Goal: Transaction & Acquisition: Purchase product/service

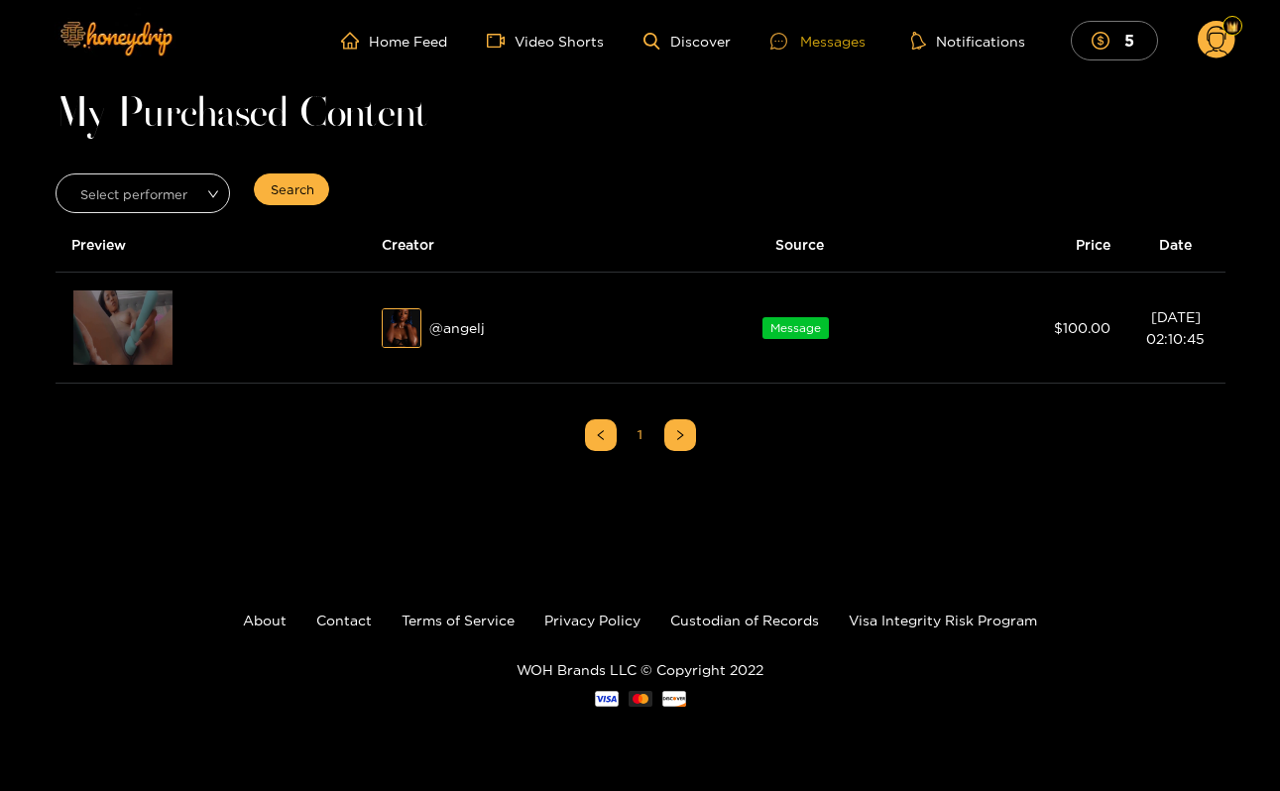
click at [804, 49] on div "Messages" at bounding box center [818, 41] width 95 height 23
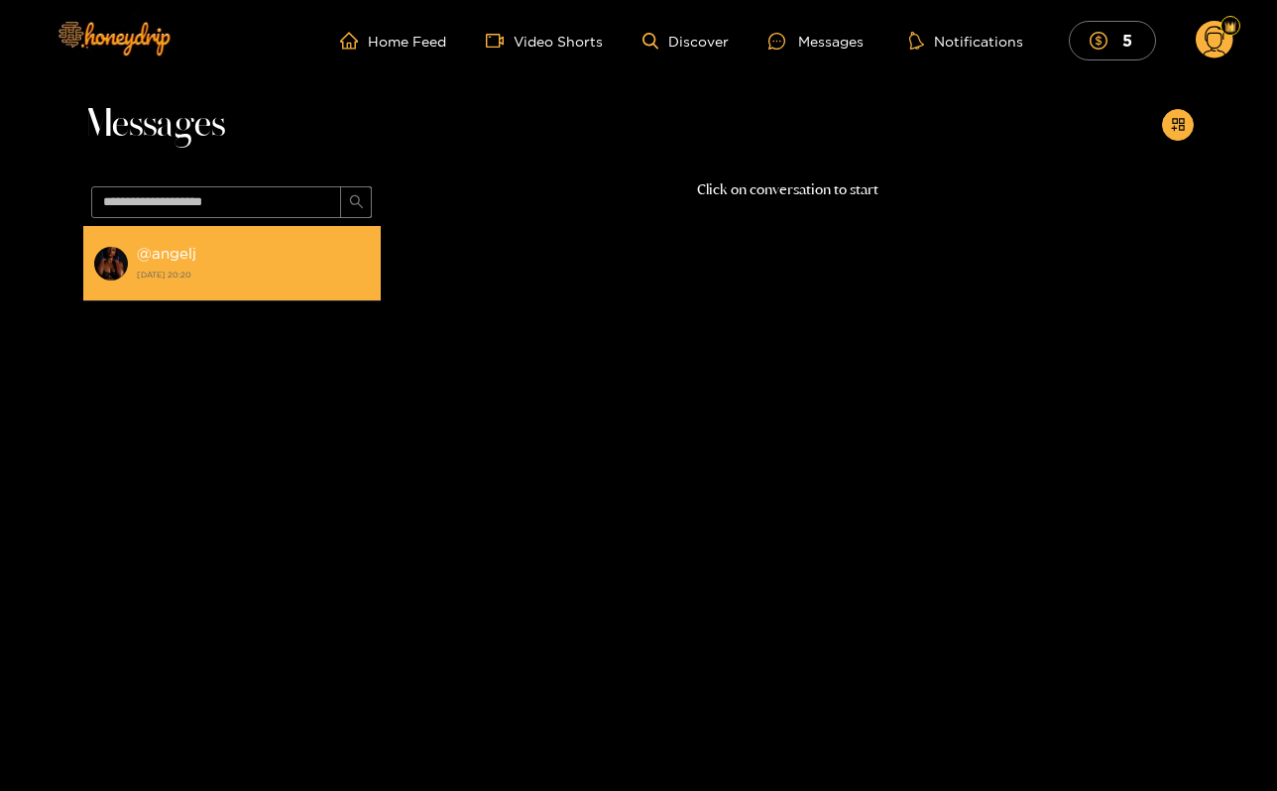
click at [226, 293] on li "@ angelj 24 August 2025 20:20" at bounding box center [232, 263] width 298 height 75
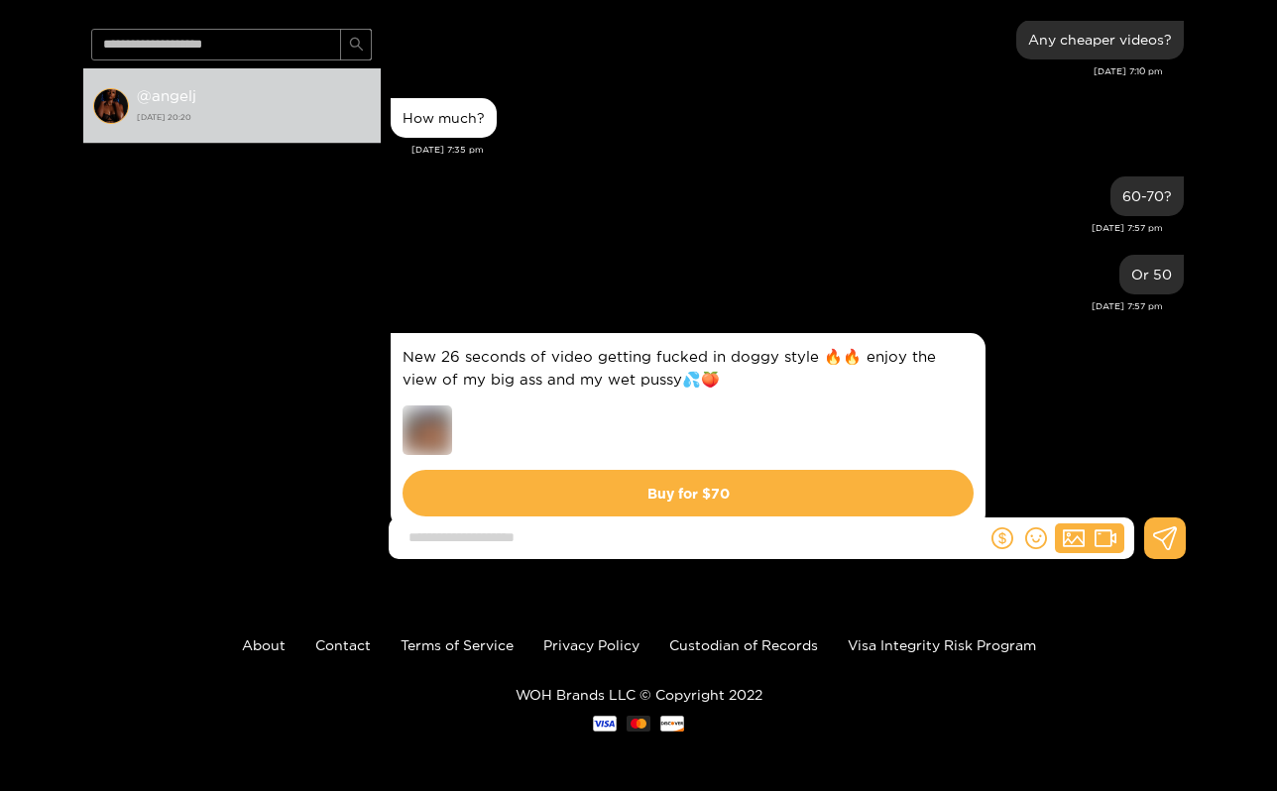
click at [639, 541] on input at bounding box center [693, 538] width 588 height 33
type input "**********"
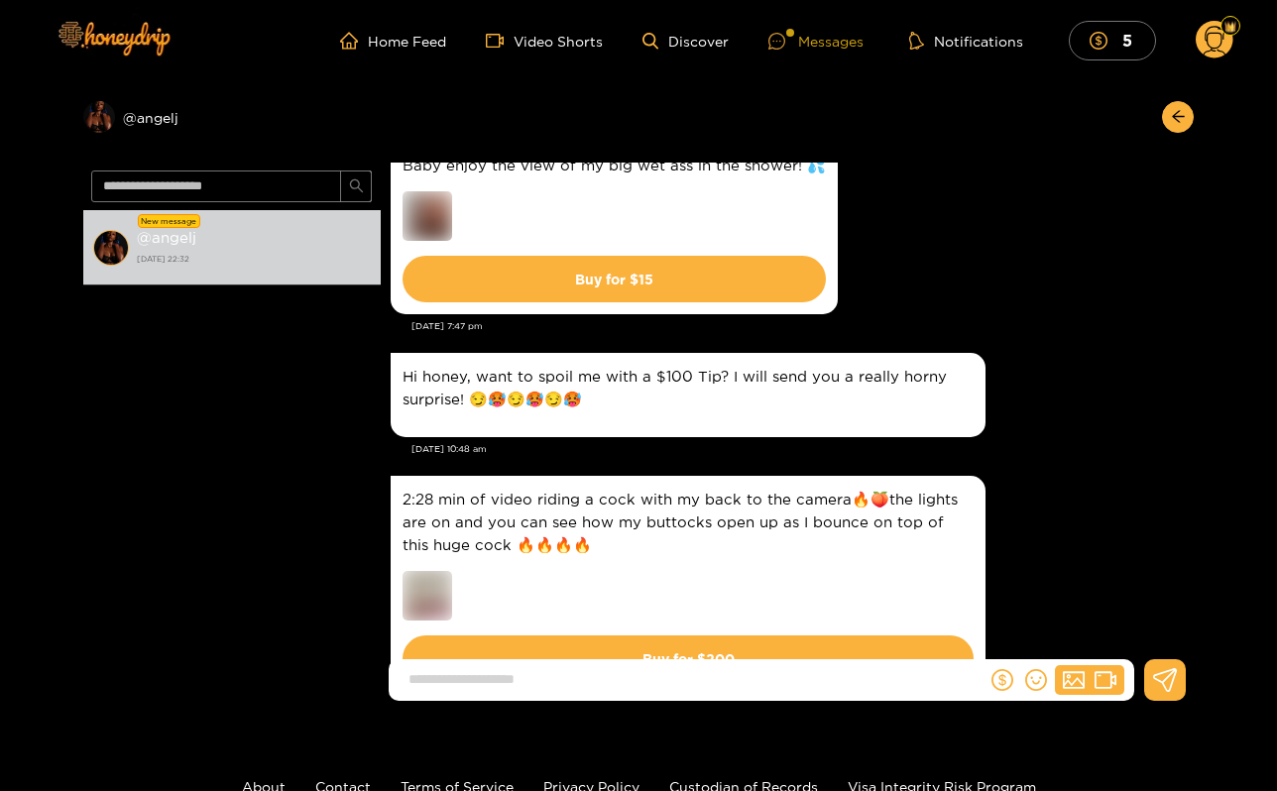
click at [794, 40] on div at bounding box center [784, 41] width 30 height 17
click at [836, 45] on div "Messages" at bounding box center [816, 41] width 95 height 23
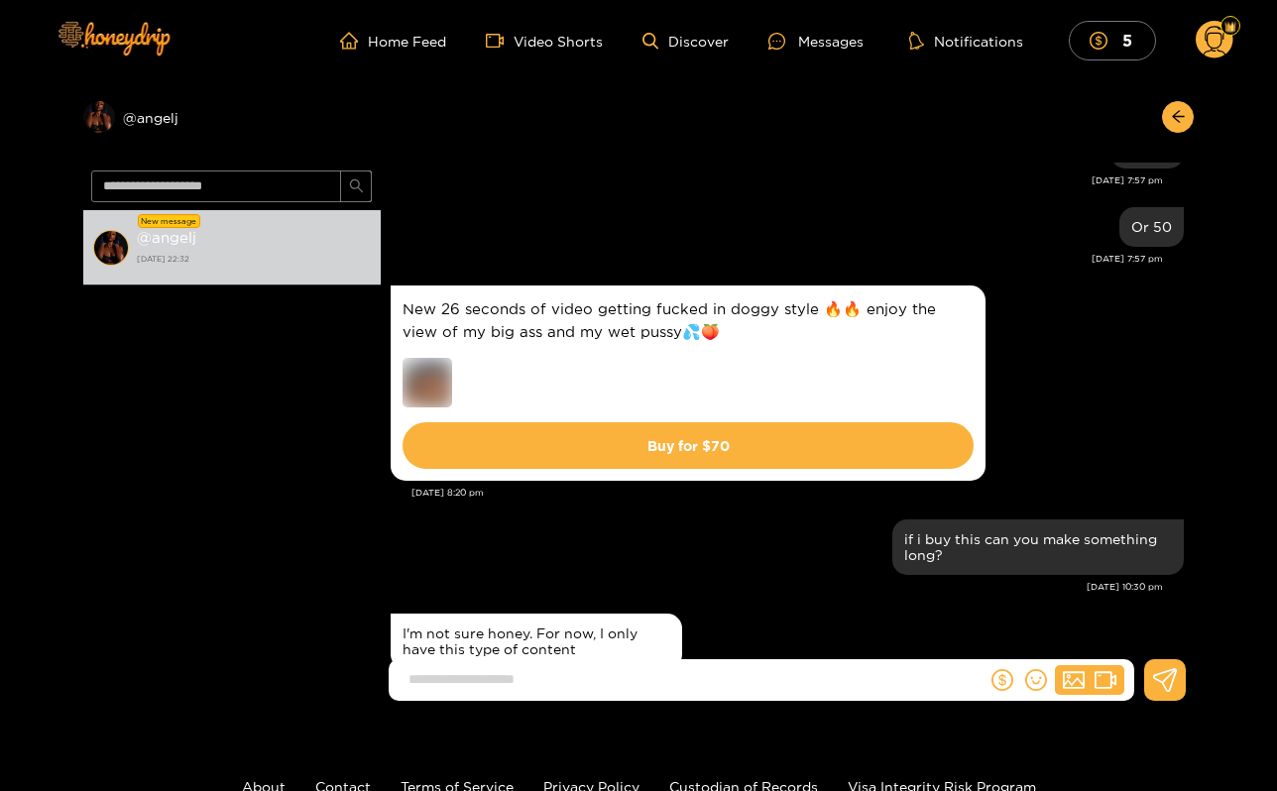
scroll to position [21886, 0]
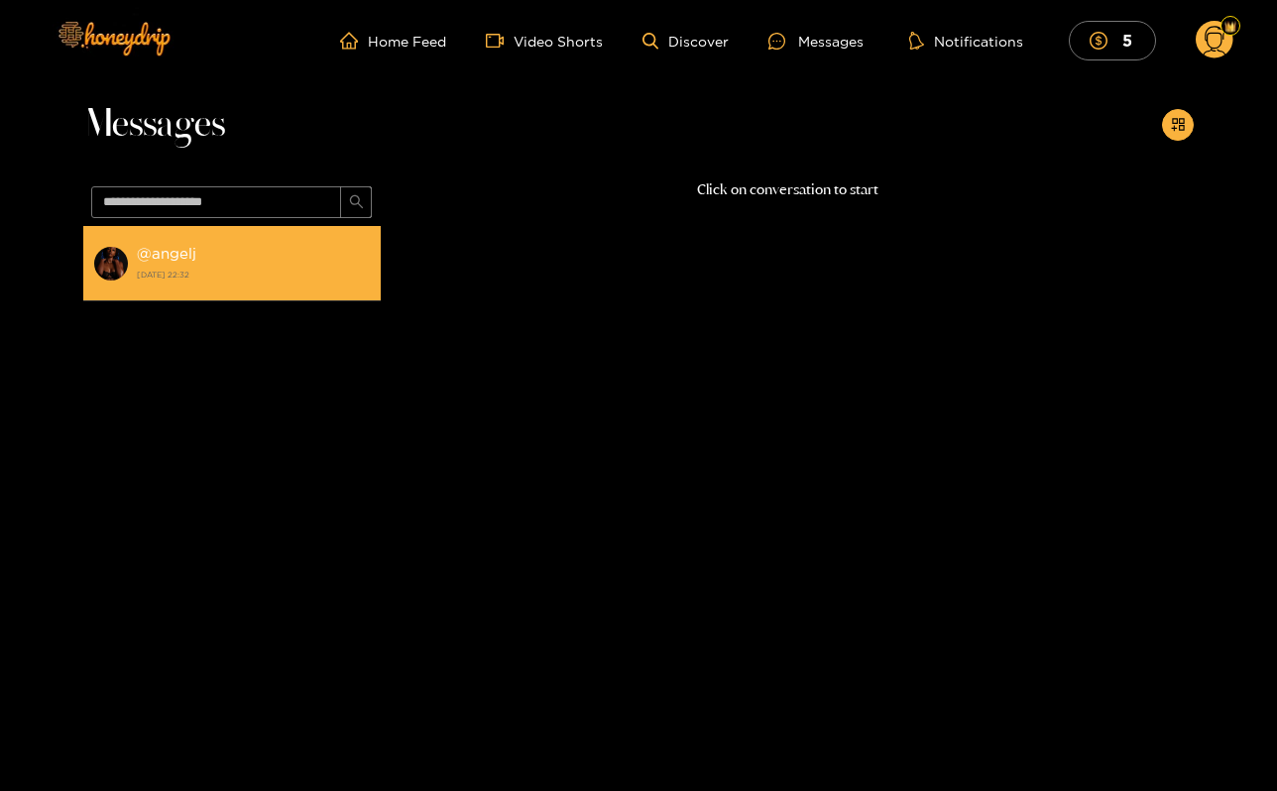
click at [338, 282] on strong "24 August 2025 22:32" at bounding box center [254, 275] width 234 height 18
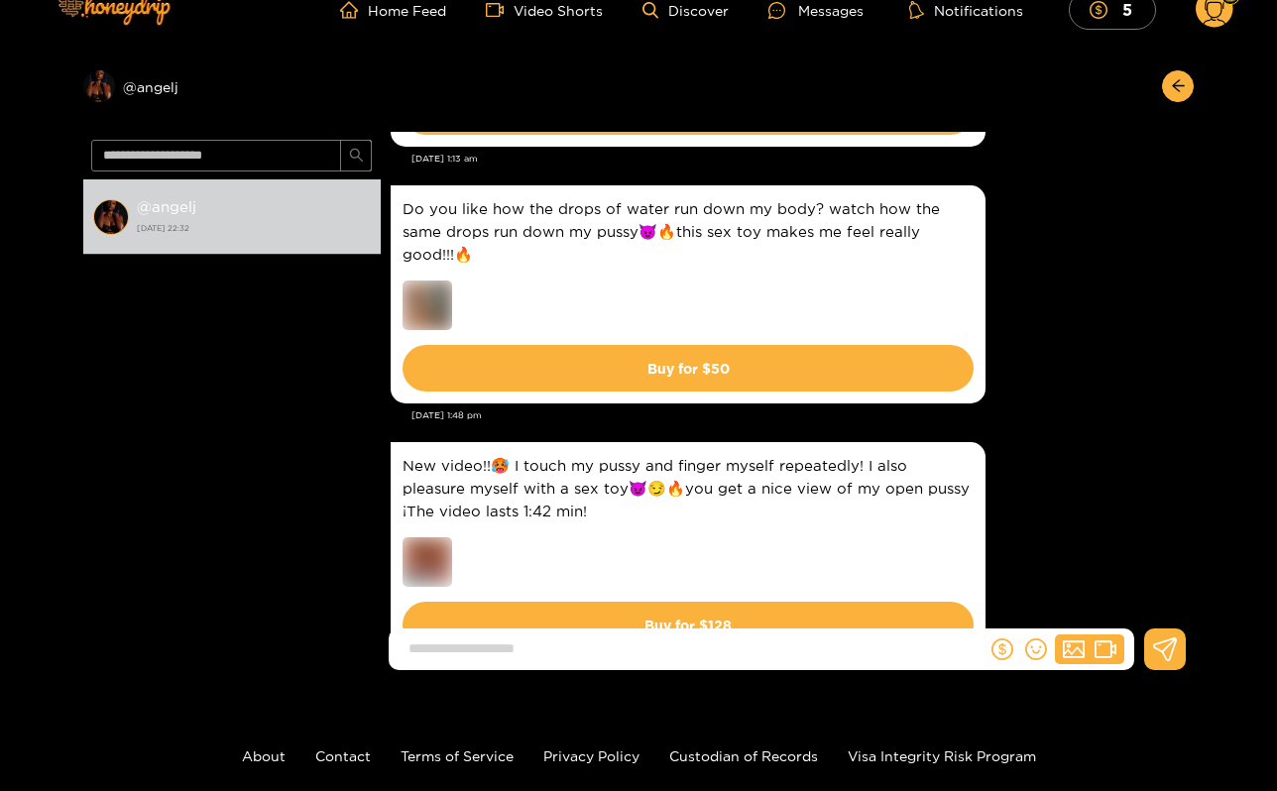
scroll to position [3548, 0]
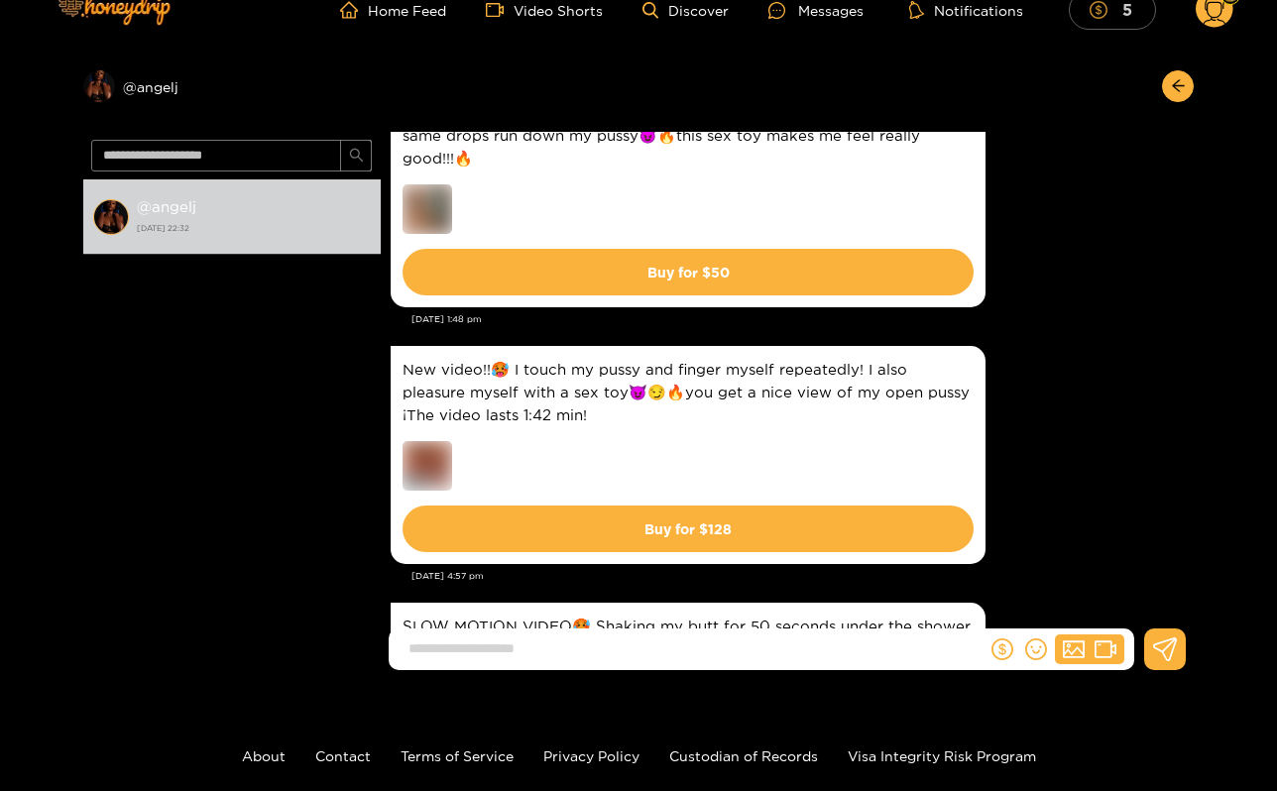
click at [1126, 9] on mark "5" at bounding box center [1128, 9] width 16 height 21
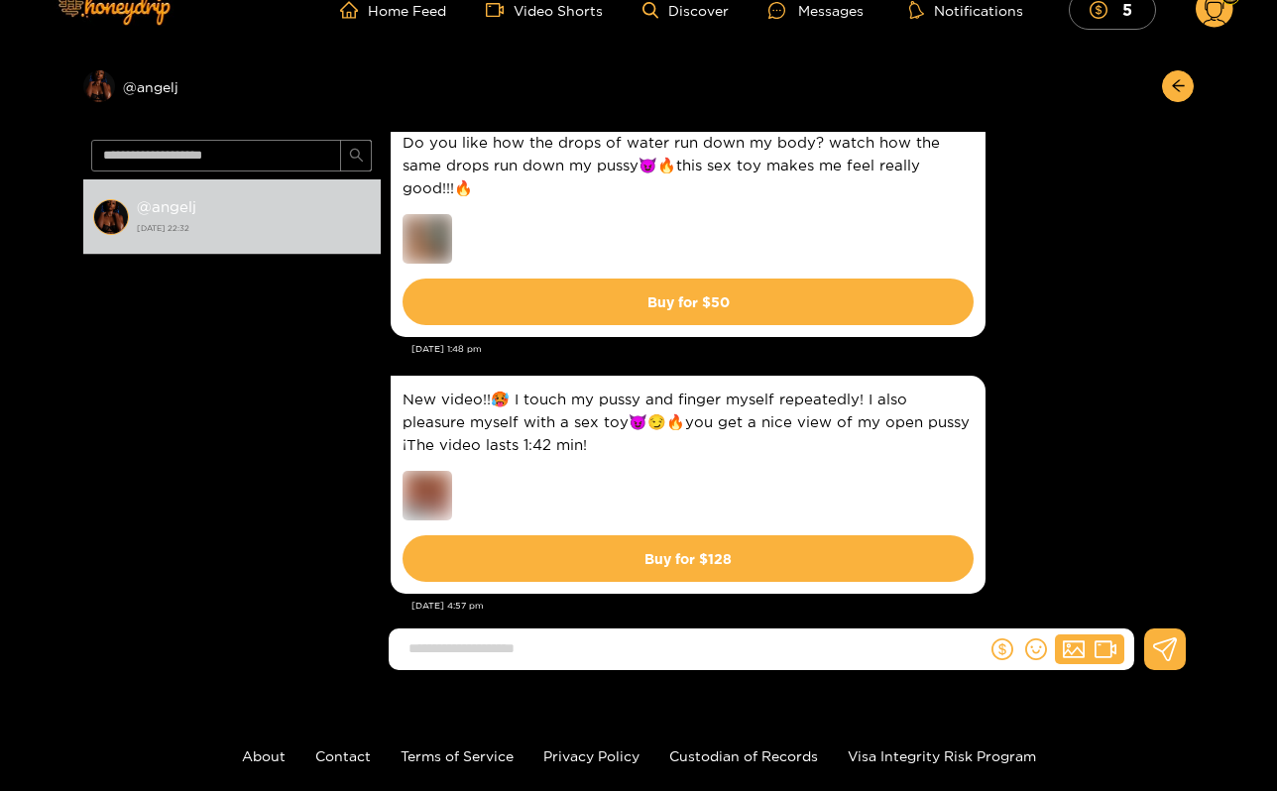
scroll to position [3513, 0]
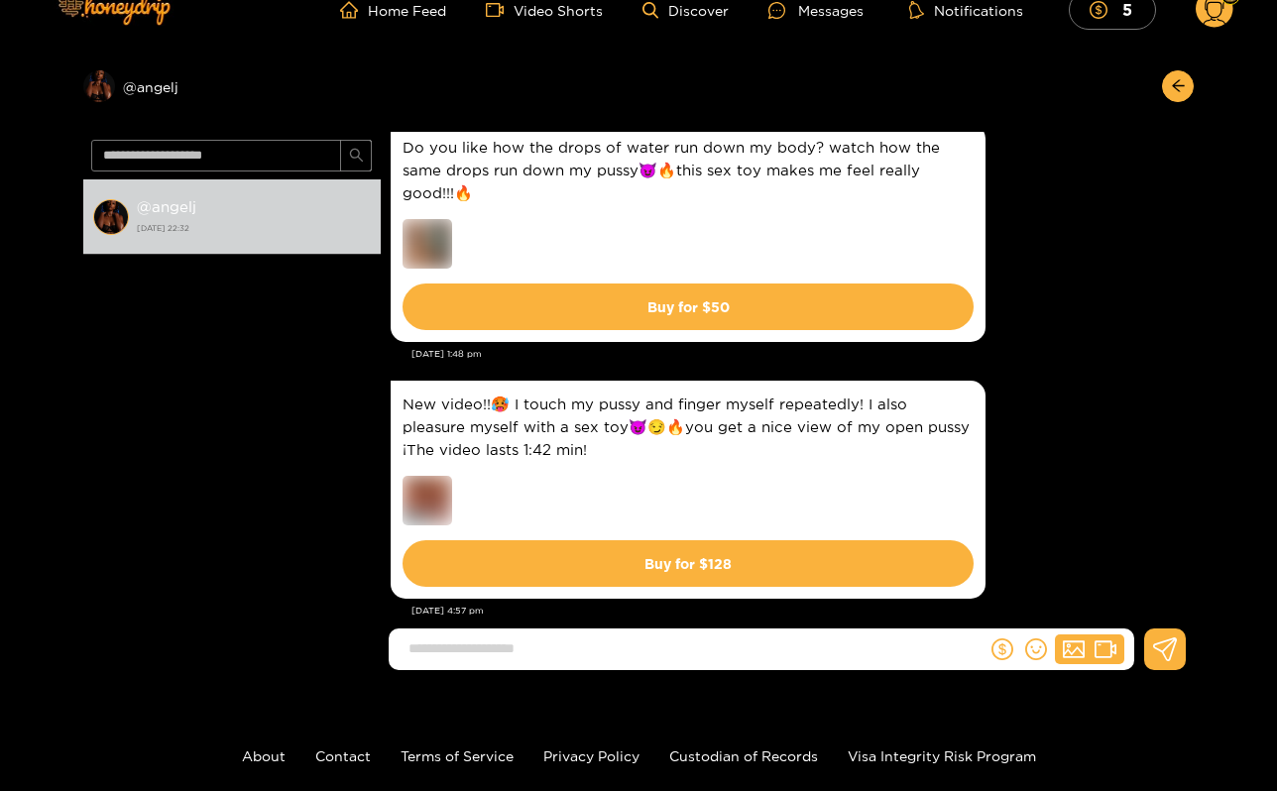
click at [1209, 19] on circle at bounding box center [1215, 9] width 38 height 38
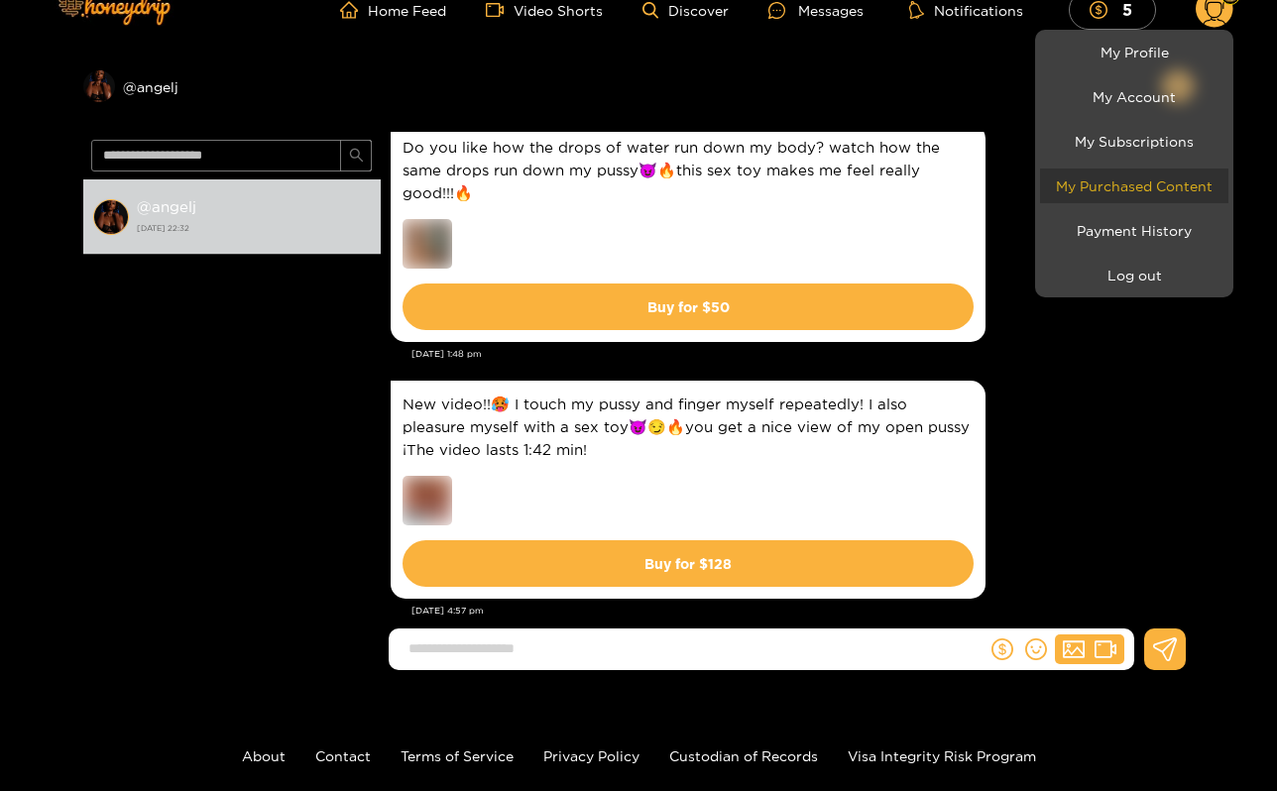
click at [1132, 186] on link "My Purchased Content" at bounding box center [1134, 186] width 188 height 35
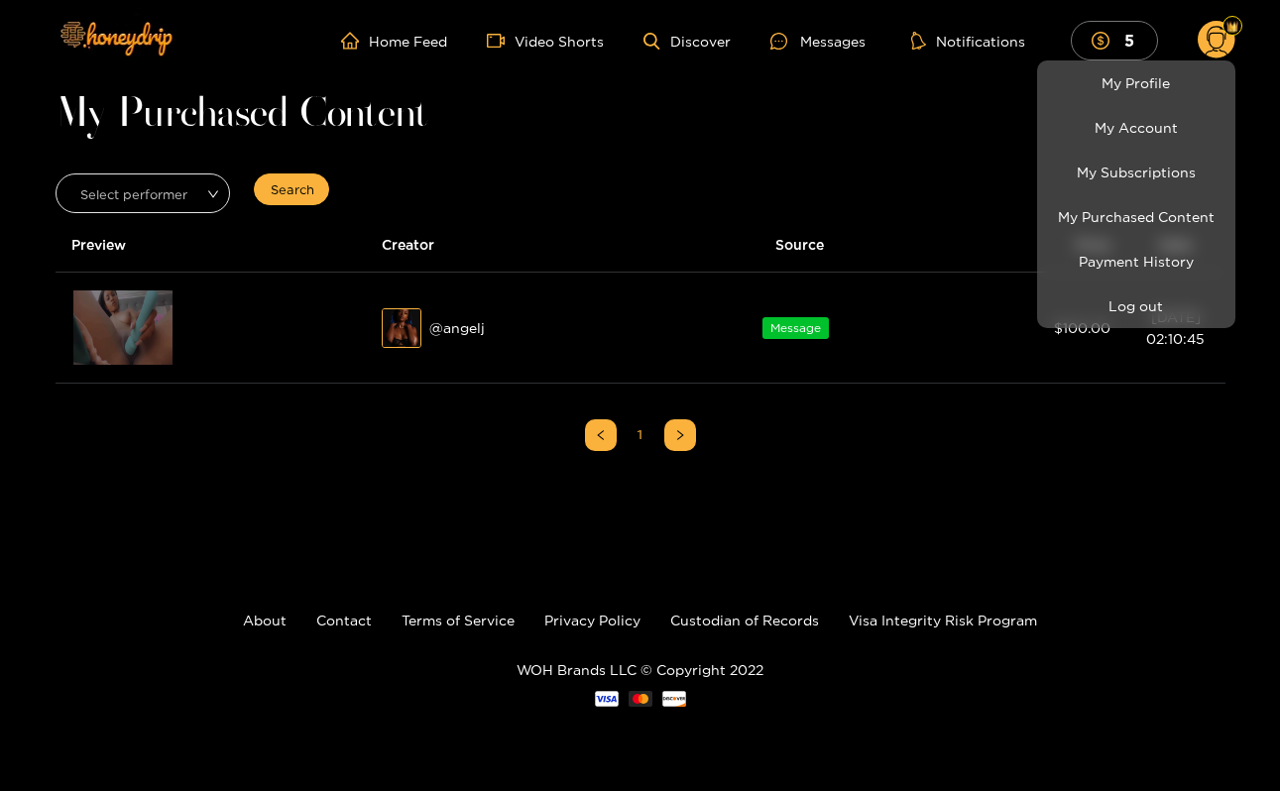
click at [746, 416] on div at bounding box center [640, 395] width 1280 height 791
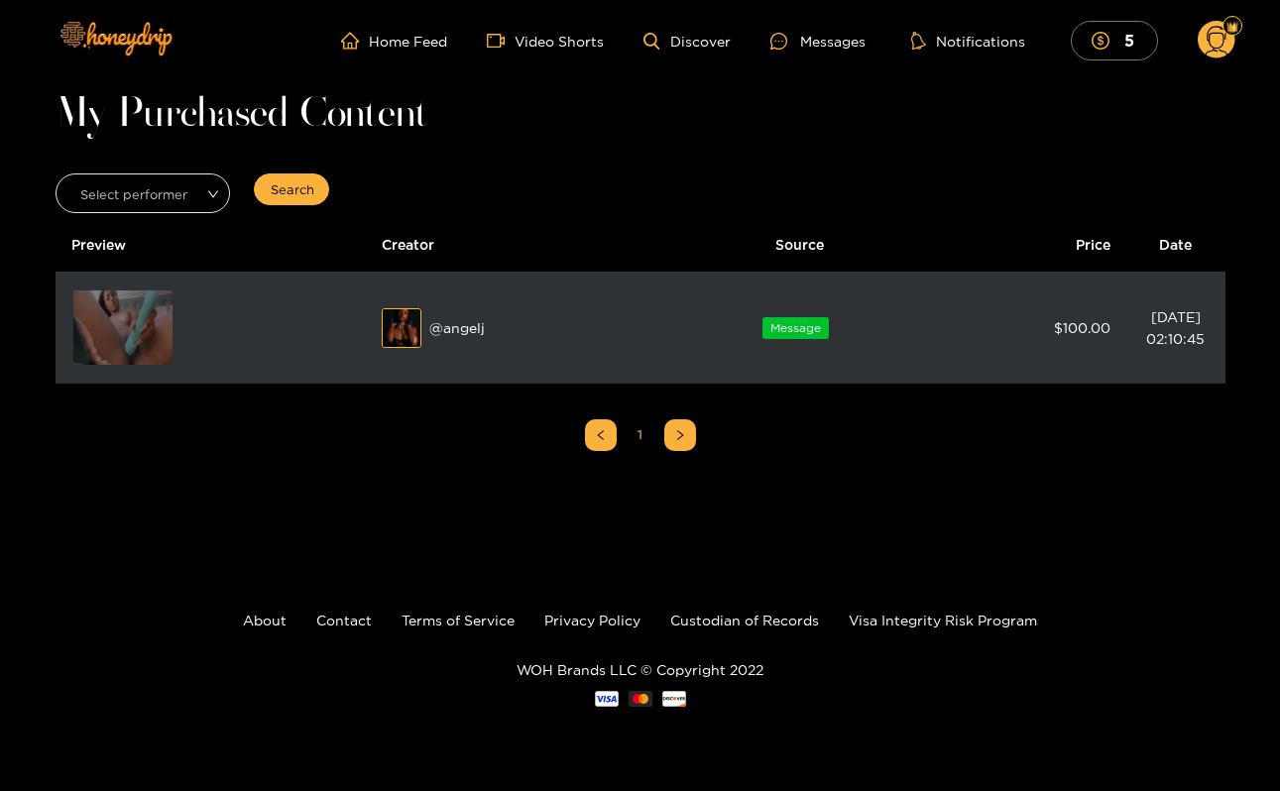
click at [138, 338] on img at bounding box center [122, 328] width 99 height 74
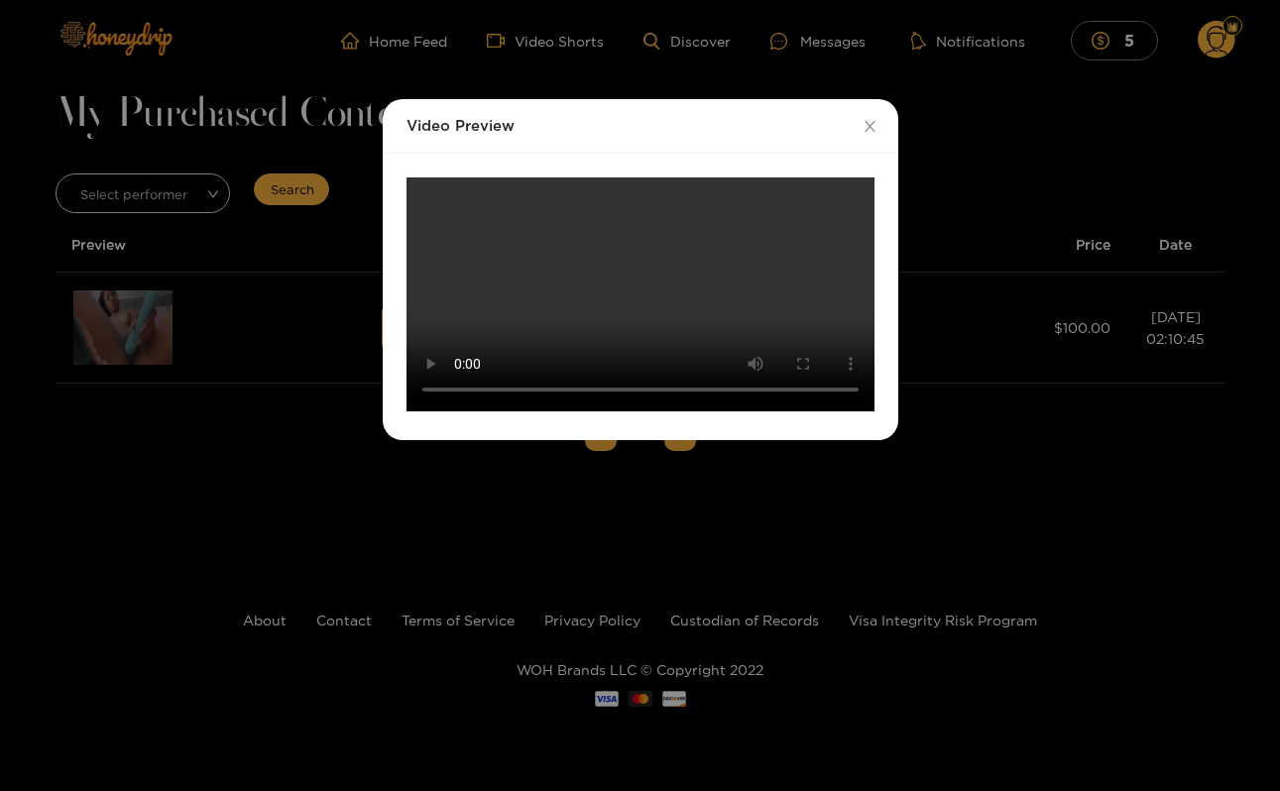
click at [697, 388] on video "Your browser does not support the video tag." at bounding box center [641, 295] width 468 height 234
click at [656, 334] on video "Your browser does not support the video tag." at bounding box center [641, 295] width 468 height 234
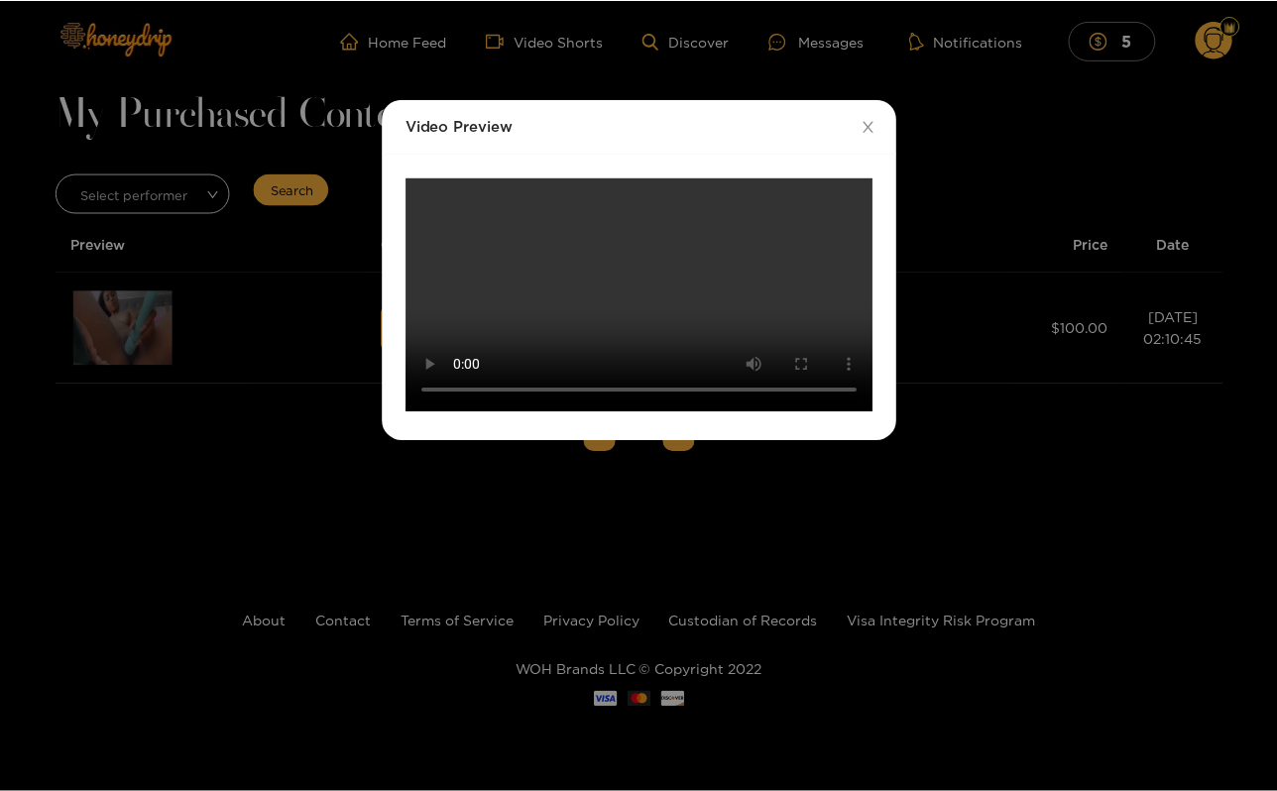
scroll to position [31, 0]
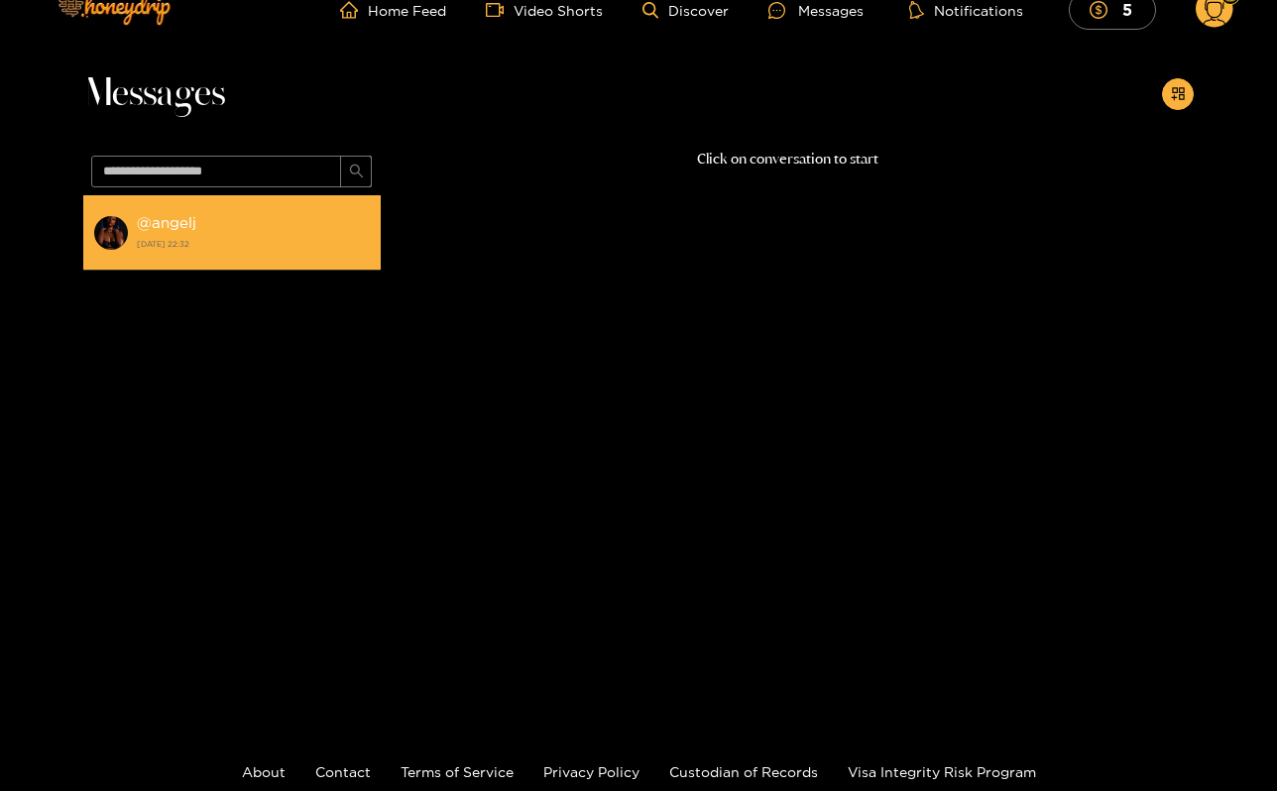
click at [322, 259] on li "@ angelj 24 August 2025 22:32" at bounding box center [232, 232] width 298 height 75
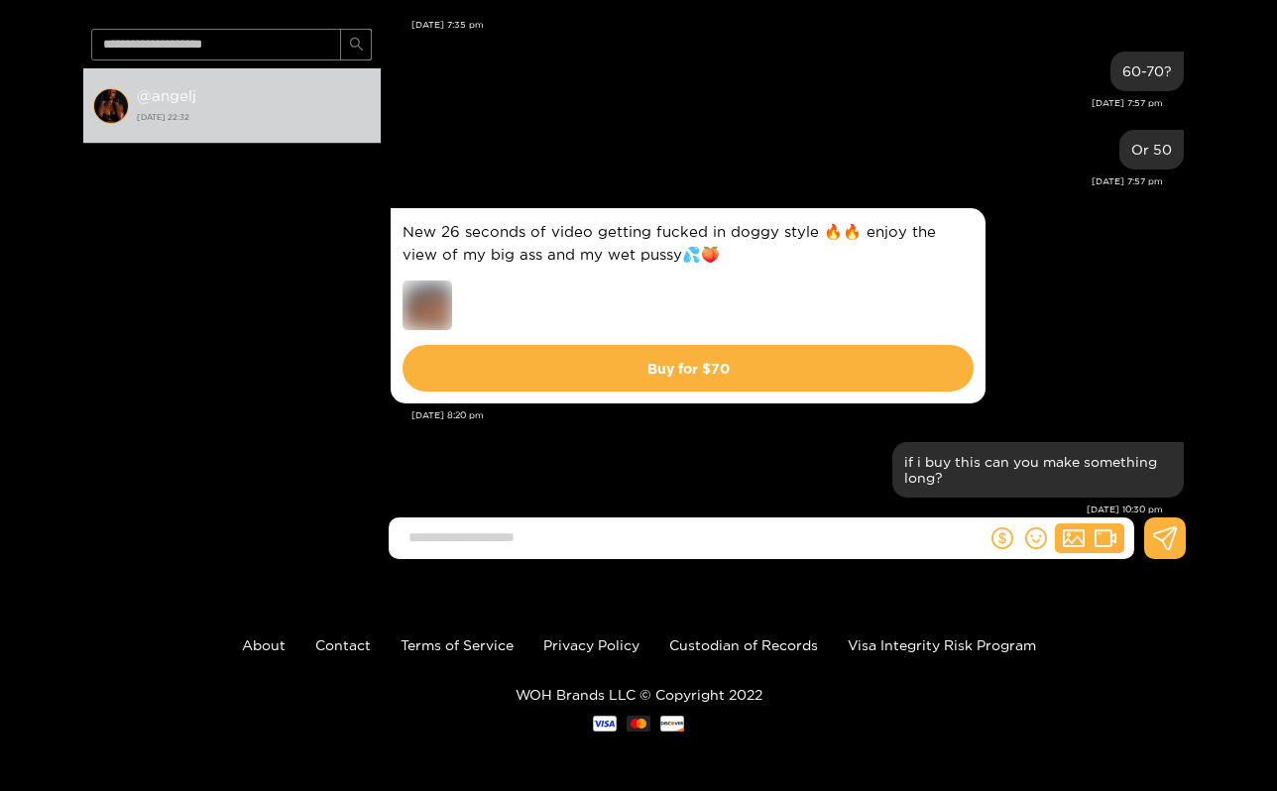
scroll to position [2466, 0]
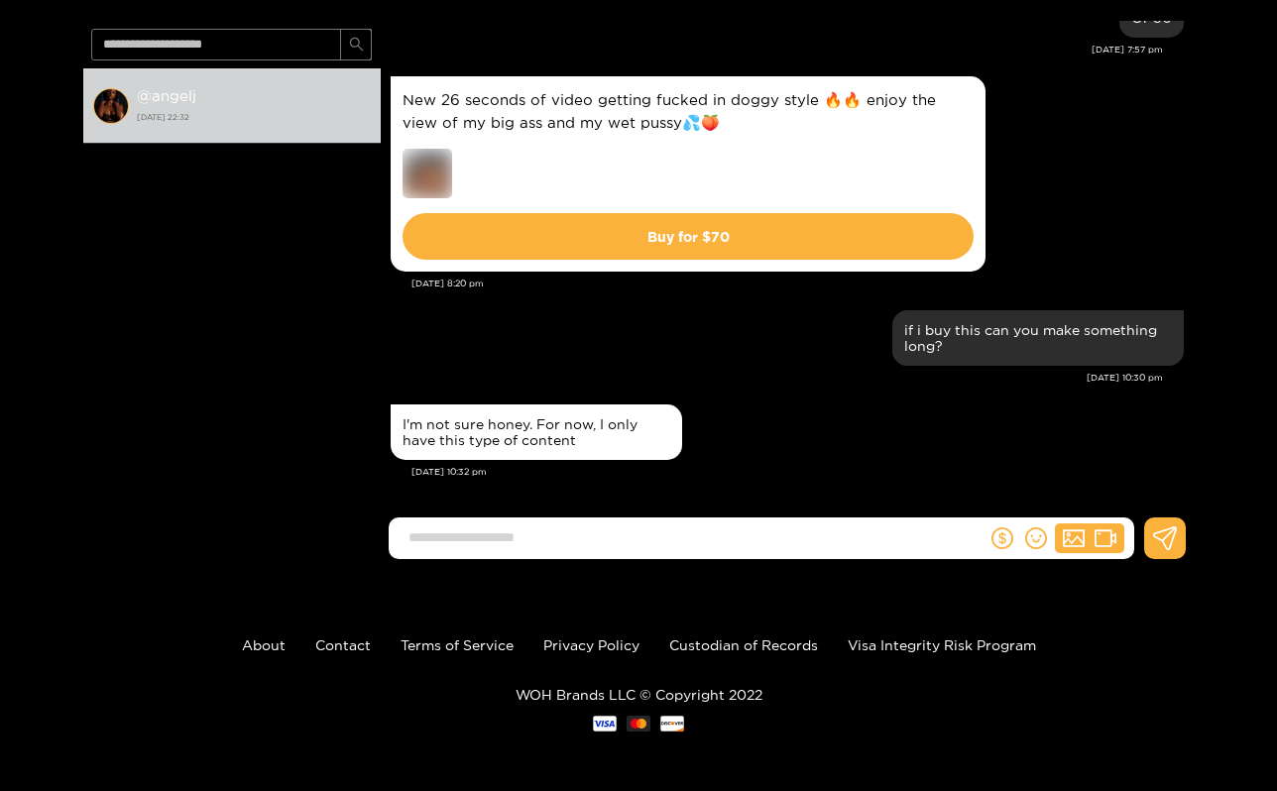
click at [597, 544] on input at bounding box center [693, 538] width 588 height 33
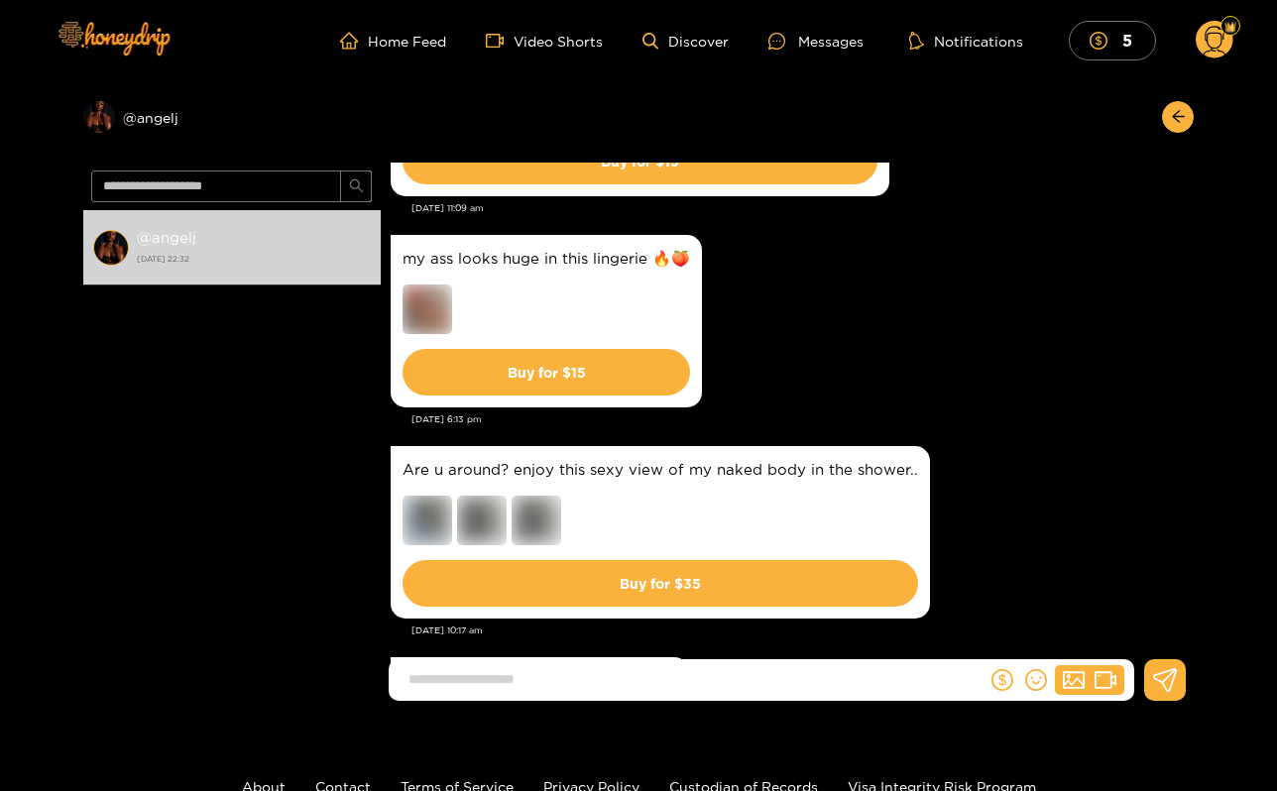
scroll to position [11227, 0]
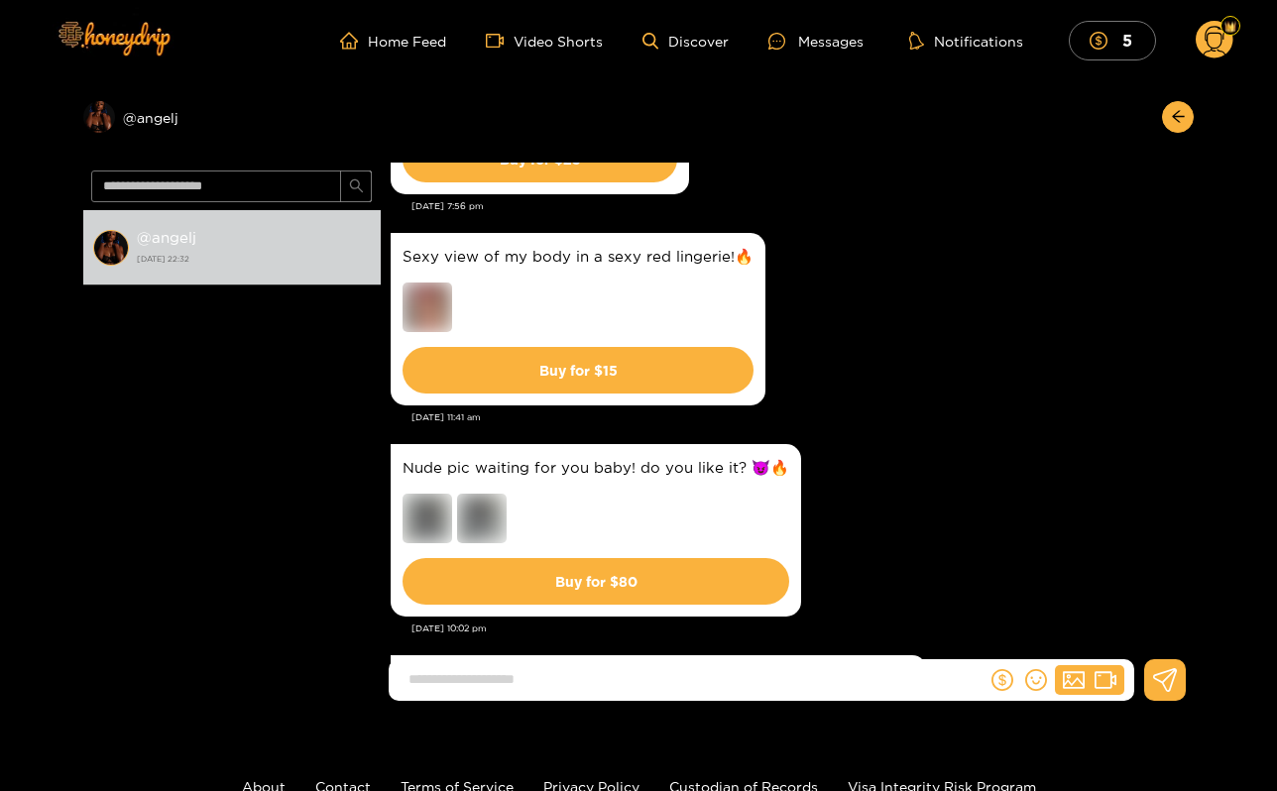
click at [722, 676] on input at bounding box center [693, 680] width 588 height 33
type input "*"
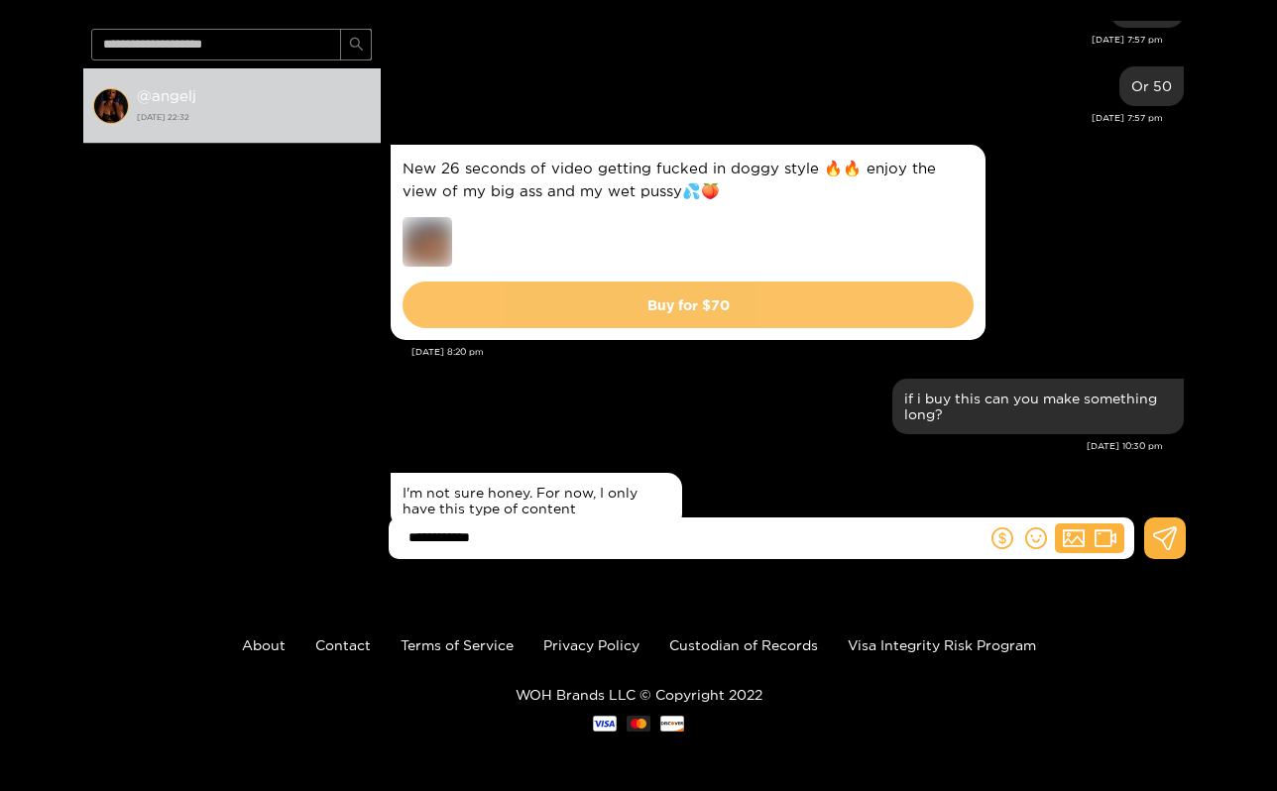
scroll to position [142, 0]
type input "**********"
click at [749, 282] on button "Buy for $ 70" at bounding box center [688, 305] width 571 height 47
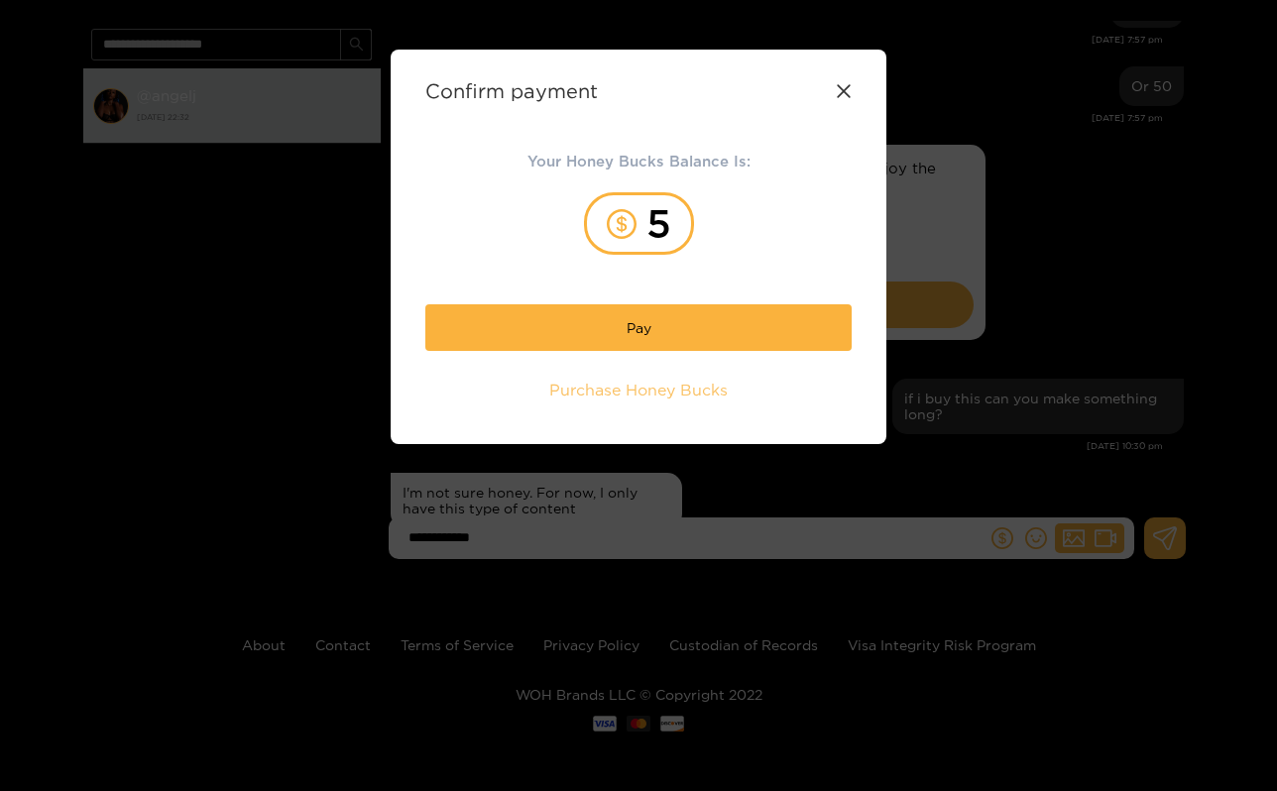
click at [709, 389] on span "Purchase Honey Bucks" at bounding box center [638, 390] width 179 height 23
click at [844, 85] on icon at bounding box center [844, 91] width 16 height 16
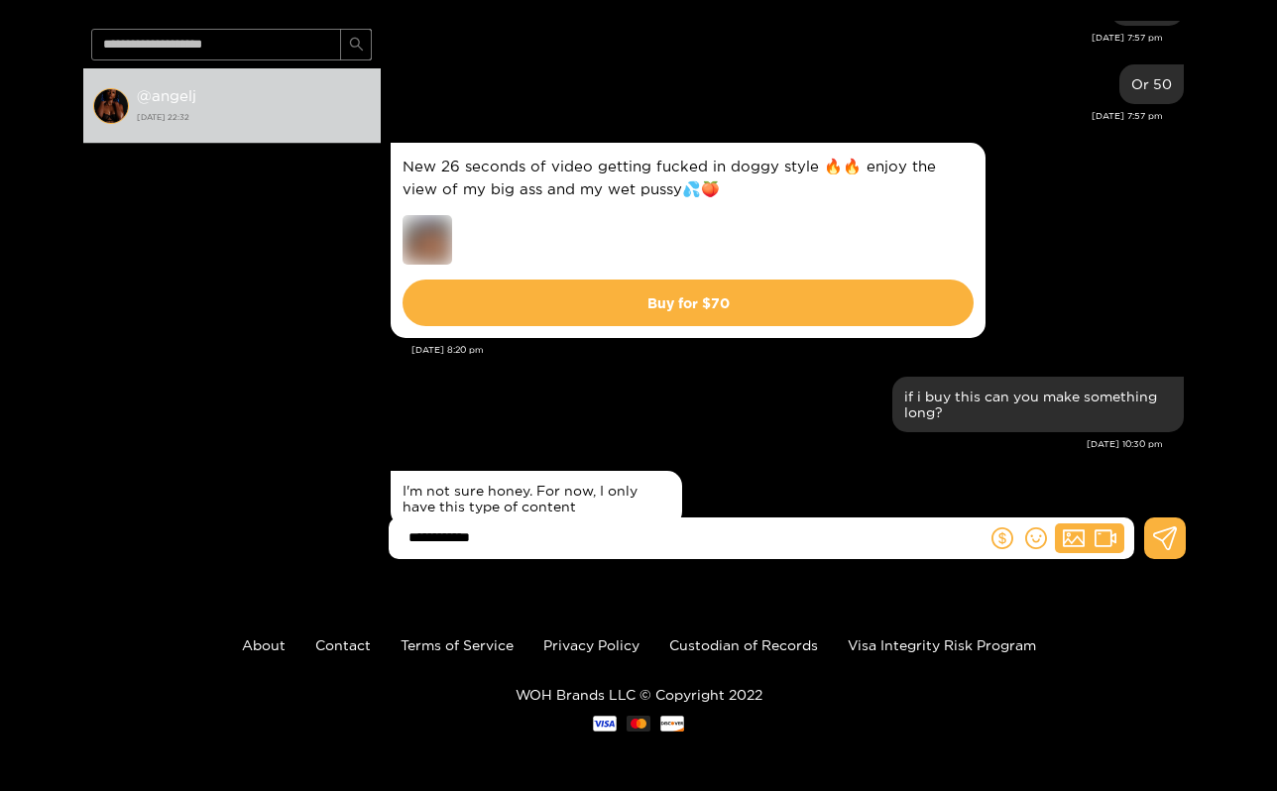
scroll to position [21886, 0]
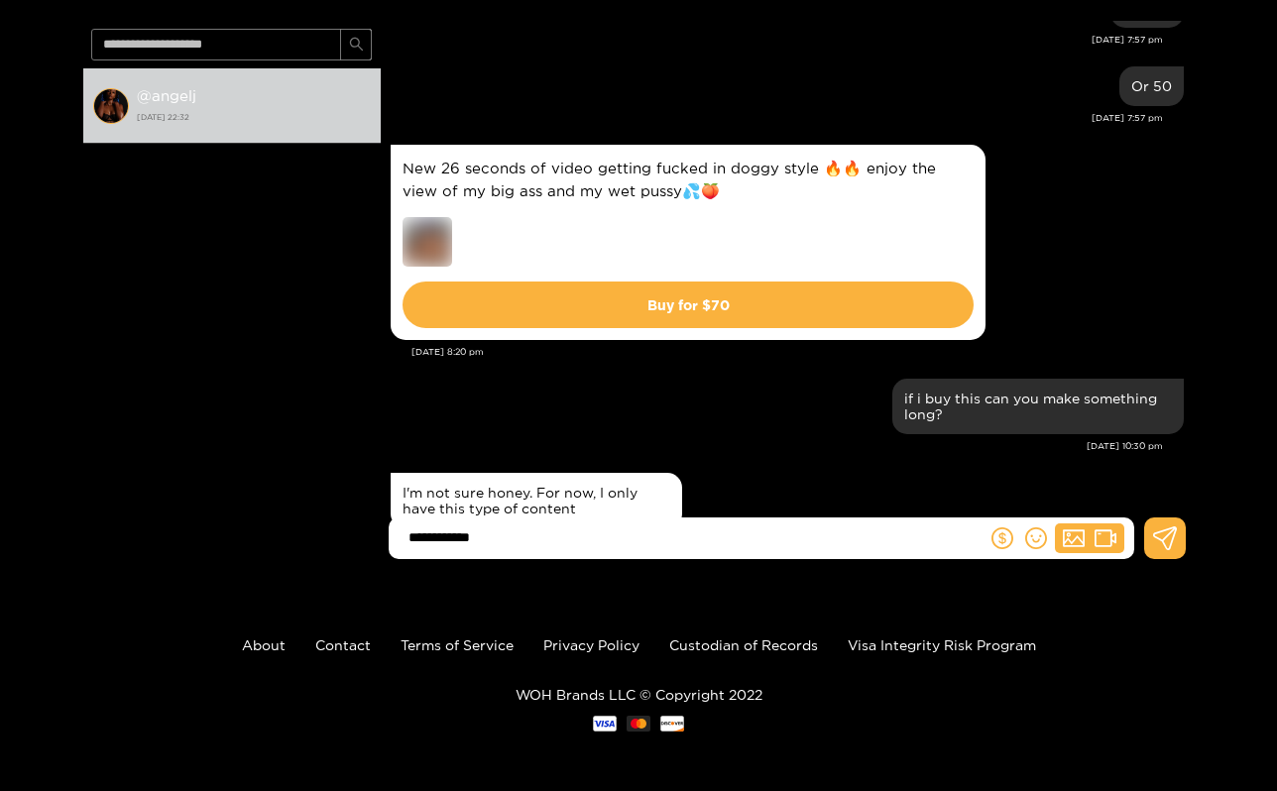
click at [761, 536] on input "**********" at bounding box center [693, 538] width 588 height 33
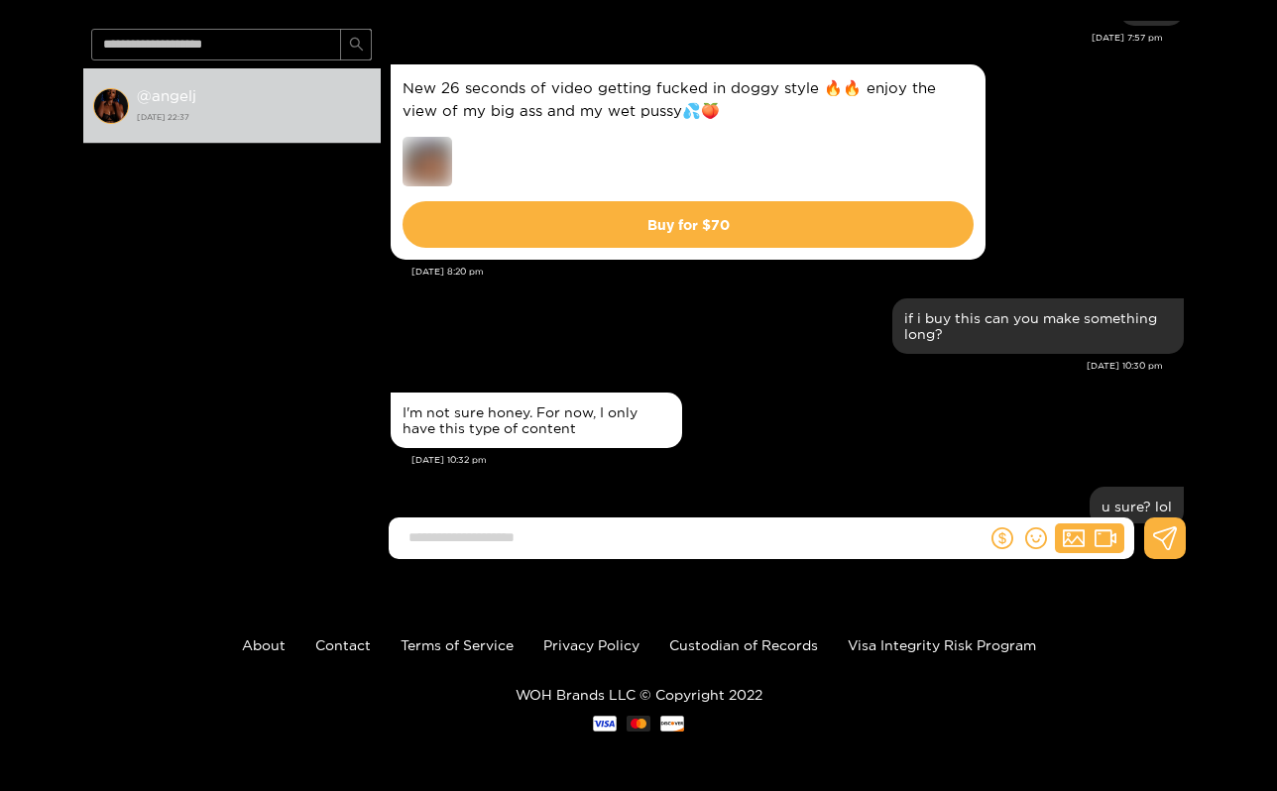
scroll to position [21964, 0]
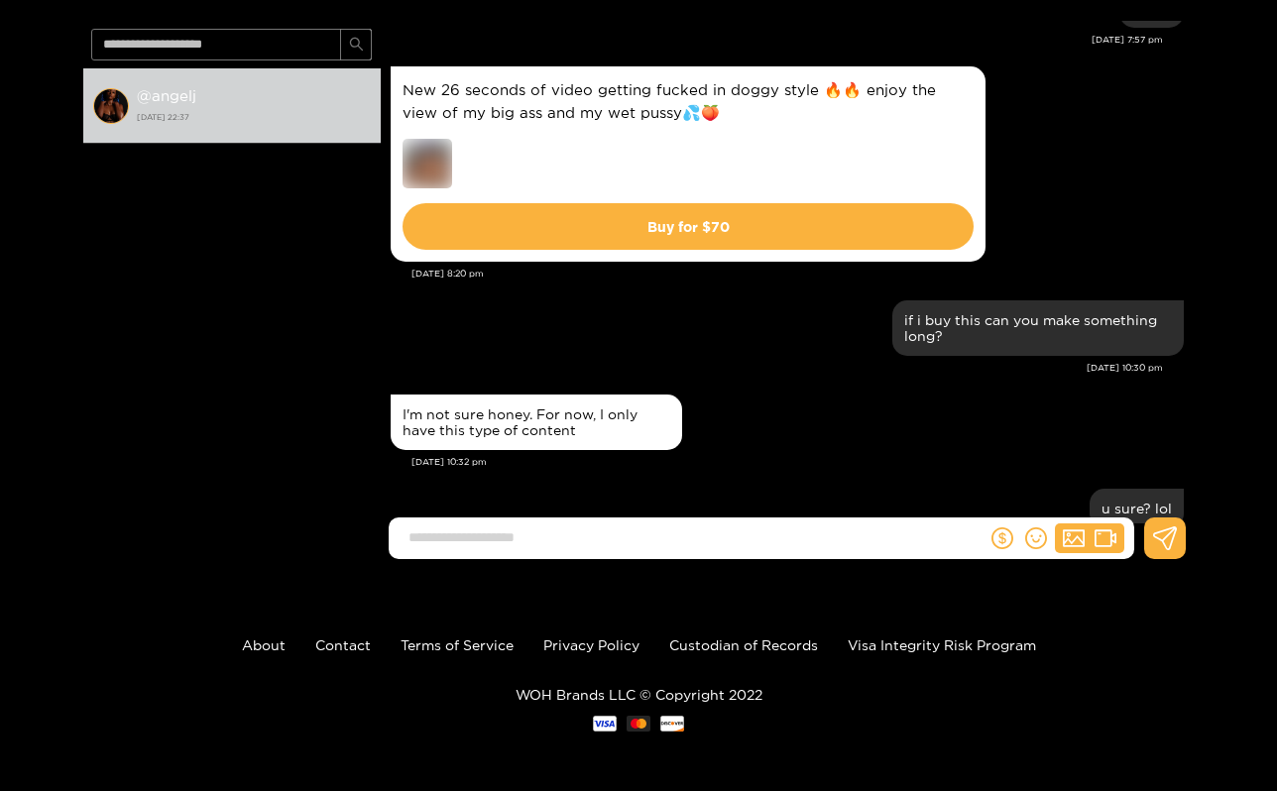
click at [791, 534] on input at bounding box center [693, 538] width 588 height 33
type input "**********"
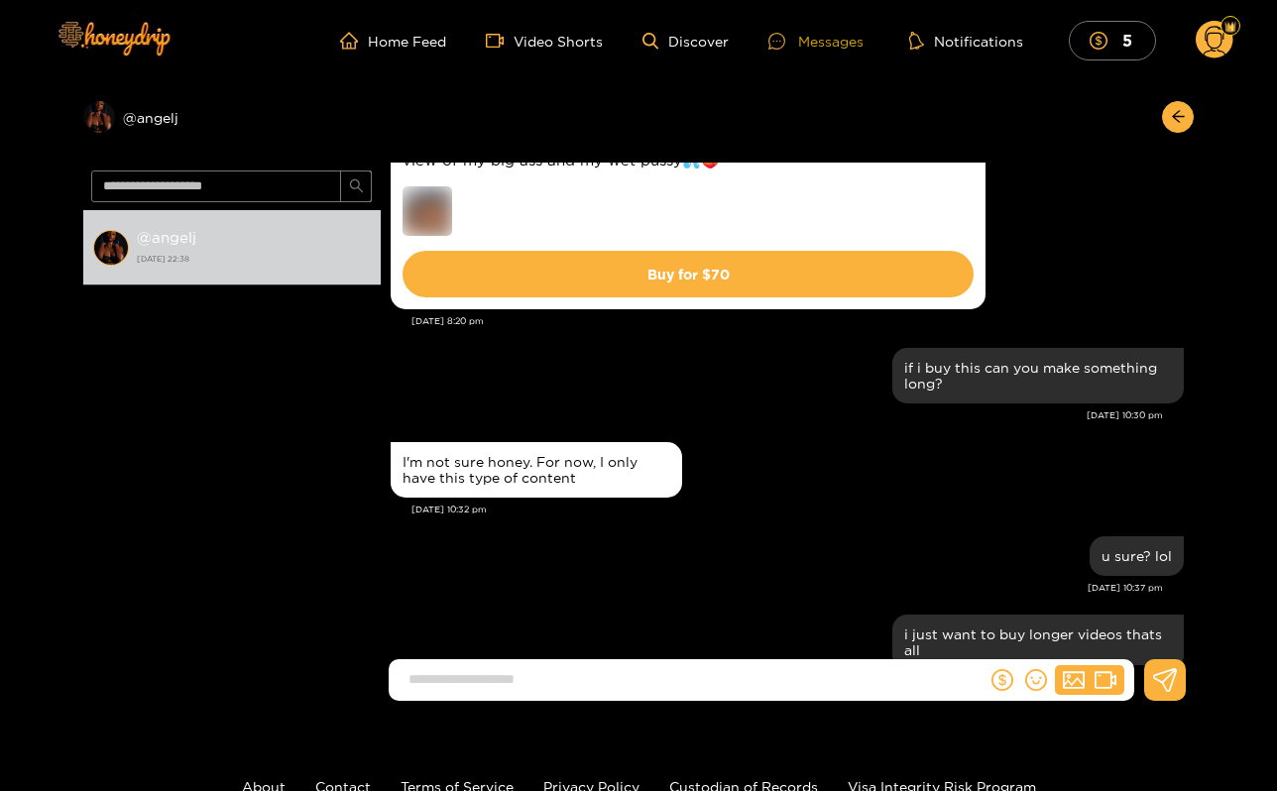
scroll to position [0, 0]
click at [395, 56] on ul "Home Feed Video Shorts Discover Messages Notifications 5" at bounding box center [787, 41] width 894 height 40
click at [395, 46] on link "Home Feed" at bounding box center [393, 41] width 106 height 18
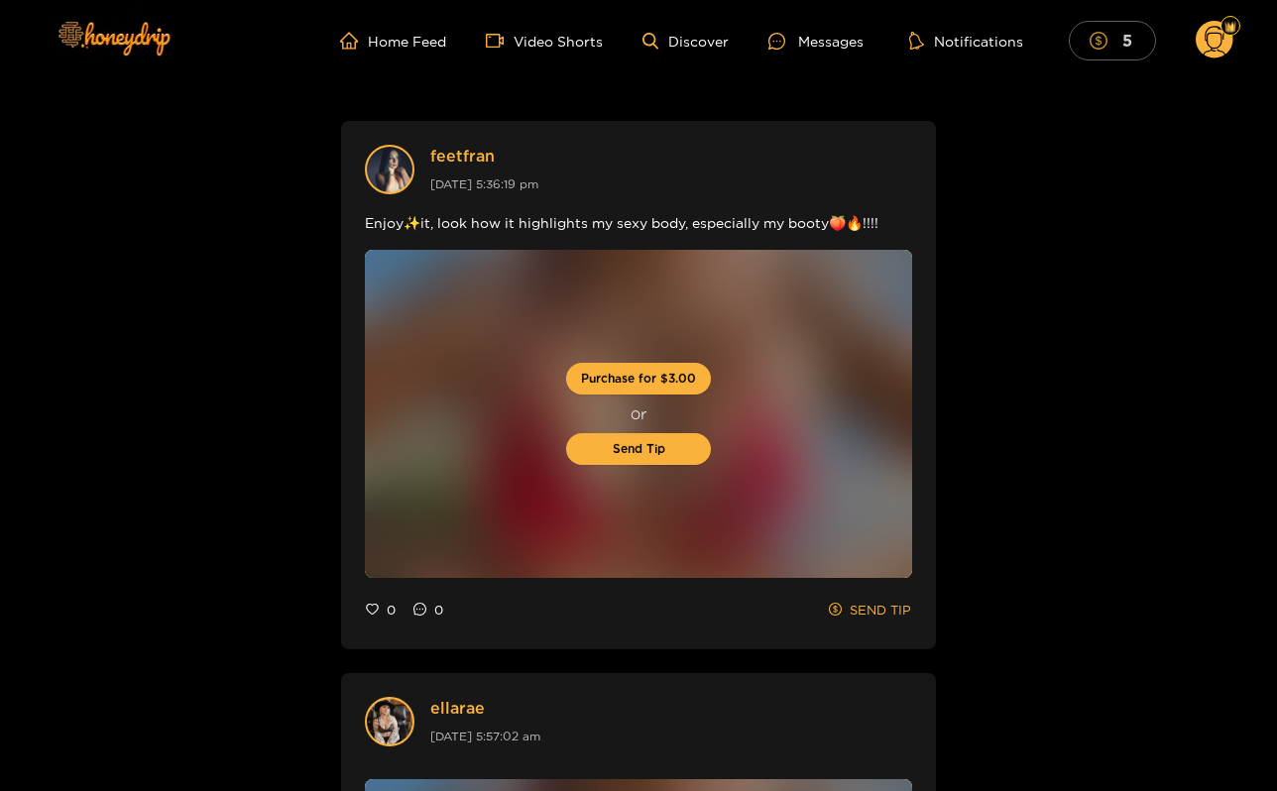
click at [1142, 38] on button "5" at bounding box center [1112, 40] width 87 height 39
click at [794, 27] on ul "Home Feed Video Shorts Discover Messages Notifications 5" at bounding box center [787, 41] width 894 height 40
click at [795, 45] on div at bounding box center [784, 41] width 30 height 17
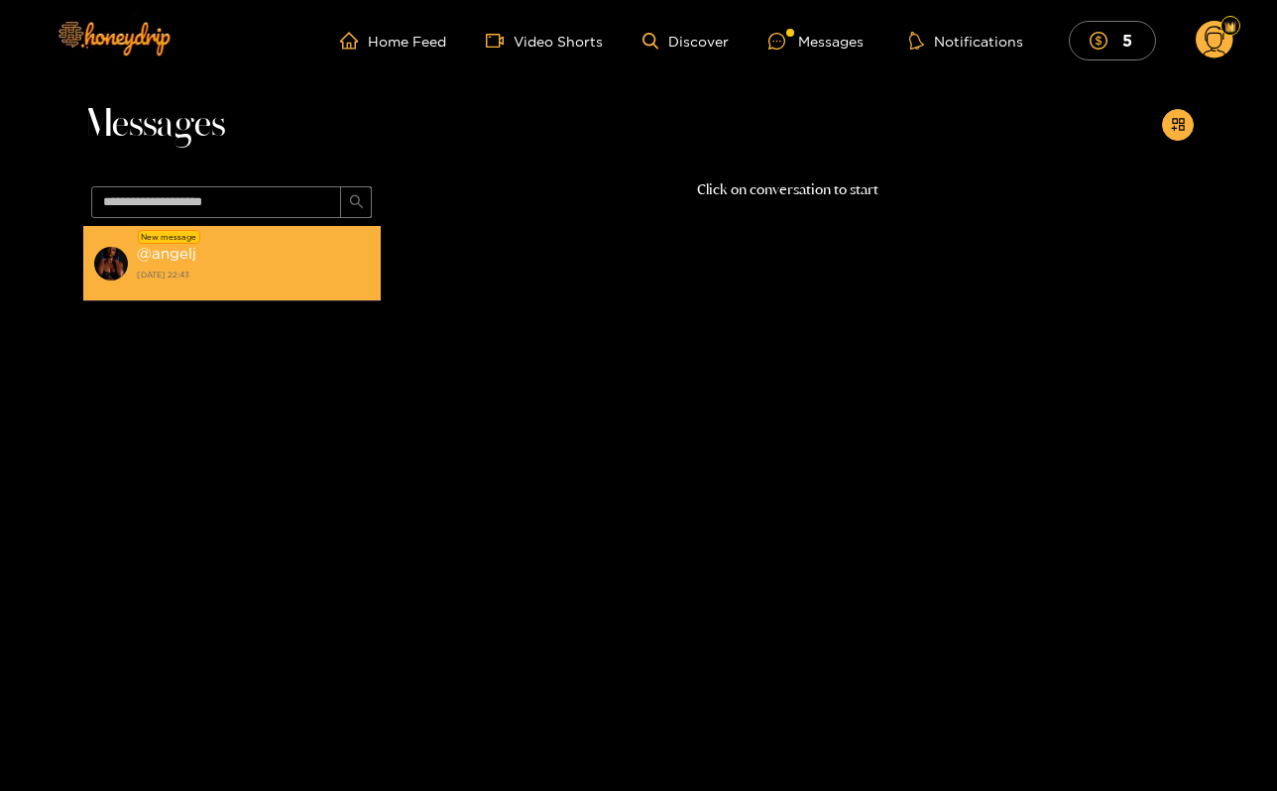
click at [165, 270] on strong "24 August 2025 22:43" at bounding box center [254, 275] width 234 height 18
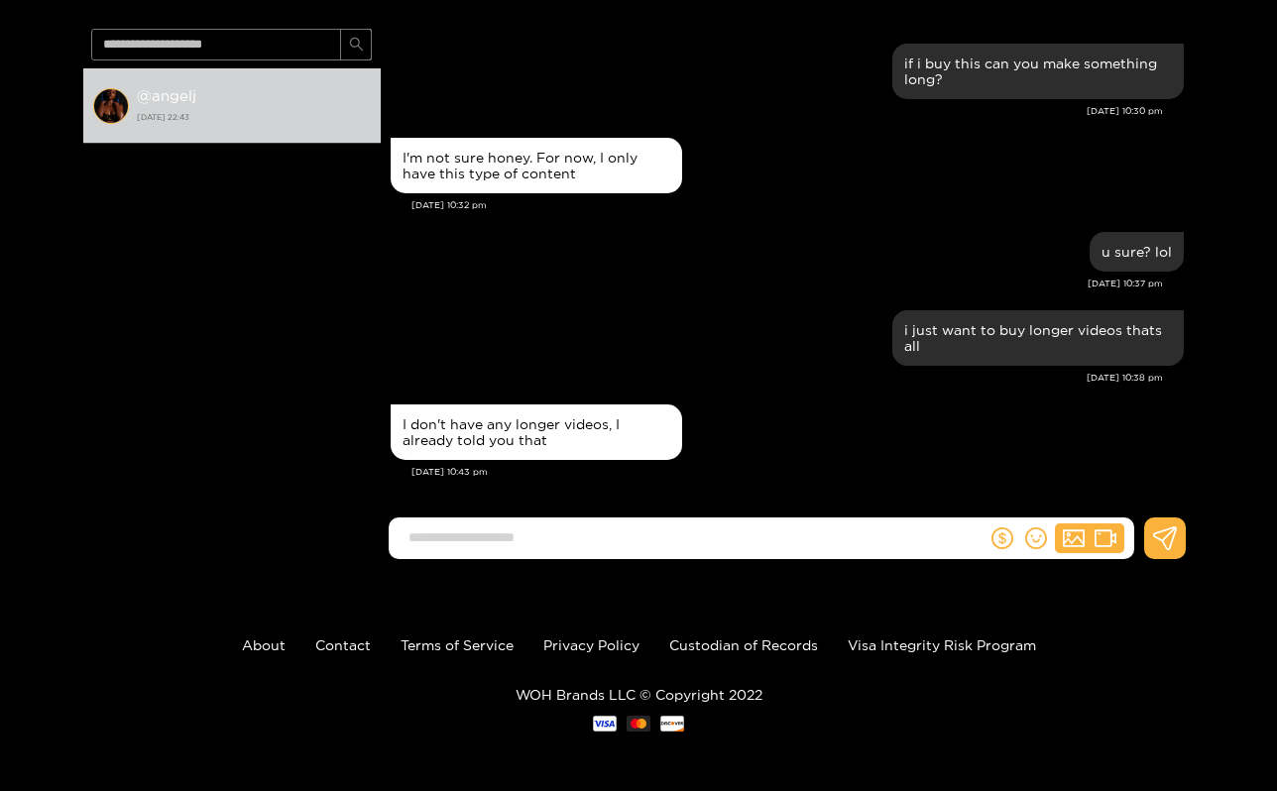
scroll to position [2076, 0]
type input "*"
type input "**********"
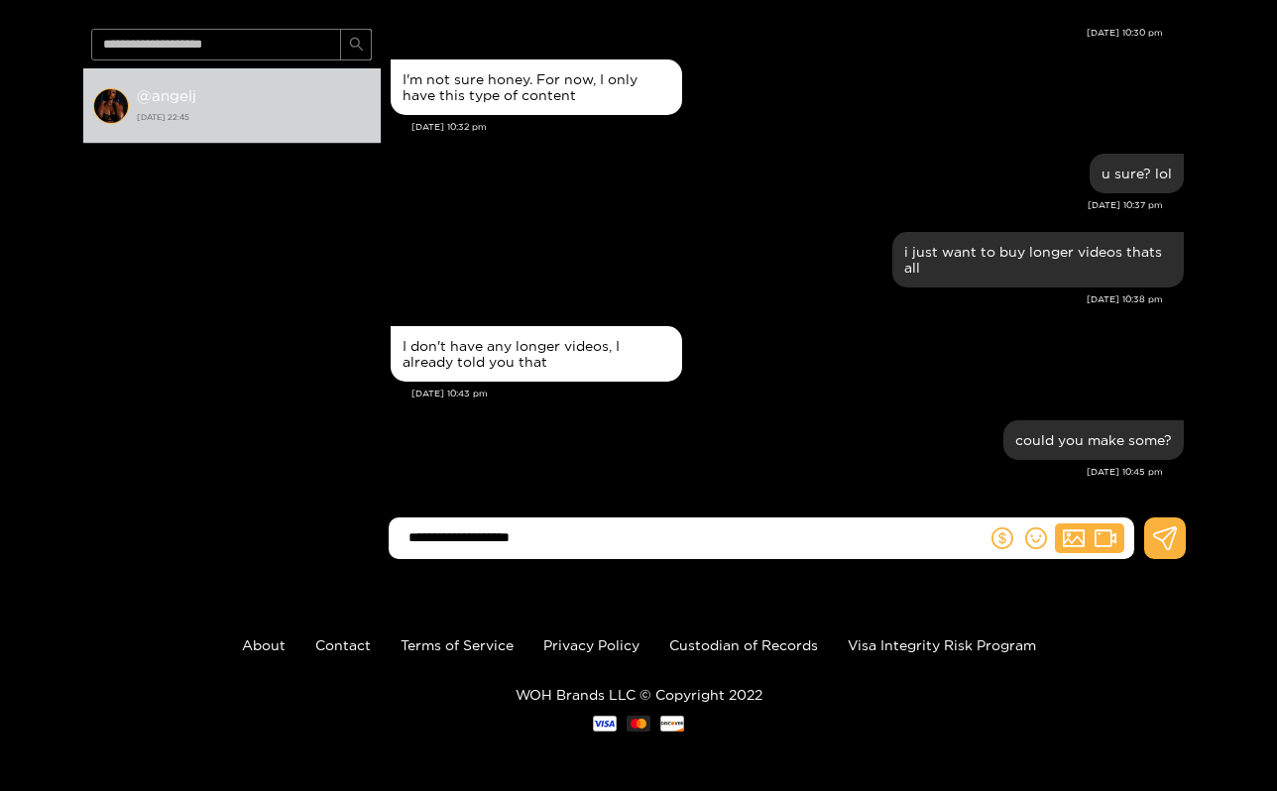
type input "**********"
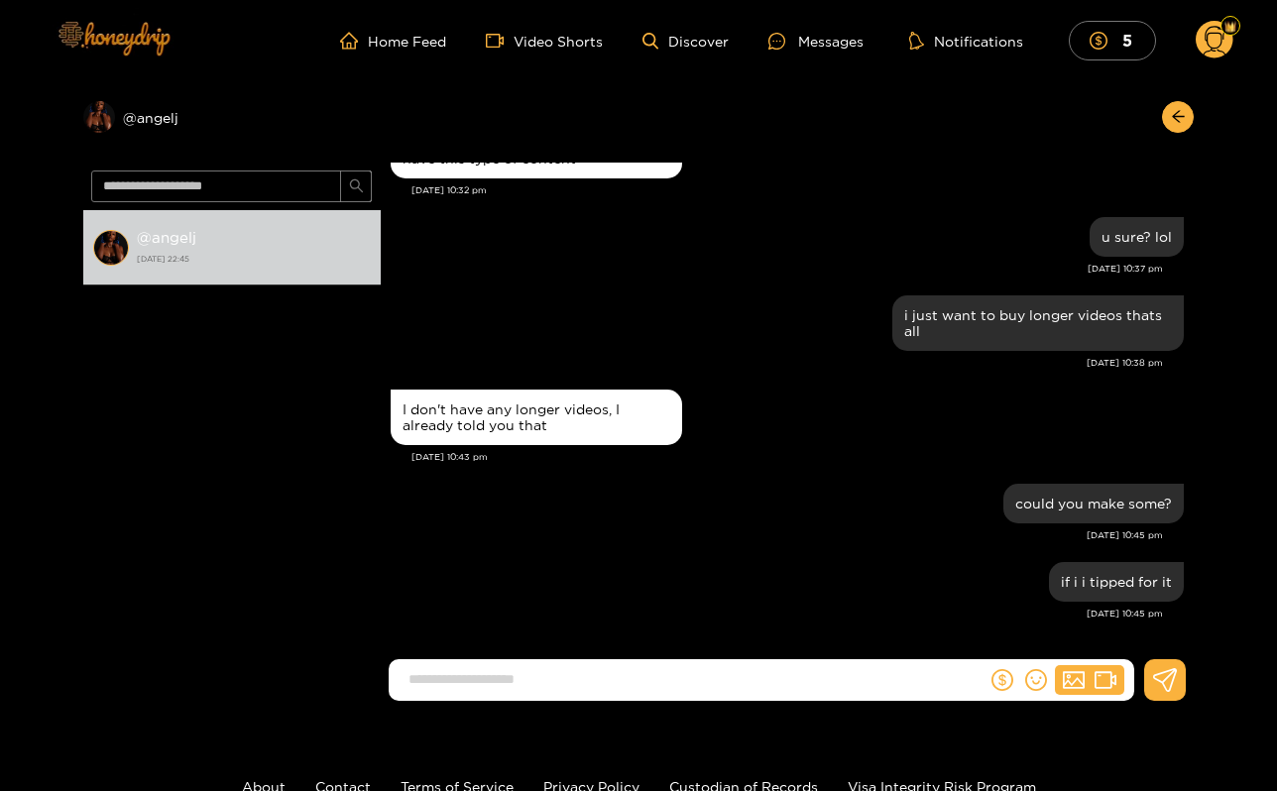
scroll to position [0, 0]
click at [143, 44] on img at bounding box center [113, 37] width 139 height 83
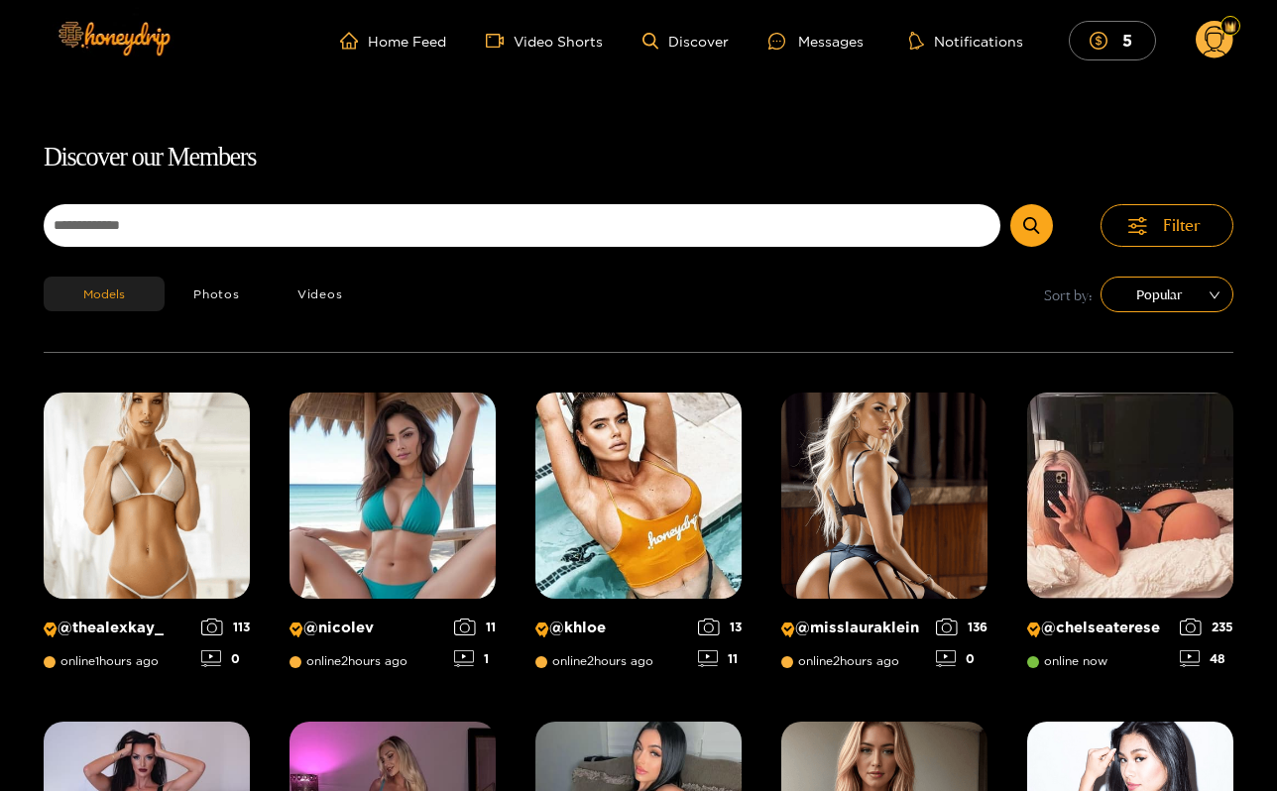
scroll to position [-1, 0]
click at [827, 58] on ul "Home Feed Video Shorts Discover Messages Notifications 5" at bounding box center [787, 41] width 894 height 40
click at [827, 41] on div "Messages" at bounding box center [816, 41] width 95 height 23
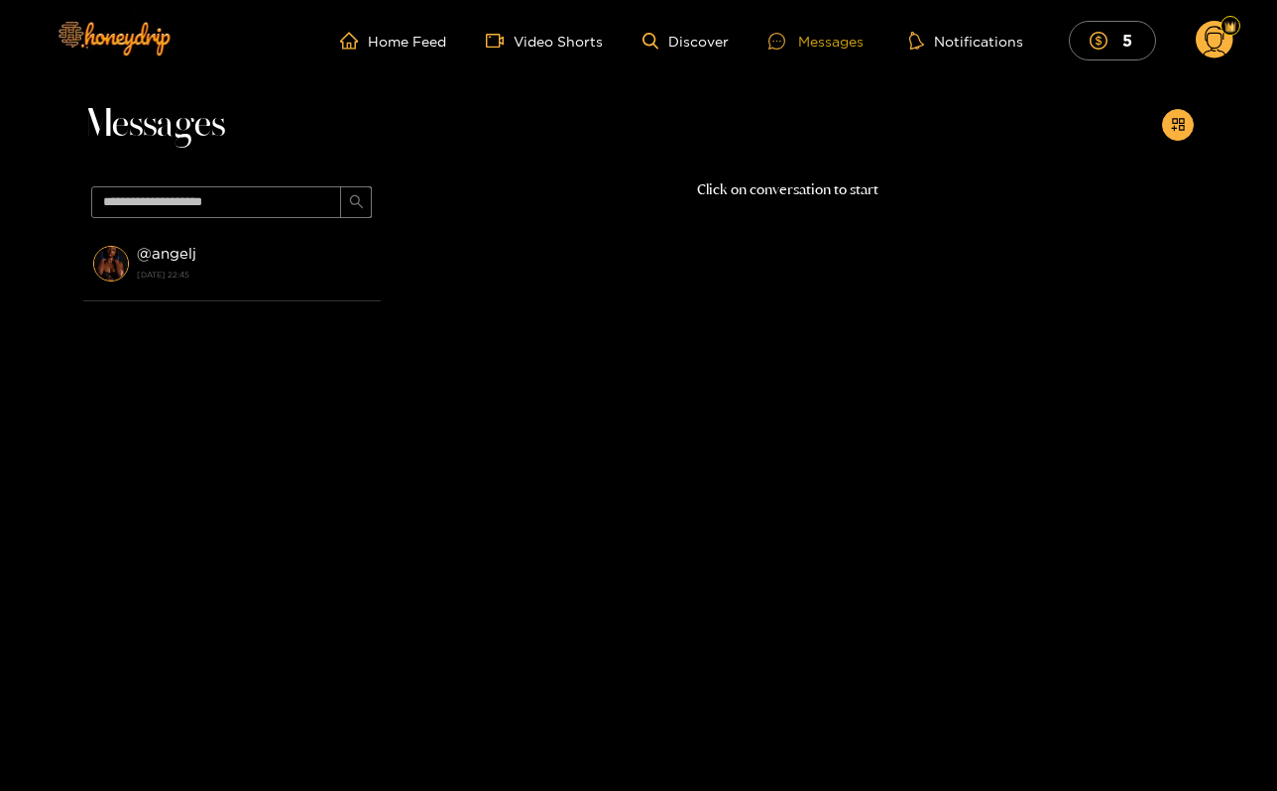
click at [800, 39] on div "Messages" at bounding box center [816, 41] width 95 height 23
click at [802, 45] on div "Messages" at bounding box center [816, 41] width 95 height 23
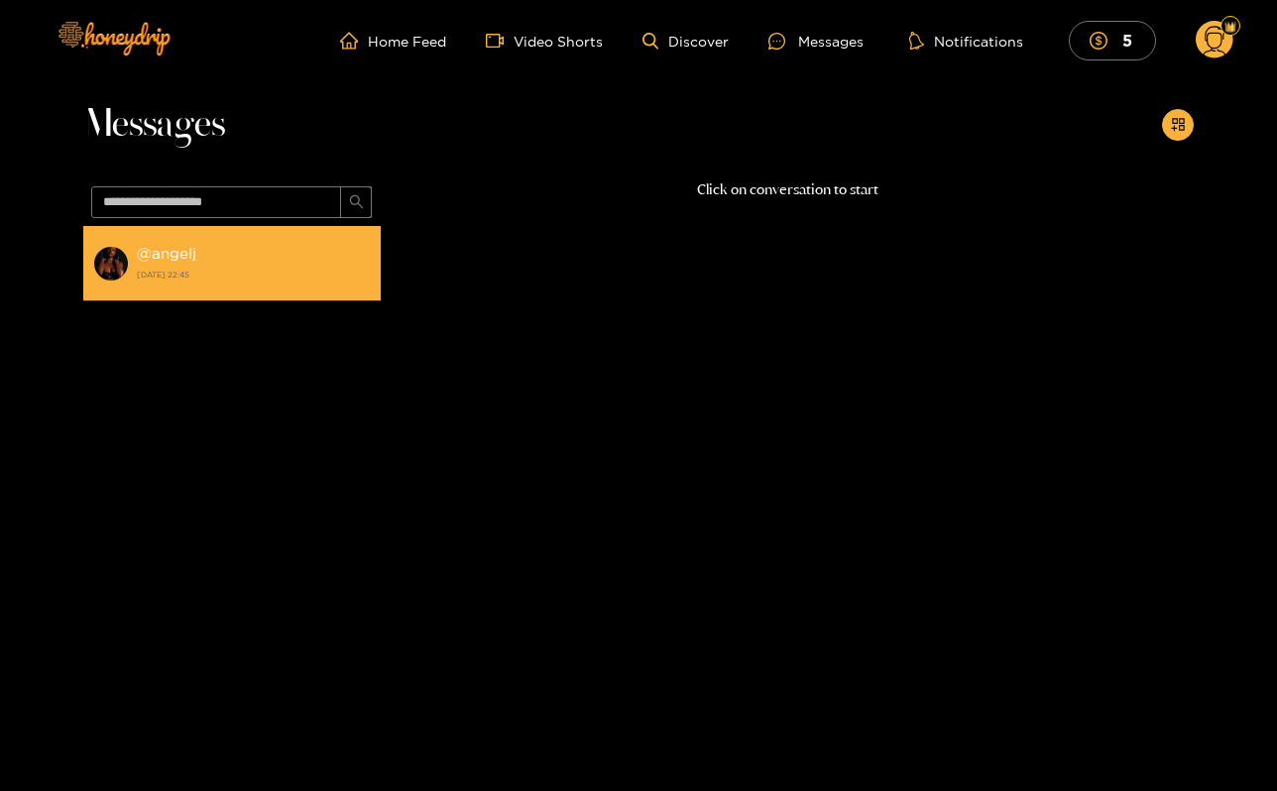
click at [293, 272] on strong "[DATE] 22:45" at bounding box center [254, 275] width 234 height 18
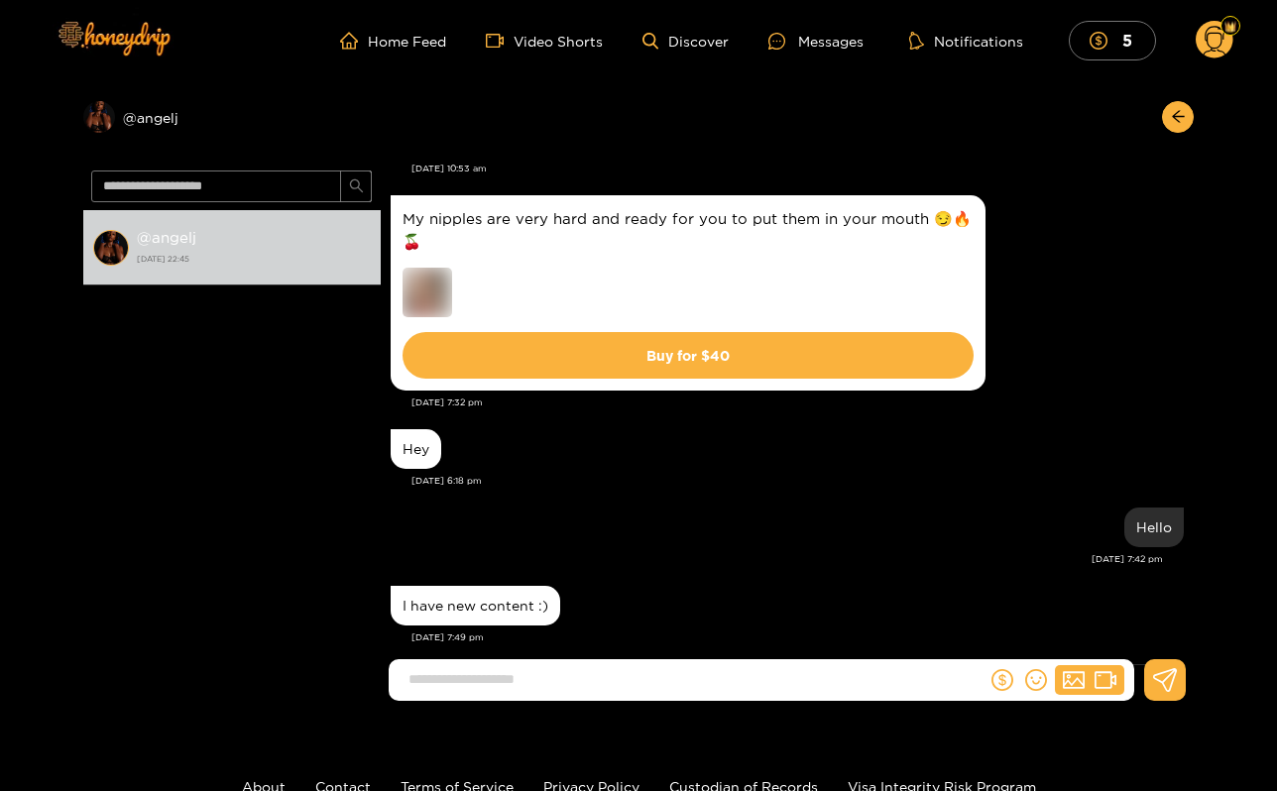
scroll to position [3798, 0]
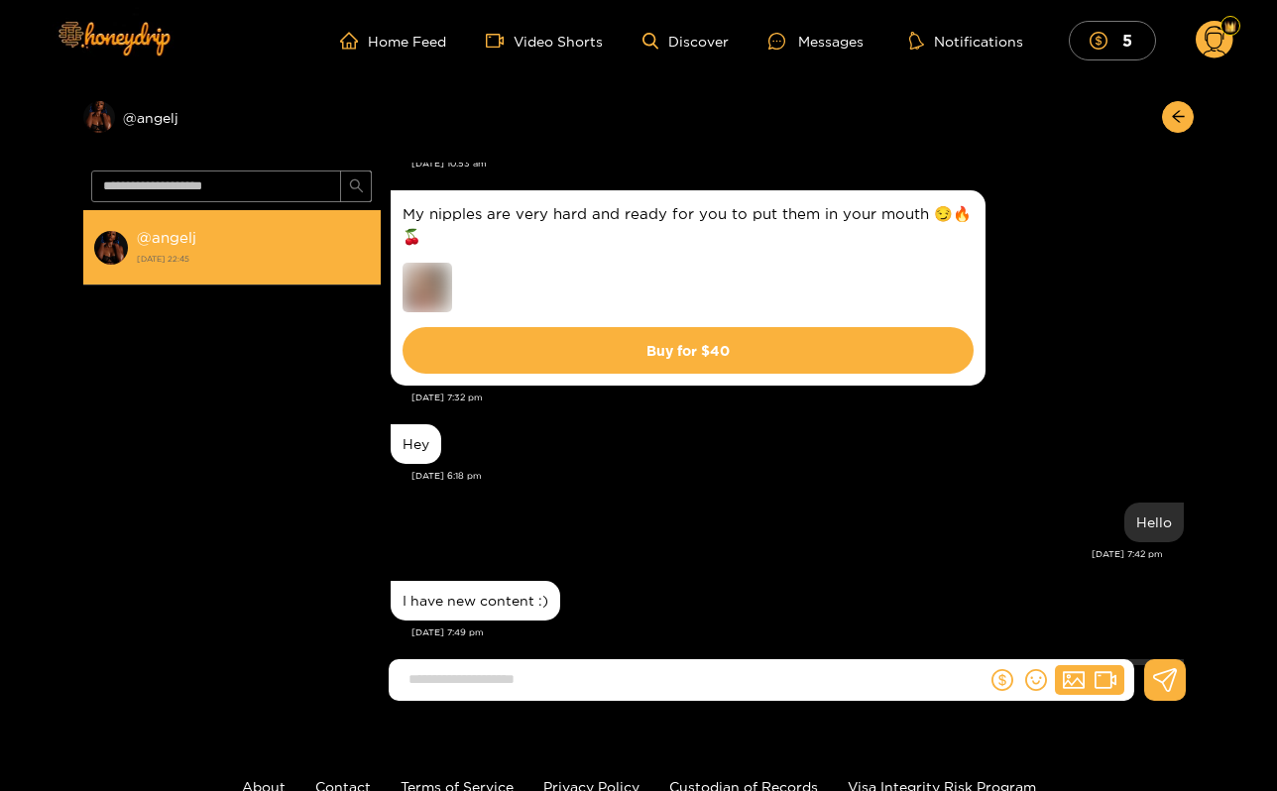
click at [234, 255] on strong "[DATE] 22:45" at bounding box center [254, 259] width 234 height 18
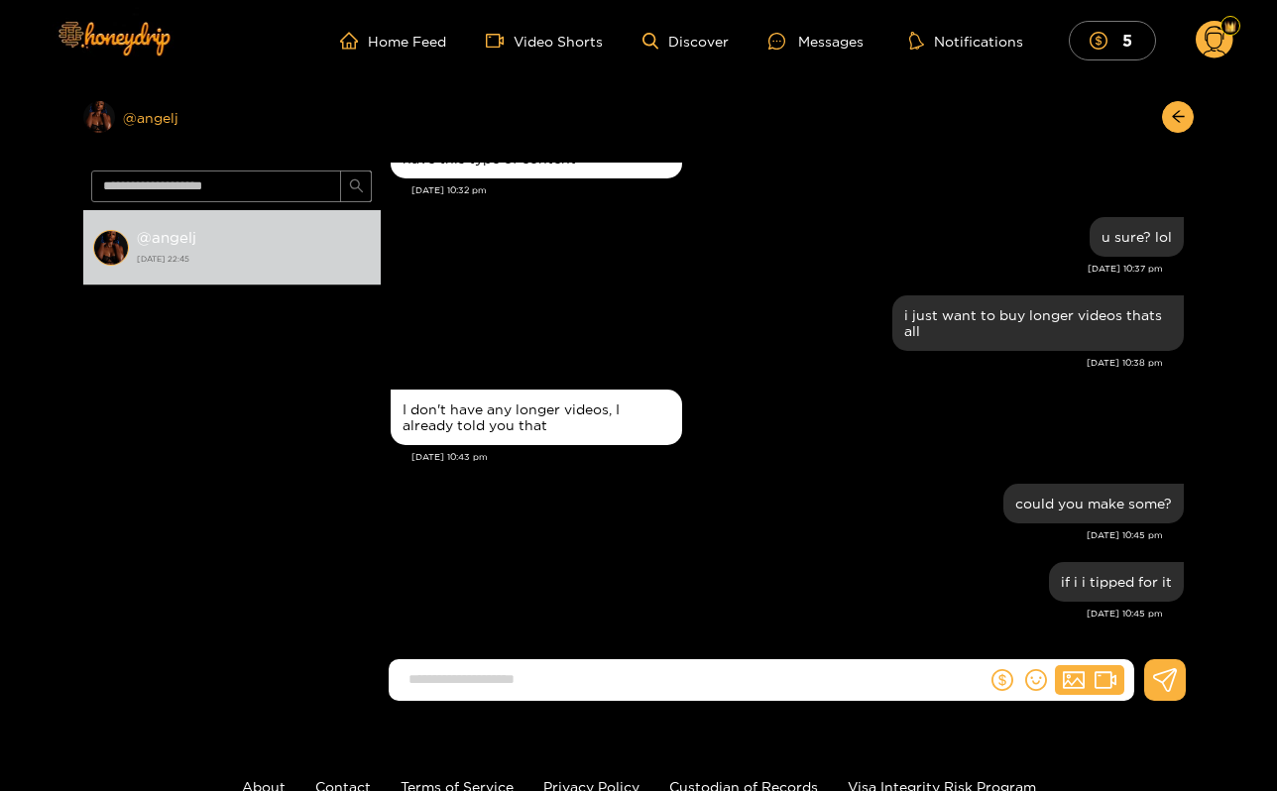
scroll to position [1943, 0]
click at [144, 112] on div "Preview @ angelj" at bounding box center [232, 117] width 298 height 32
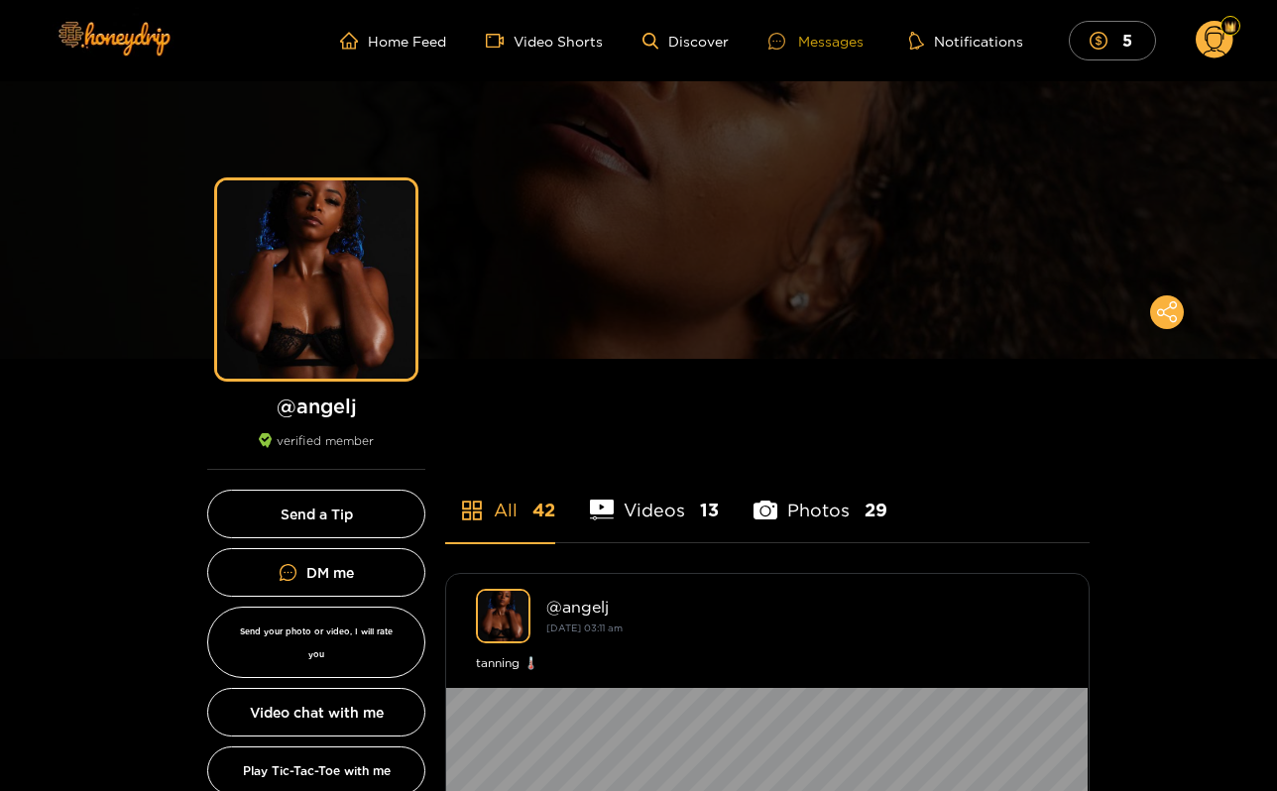
click at [808, 45] on div "Messages" at bounding box center [816, 41] width 95 height 23
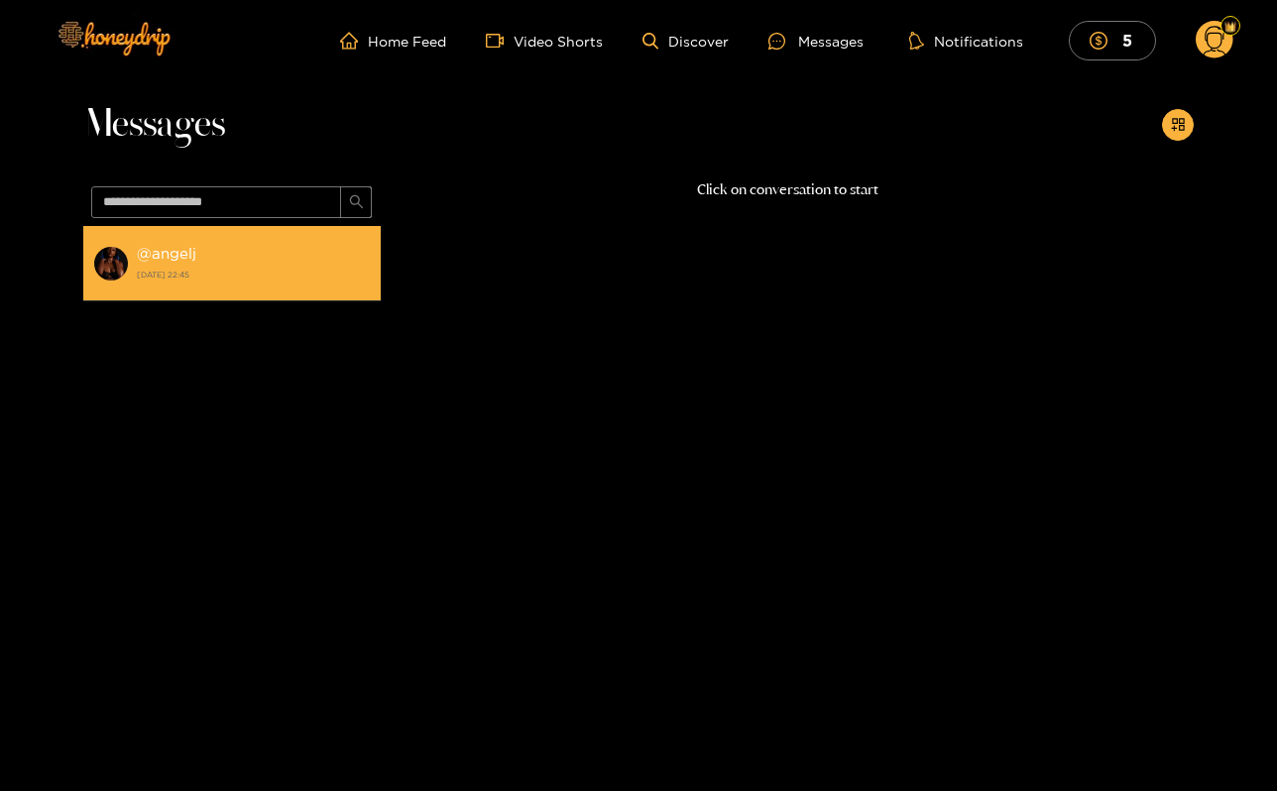
click at [322, 280] on strong "24 August 2025 22:45" at bounding box center [254, 275] width 234 height 18
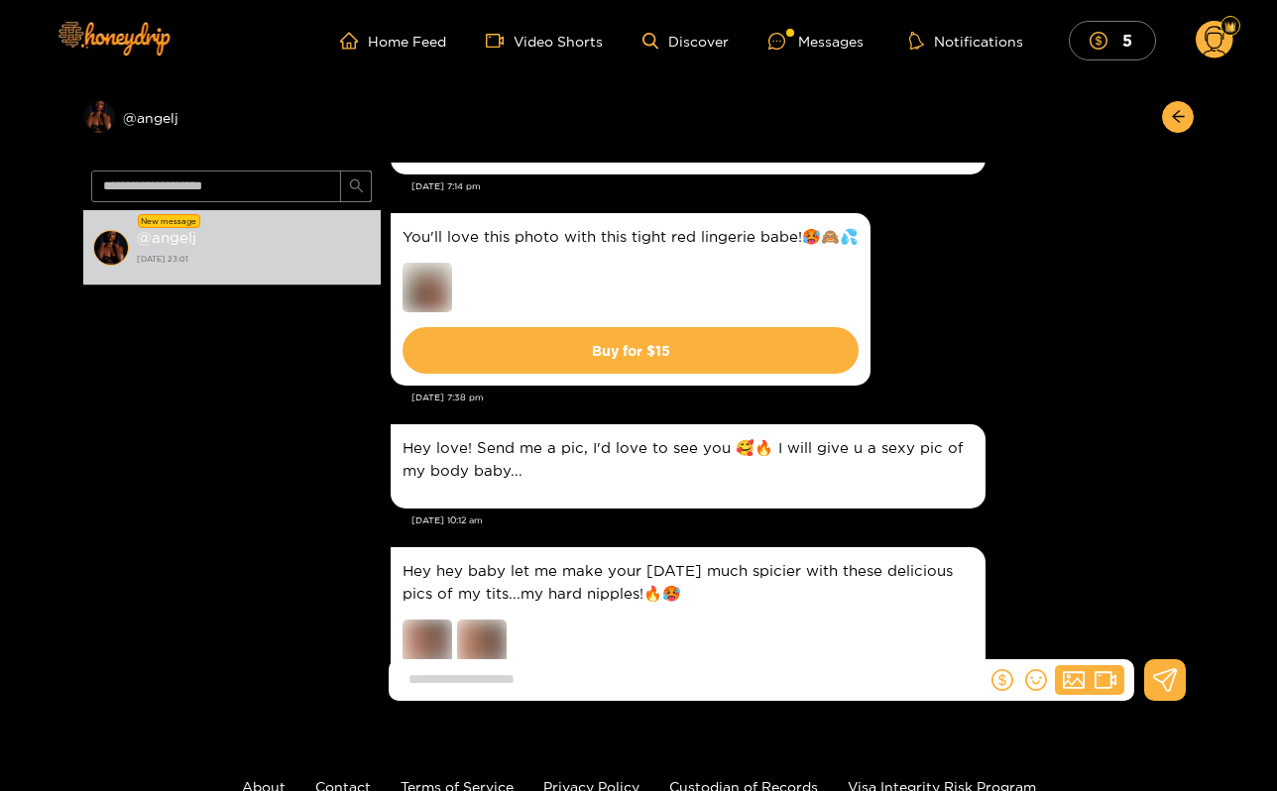
scroll to position [2751, 0]
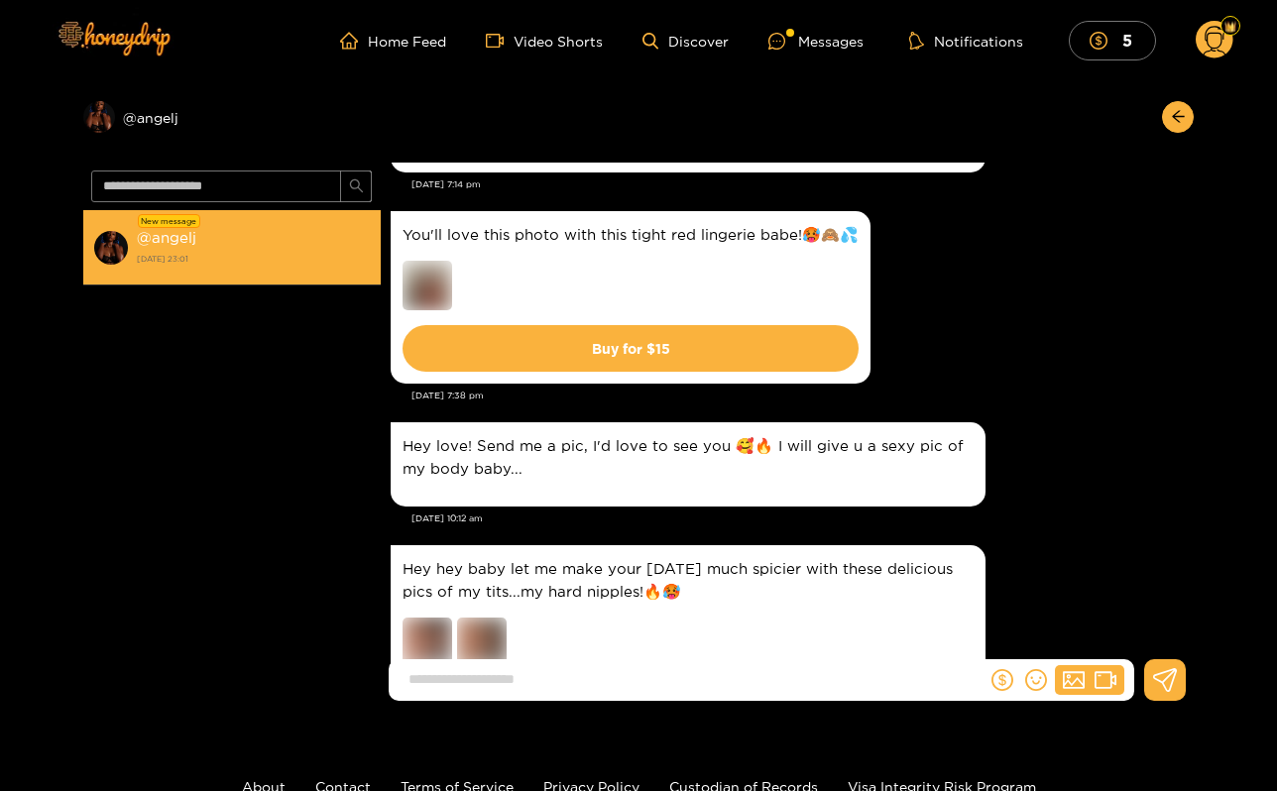
click at [300, 229] on div "@ angelj 24 August 2025 23:01" at bounding box center [254, 247] width 234 height 45
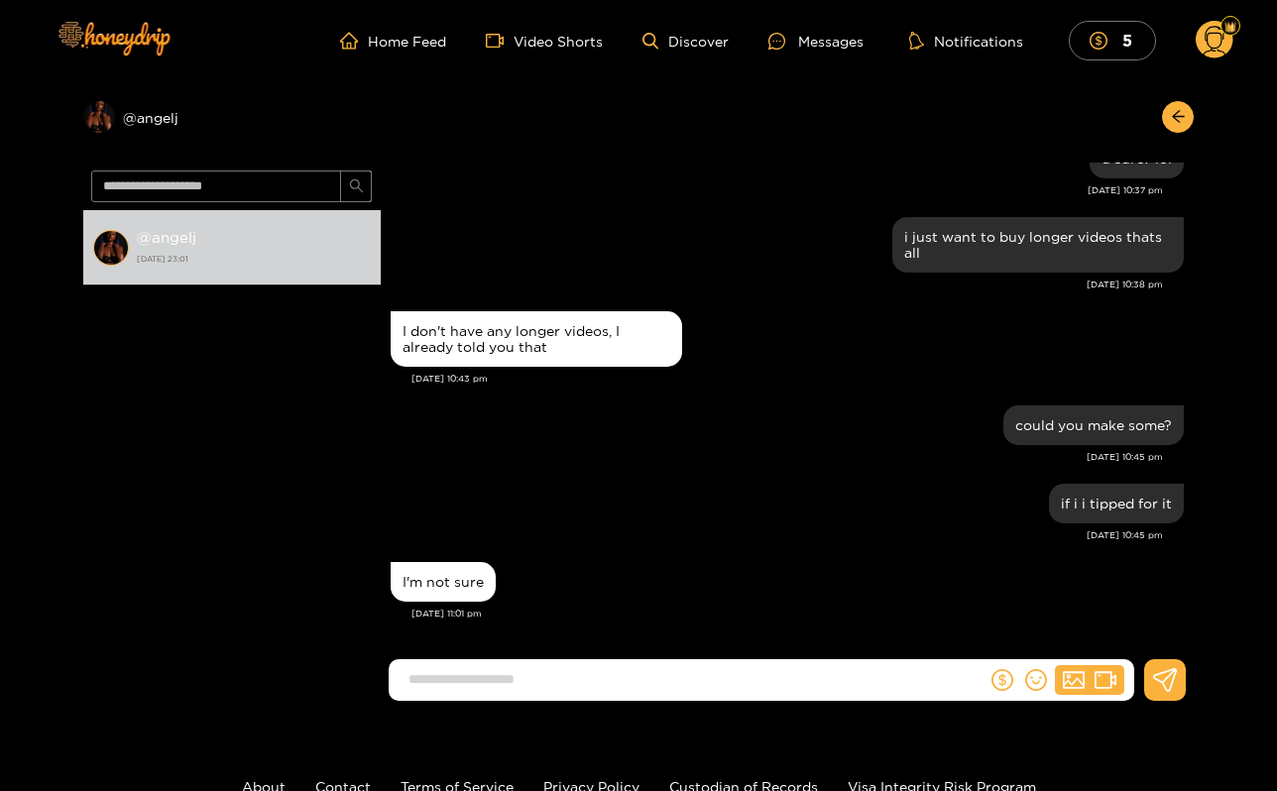
scroll to position [1911, 0]
click at [565, 674] on input at bounding box center [693, 680] width 588 height 33
type input "*******"
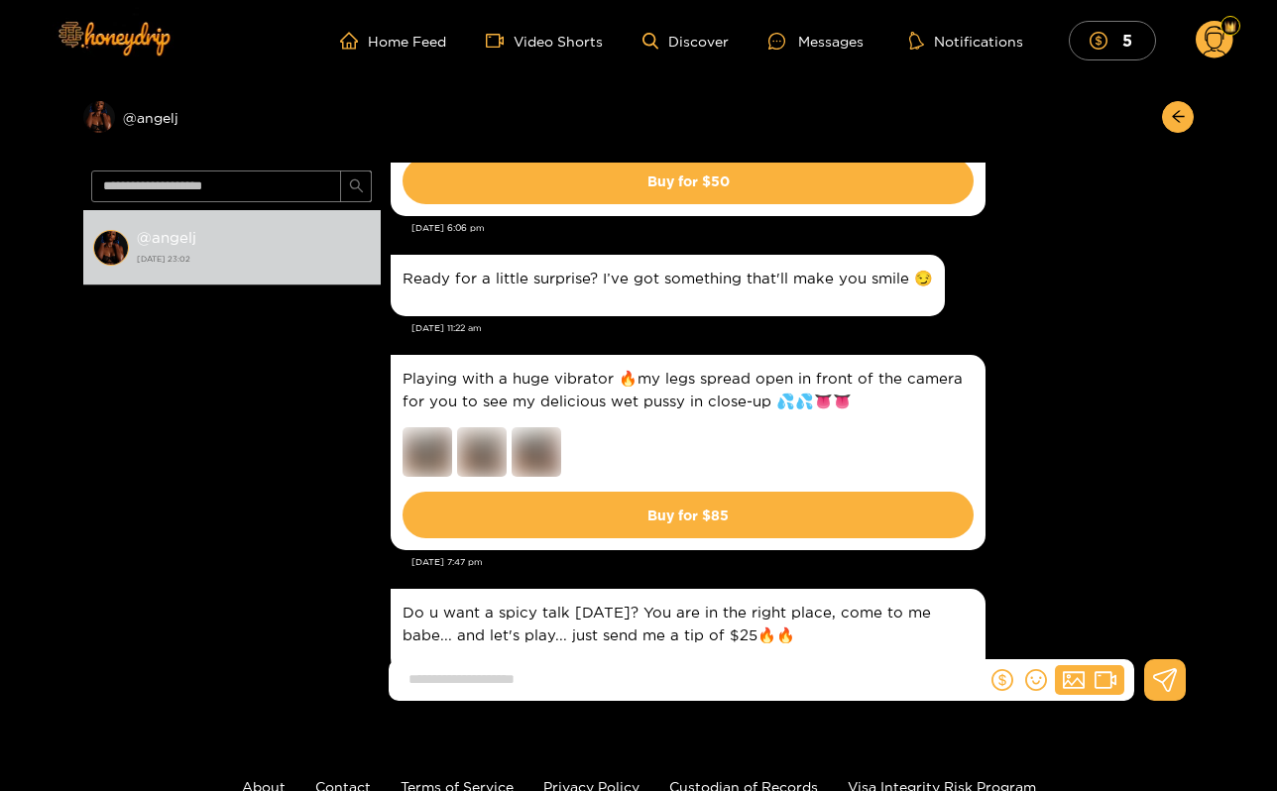
scroll to position [4414, 0]
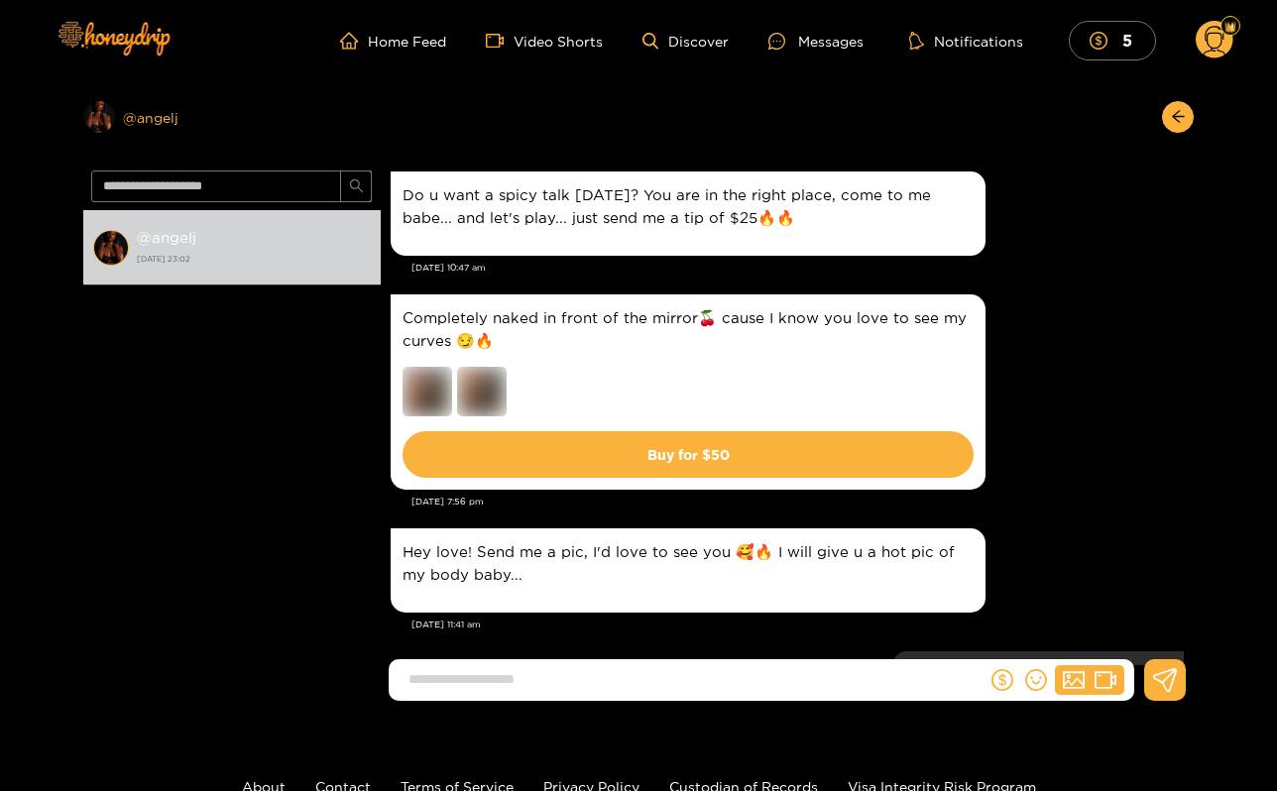
click at [137, 111] on div "Preview @ angelj" at bounding box center [232, 117] width 298 height 32
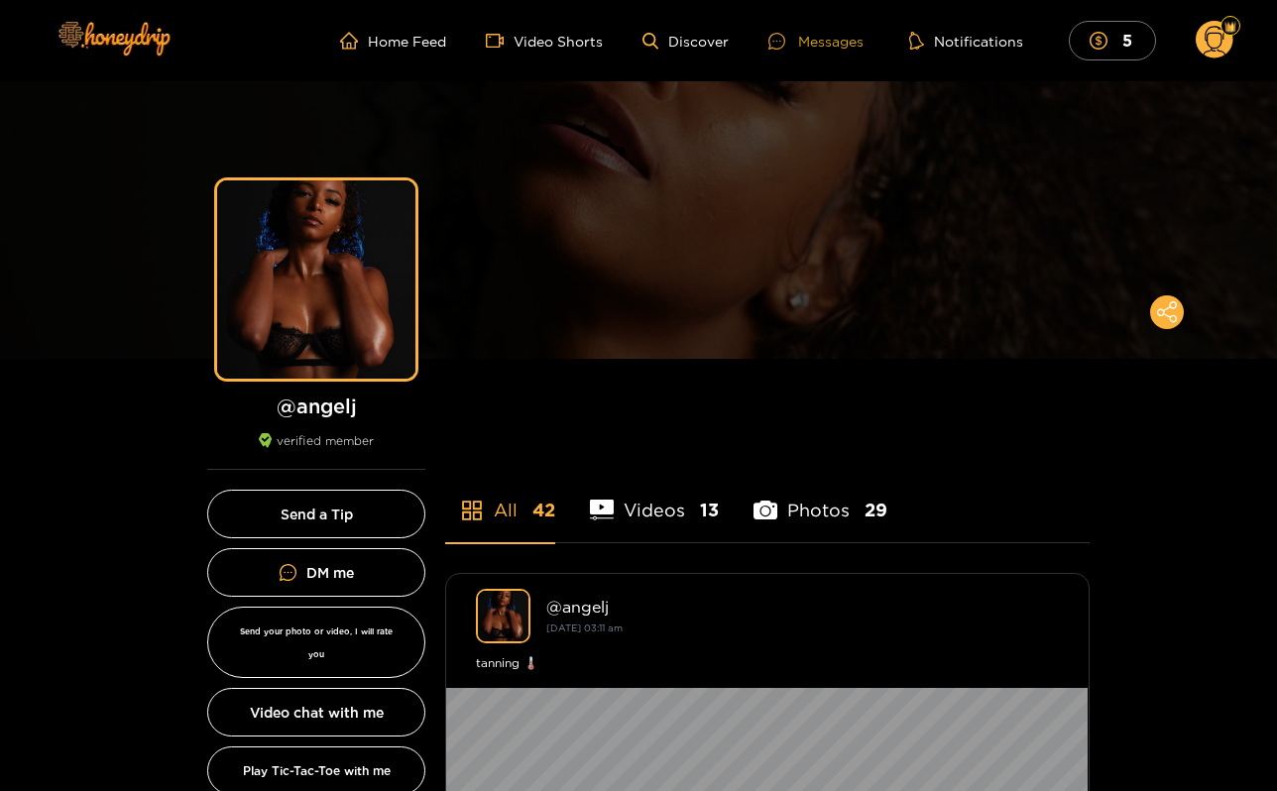
click at [864, 46] on div "Messages" at bounding box center [816, 41] width 95 height 23
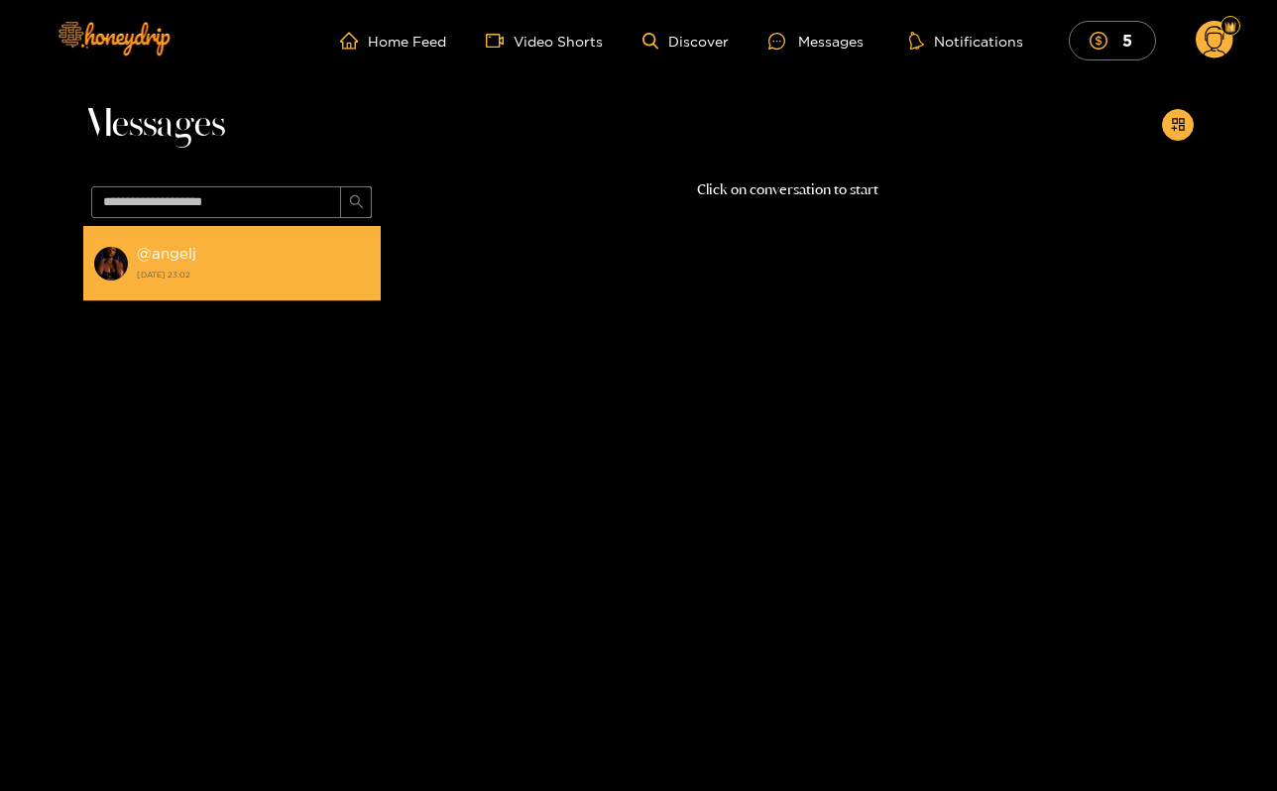
click at [234, 246] on div "@ angelj [DATE] 23:02" at bounding box center [254, 263] width 234 height 45
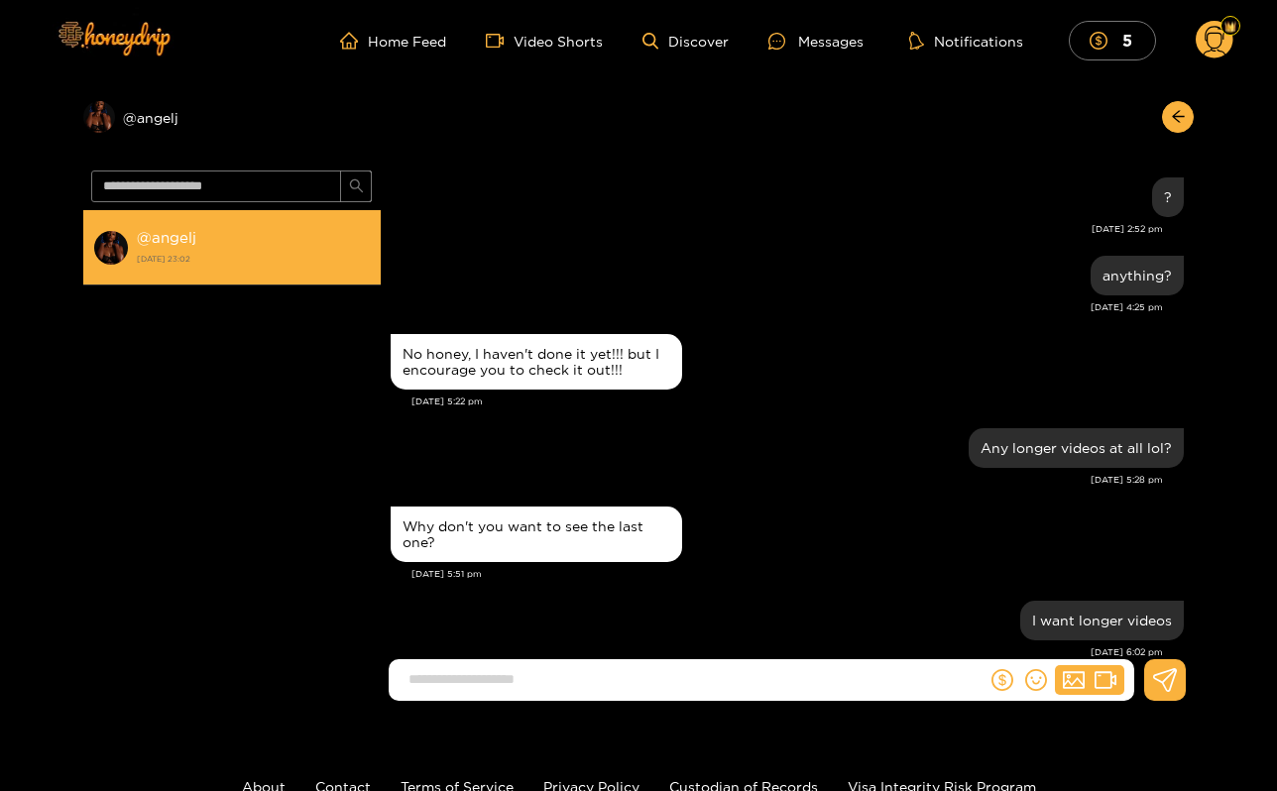
scroll to position [1895, 0]
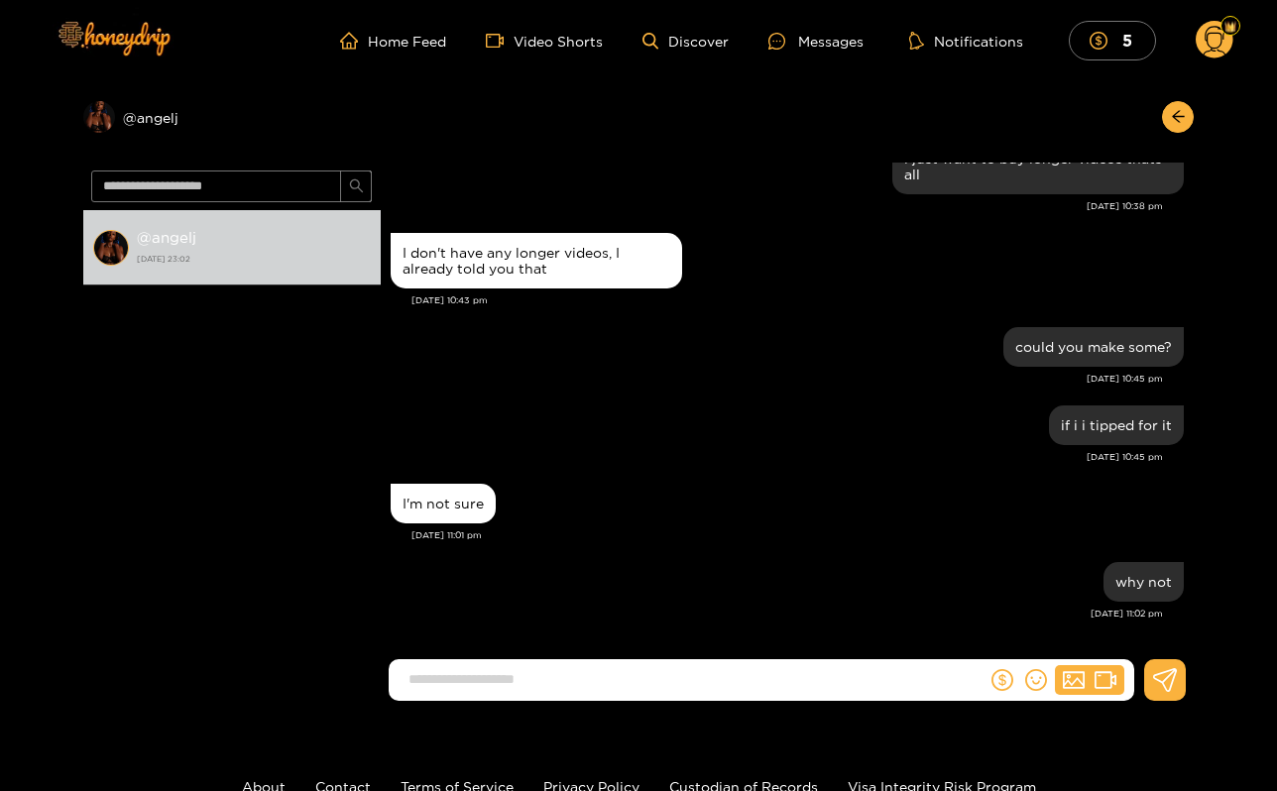
drag, startPoint x: 479, startPoint y: 550, endPoint x: 597, endPoint y: 477, distance: 139.0
click at [597, 477] on div "if i i tipped for it Aug. 24, 10:45 pm" at bounding box center [787, 440] width 793 height 78
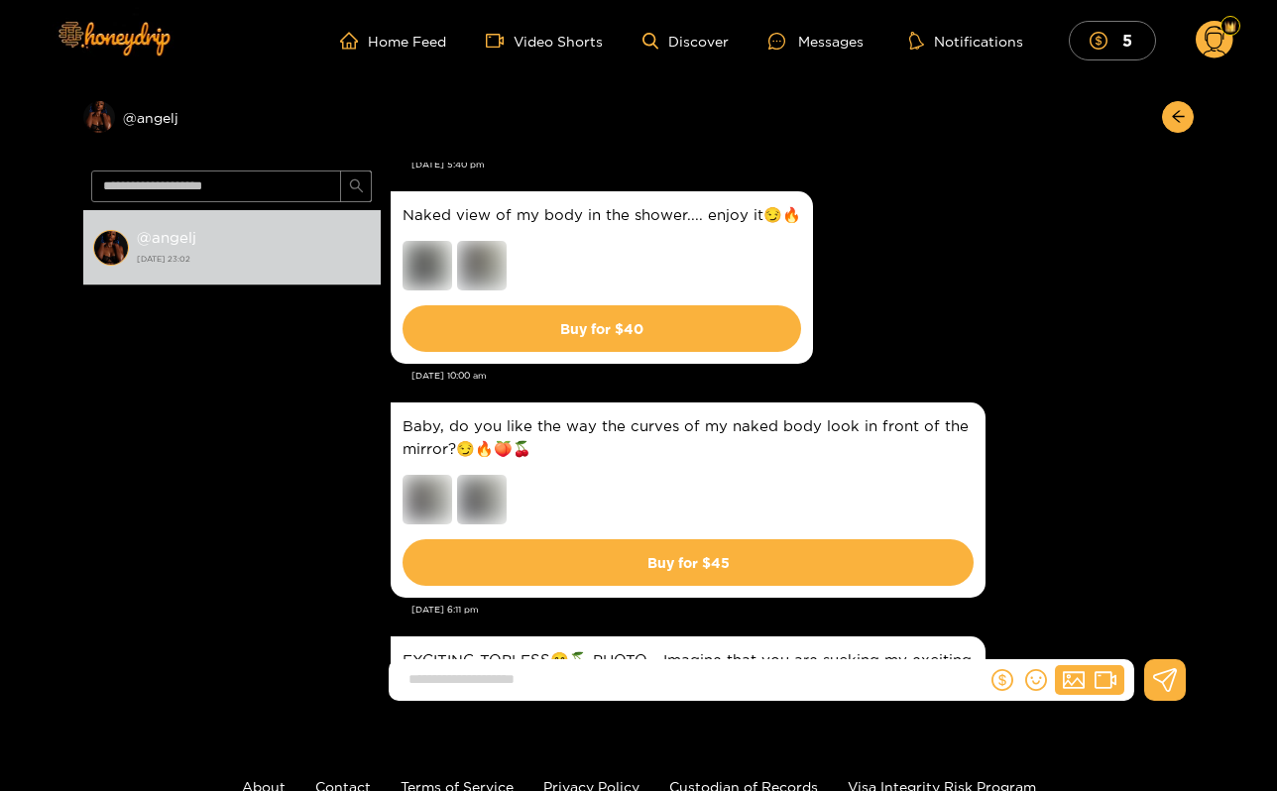
scroll to position [1436, 0]
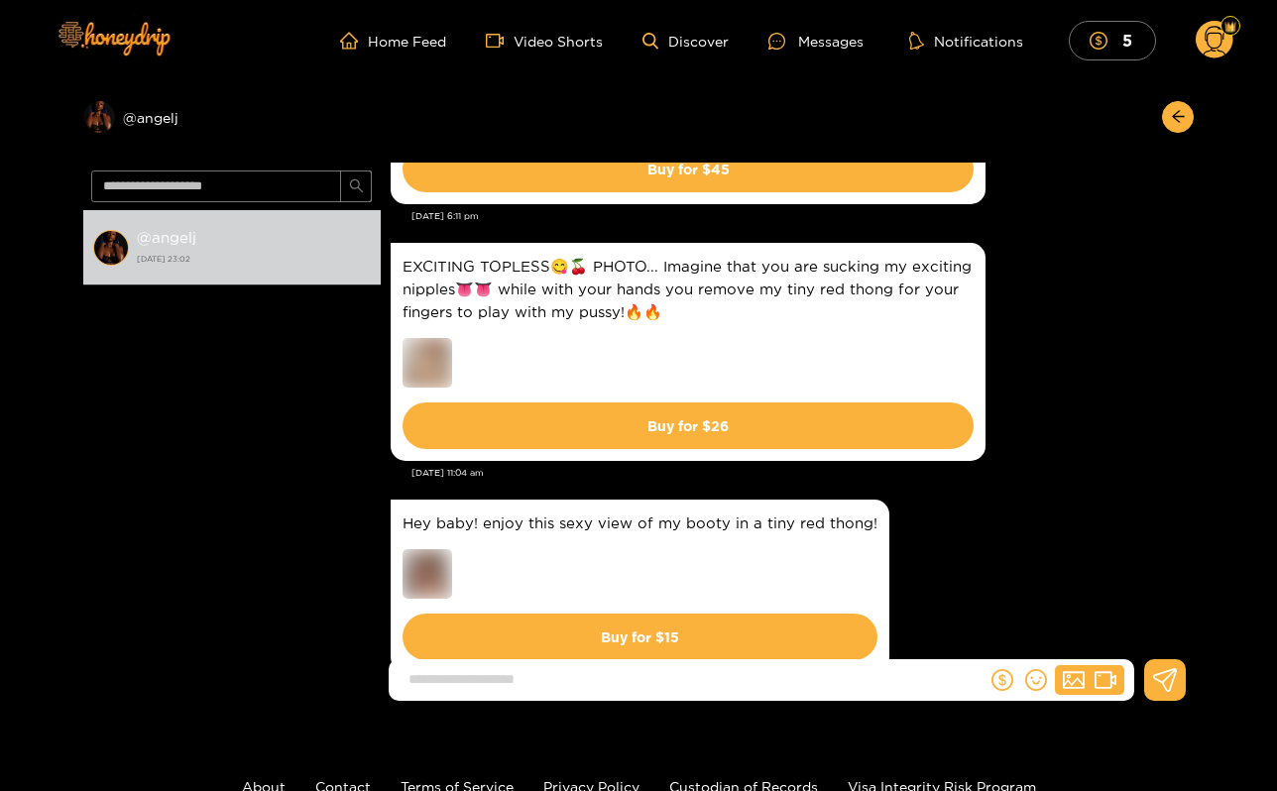
click at [1147, 60] on div "Home Feed Video Shorts Discover Messages Notifications 5 5 0" at bounding box center [639, 40] width 1190 height 81
click at [1135, 45] on mark "5" at bounding box center [1128, 40] width 16 height 21
click at [174, 124] on div "Preview @ angelj" at bounding box center [232, 117] width 298 height 32
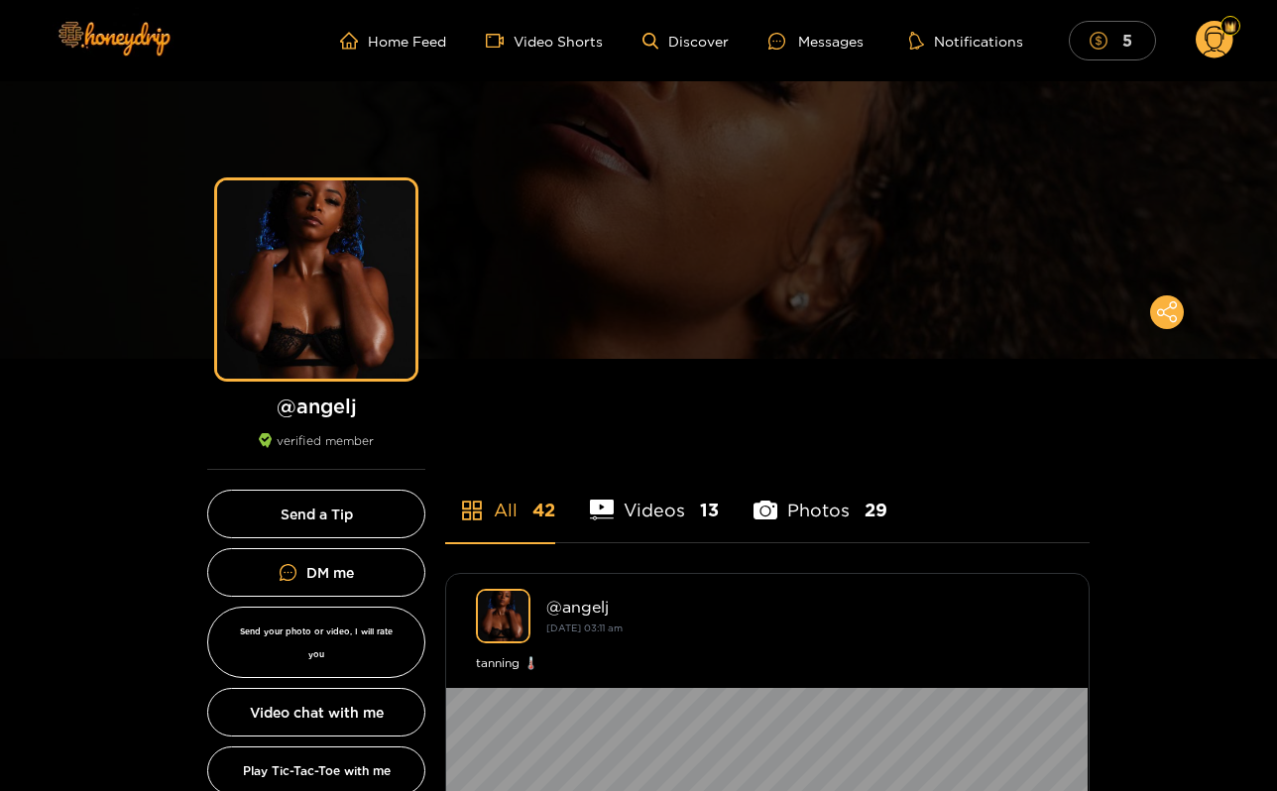
click at [1106, 37] on icon "dollar" at bounding box center [1099, 41] width 18 height 18
click at [851, 39] on div "Messages" at bounding box center [809, 41] width 95 height 23
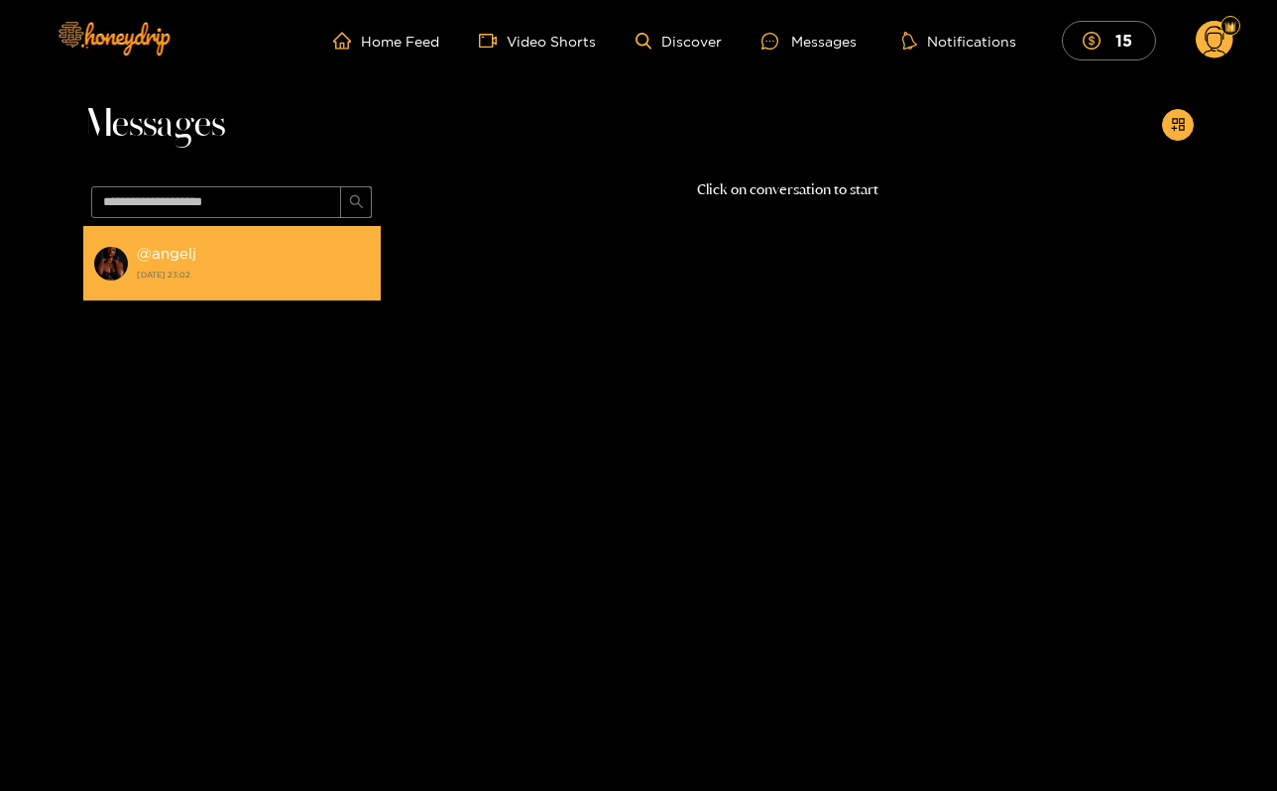
click at [249, 241] on div "@ angelj [DATE] 23:02" at bounding box center [254, 263] width 234 height 45
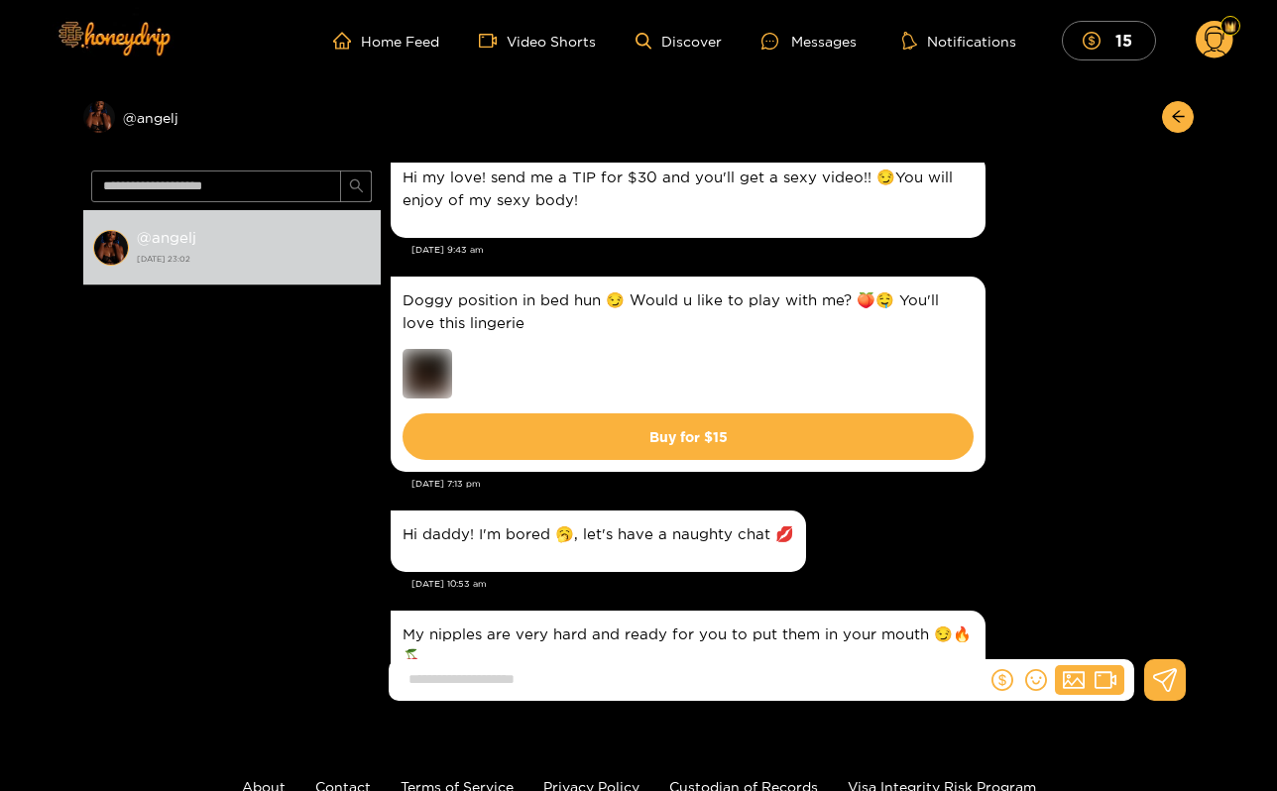
scroll to position [16596, 0]
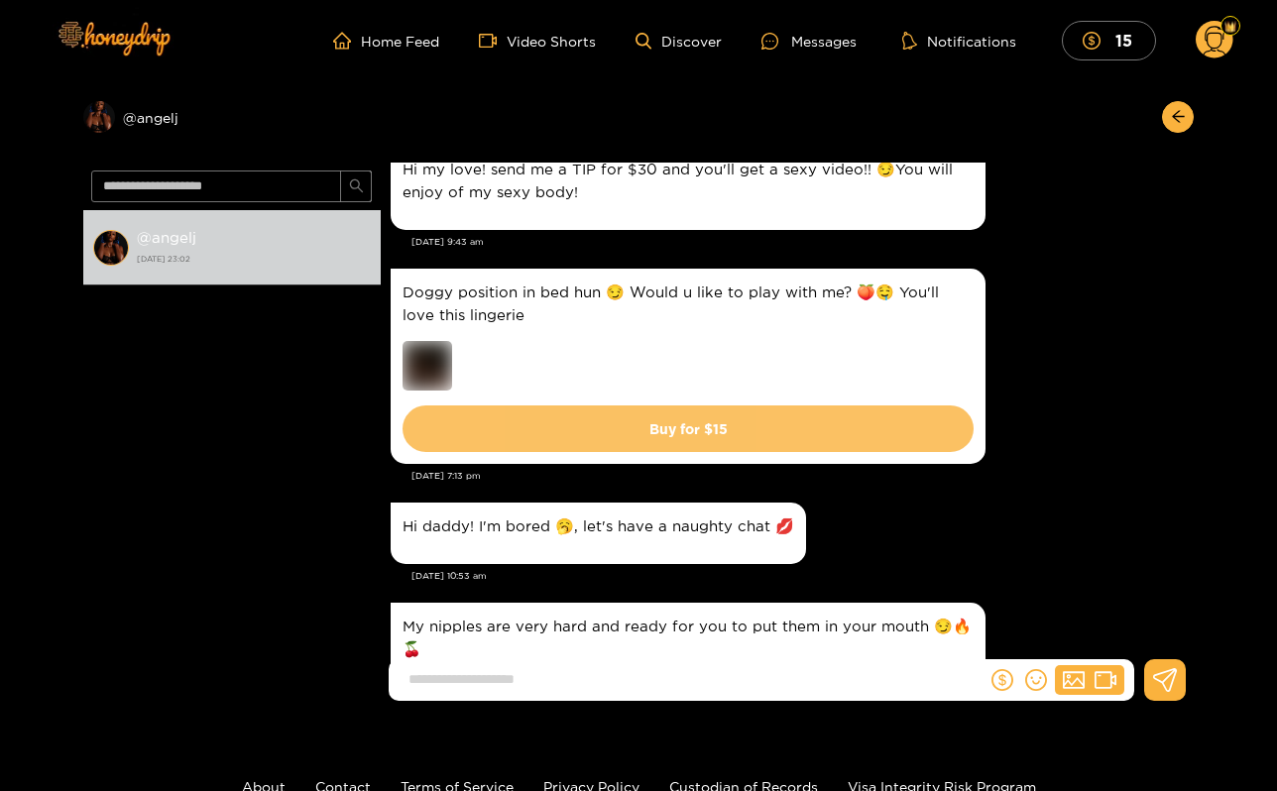
click at [717, 406] on button "Buy for $ 15" at bounding box center [688, 429] width 571 height 47
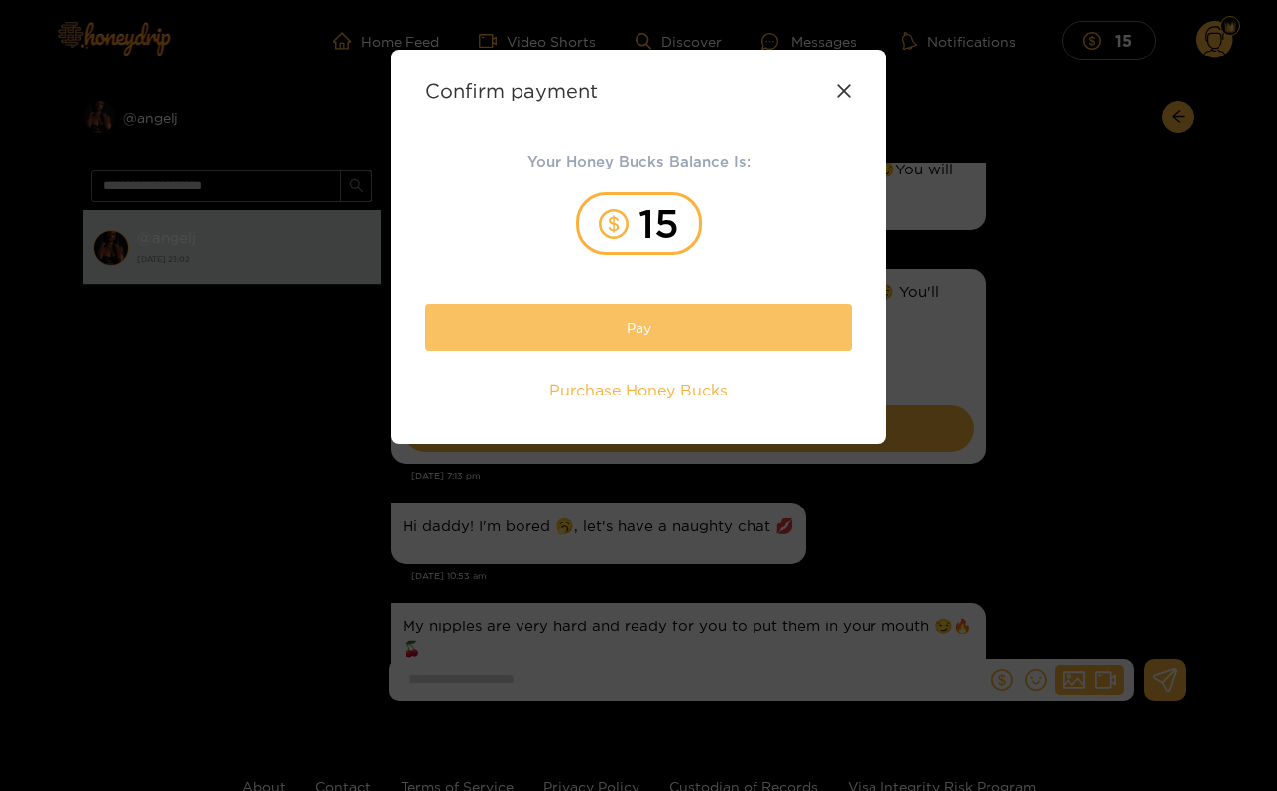
click at [719, 336] on button "Pay" at bounding box center [638, 327] width 426 height 47
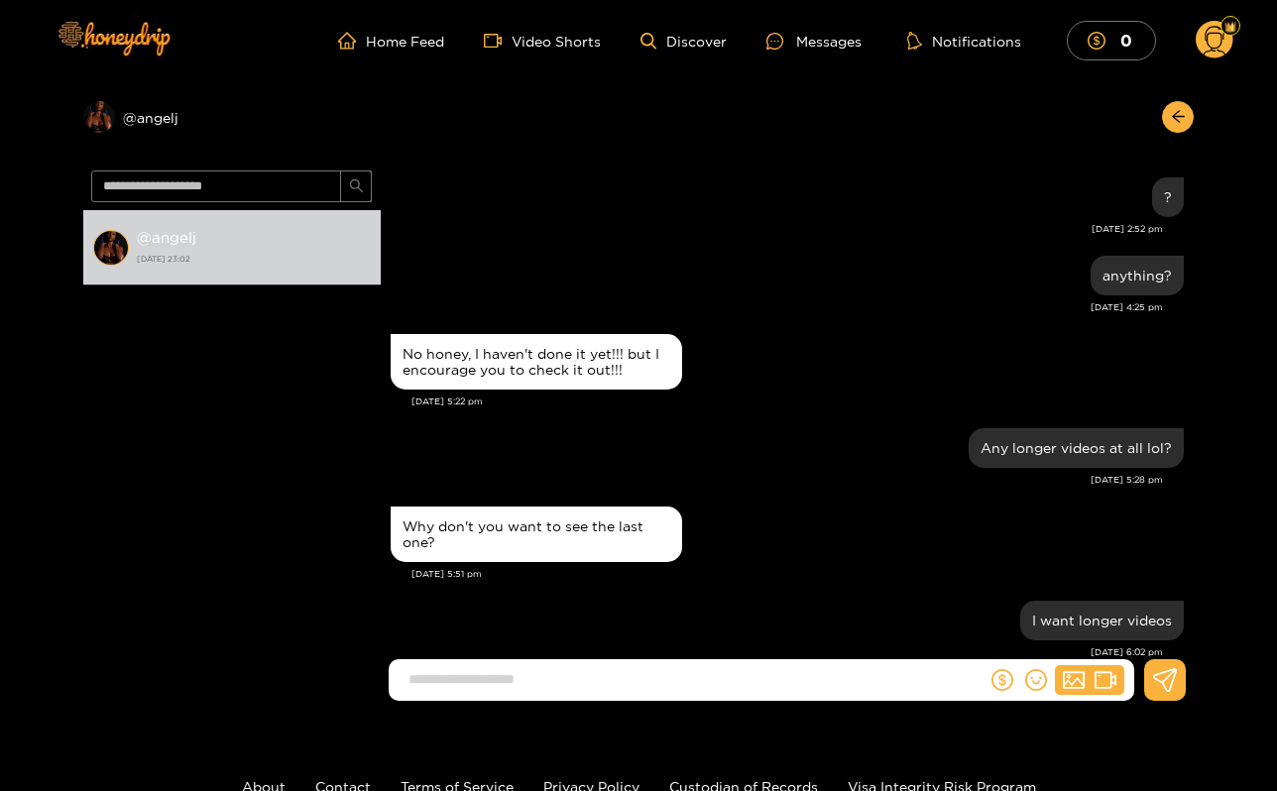
scroll to position [1895, 0]
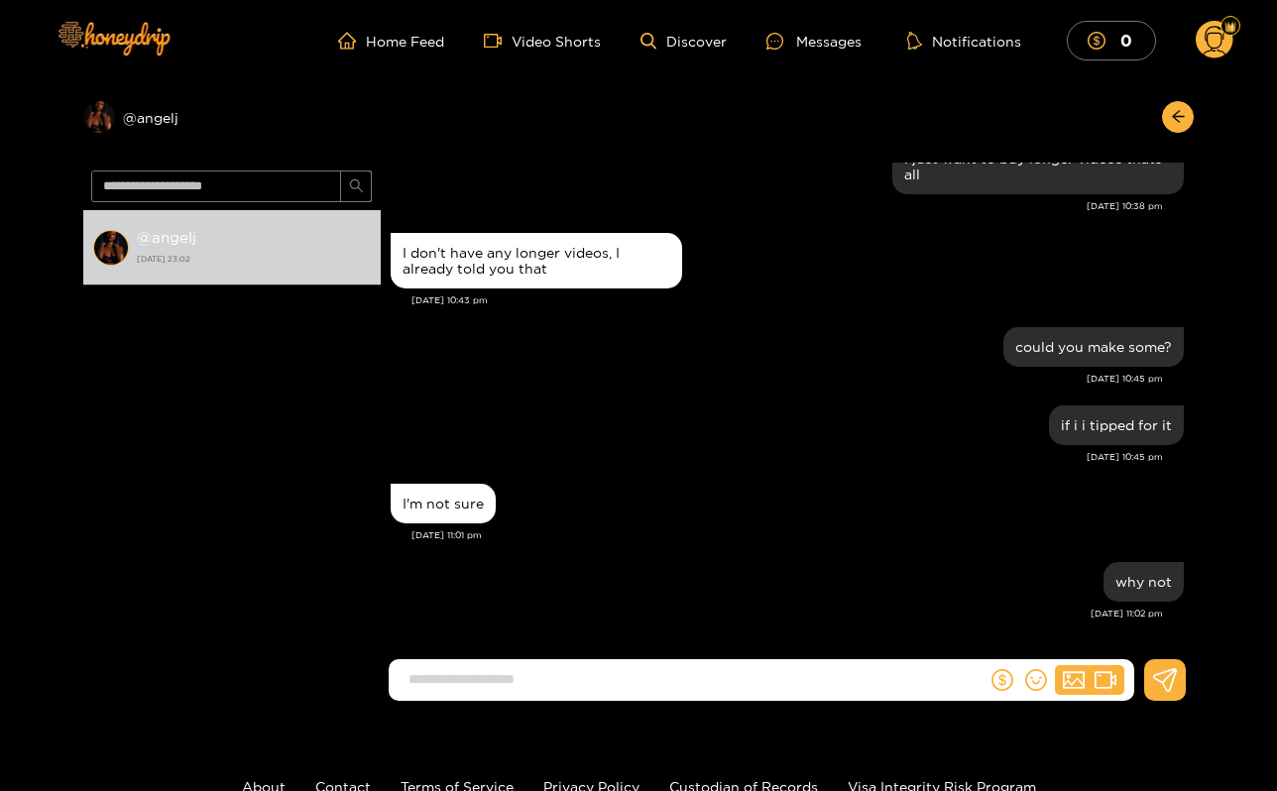
click at [1212, 34] on circle at bounding box center [1215, 40] width 38 height 38
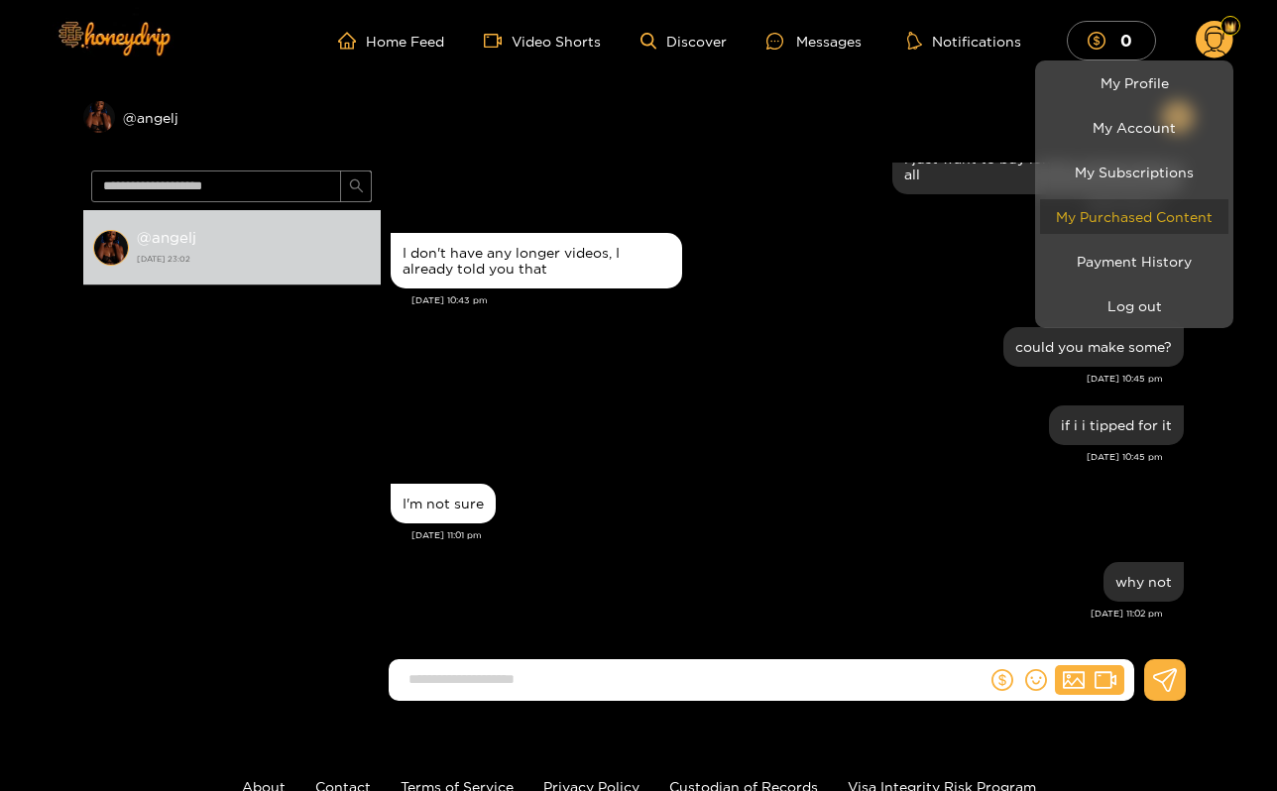
click at [1116, 210] on link "My Purchased Content" at bounding box center [1134, 216] width 188 height 35
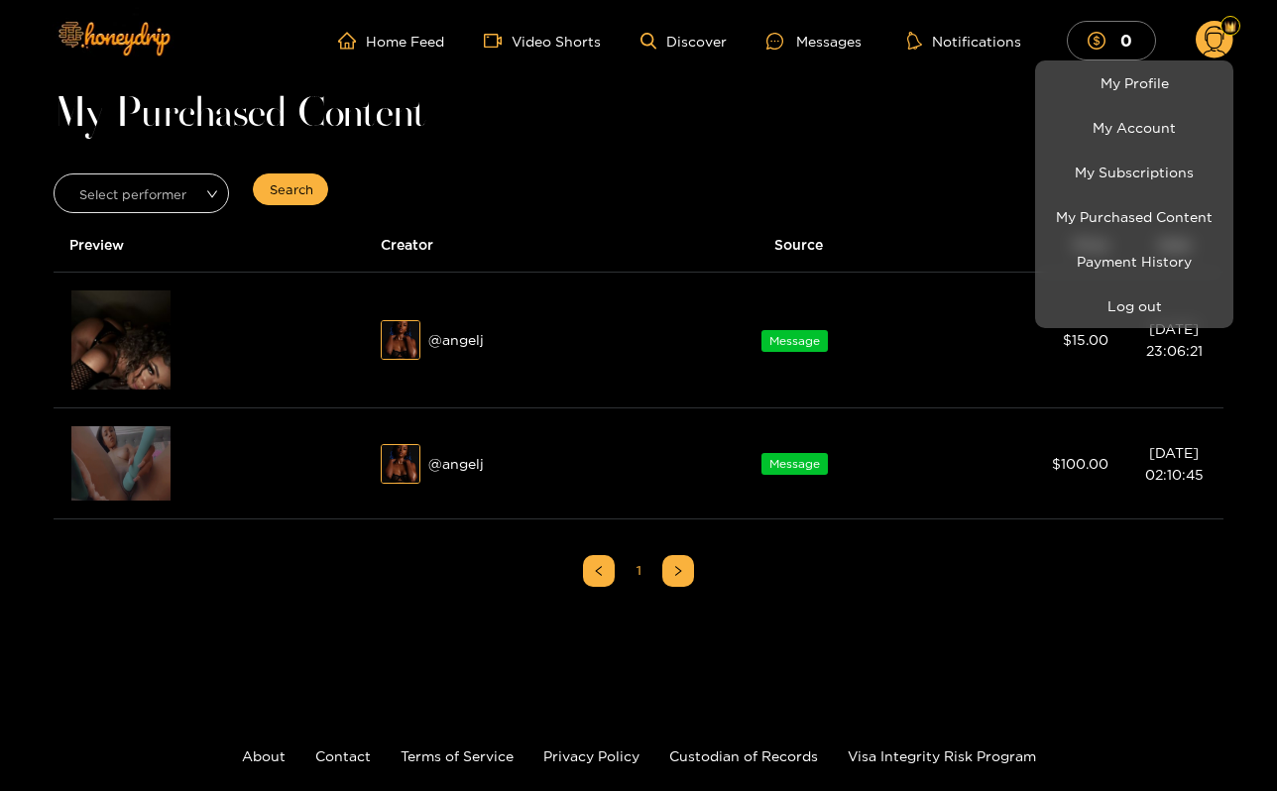
click at [155, 329] on div at bounding box center [638, 395] width 1277 height 791
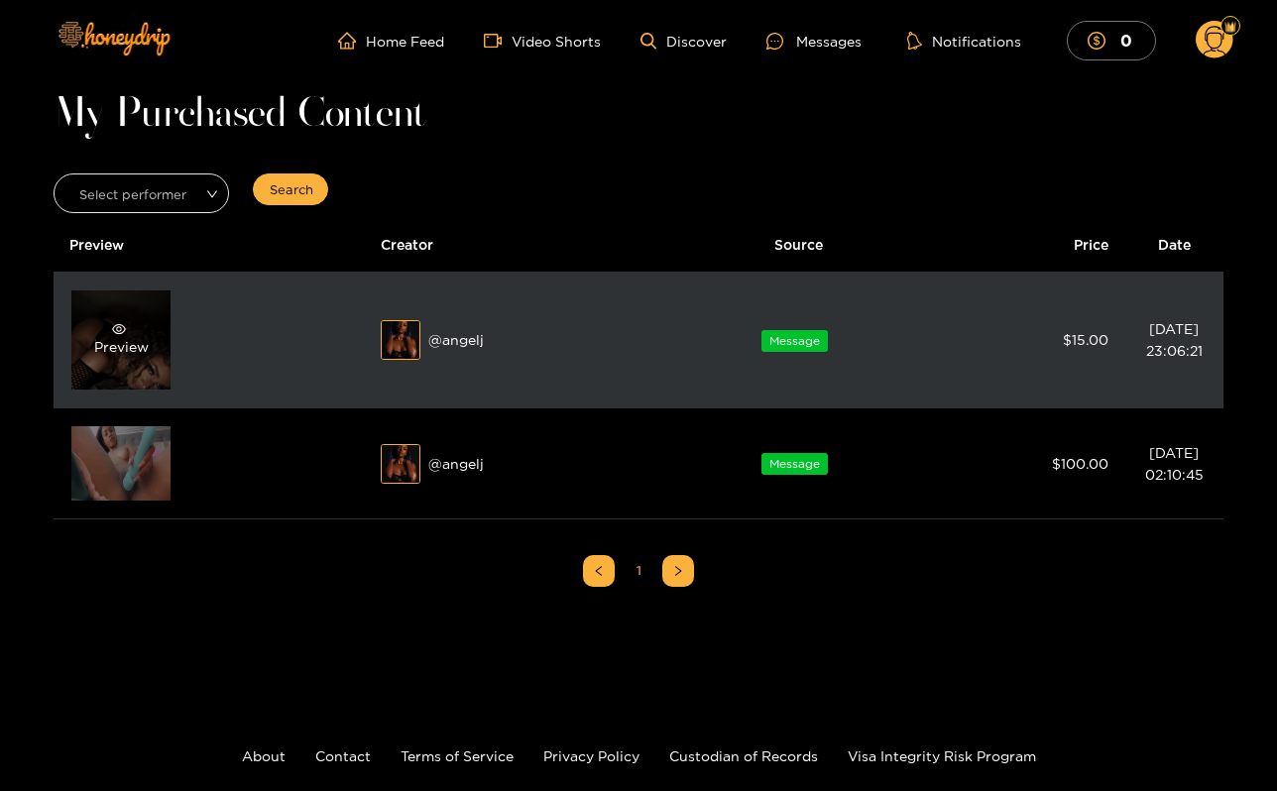
click at [73, 329] on div "Preview" at bounding box center [120, 340] width 99 height 99
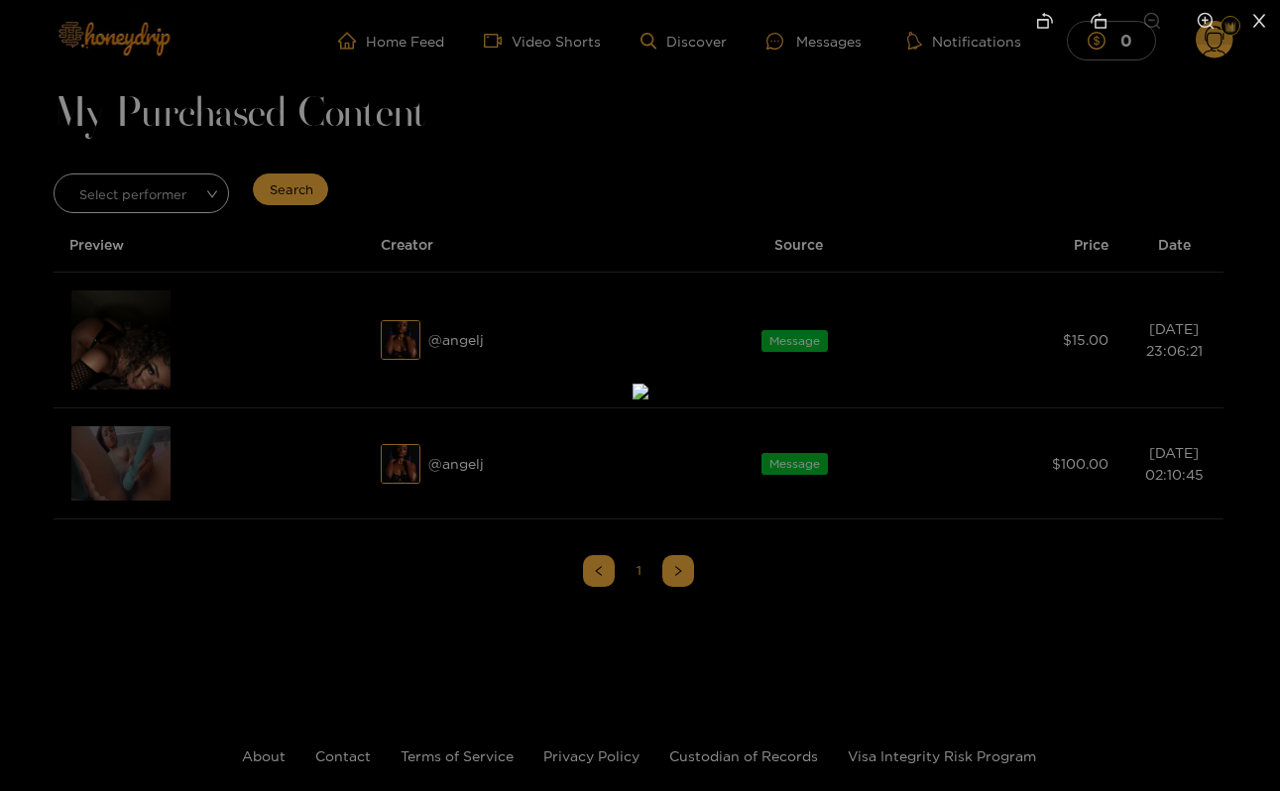
click at [1254, 16] on icon "close" at bounding box center [1260, 21] width 18 height 18
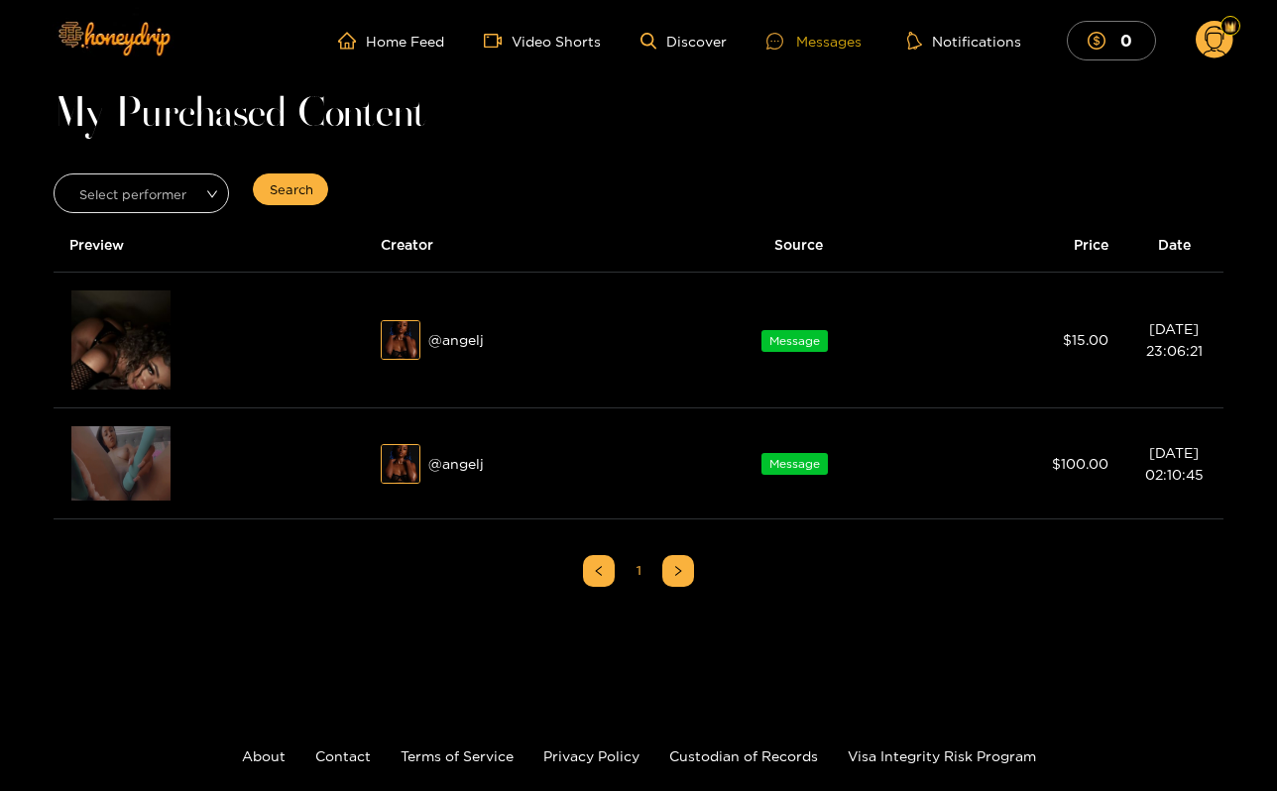
click at [821, 47] on div "Messages" at bounding box center [814, 41] width 95 height 23
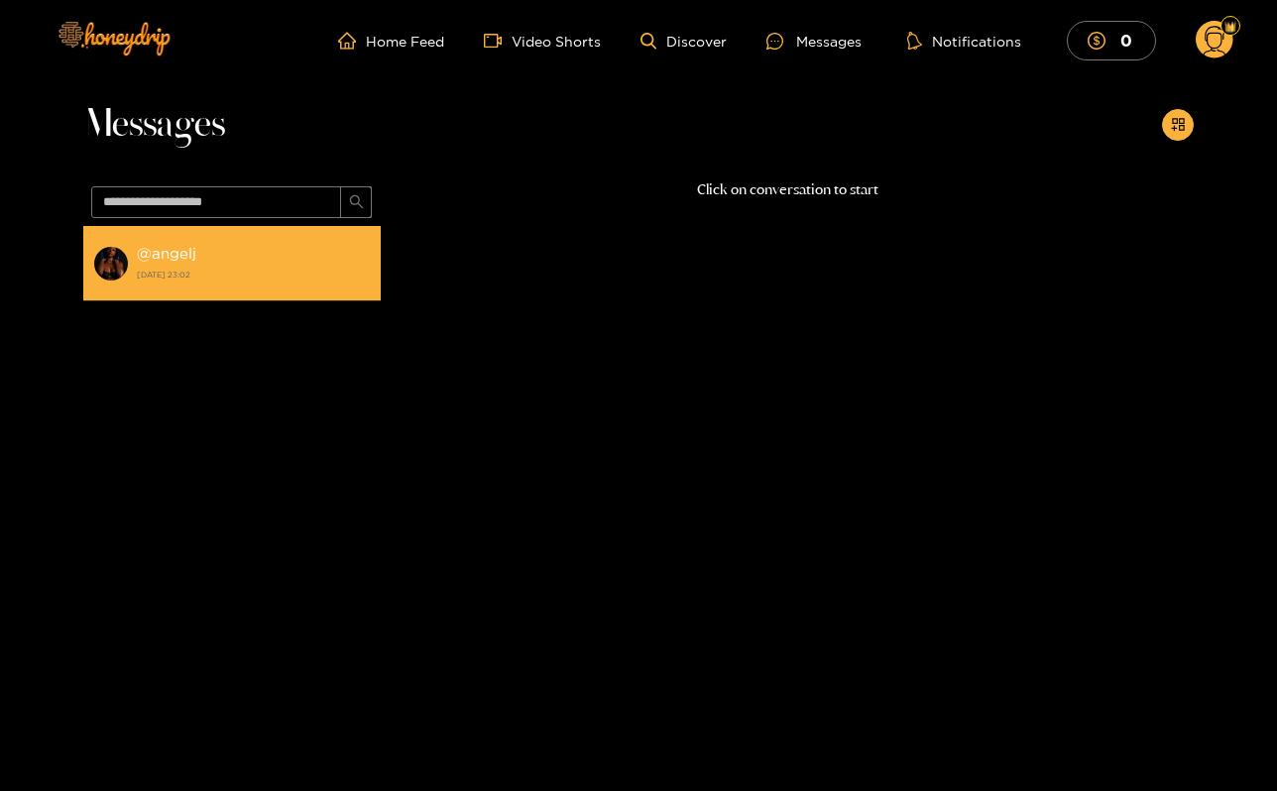
click at [346, 254] on div "@ angelj [DATE] 23:02" at bounding box center [254, 263] width 234 height 45
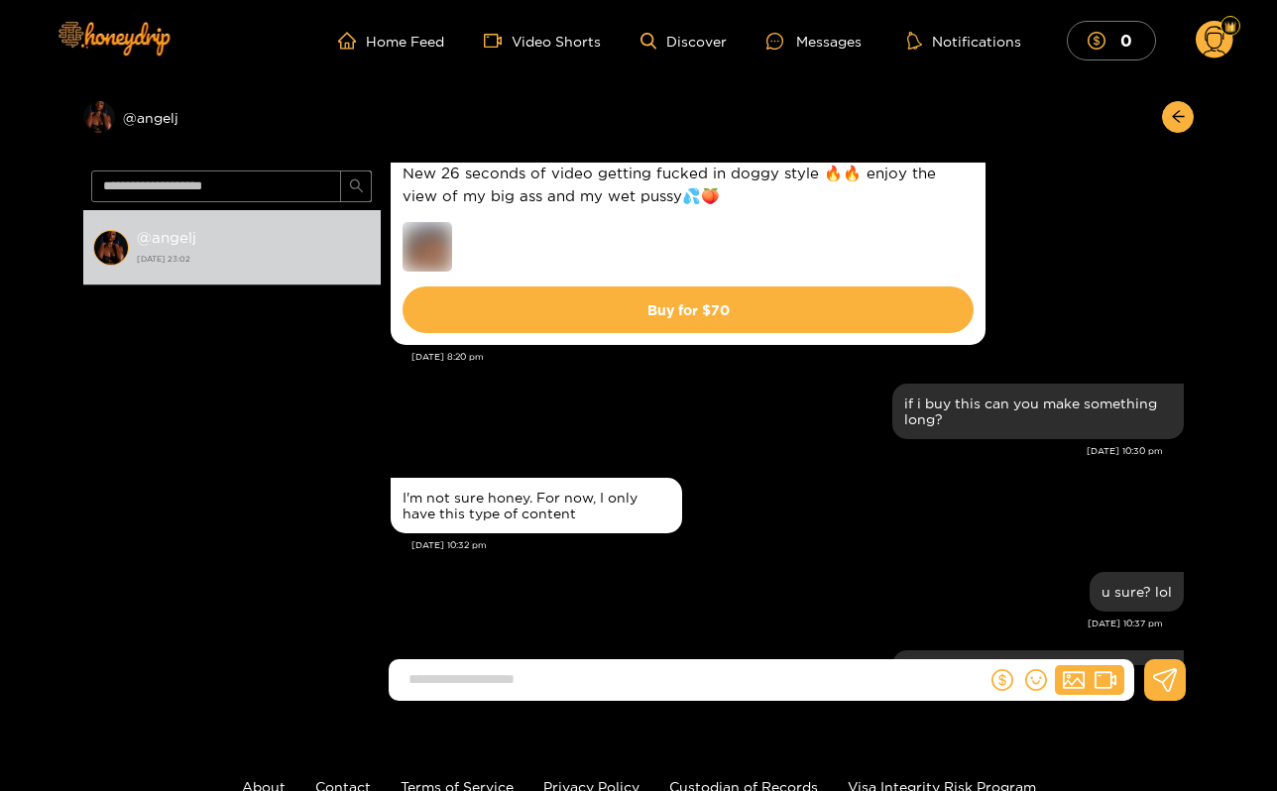
scroll to position [1111, 0]
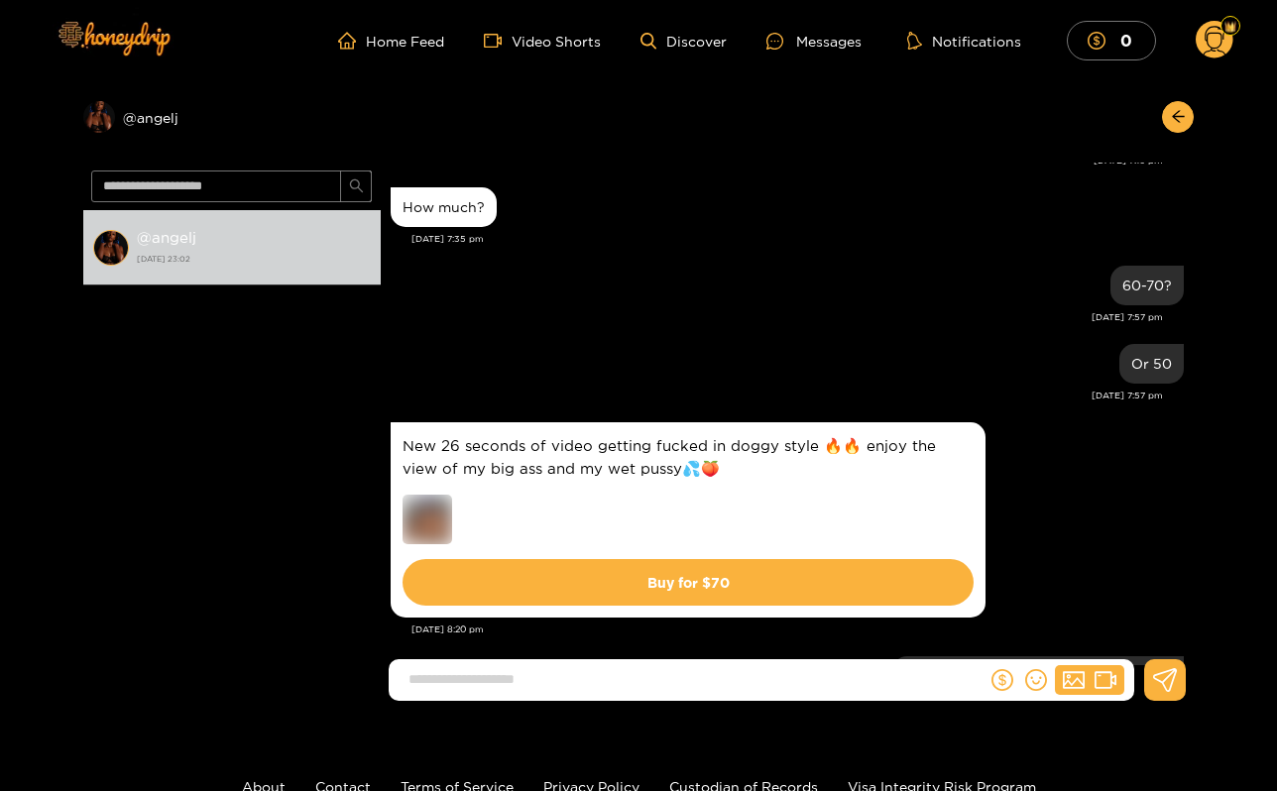
click at [1224, 42] on circle at bounding box center [1215, 40] width 38 height 38
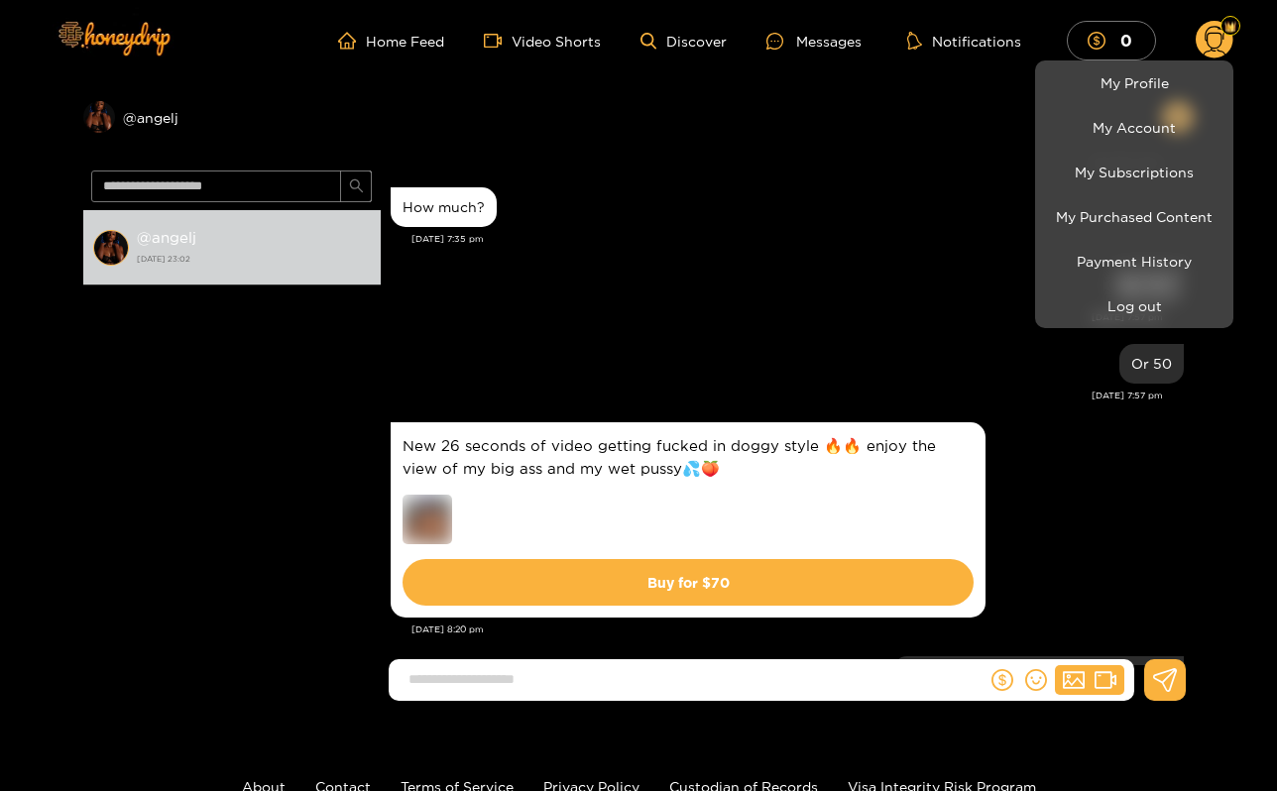
scroll to position [1895, 0]
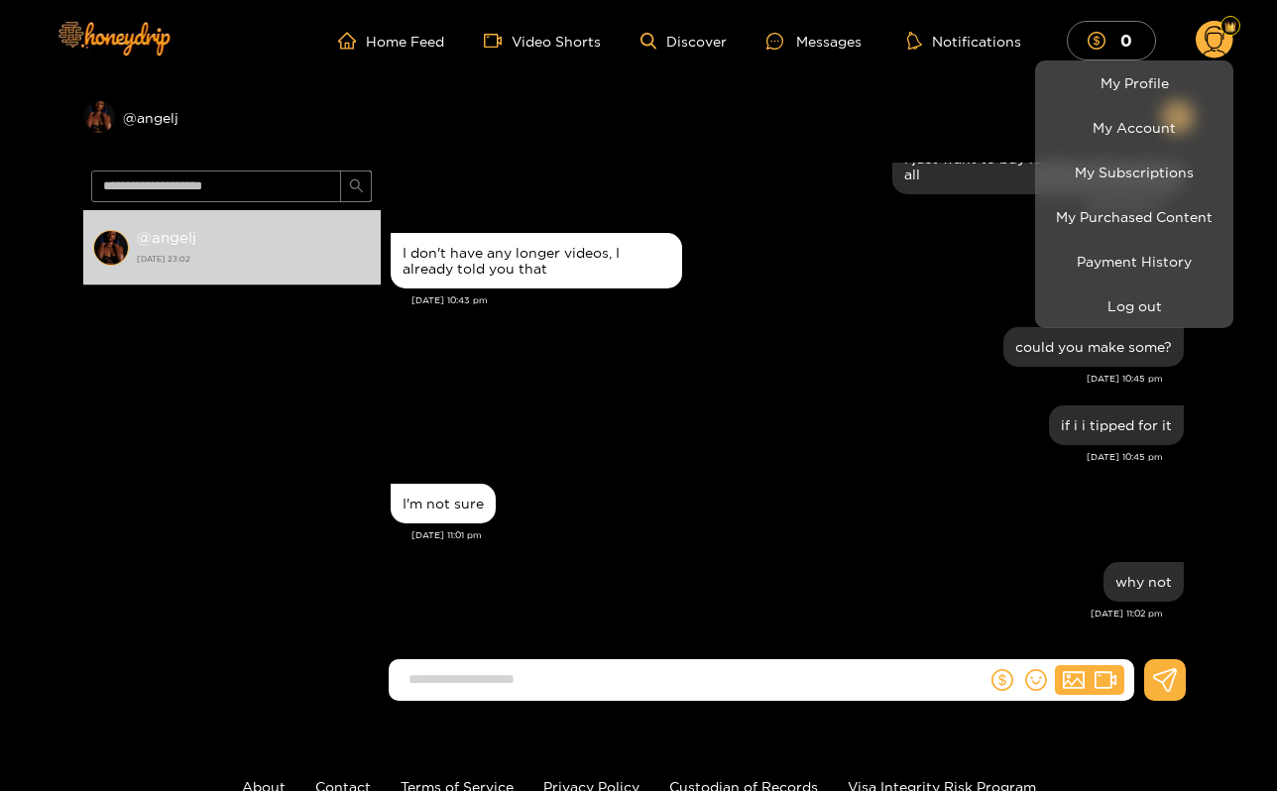
click at [1106, 55] on div at bounding box center [638, 395] width 1277 height 791
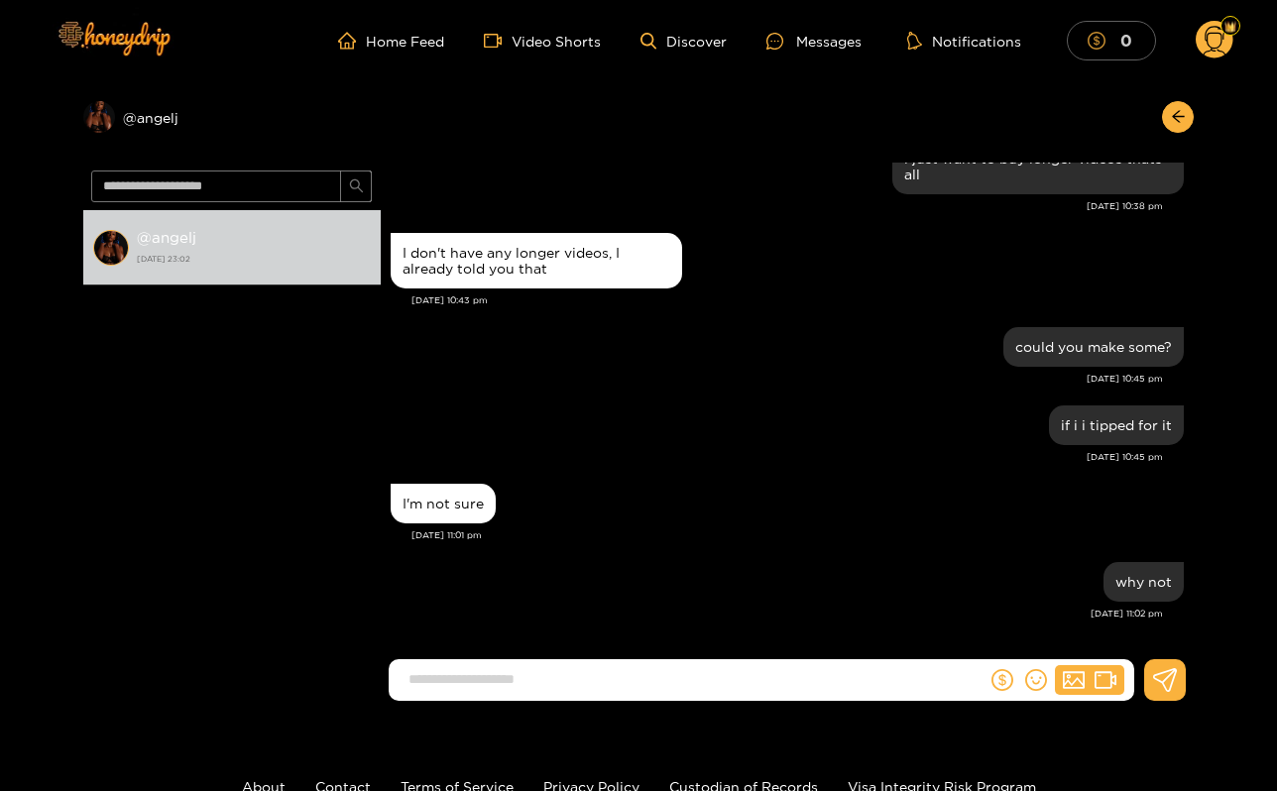
click at [1115, 38] on span "dollar" at bounding box center [1102, 41] width 28 height 18
click at [820, 54] on ul "Home Feed Video Shorts Discover Messages Notifications 0" at bounding box center [786, 41] width 896 height 40
click at [821, 51] on div "Messages" at bounding box center [814, 41] width 95 height 23
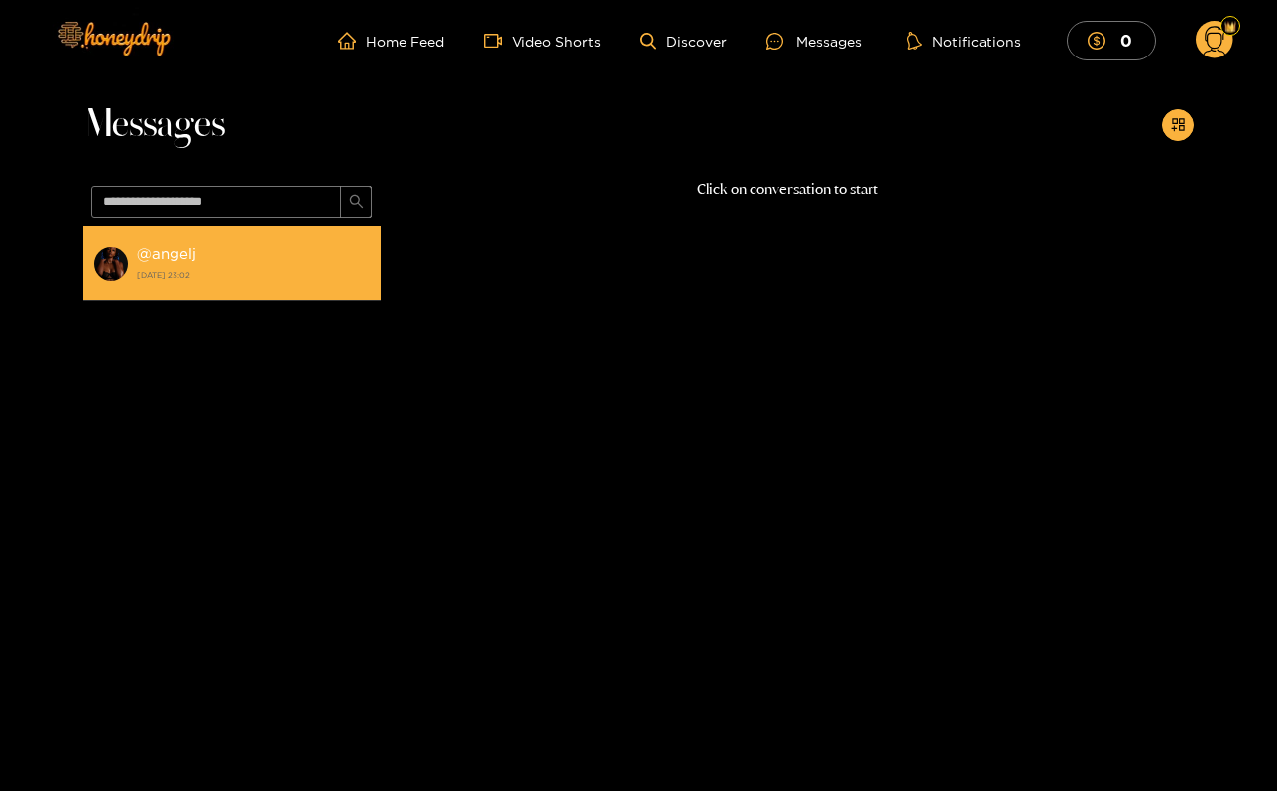
click at [314, 248] on div "@ angelj [DATE] 23:02" at bounding box center [254, 263] width 234 height 45
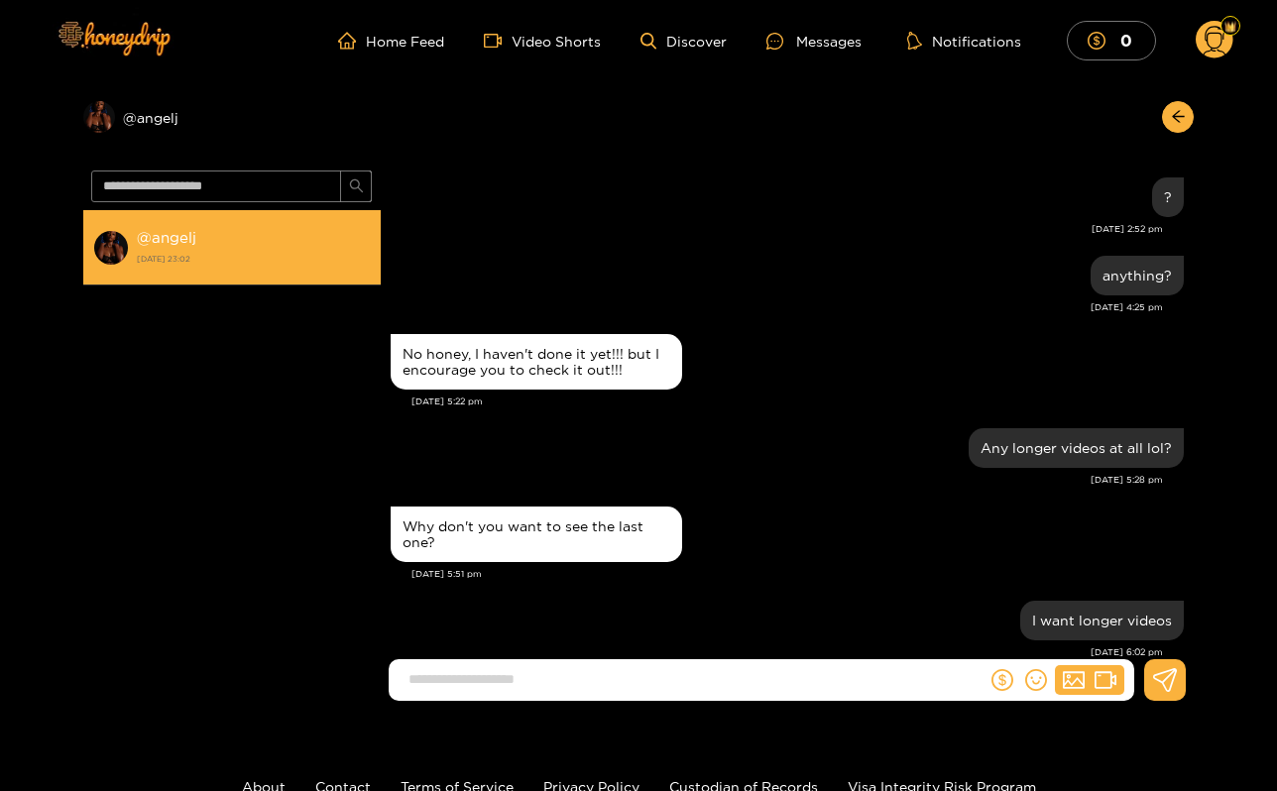
scroll to position [1895, 0]
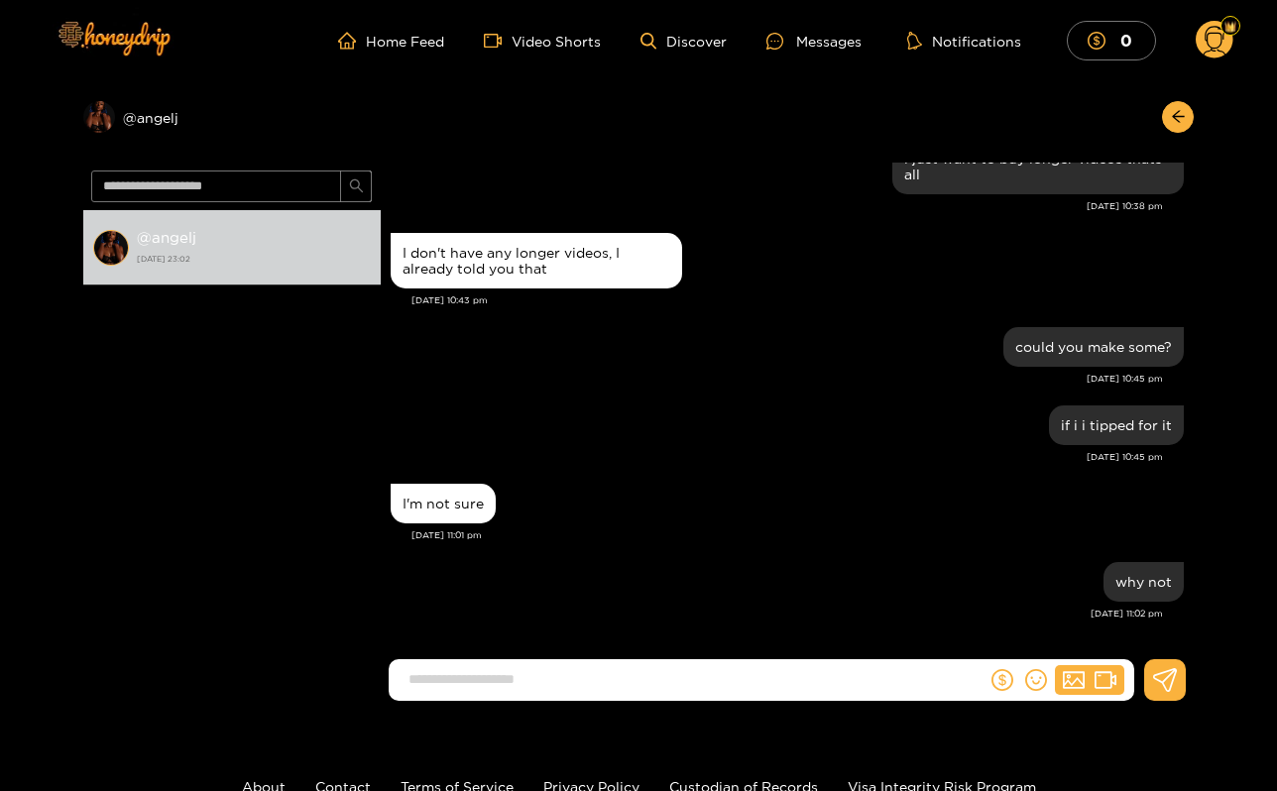
click at [1208, 40] on icon at bounding box center [1215, 43] width 23 height 35
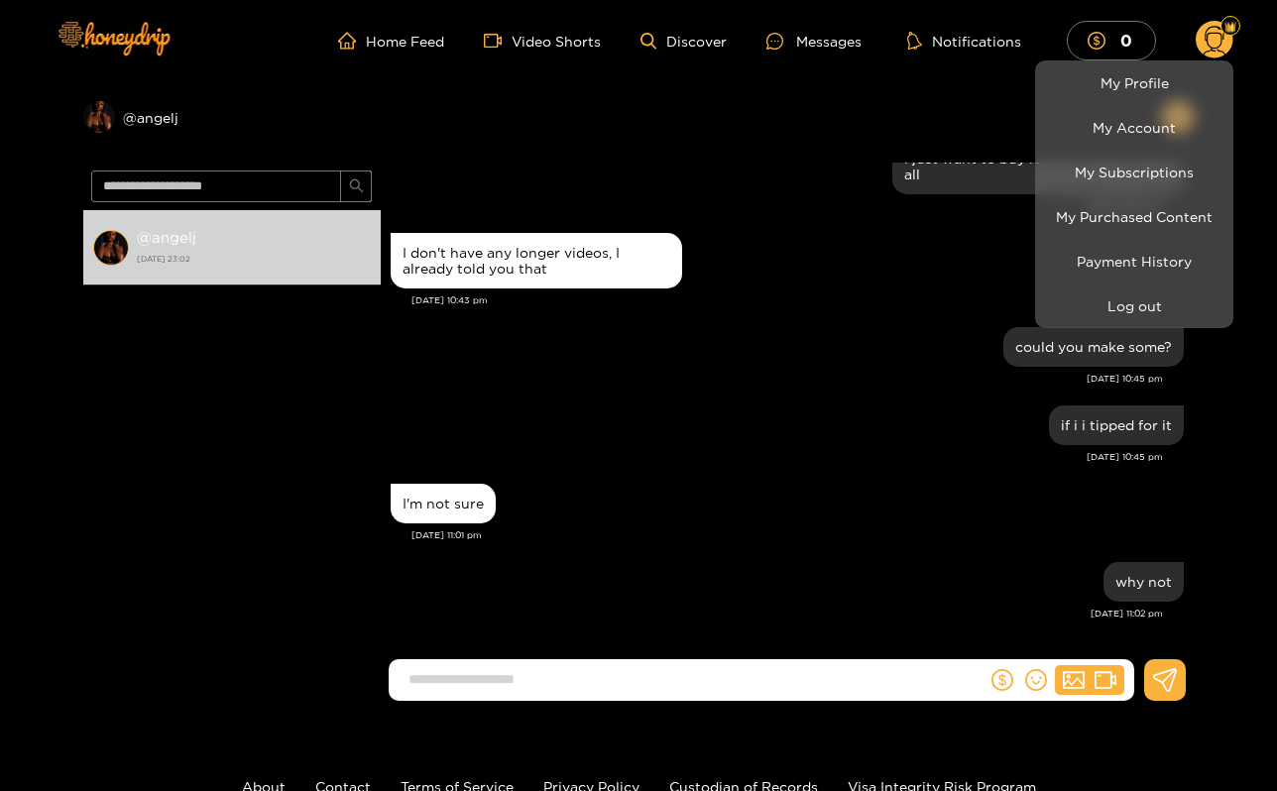
click at [1123, 44] on div at bounding box center [638, 395] width 1277 height 791
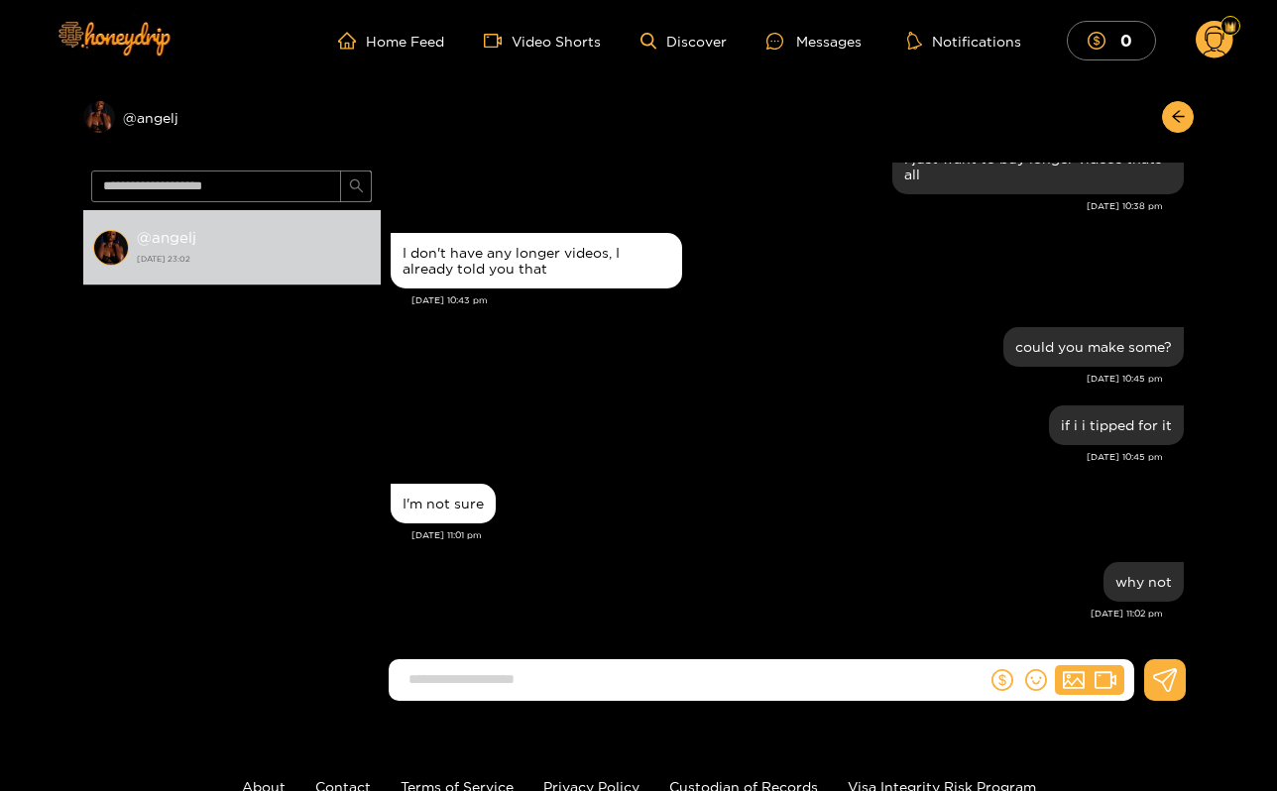
click at [1123, 44] on mark "0" at bounding box center [1127, 40] width 18 height 21
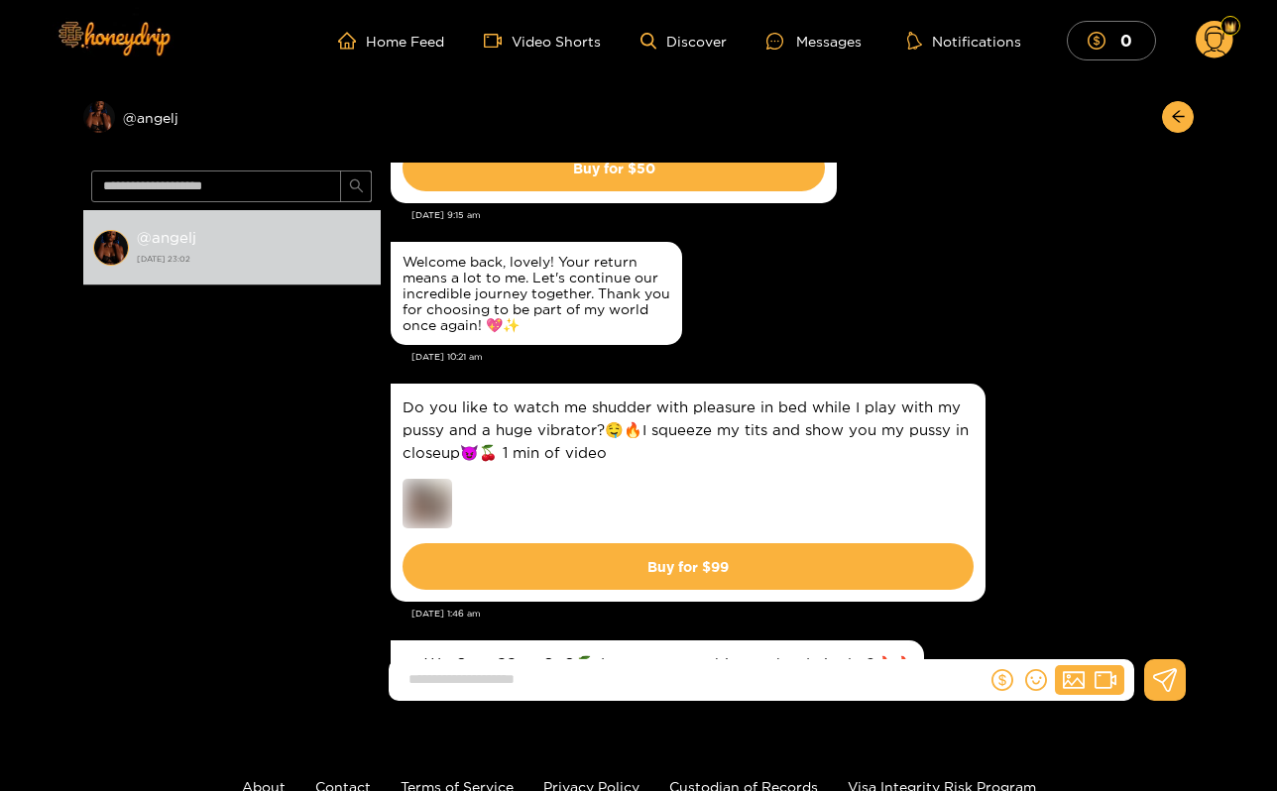
scroll to position [3837, 0]
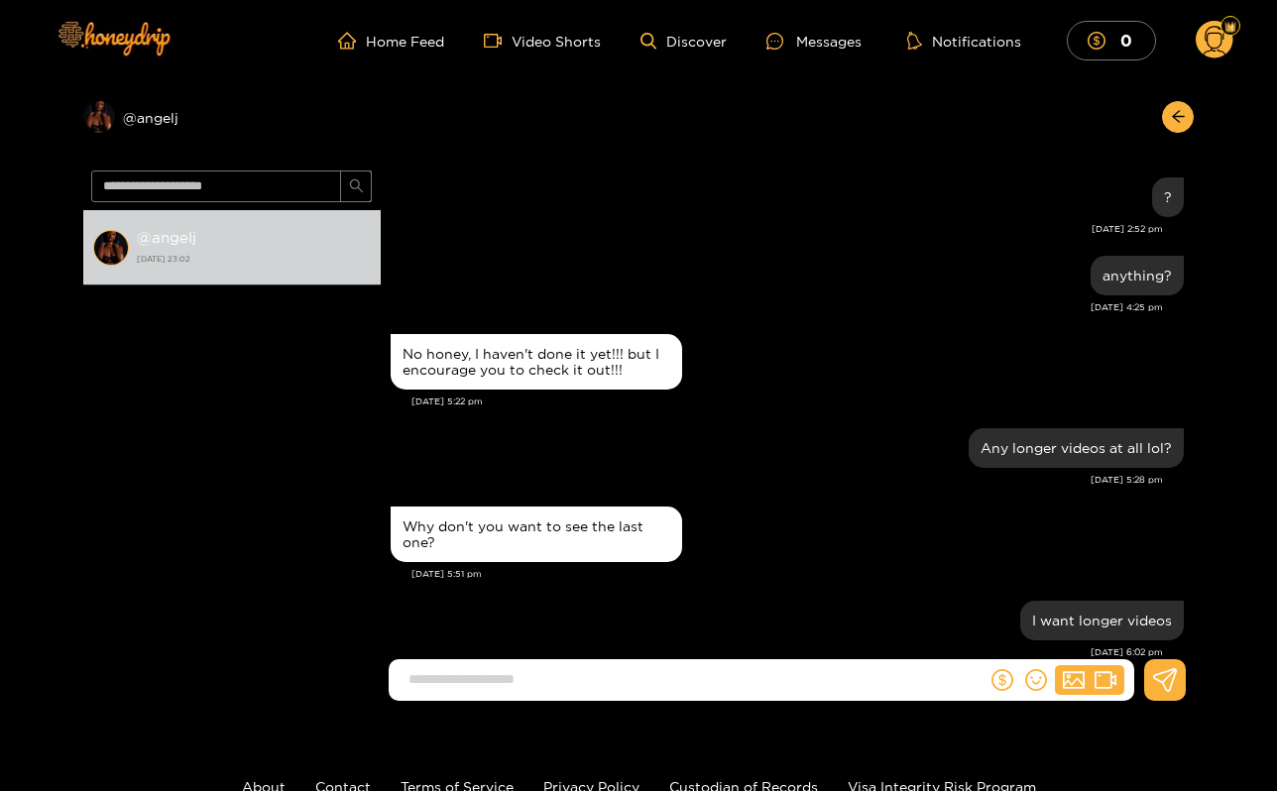
scroll to position [1895, 0]
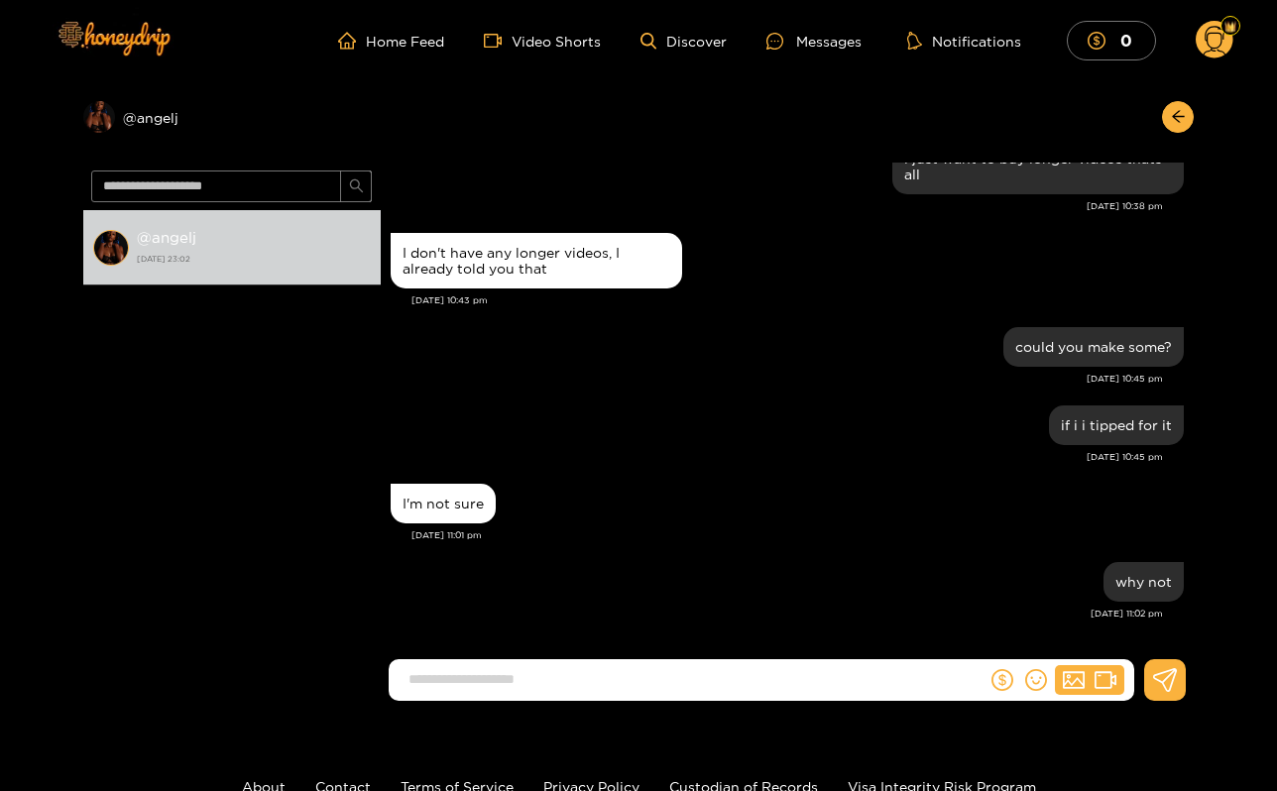
click at [1207, 49] on circle at bounding box center [1215, 40] width 38 height 38
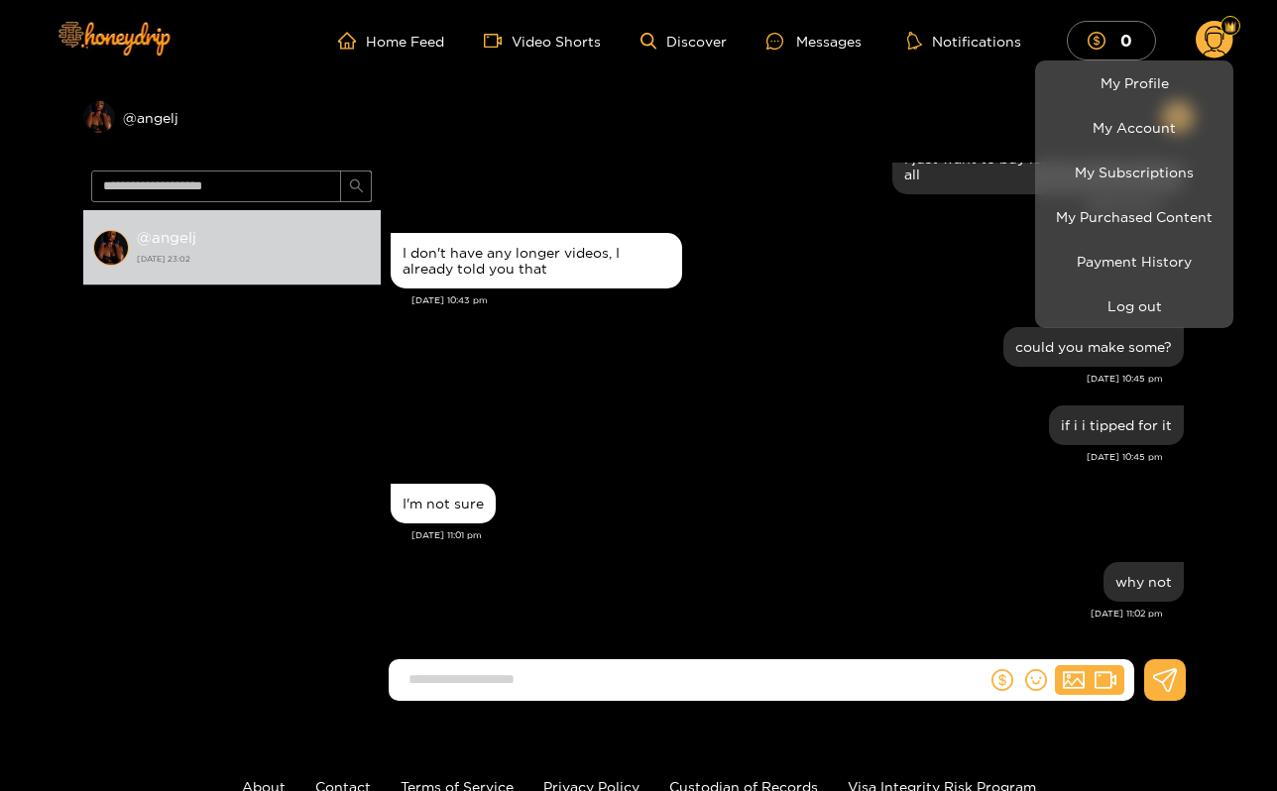
click at [1068, 18] on div at bounding box center [638, 395] width 1277 height 791
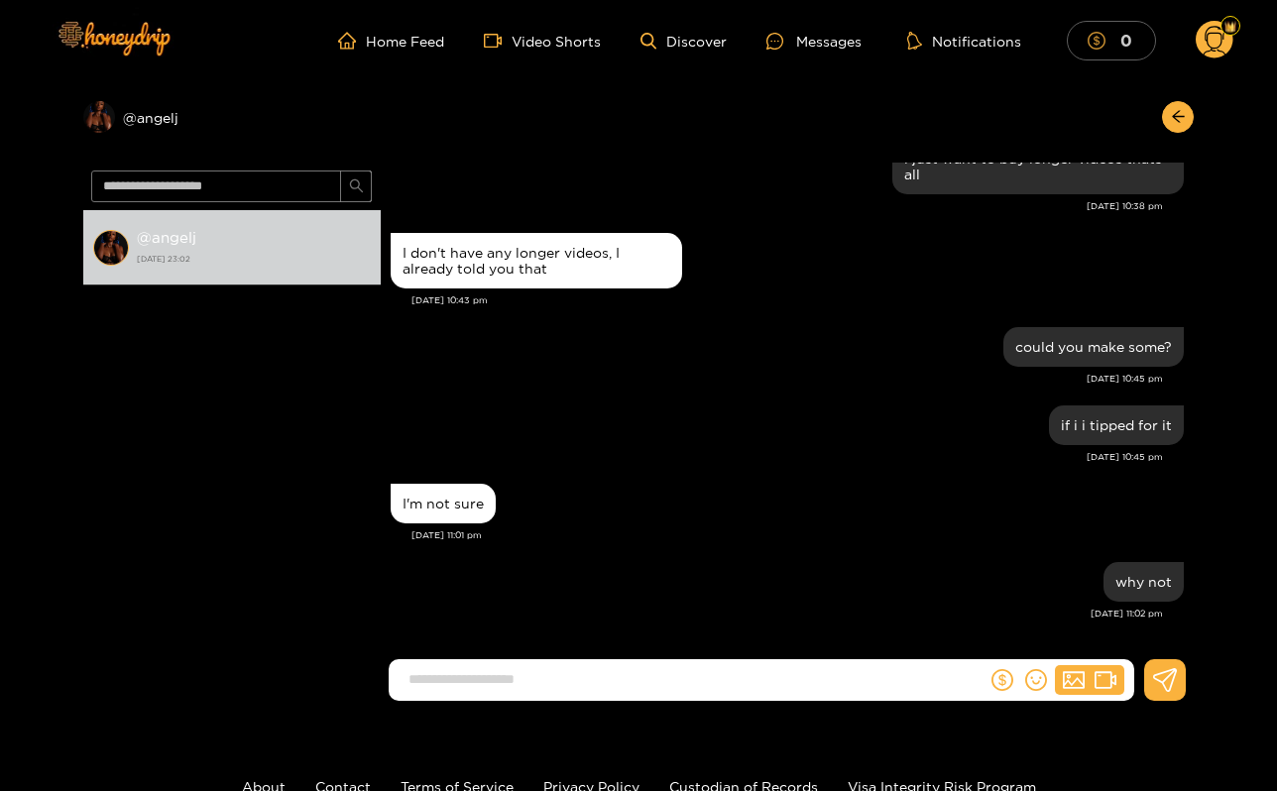
click at [1081, 44] on button "0" at bounding box center [1111, 40] width 89 height 39
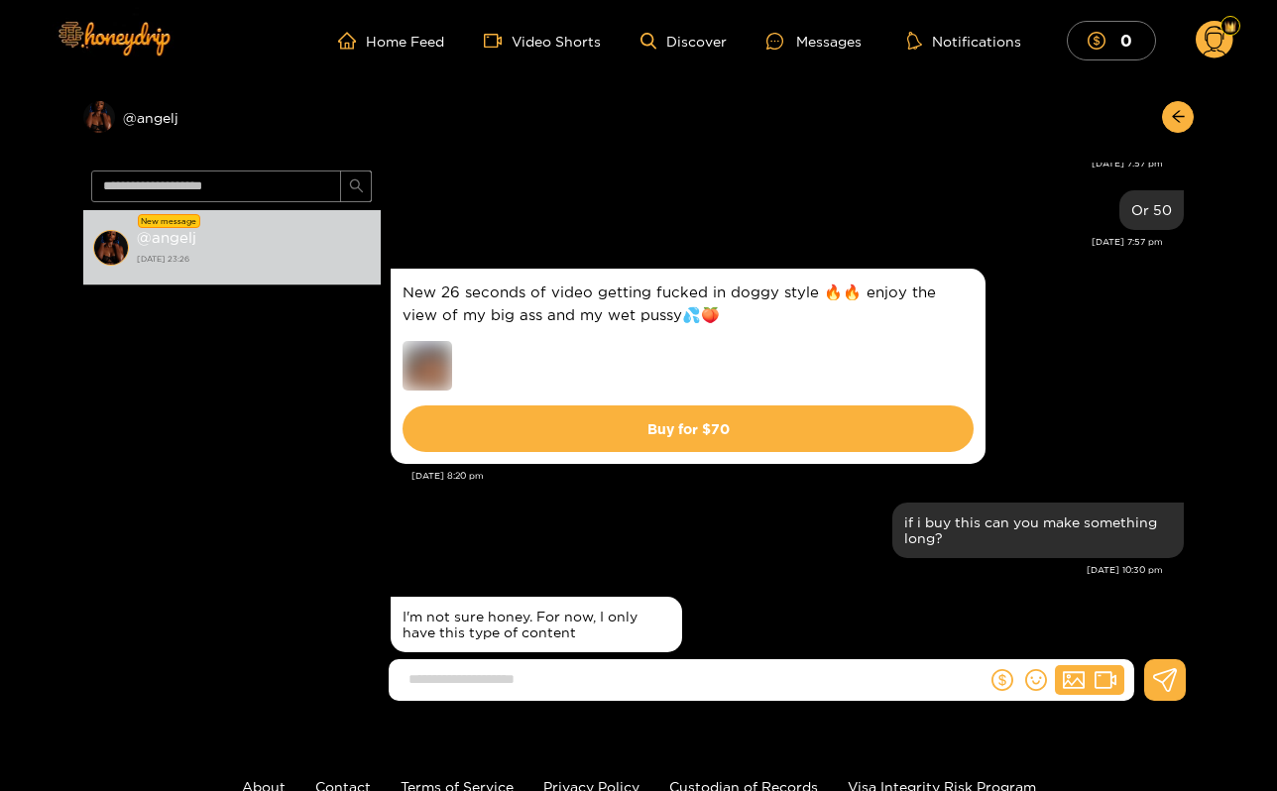
click at [338, 55] on div "Home Feed Video Shorts Discover Messages Notifications 0 0 0" at bounding box center [639, 40] width 1190 height 81
click at [368, 46] on link "Home Feed" at bounding box center [391, 41] width 106 height 18
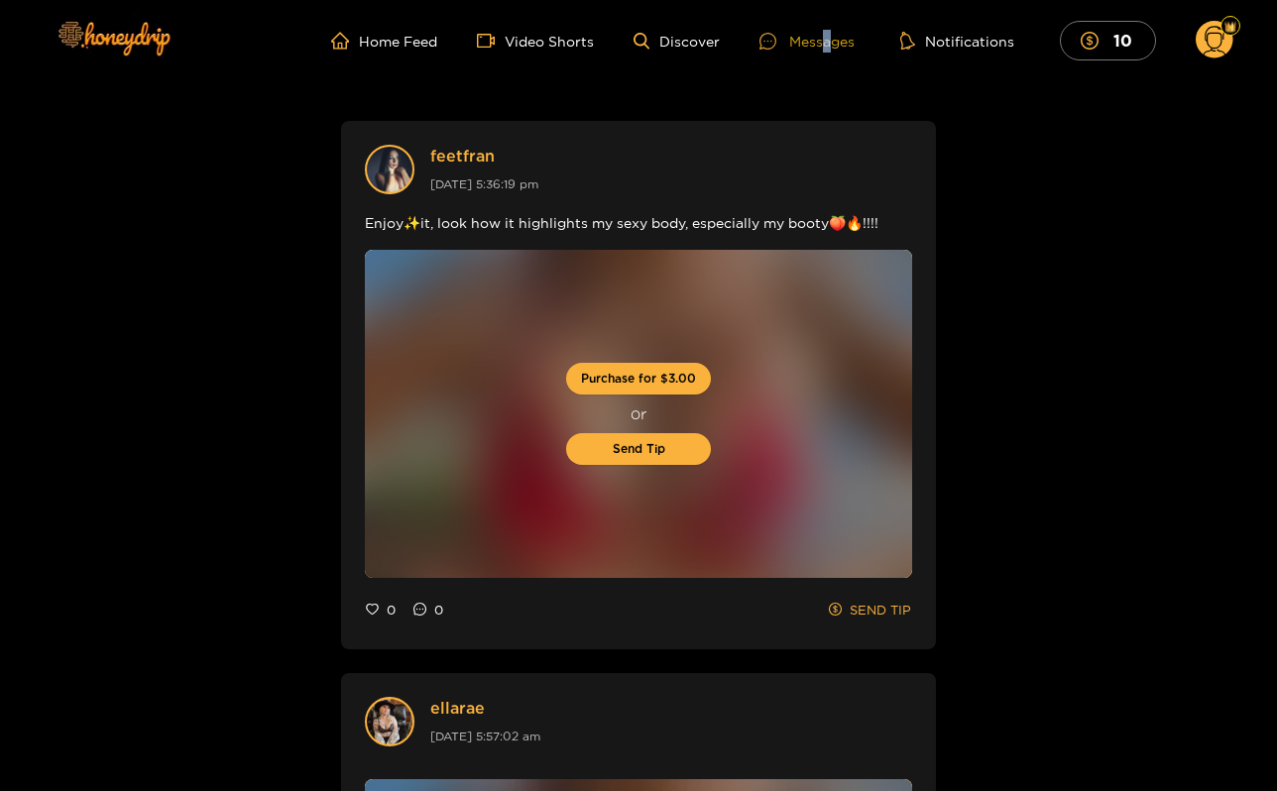
click at [828, 43] on div "Messages" at bounding box center [807, 41] width 95 height 23
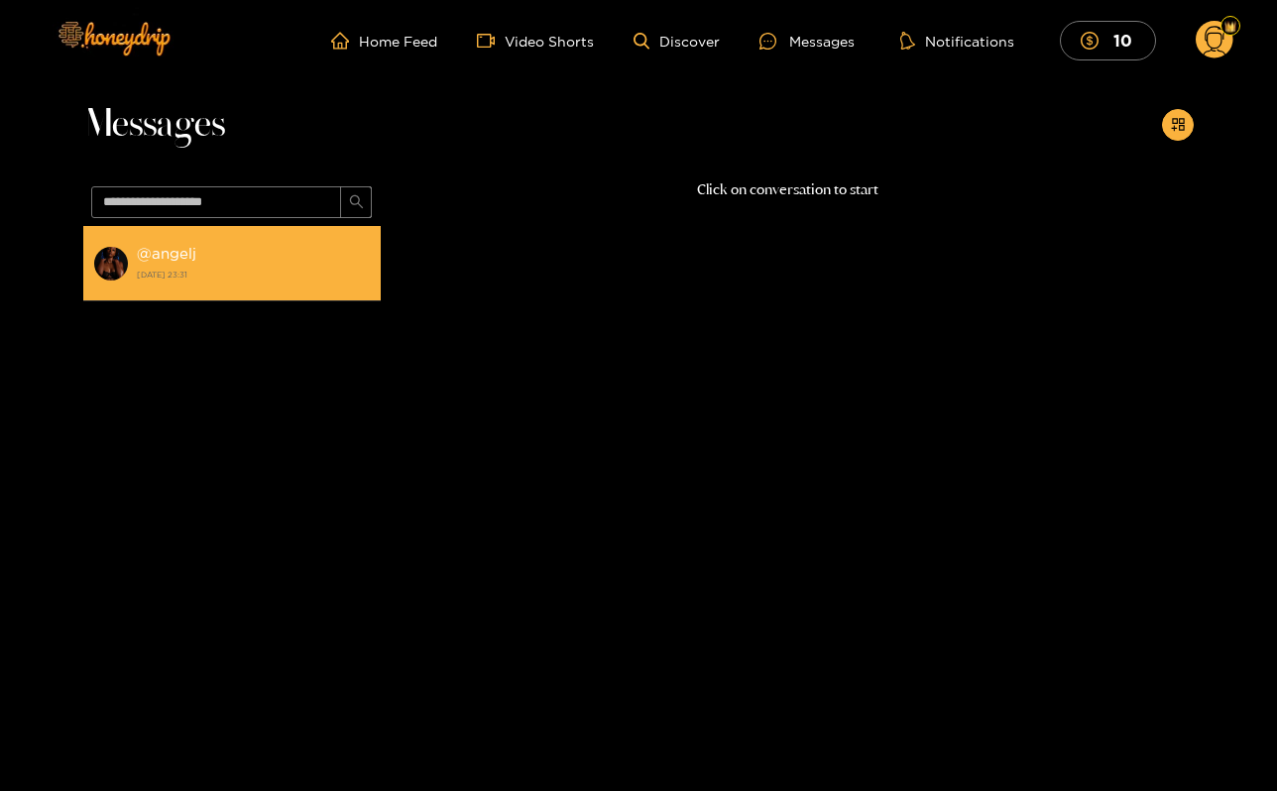
click at [276, 240] on li "@ angelj 24 August 2025 23:31" at bounding box center [232, 263] width 298 height 75
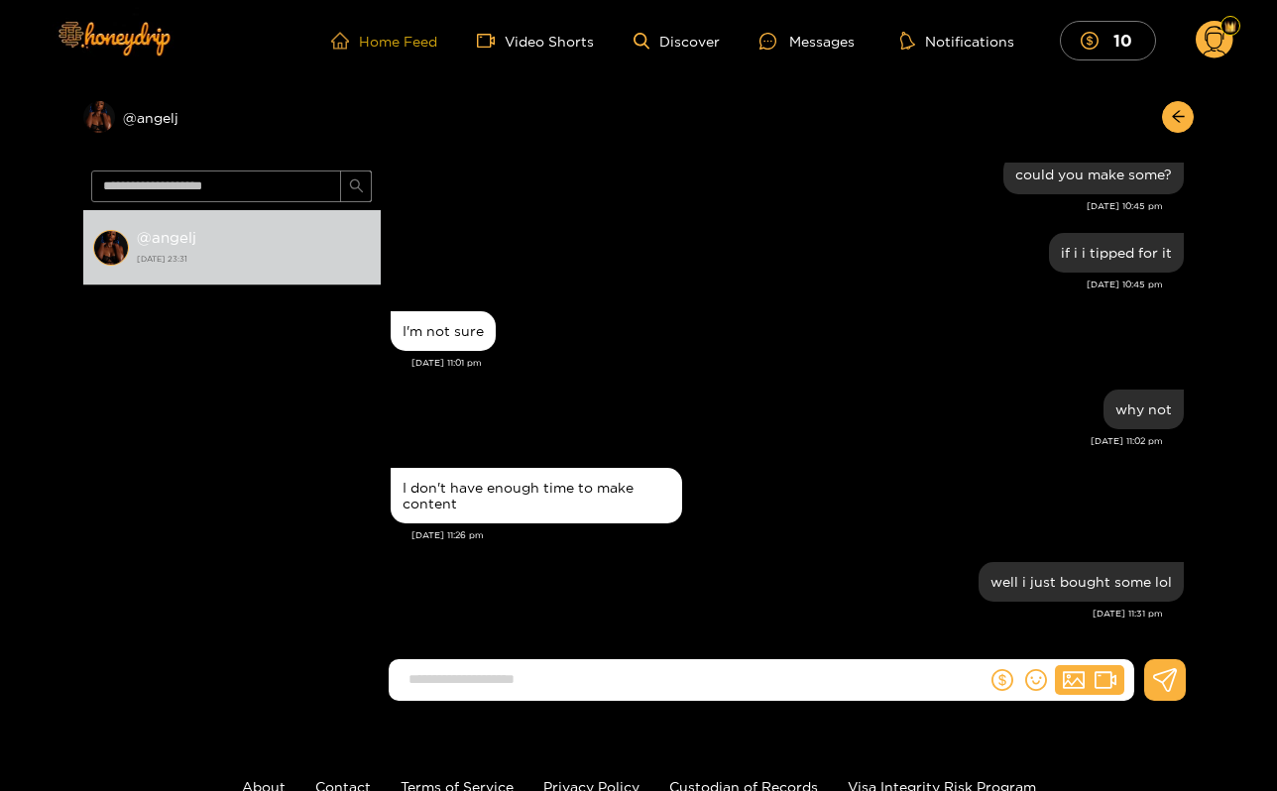
click at [373, 32] on link "Home Feed" at bounding box center [384, 41] width 106 height 18
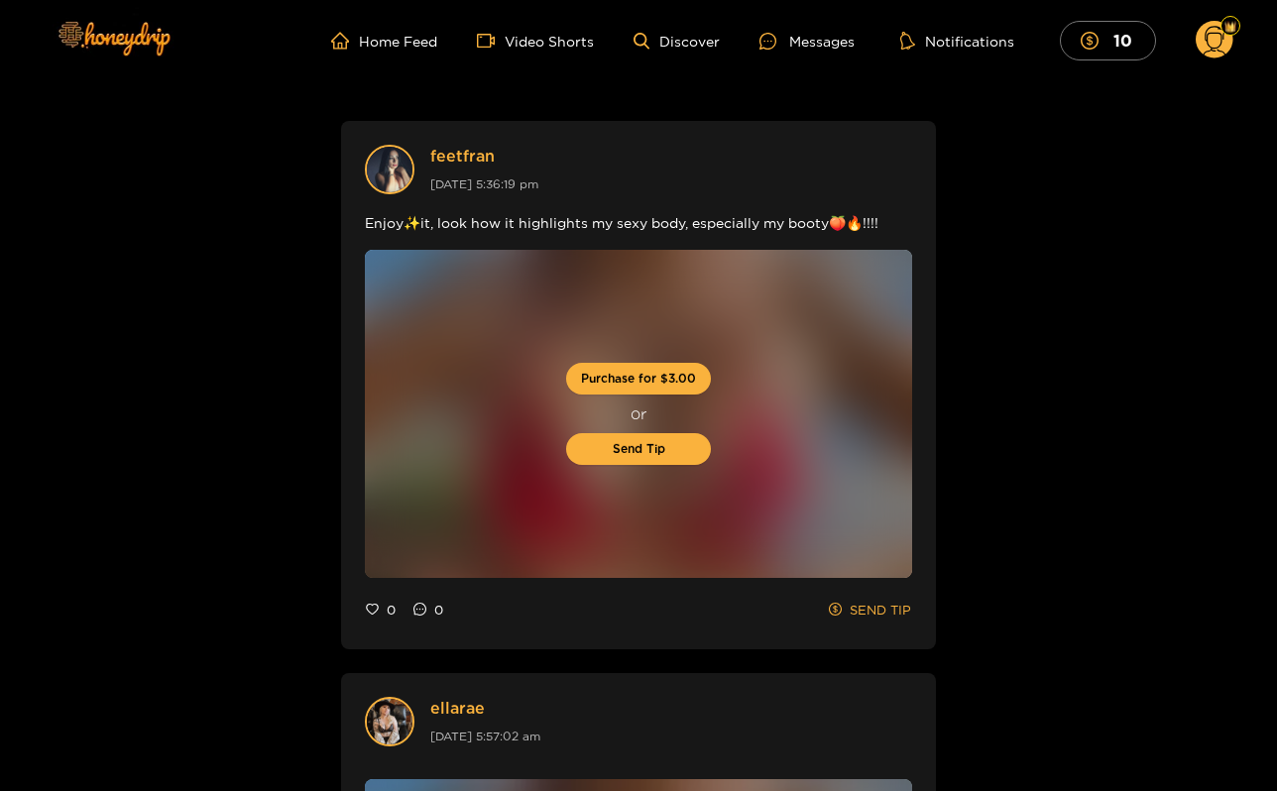
click at [803, 58] on ul "Home Feed Video Shorts Discover Messages Notifications 10" at bounding box center [782, 41] width 903 height 40
click at [803, 48] on div "Messages" at bounding box center [807, 41] width 95 height 23
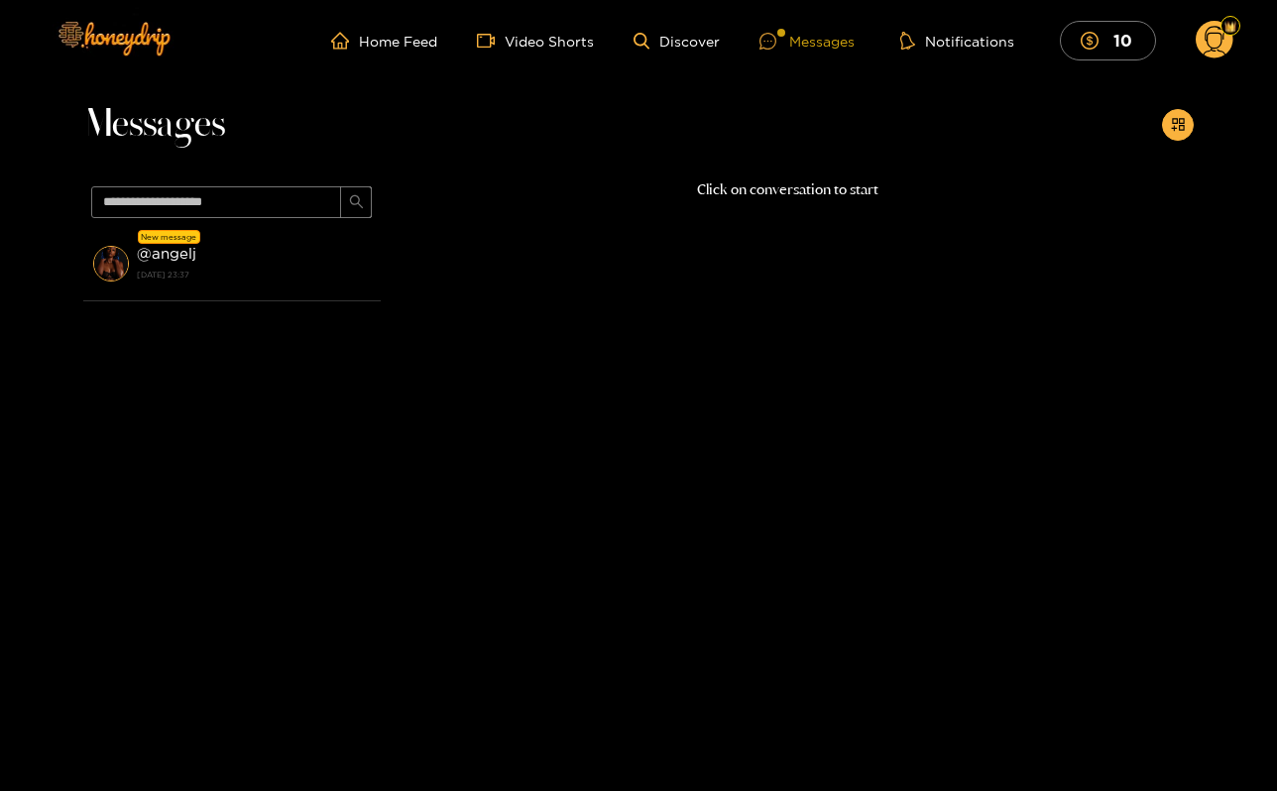
click at [769, 47] on icon at bounding box center [768, 41] width 17 height 17
click at [774, 36] on icon at bounding box center [768, 41] width 17 height 17
click at [130, 47] on img at bounding box center [113, 37] width 139 height 83
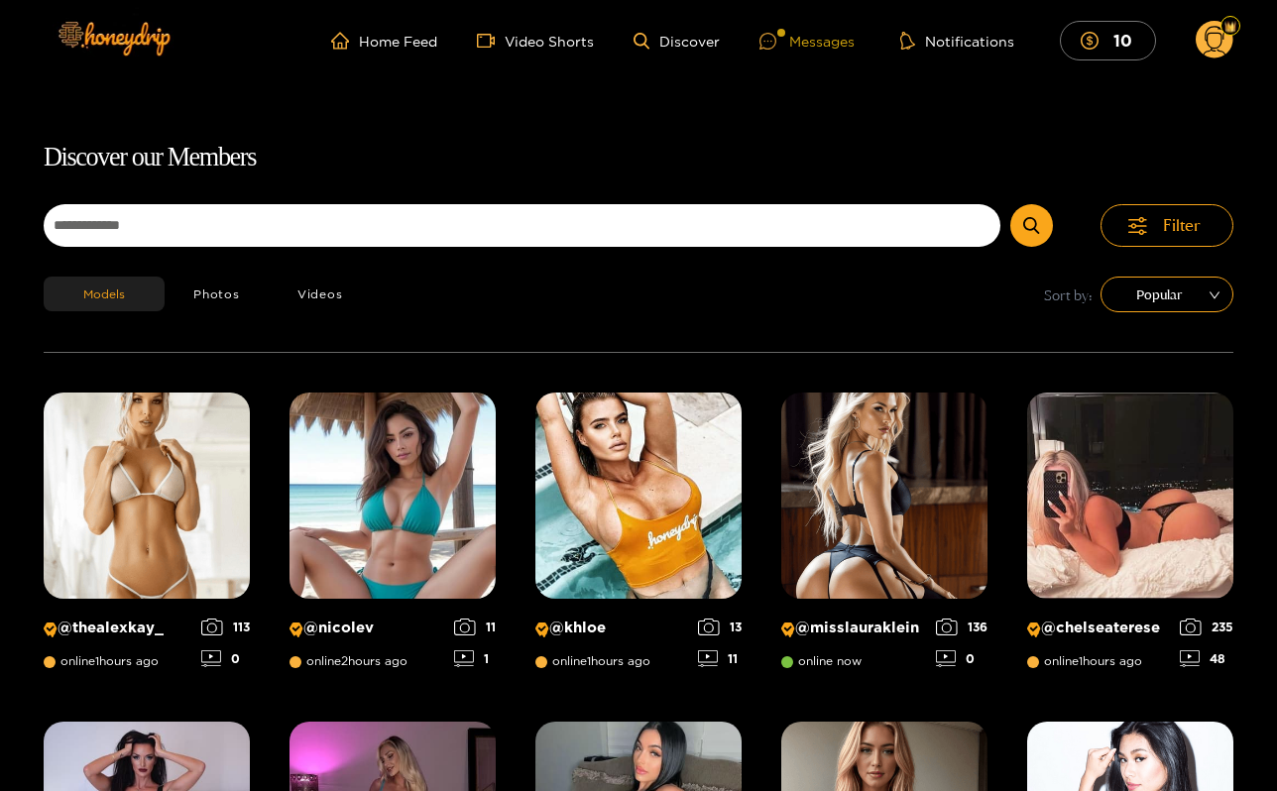
click at [812, 44] on div "Messages" at bounding box center [807, 41] width 95 height 23
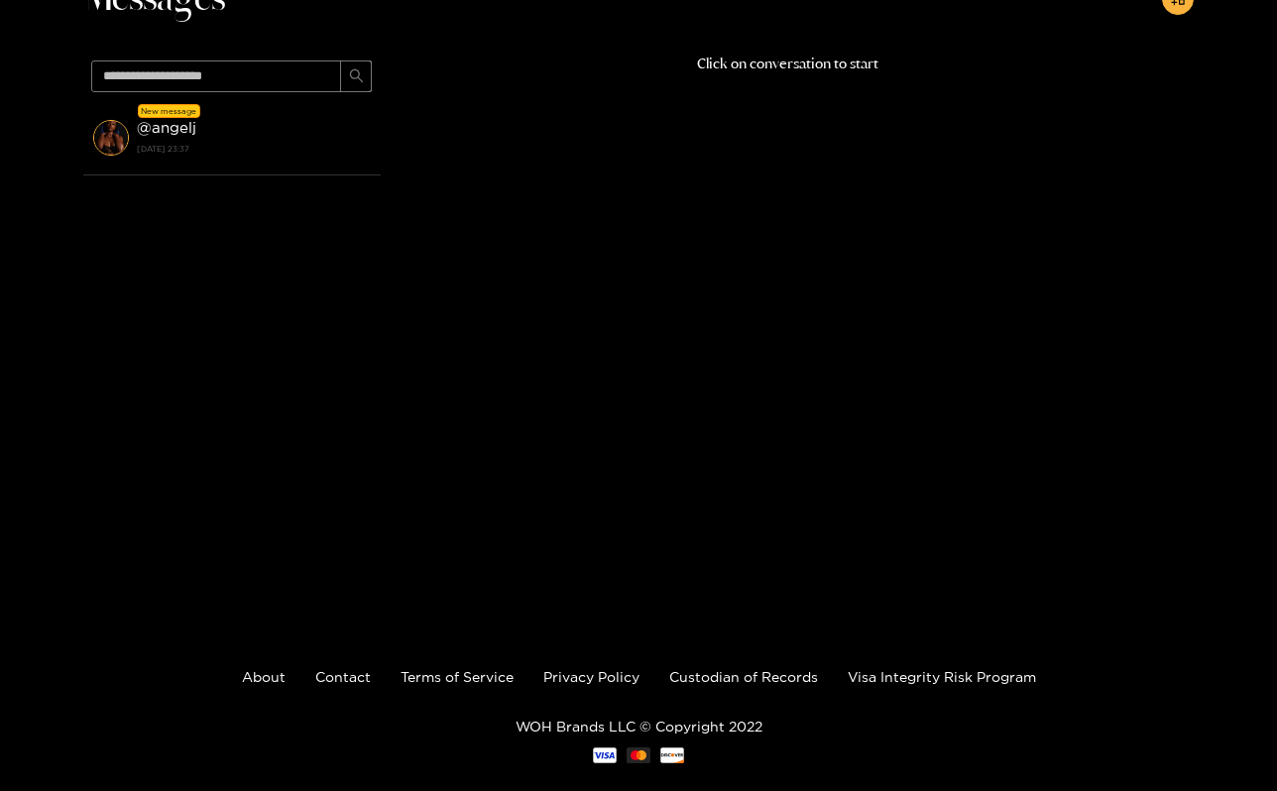
scroll to position [127, 0]
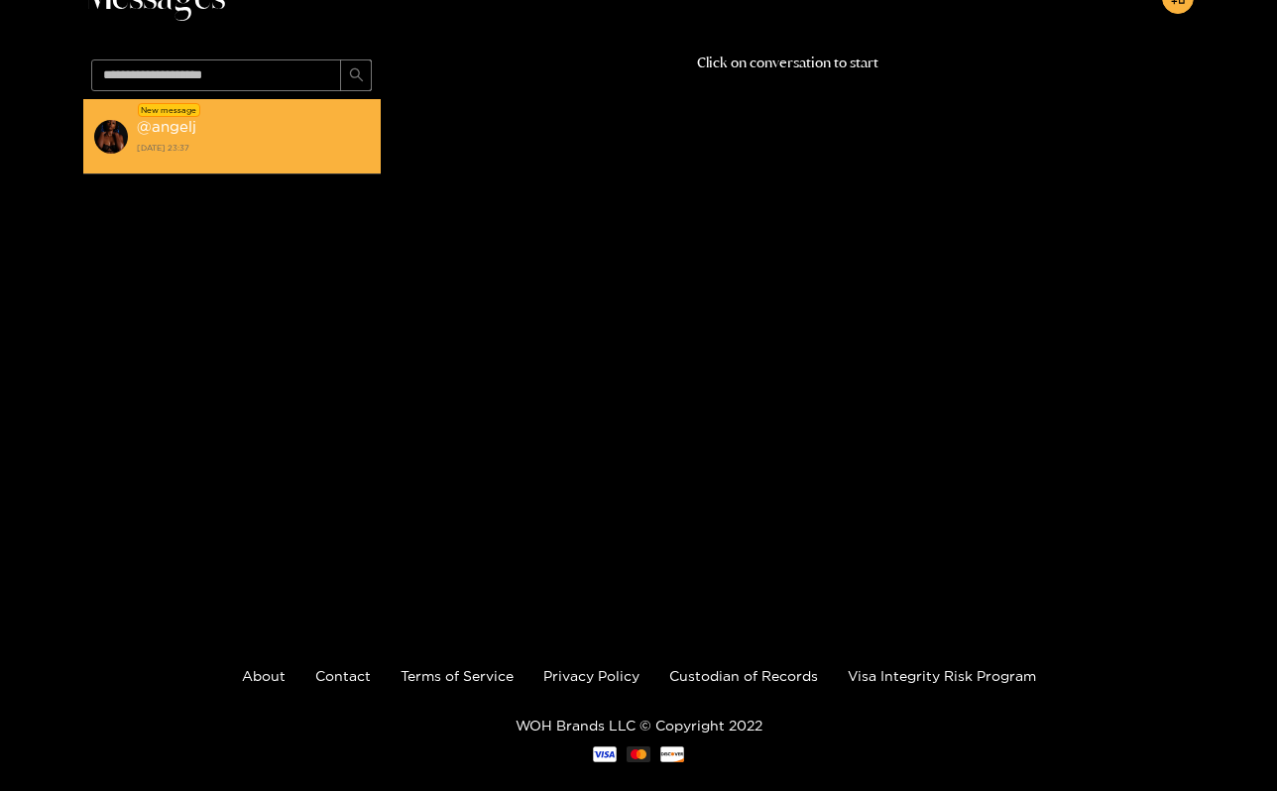
click at [346, 153] on strong "24 August 2025 23:37" at bounding box center [254, 148] width 234 height 18
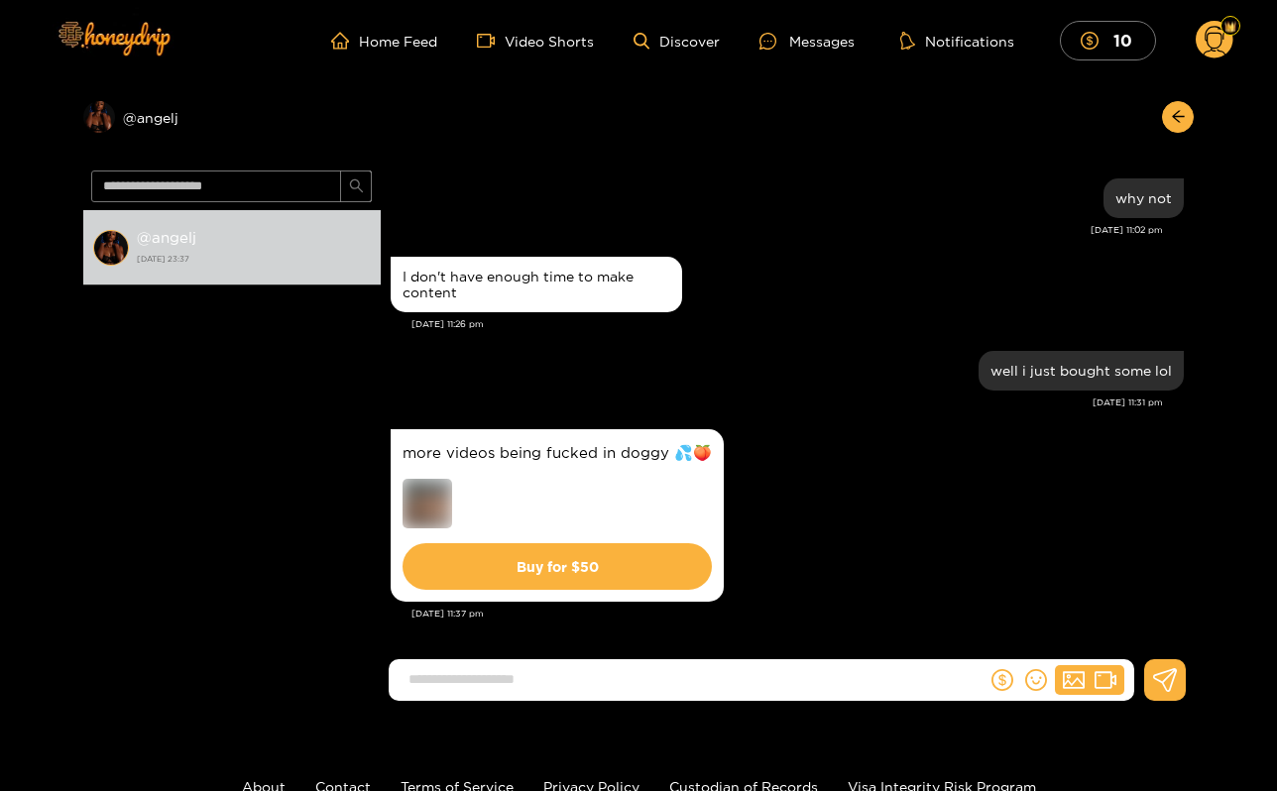
scroll to position [1972, 0]
type input "**********"
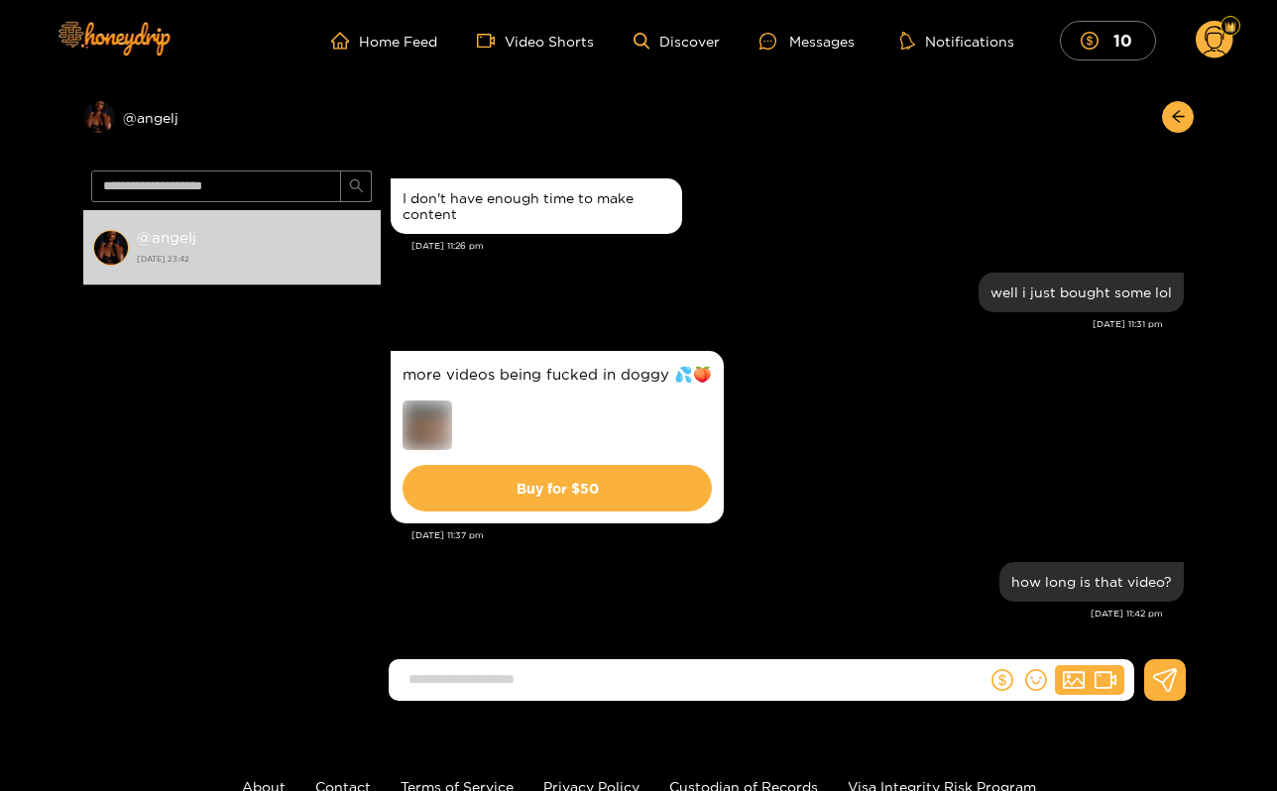
click at [782, 55] on ul "Home Feed Video Shorts Discover Messages Notifications 10" at bounding box center [782, 41] width 903 height 40
click at [804, 39] on div "Messages" at bounding box center [807, 41] width 95 height 23
click at [357, 39] on span "home" at bounding box center [345, 41] width 28 height 18
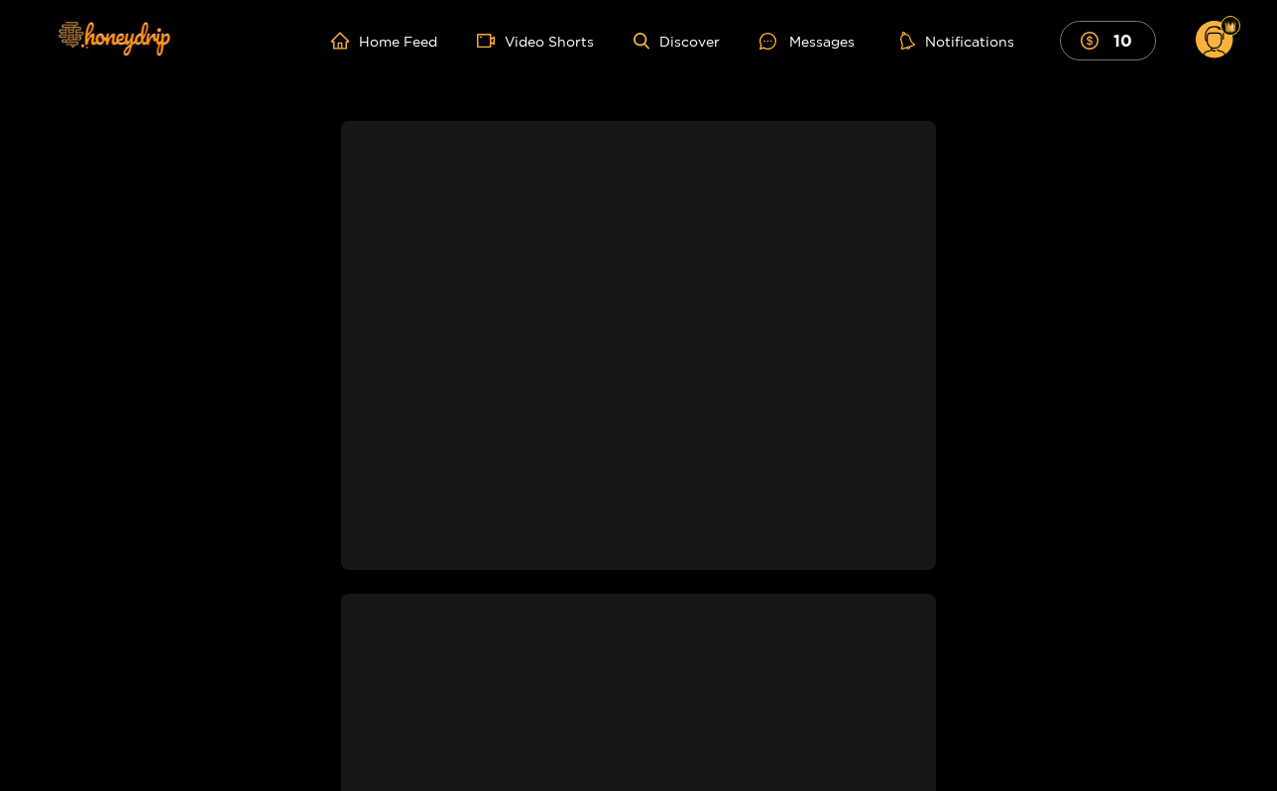
click at [1209, 52] on icon at bounding box center [1215, 43] width 23 height 35
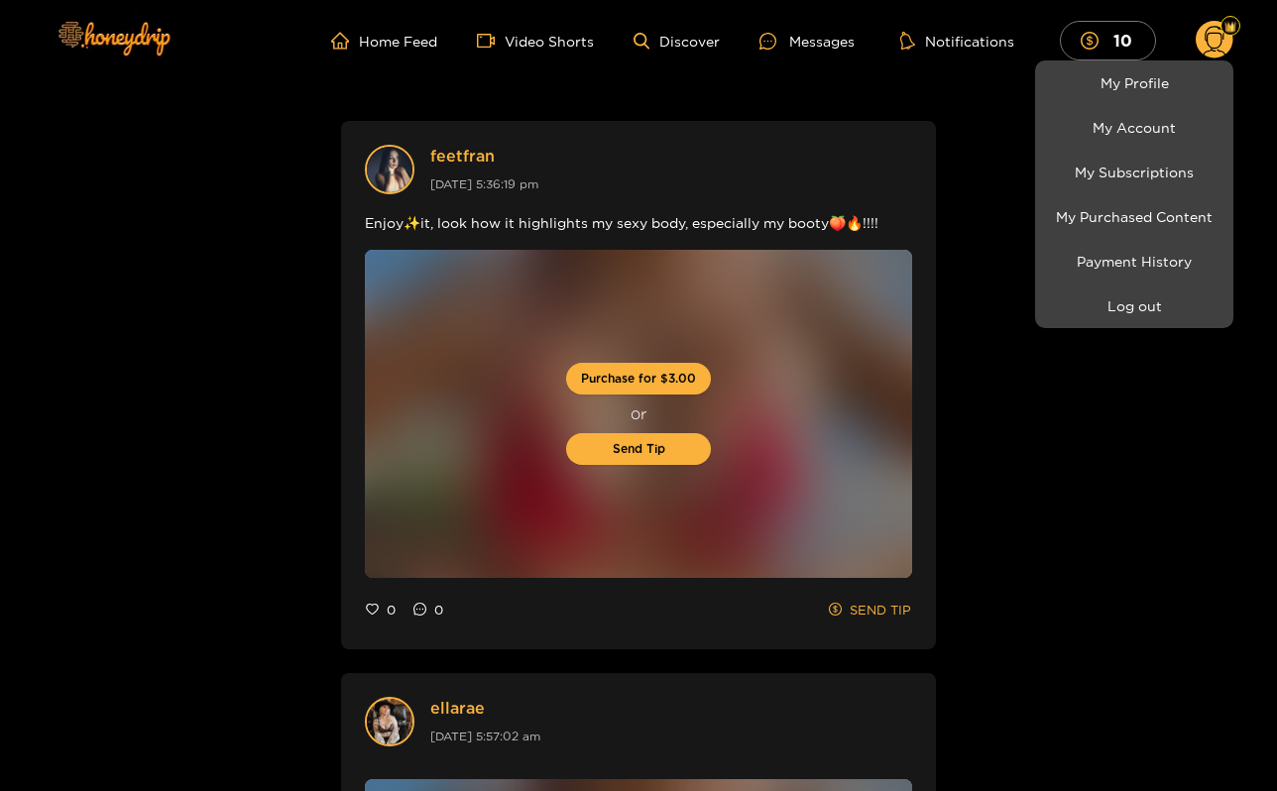
click at [979, 490] on div at bounding box center [638, 395] width 1277 height 791
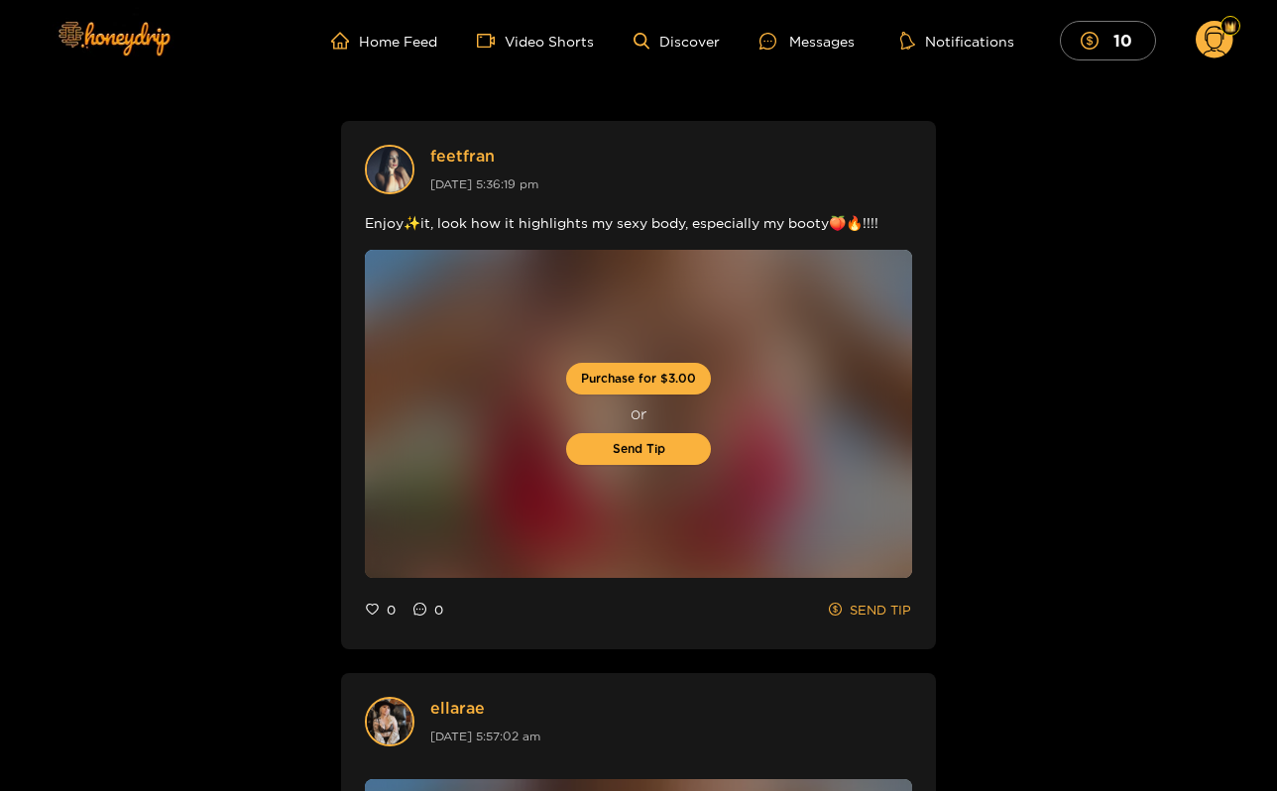
click at [807, 69] on div "Home Feed Video Shorts Discover Messages Notifications 10 10 0" at bounding box center [639, 40] width 1190 height 81
click at [816, 38] on div "Messages" at bounding box center [807, 41] width 95 height 23
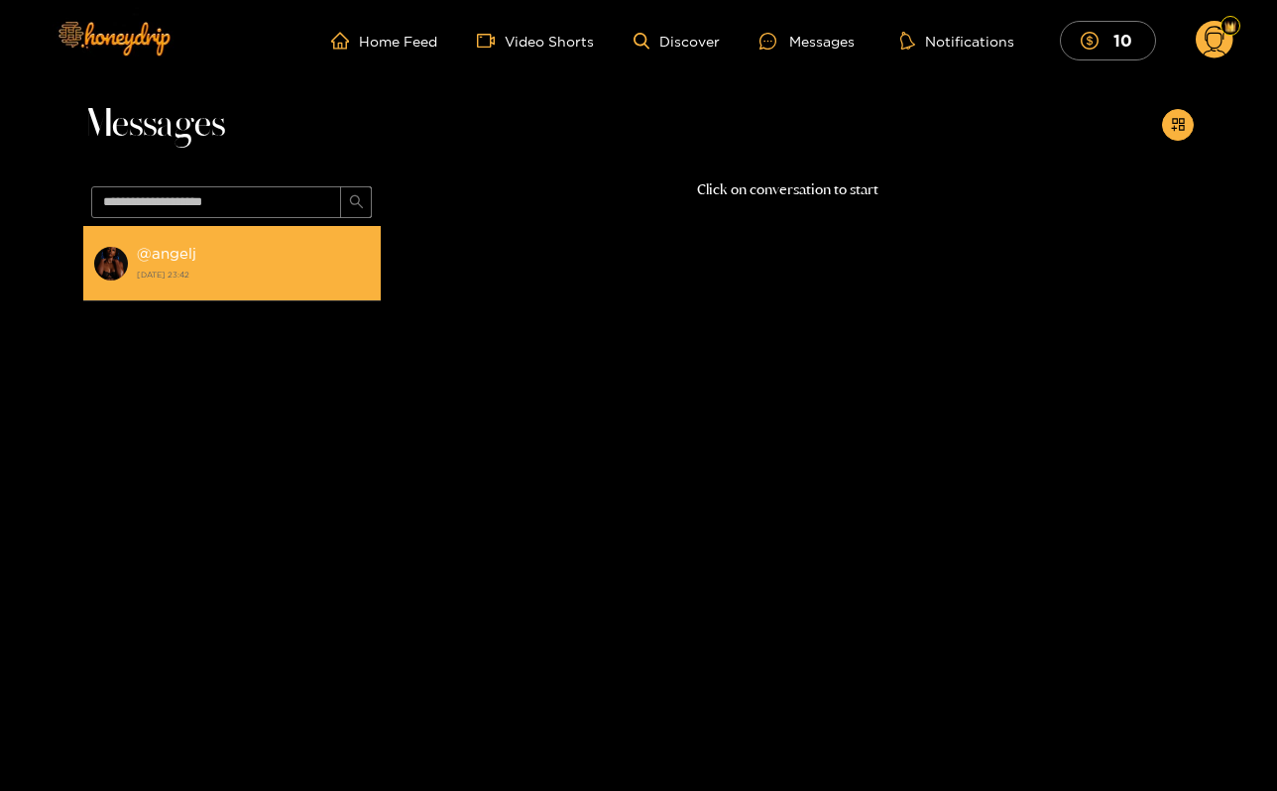
click at [268, 284] on strong "24 August 2025 23:42" at bounding box center [254, 275] width 234 height 18
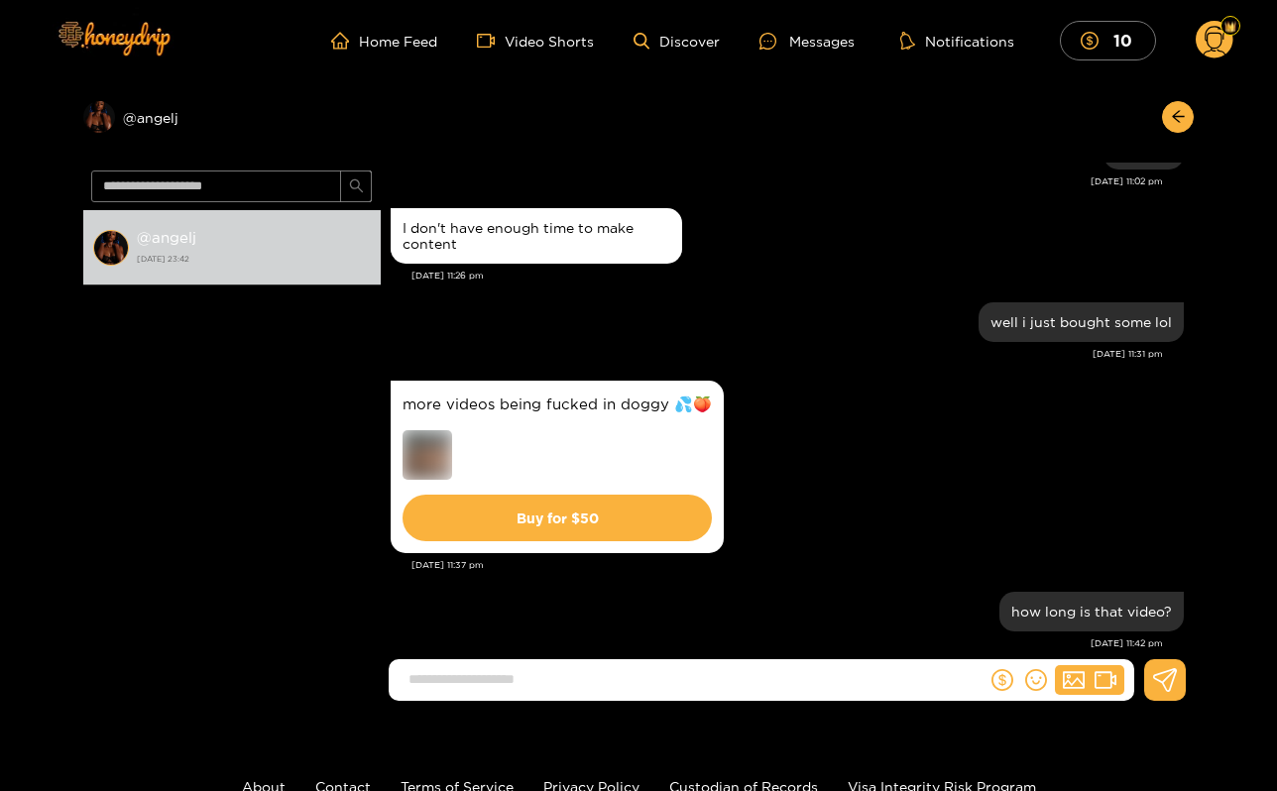
scroll to position [1908, 0]
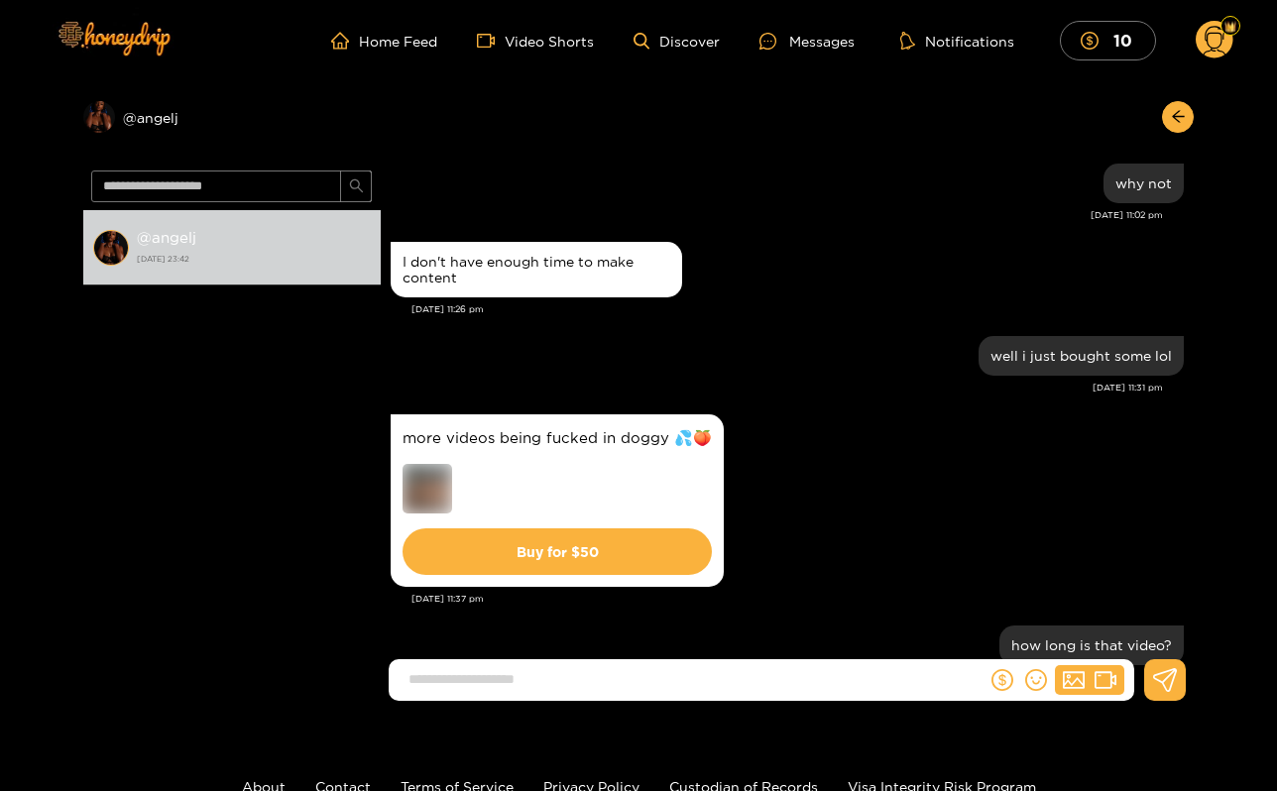
click at [415, 475] on img at bounding box center [428, 489] width 50 height 50
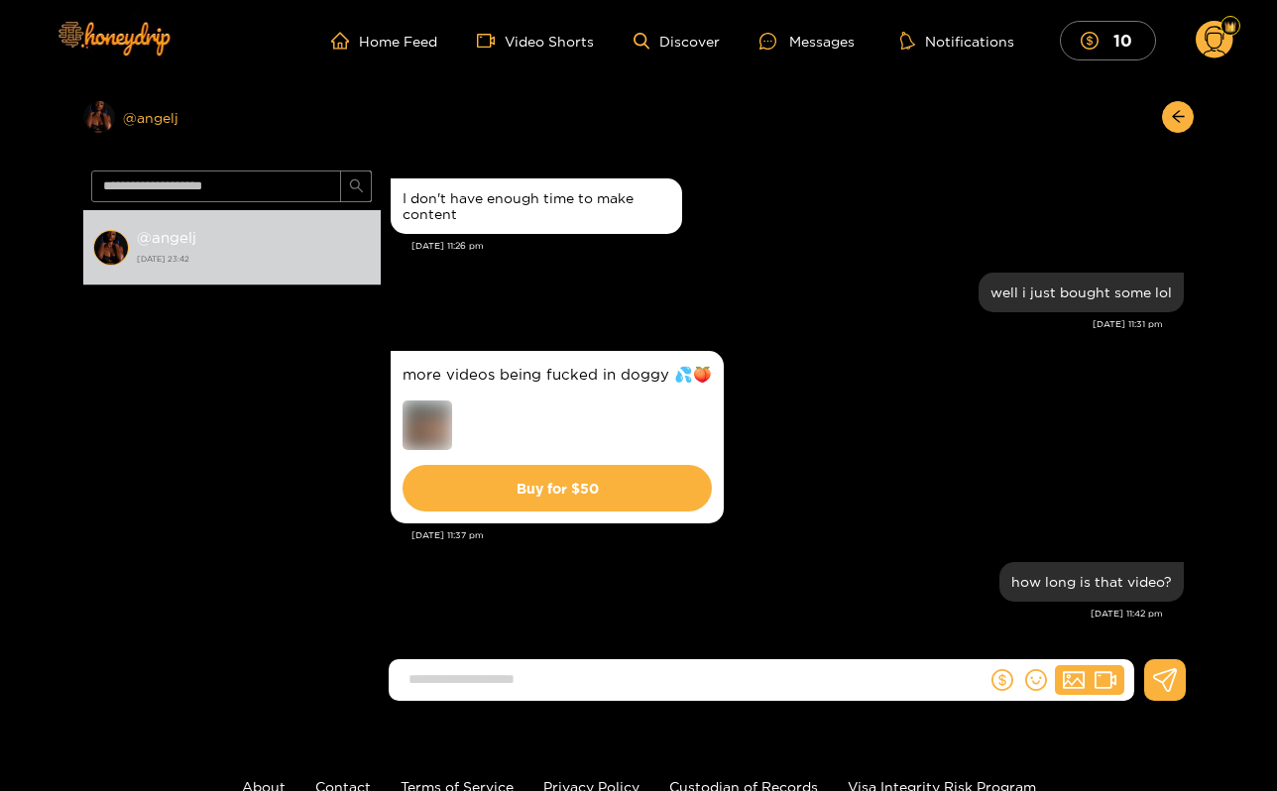
scroll to position [4925, 0]
click at [160, 53] on img at bounding box center [113, 37] width 139 height 83
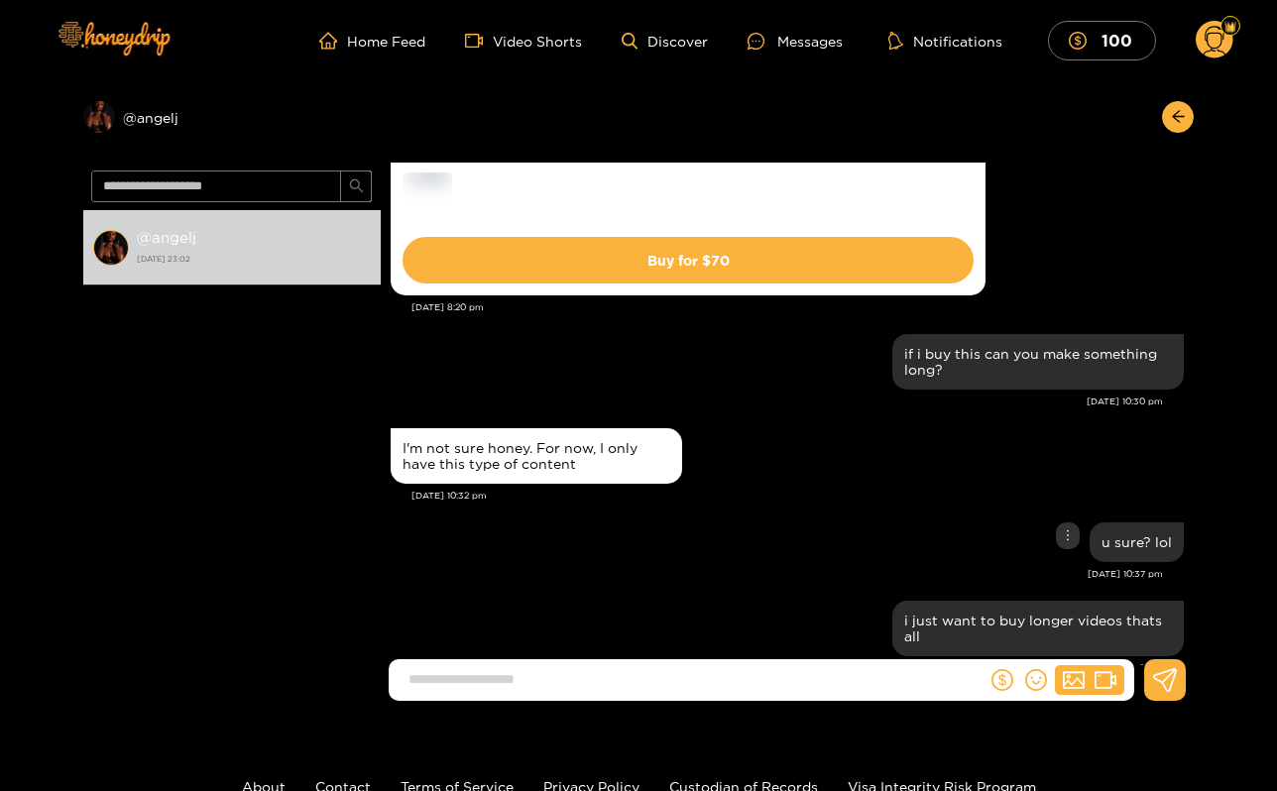
scroll to position [1420, 0]
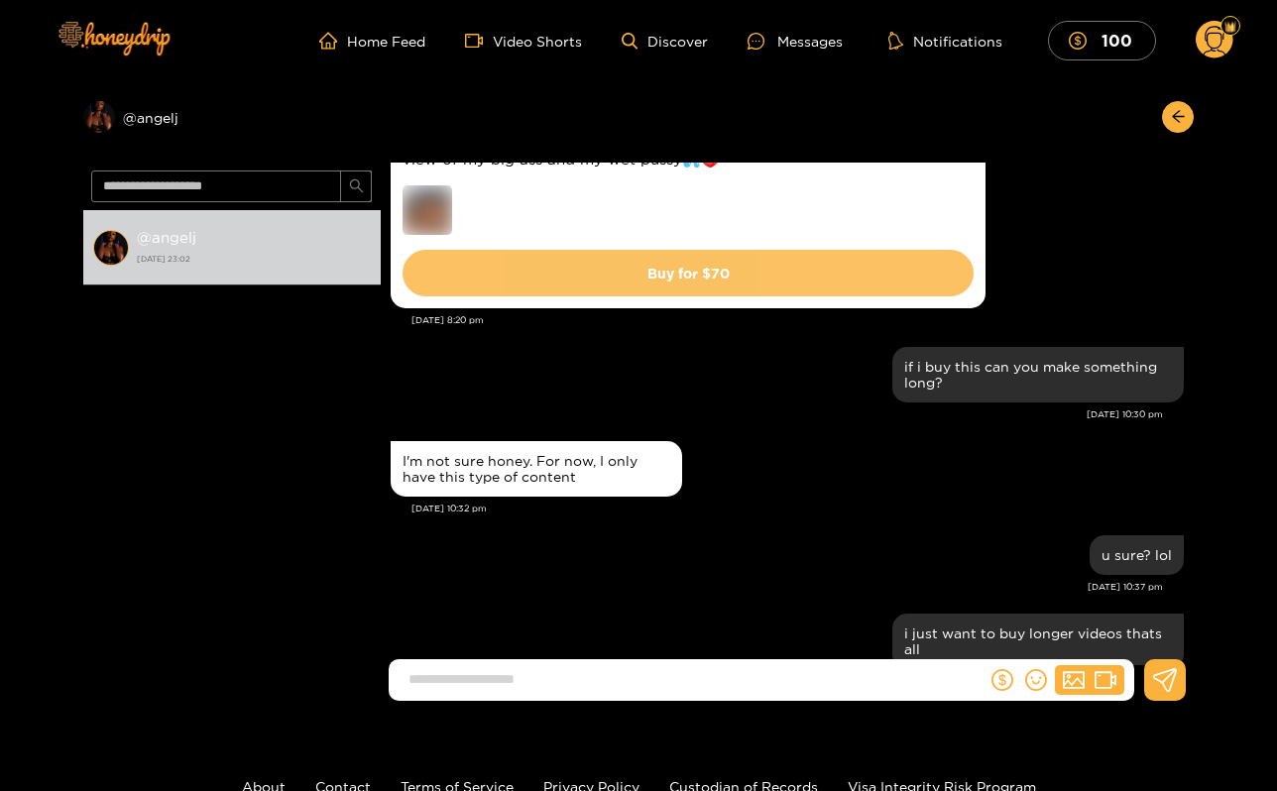
click at [672, 274] on button "Buy for $ 70" at bounding box center [688, 273] width 571 height 47
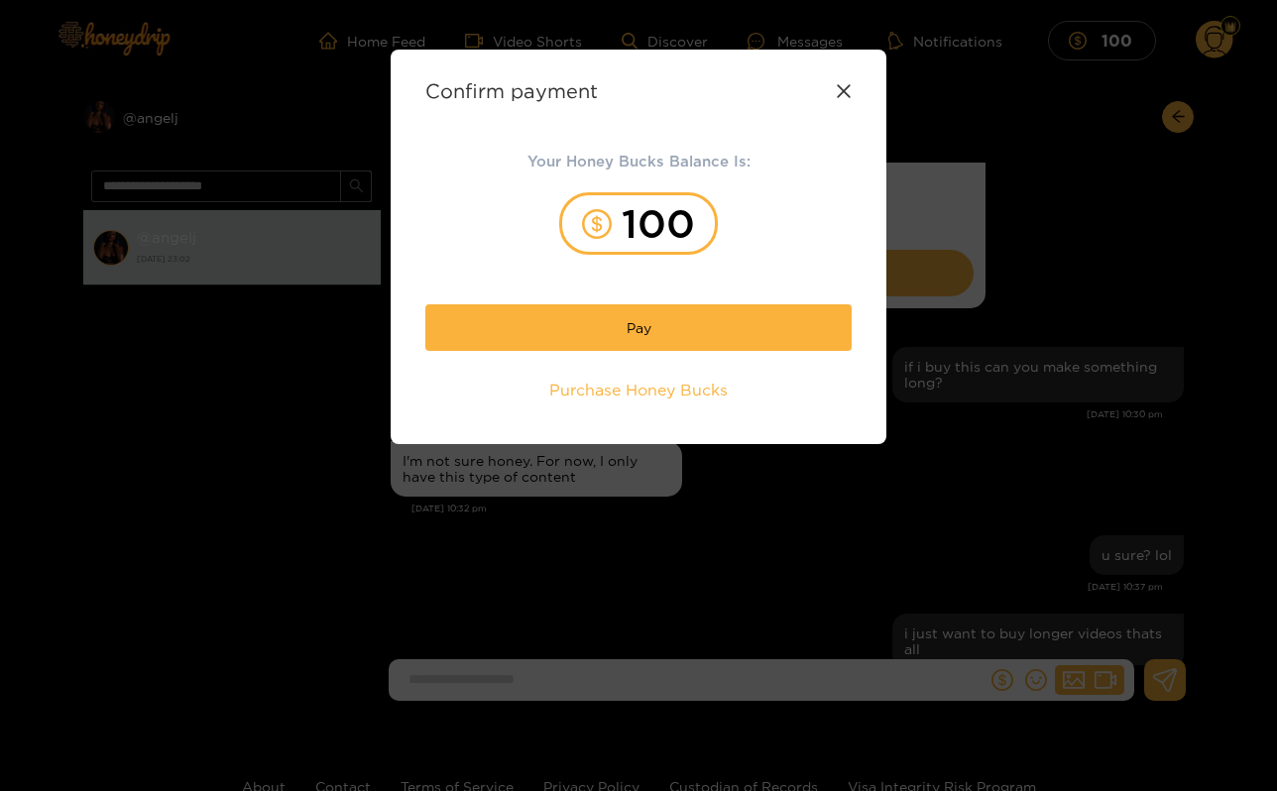
click at [852, 90] on div "Confirm payment Your Honey Bucks Balance Is: 100 Pay Purchase Honey Bucks" at bounding box center [639, 247] width 496 height 395
click at [849, 79] on div "Confirm payment" at bounding box center [638, 90] width 426 height 23
click at [849, 92] on icon at bounding box center [844, 91] width 16 height 16
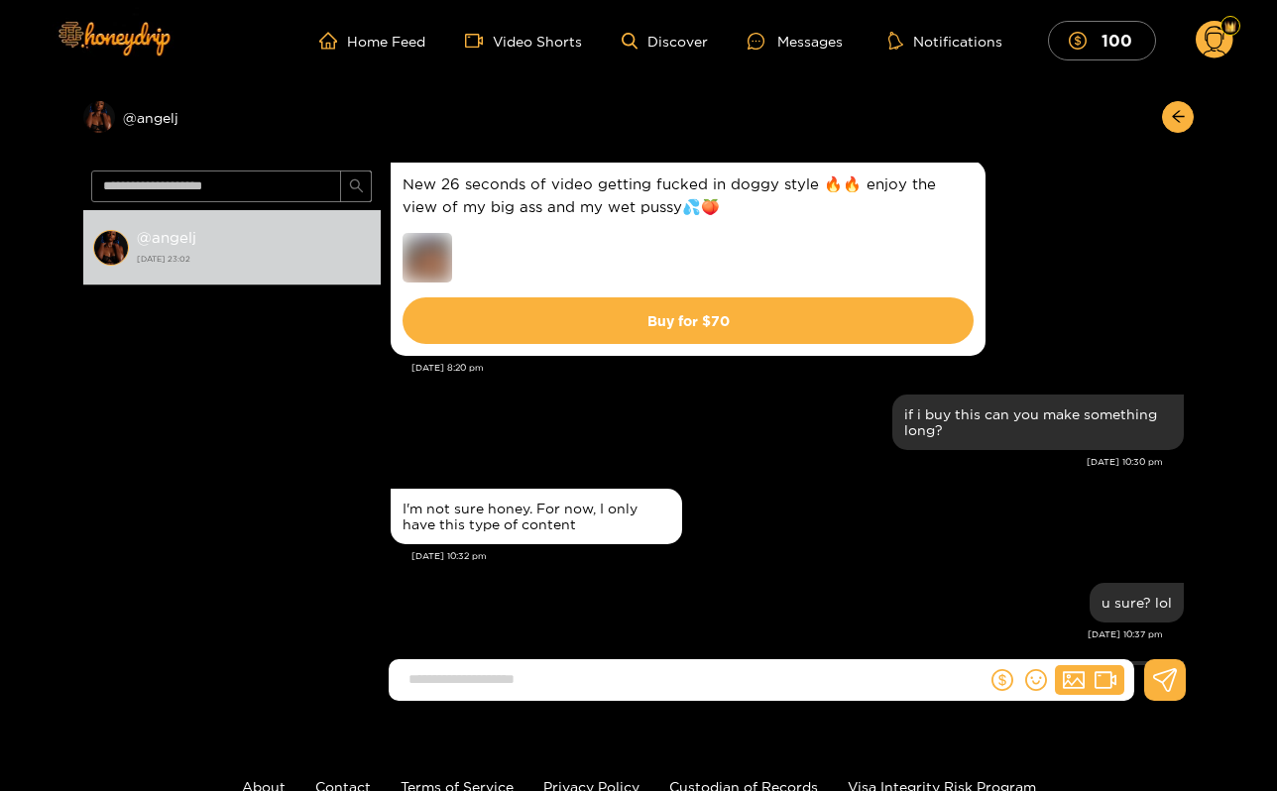
scroll to position [4409, 0]
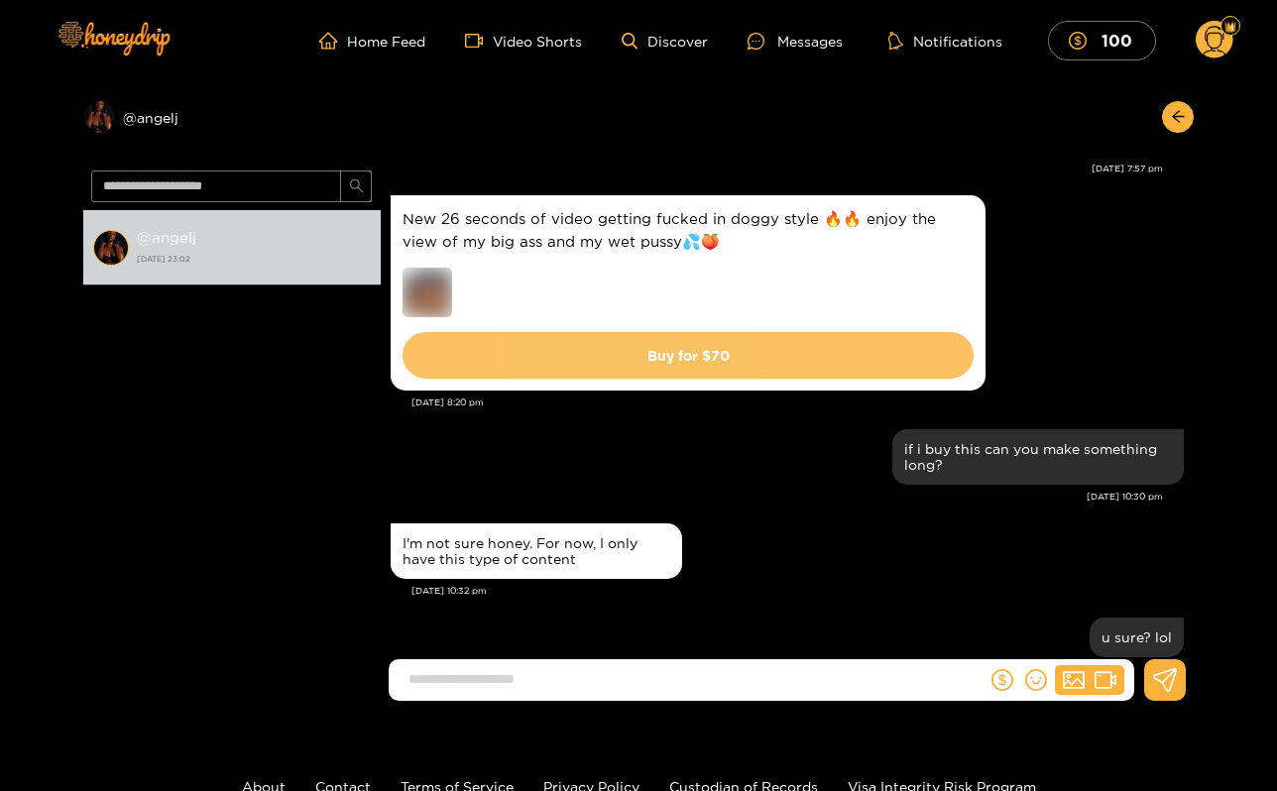
click at [820, 349] on button "Buy for $ 70" at bounding box center [688, 355] width 571 height 47
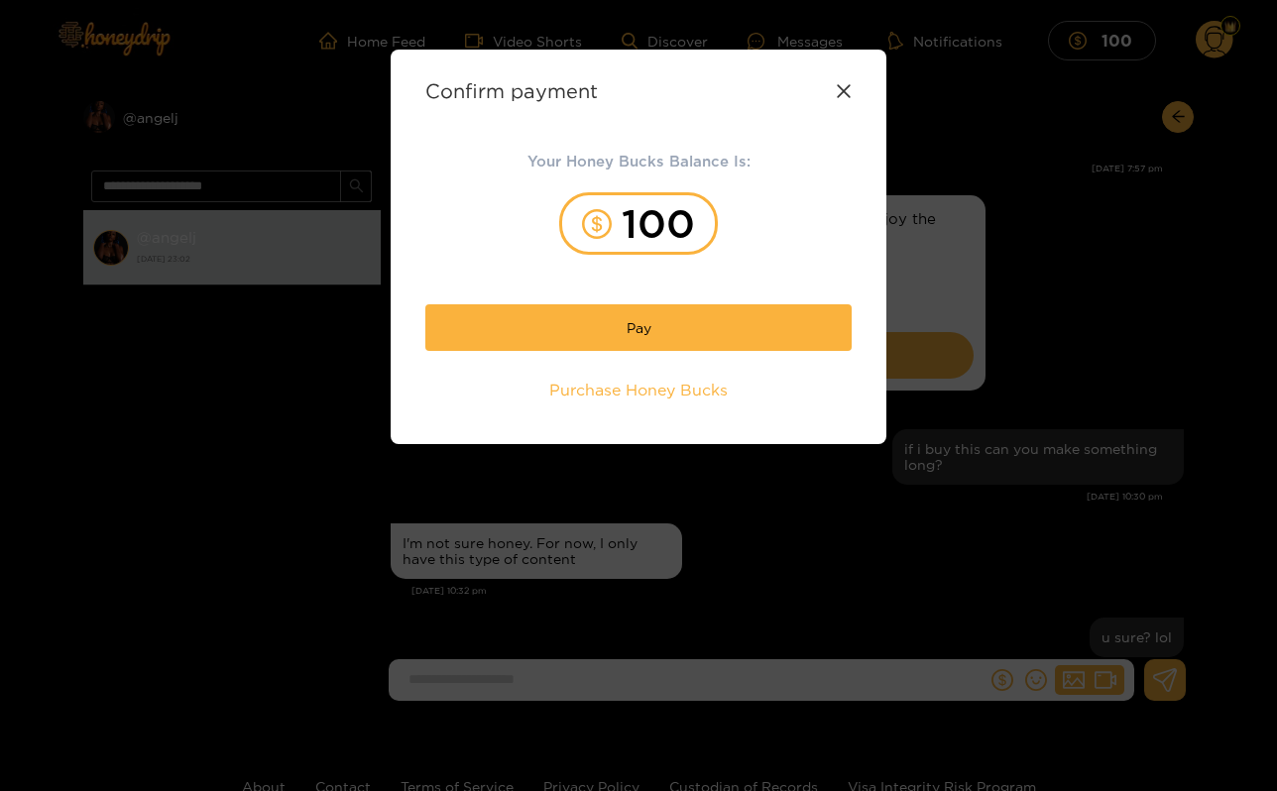
click at [775, 352] on div "Your Honey Bucks Balance Is: 100 Pay Purchase Honey Bucks" at bounding box center [638, 280] width 426 height 260
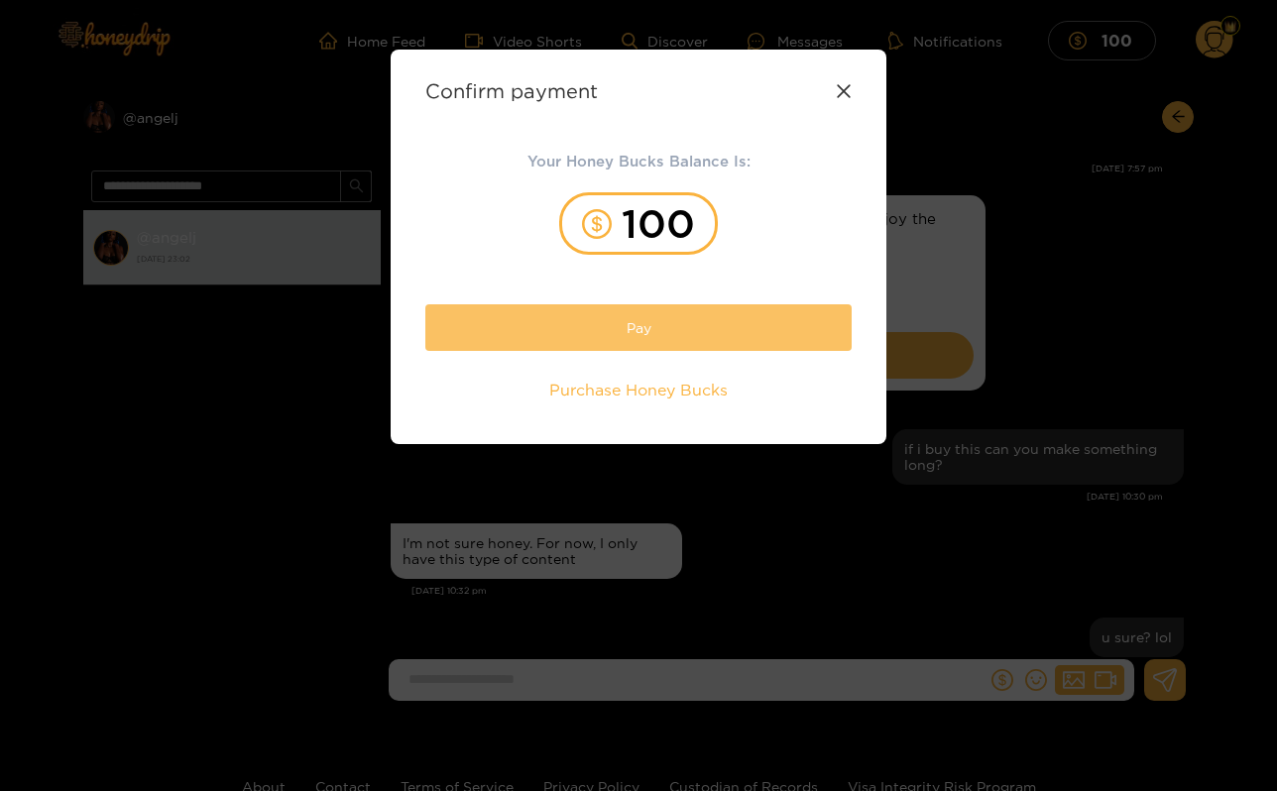
click at [777, 334] on button "Pay" at bounding box center [638, 327] width 426 height 47
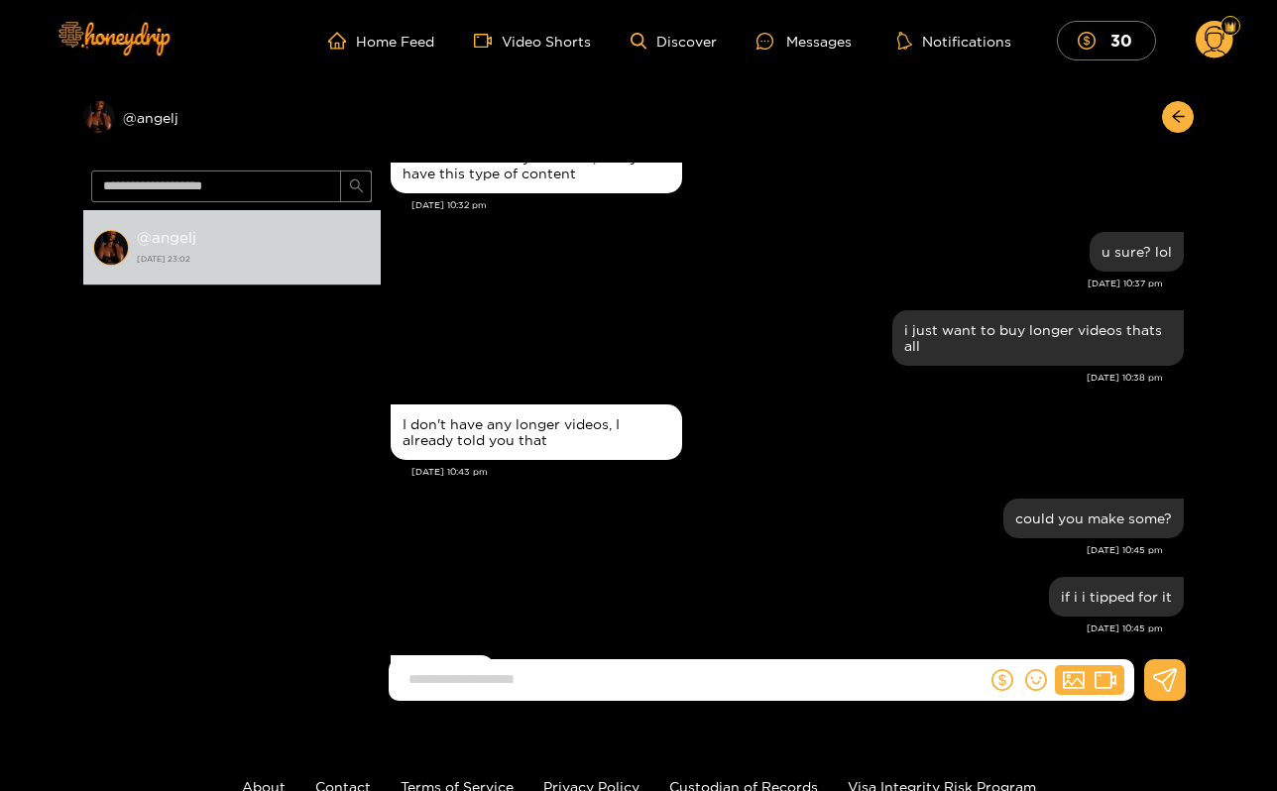
scroll to position [1362, 0]
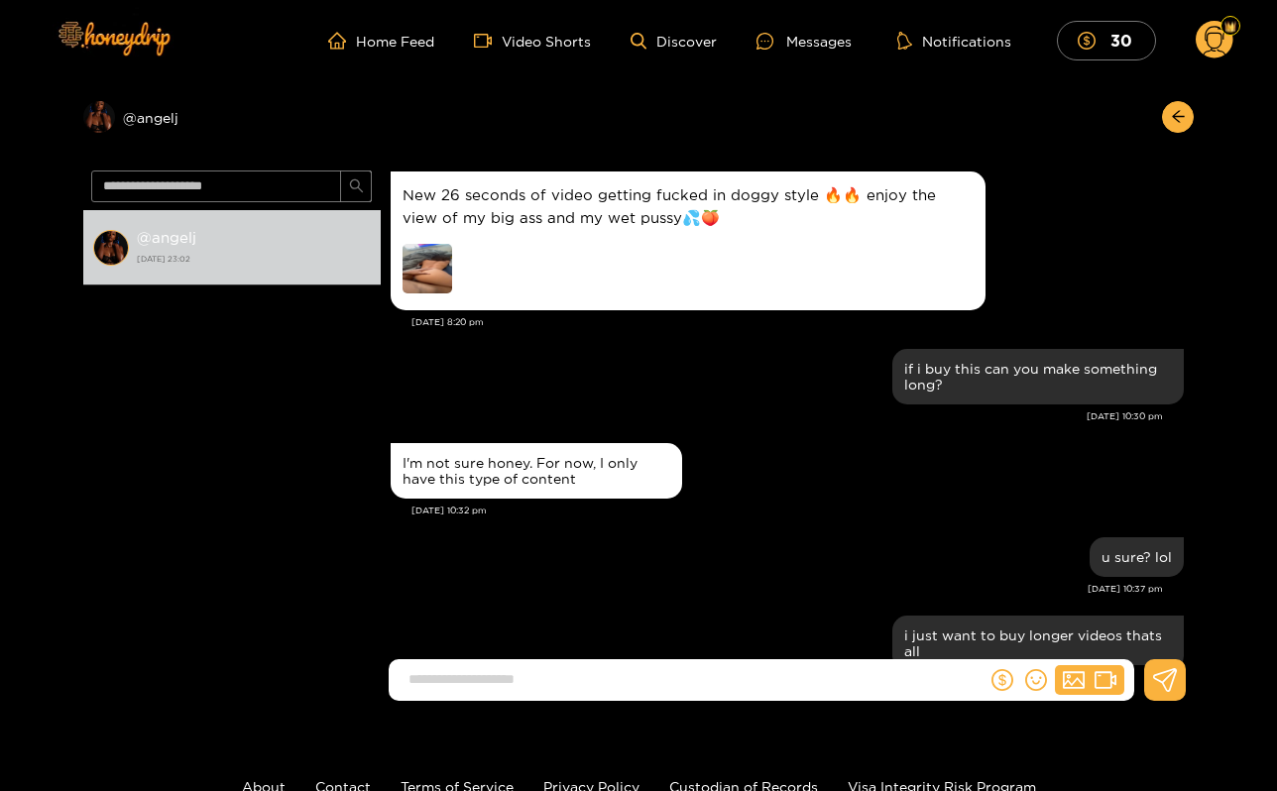
click at [1235, 25] on img at bounding box center [1231, 27] width 12 height 12
click at [1226, 31] on img at bounding box center [1231, 27] width 12 height 12
click at [1216, 47] on div "Level 1" at bounding box center [1232, 60] width 60 height 40
click at [1207, 11] on div "Home Feed Video Shorts Discover Messages Notifications 30 30 0" at bounding box center [639, 40] width 1190 height 81
click at [1207, 42] on circle at bounding box center [1215, 40] width 38 height 38
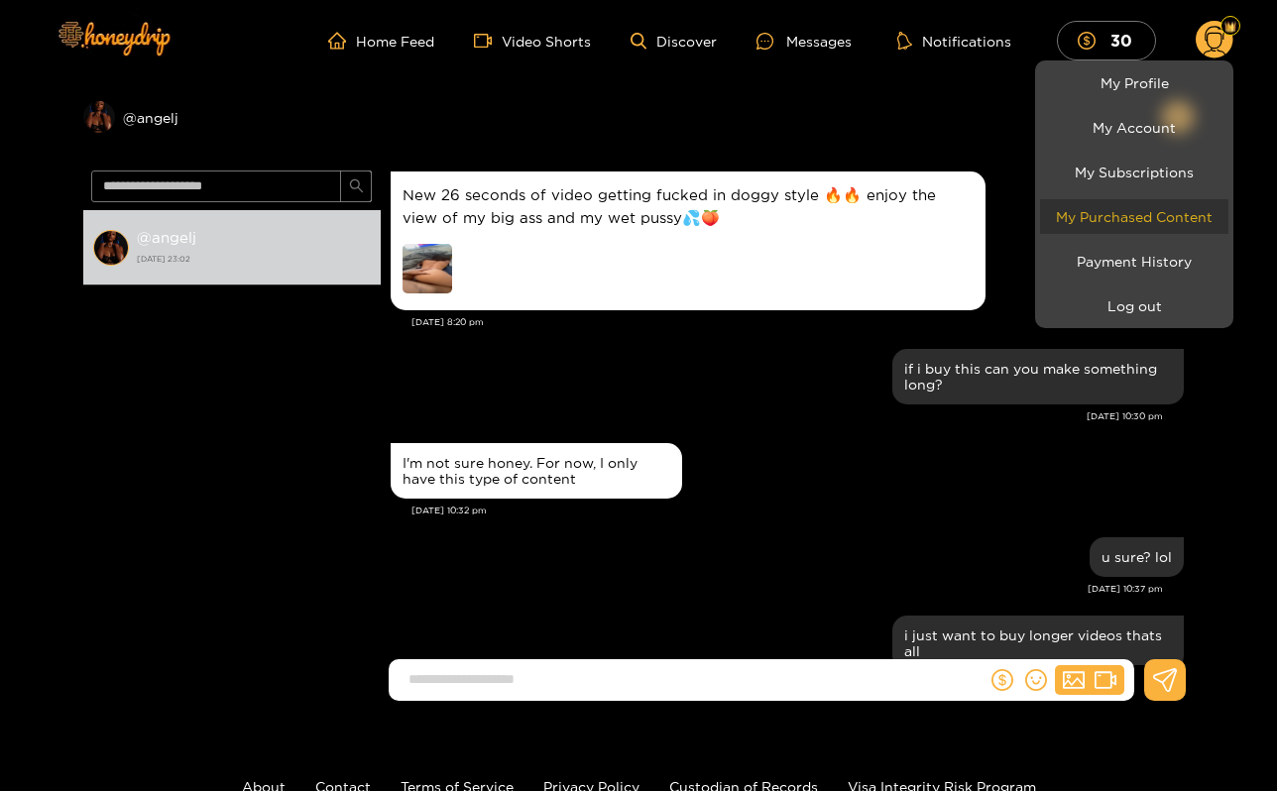
click at [1119, 215] on link "My Purchased Content" at bounding box center [1134, 216] width 188 height 35
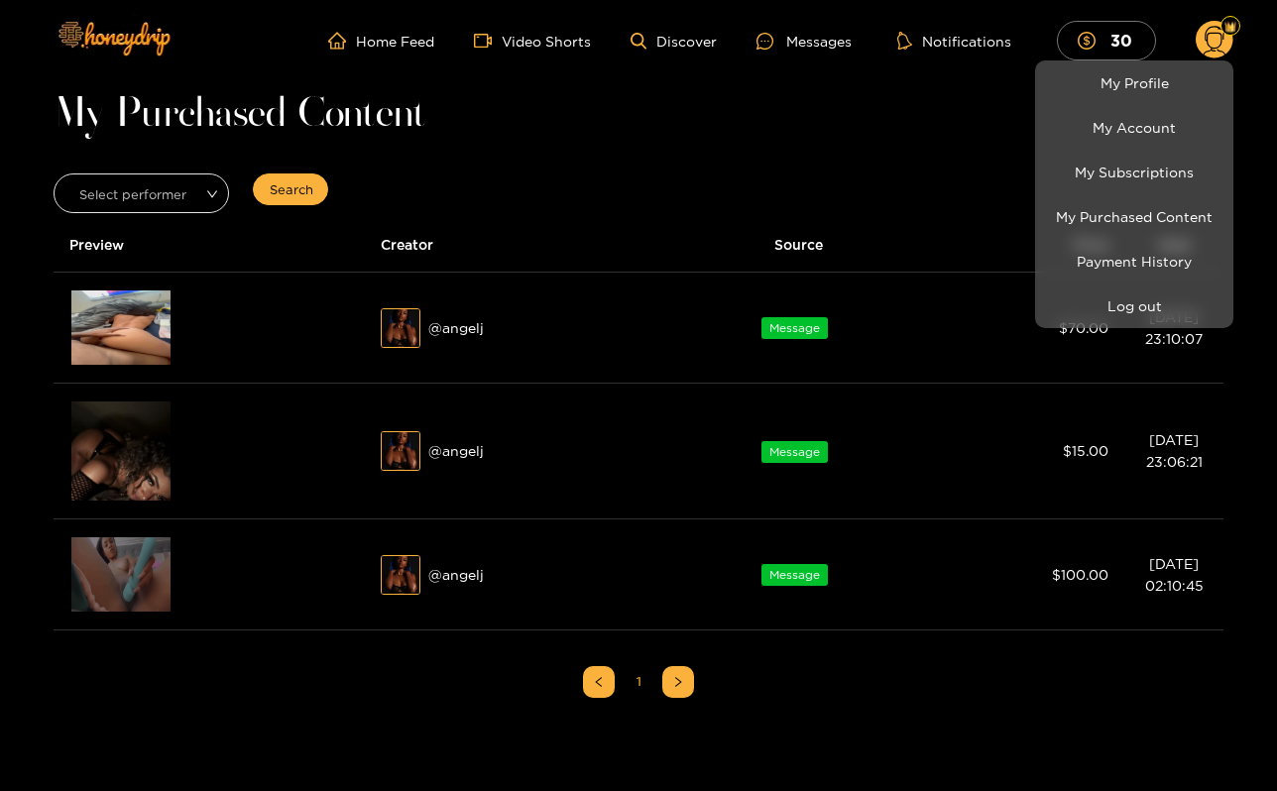
click at [149, 318] on div at bounding box center [638, 395] width 1277 height 791
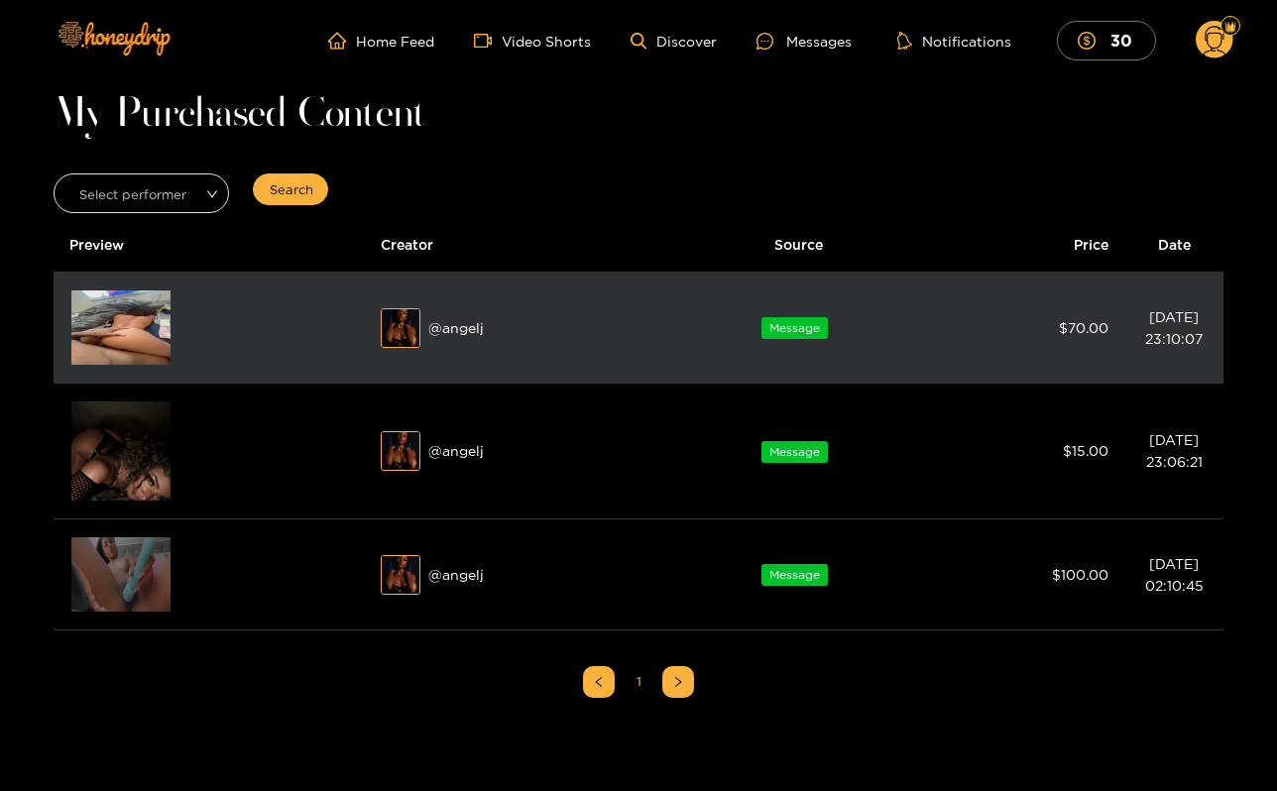
click at [129, 322] on img at bounding box center [120, 328] width 99 height 74
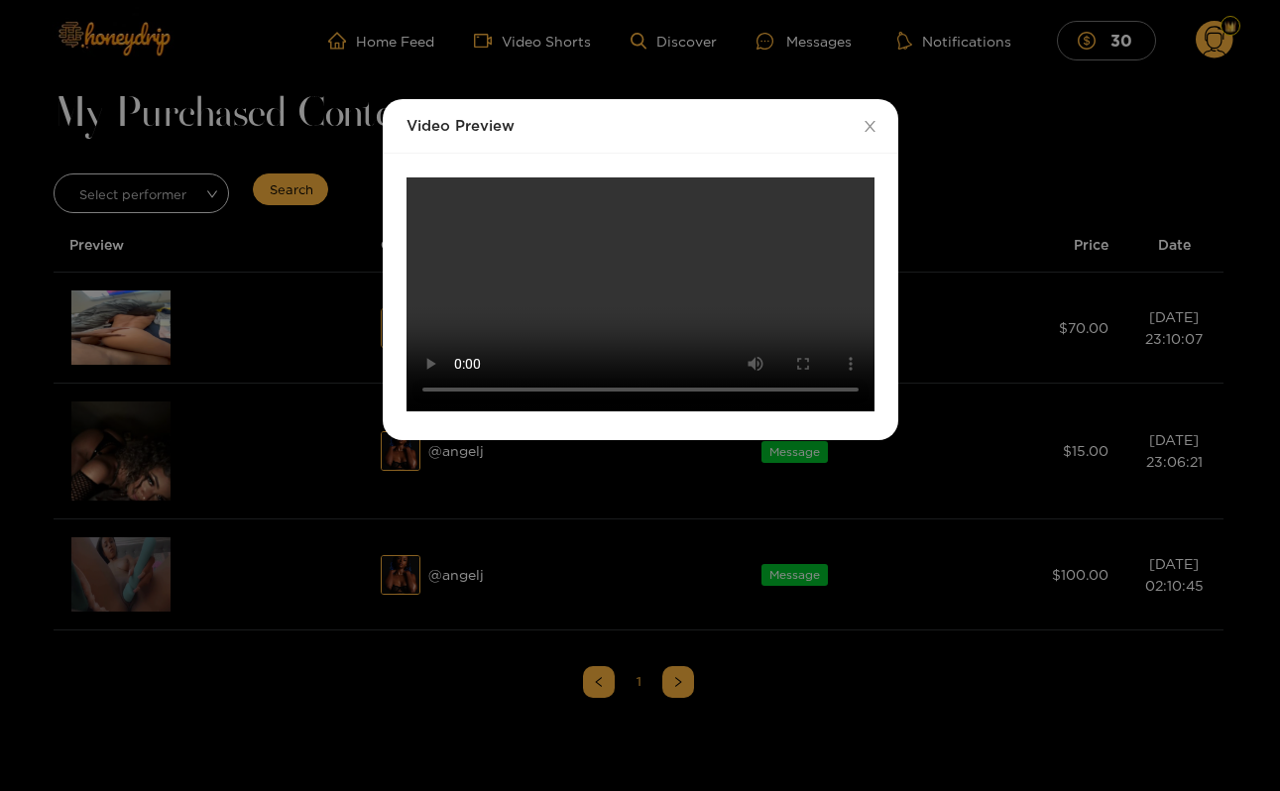
click at [431, 207] on video "Your browser does not support the video tag." at bounding box center [641, 295] width 468 height 234
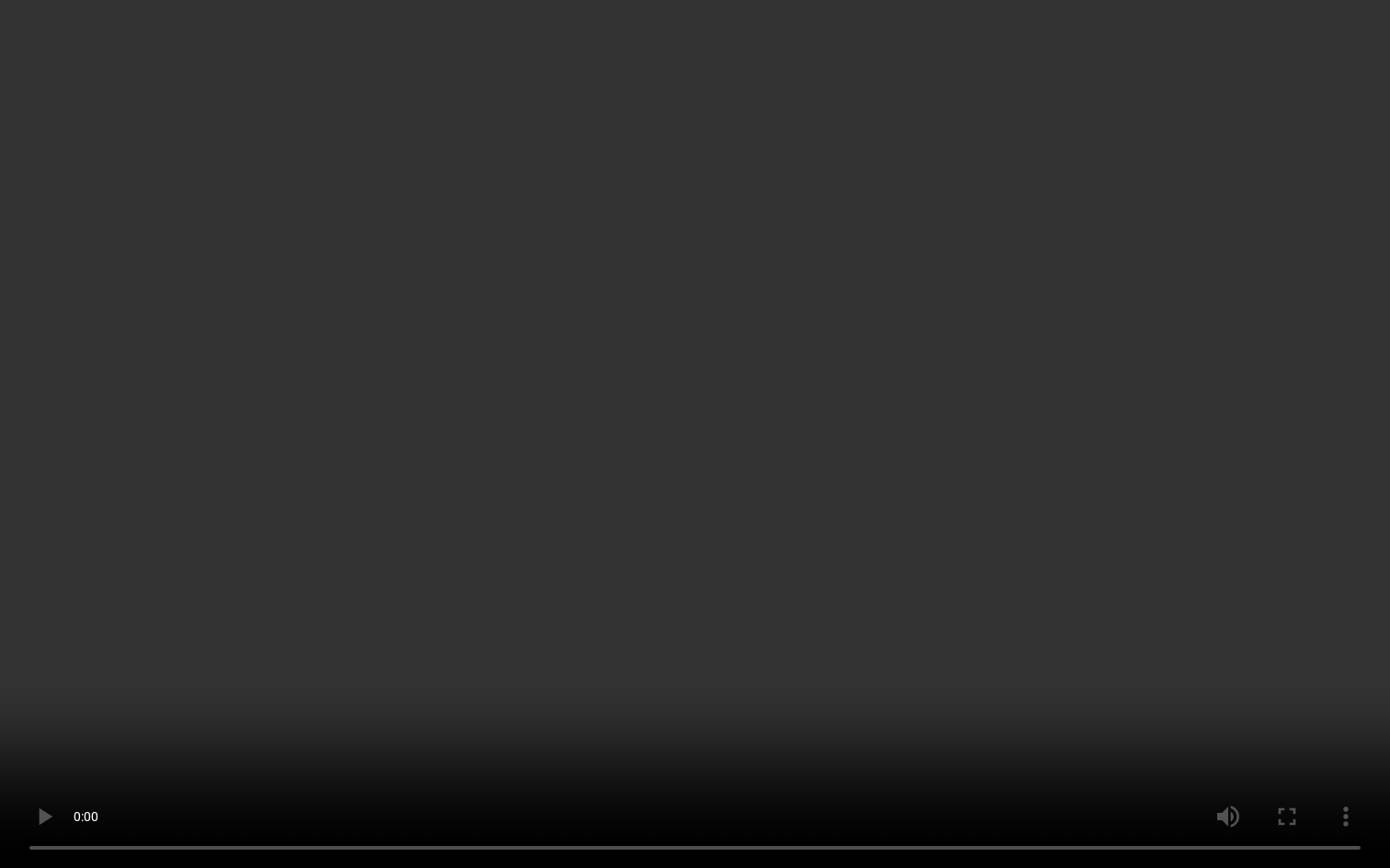
click at [690, 732] on video "Your browser does not support the video tag." at bounding box center [695, 434] width 1390 height 868
drag, startPoint x: 528, startPoint y: 837, endPoint x: 499, endPoint y: 828, distance: 30.4
click at [499, 732] on video "Your browser does not support the video tag." at bounding box center [695, 434] width 1390 height 868
drag, startPoint x: 511, startPoint y: 821, endPoint x: 442, endPoint y: 783, distance: 78.8
click at [442, 732] on video "Your browser does not support the video tag." at bounding box center [695, 434] width 1390 height 868
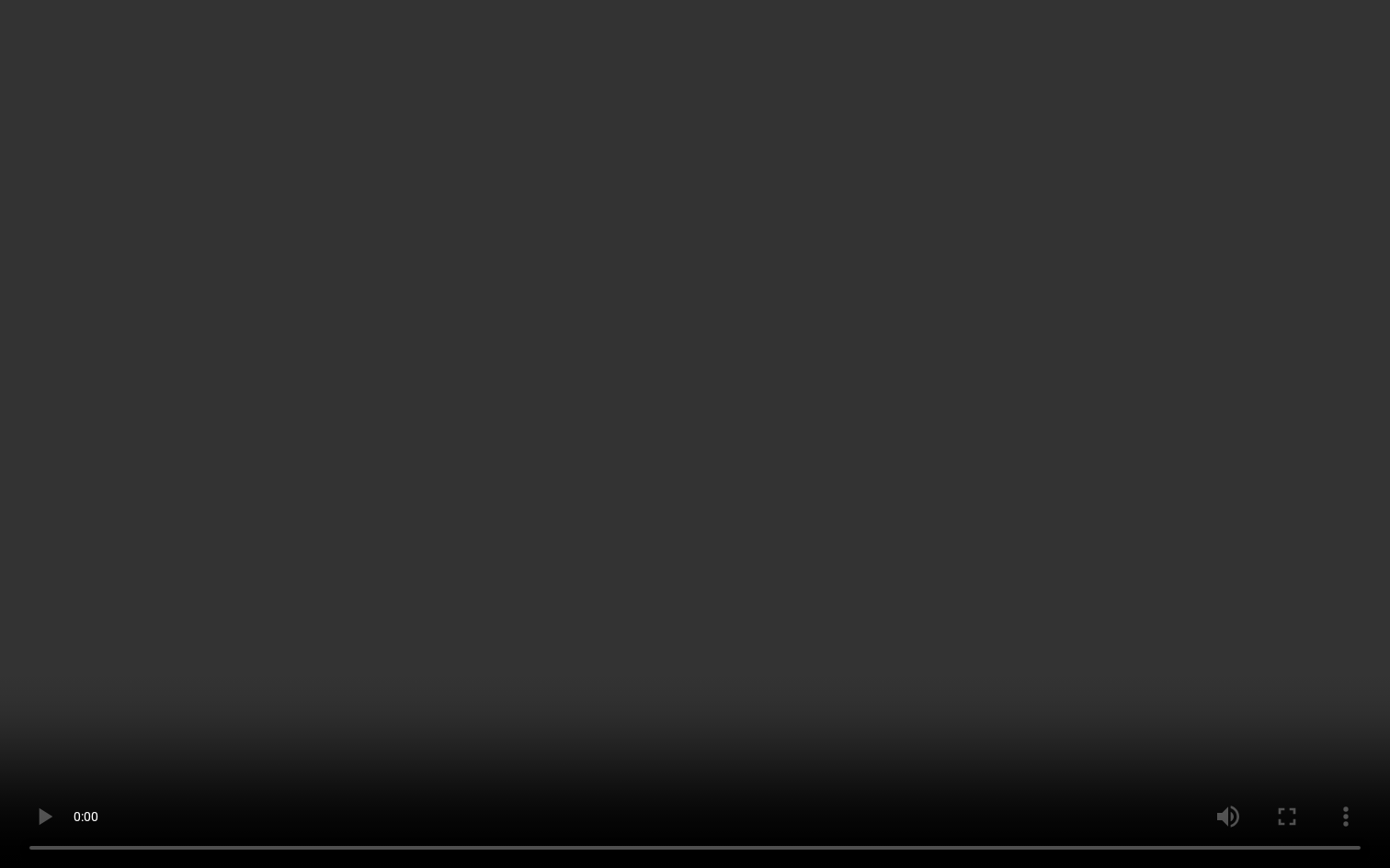
click at [668, 732] on video "Your browser does not support the video tag." at bounding box center [695, 434] width 1390 height 868
click at [658, 732] on video "Your browser does not support the video tag." at bounding box center [695, 434] width 1390 height 868
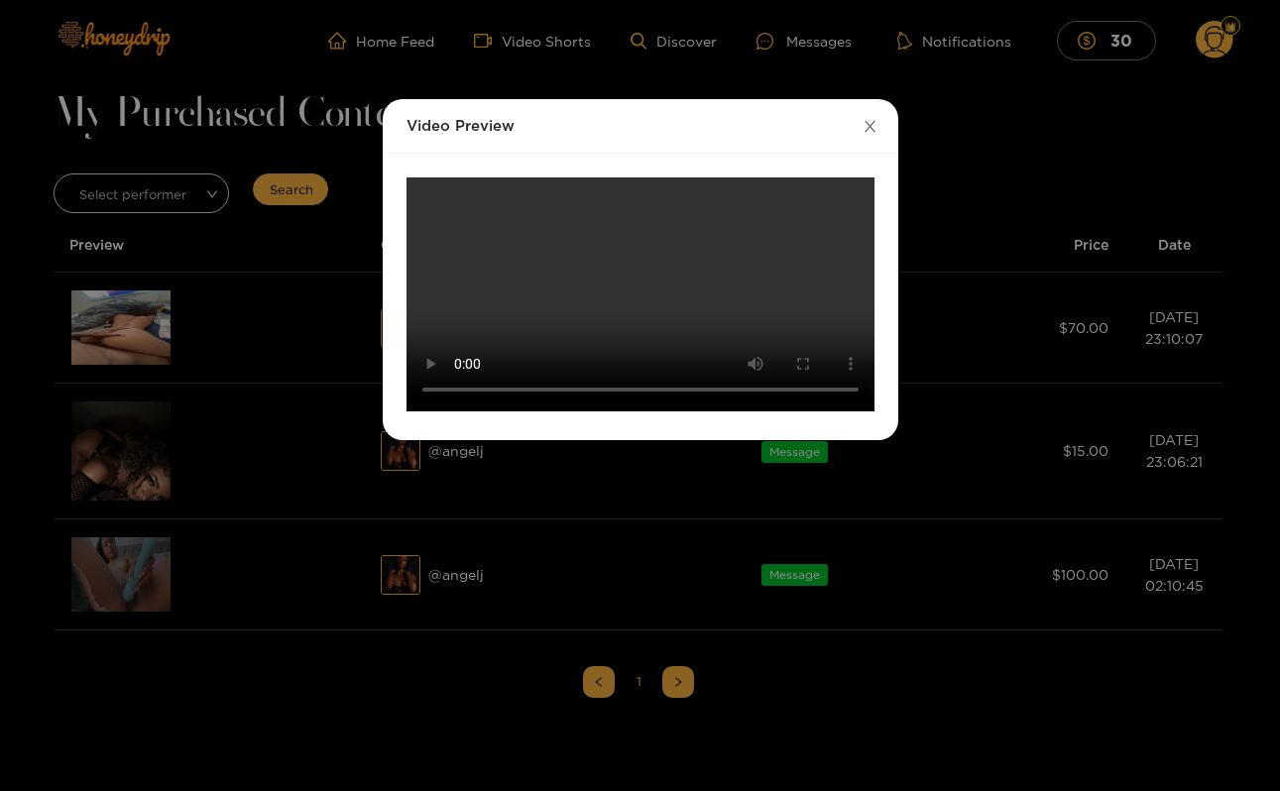
click at [871, 122] on icon "close" at bounding box center [870, 126] width 15 height 15
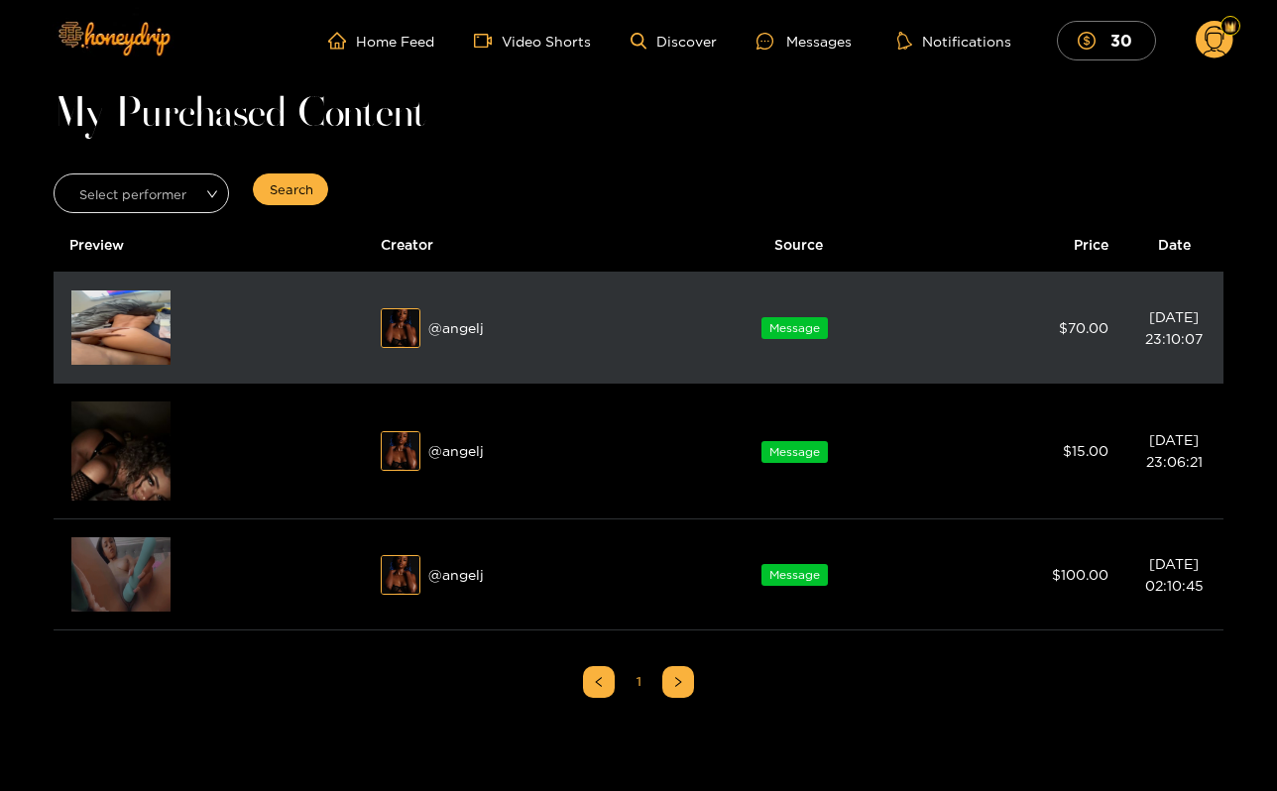
click at [156, 302] on img at bounding box center [120, 328] width 99 height 74
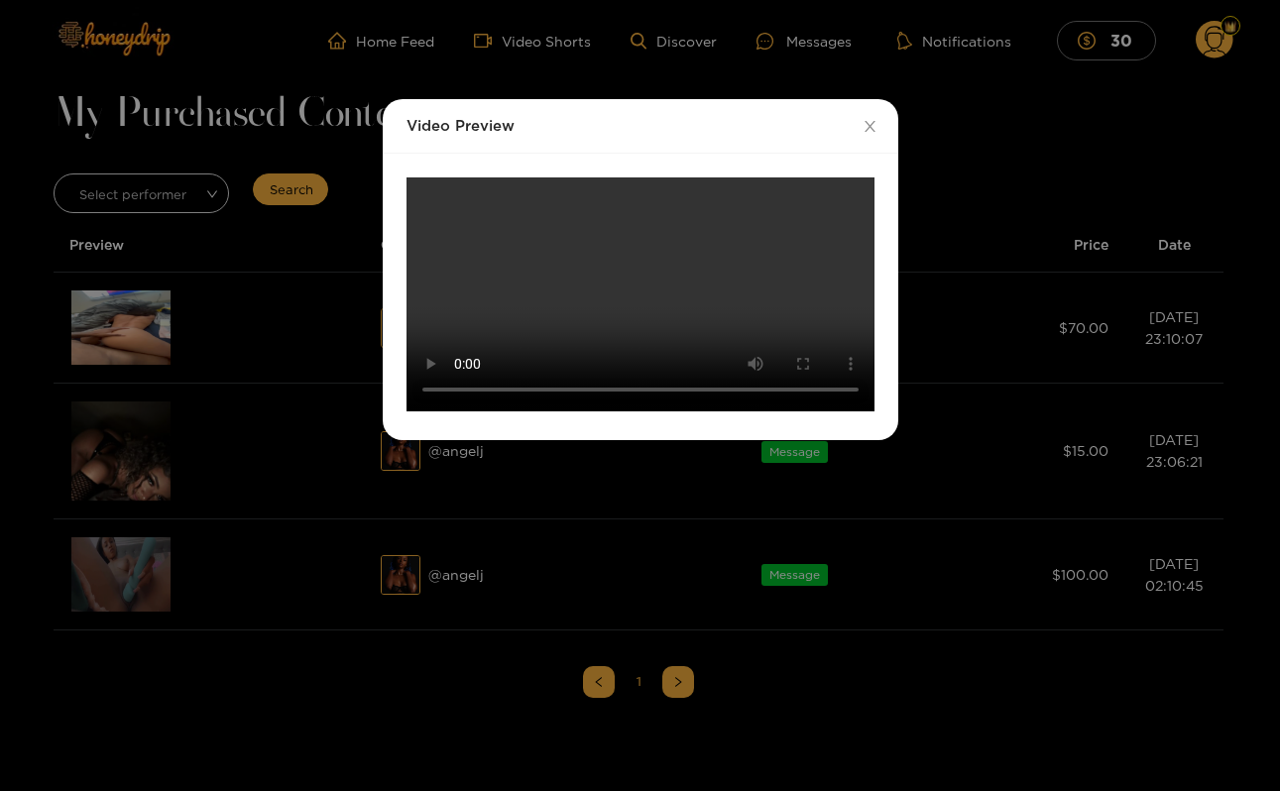
scroll to position [266, 0]
click at [454, 412] on video "Your browser does not support the video tag." at bounding box center [641, 295] width 468 height 234
click at [457, 412] on video "Your browser does not support the video tag." at bounding box center [641, 295] width 468 height 234
click at [235, 529] on div "Video Preview Your browser does not support the video tag." at bounding box center [640, 395] width 1280 height 791
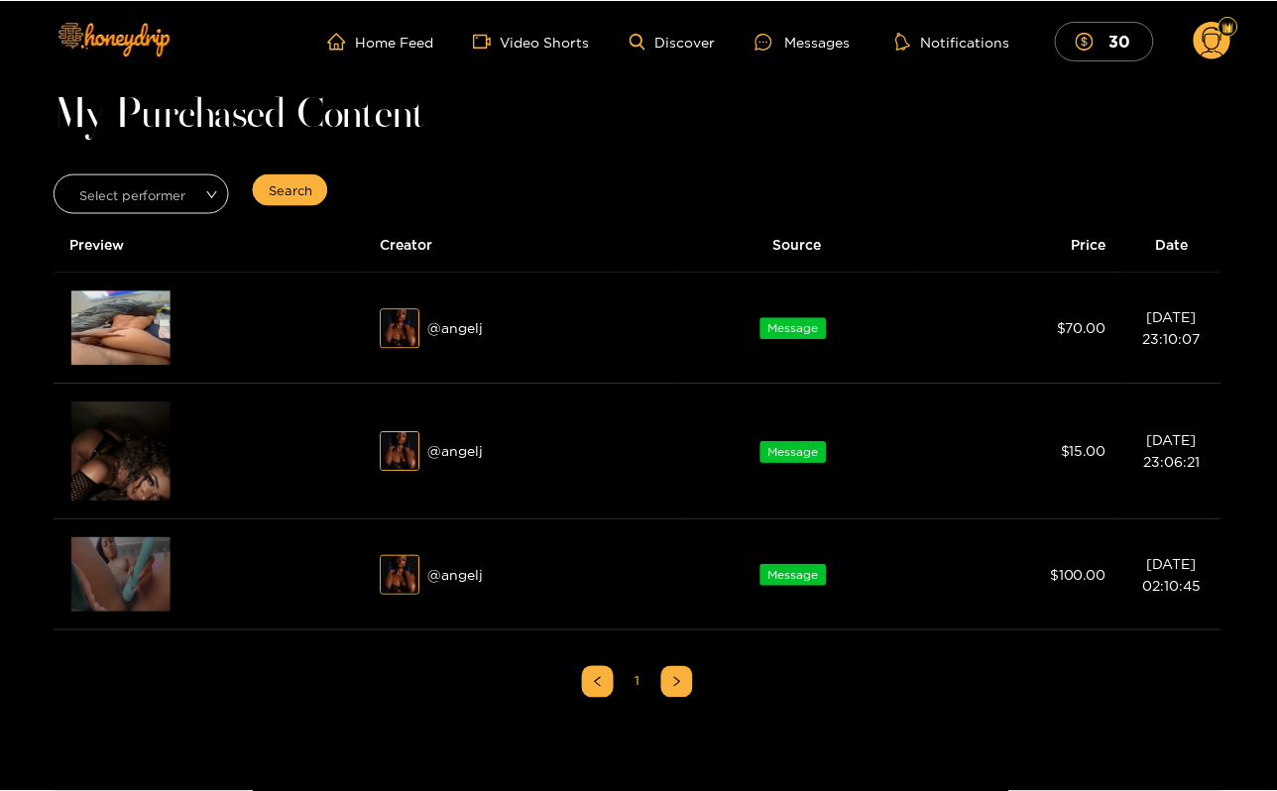
scroll to position [238, 0]
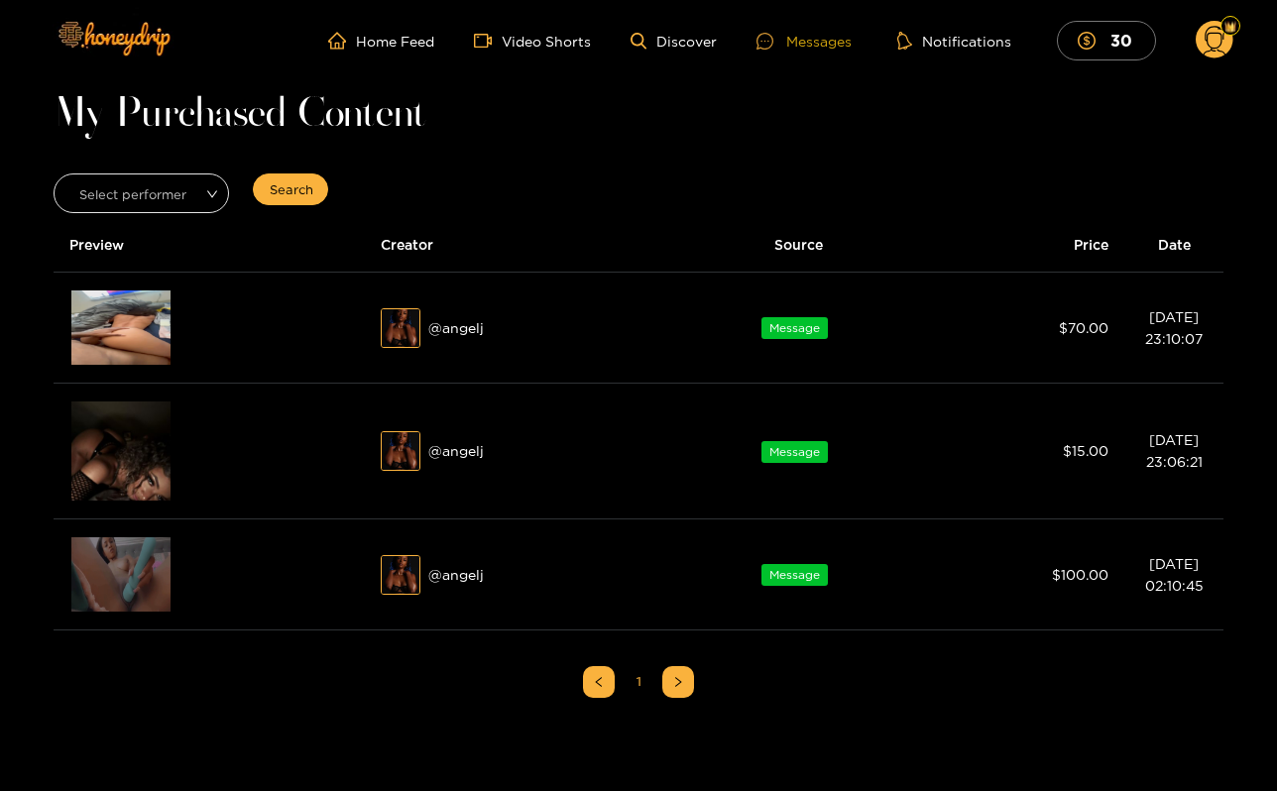
click at [817, 38] on div "Messages" at bounding box center [804, 41] width 95 height 23
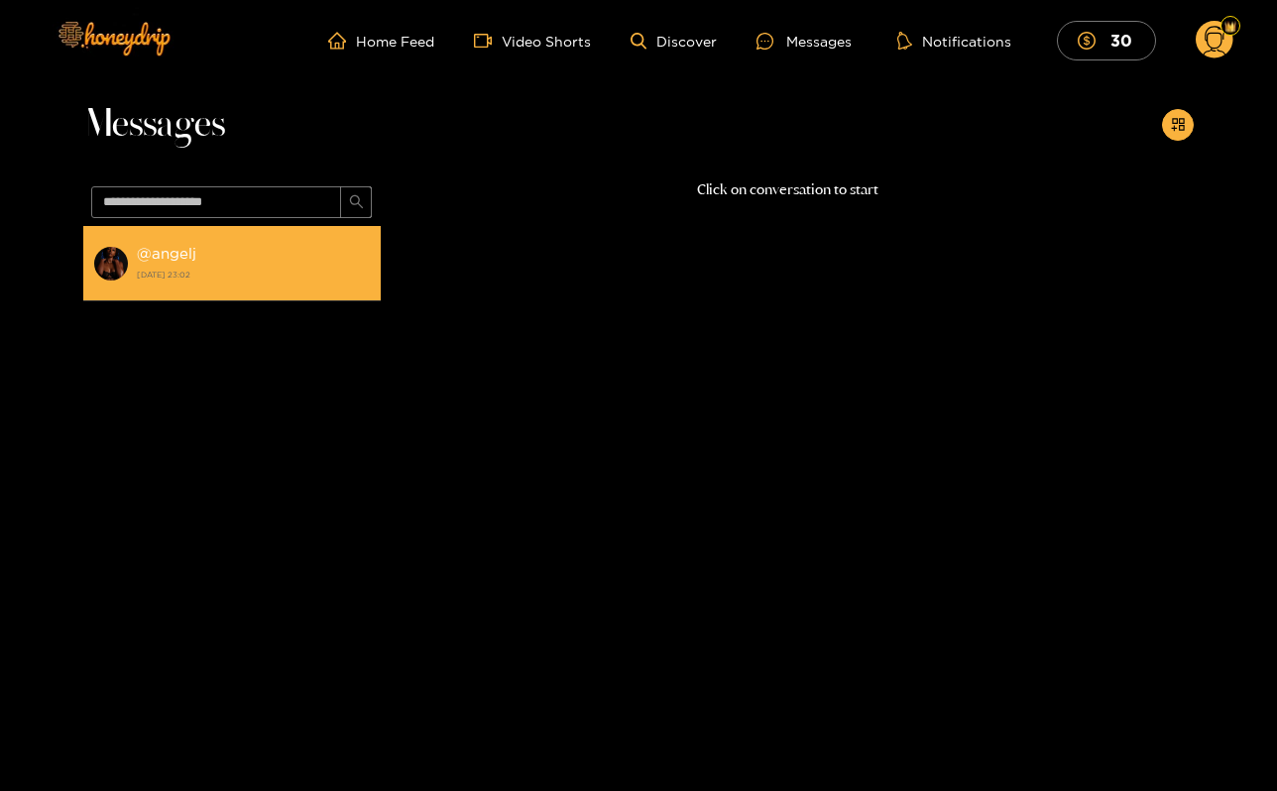
click at [216, 265] on div "@ angelj [DATE] 23:02" at bounding box center [254, 263] width 234 height 45
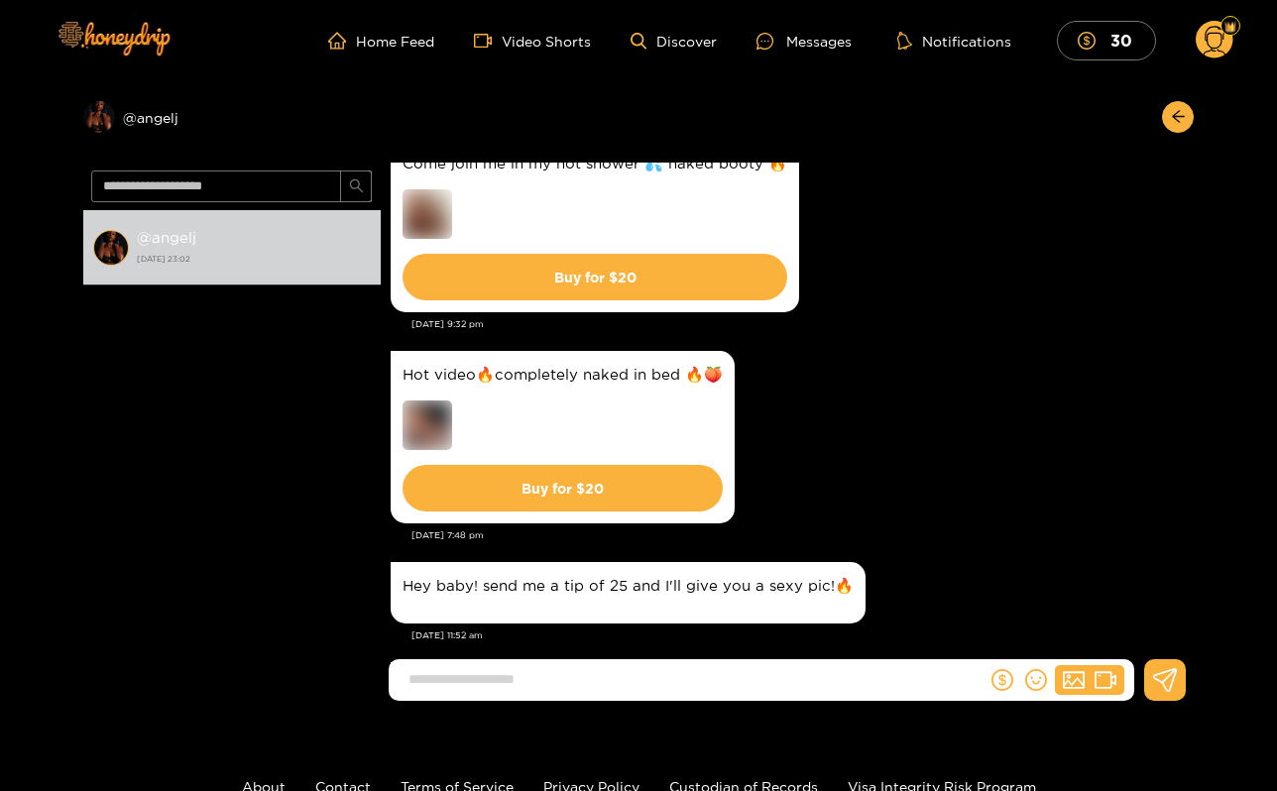
scroll to position [9521, 0]
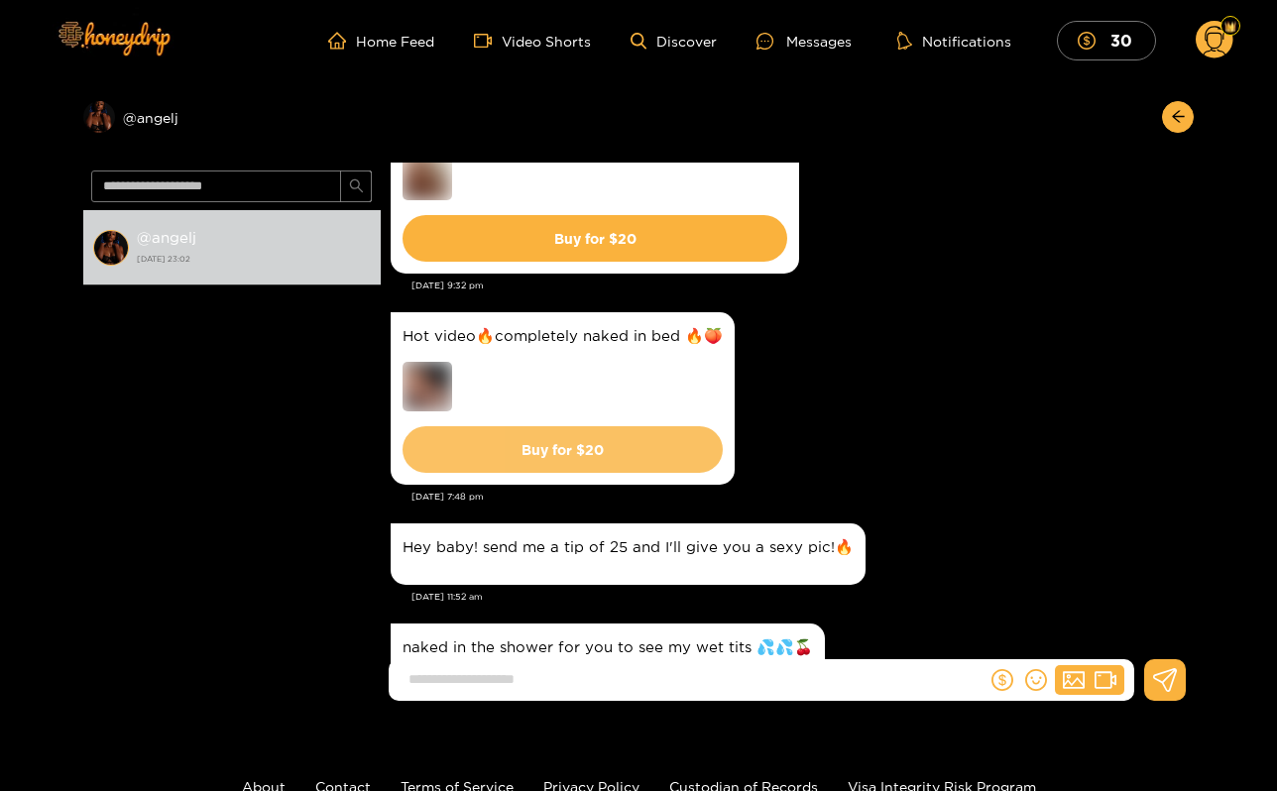
click at [574, 441] on button "Buy for $ 20" at bounding box center [563, 449] width 320 height 47
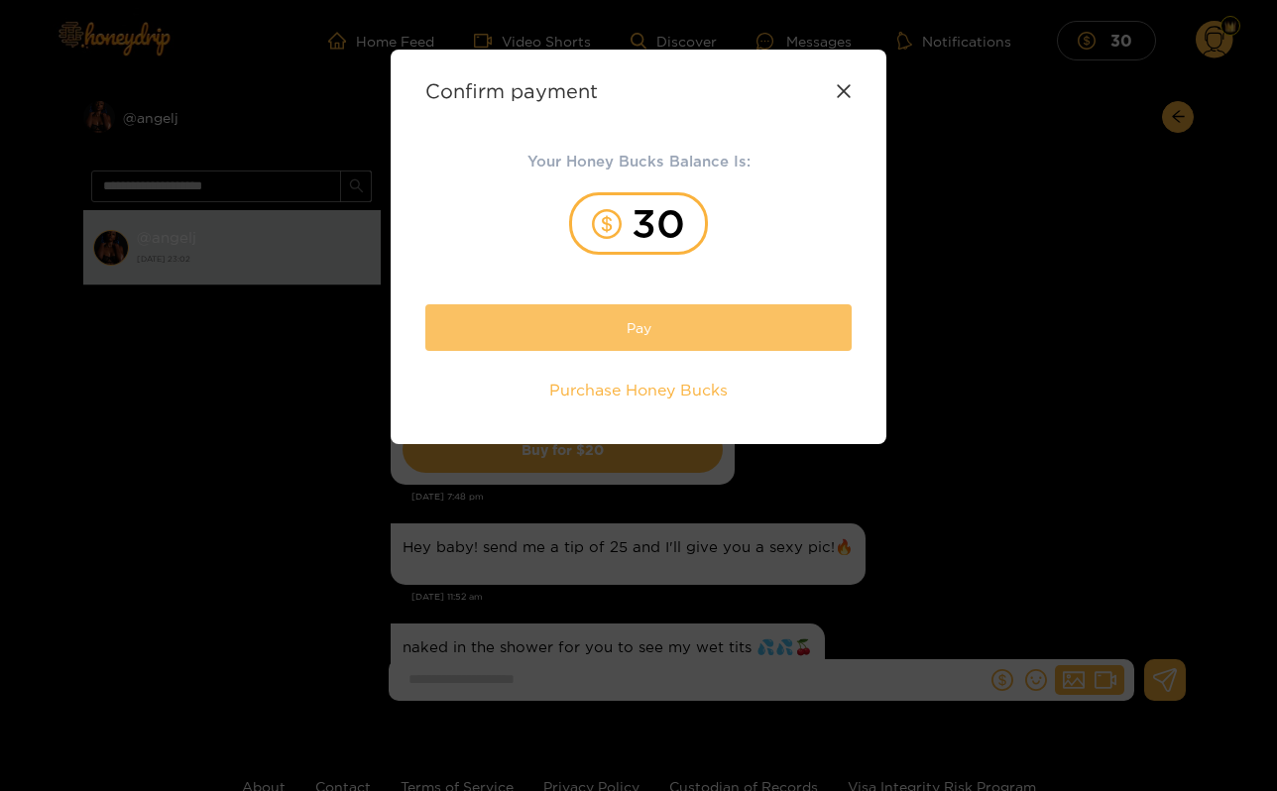
click at [738, 331] on button "Pay" at bounding box center [638, 327] width 426 height 47
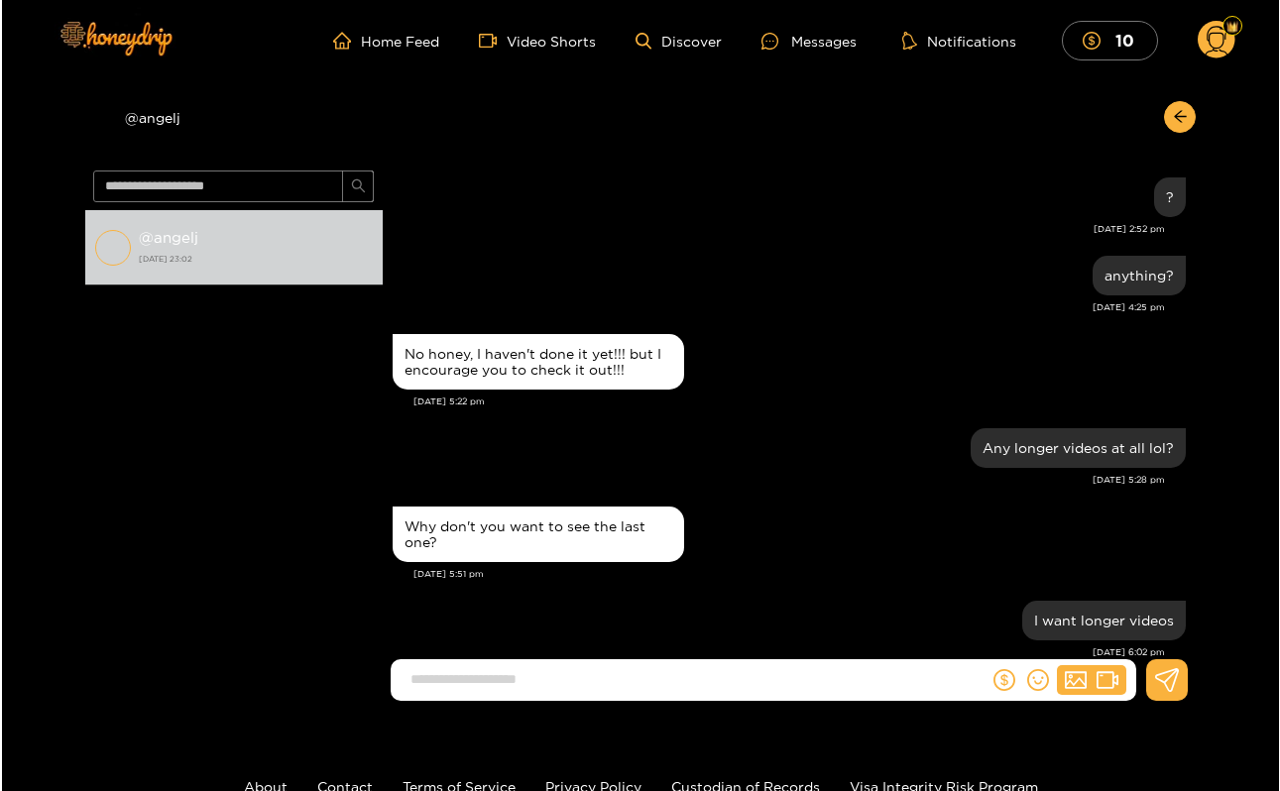
scroll to position [1839, 0]
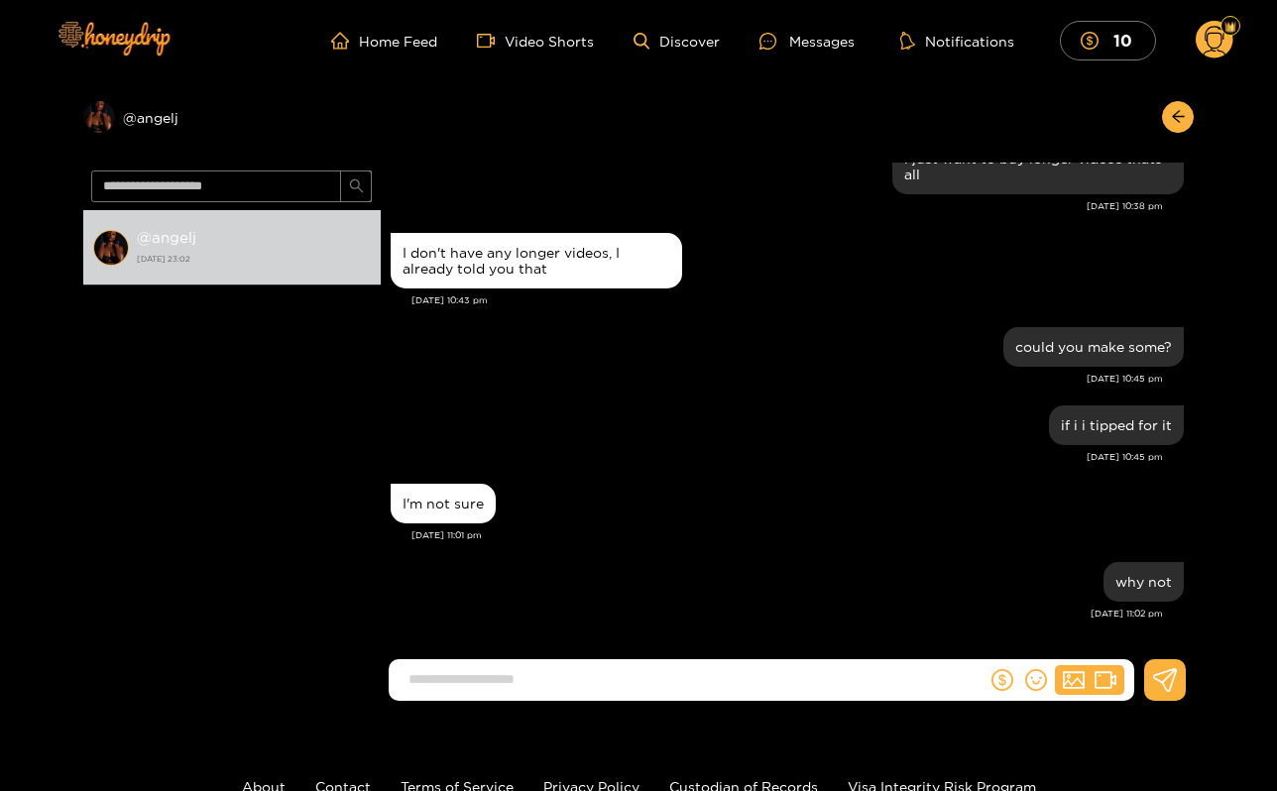
click at [1215, 51] on icon at bounding box center [1215, 43] width 23 height 35
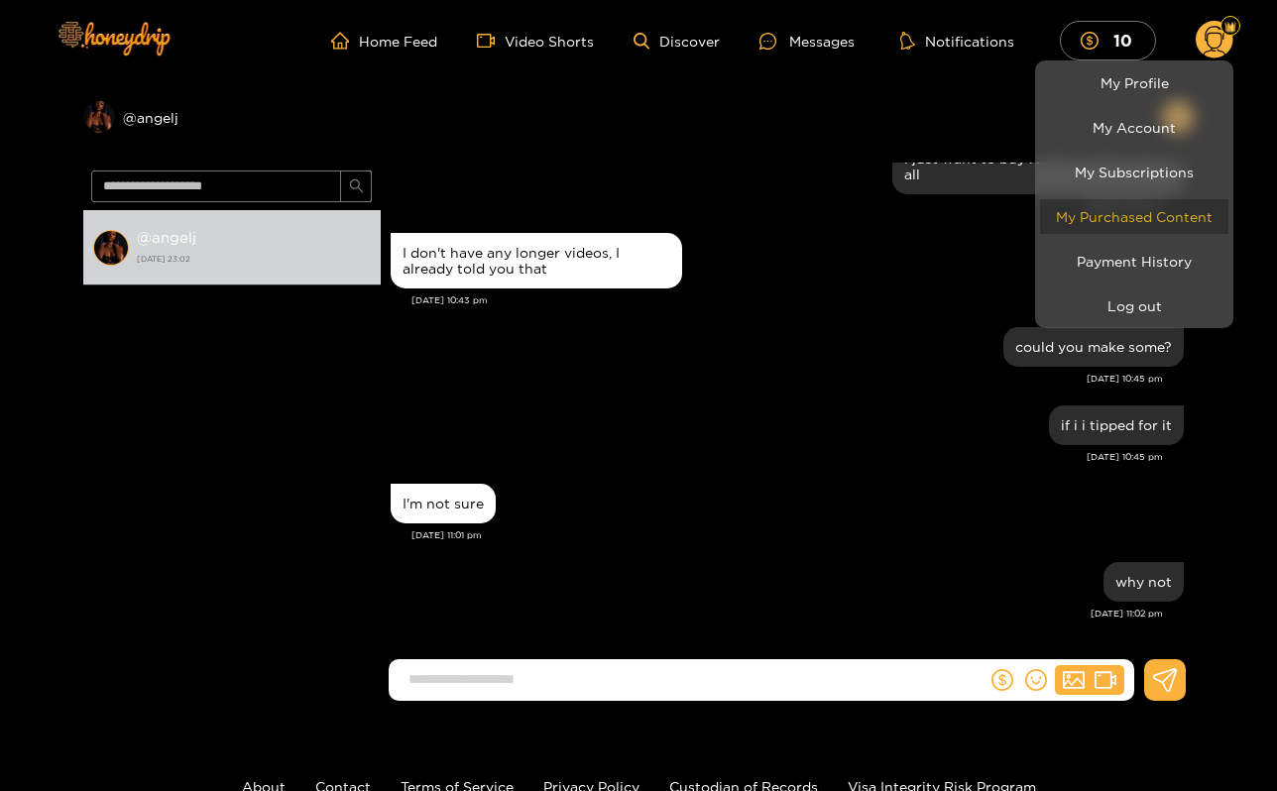
click at [1104, 213] on link "My Purchased Content" at bounding box center [1134, 216] width 188 height 35
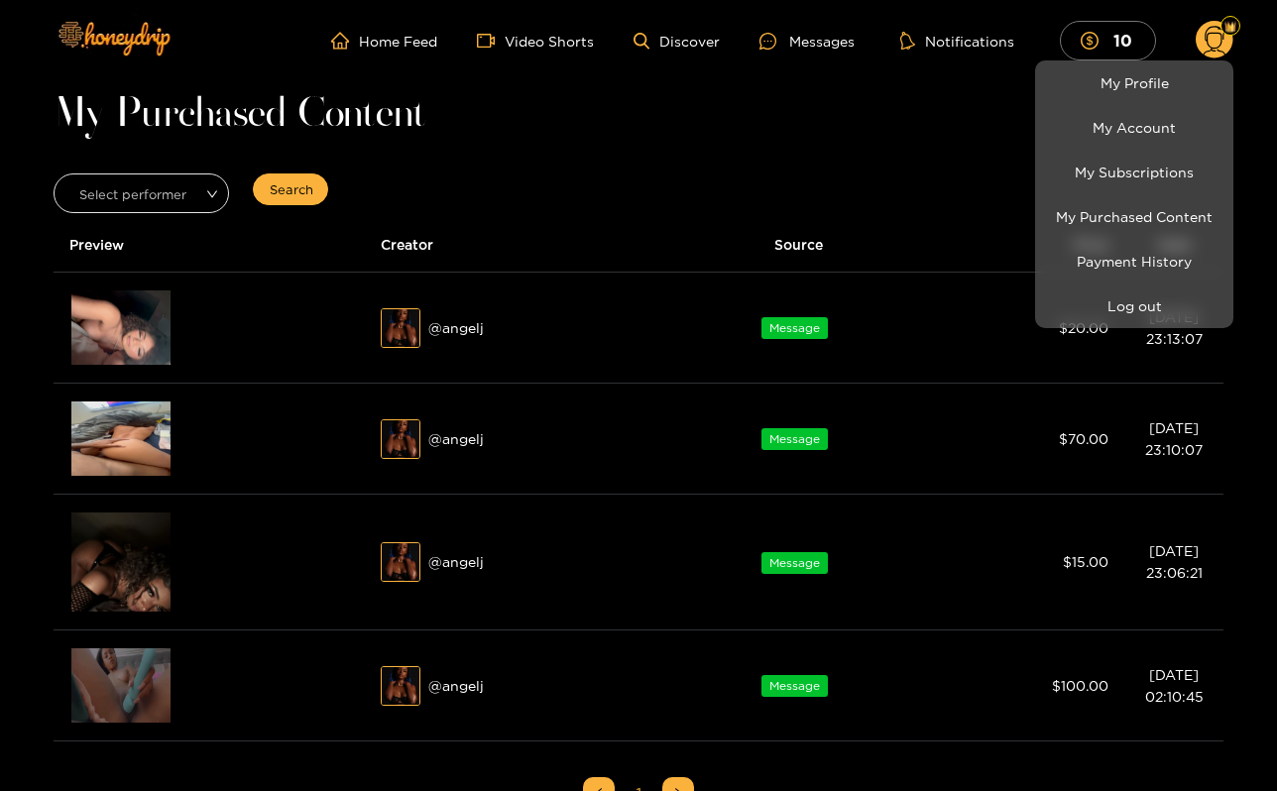
click at [138, 295] on div at bounding box center [638, 395] width 1277 height 791
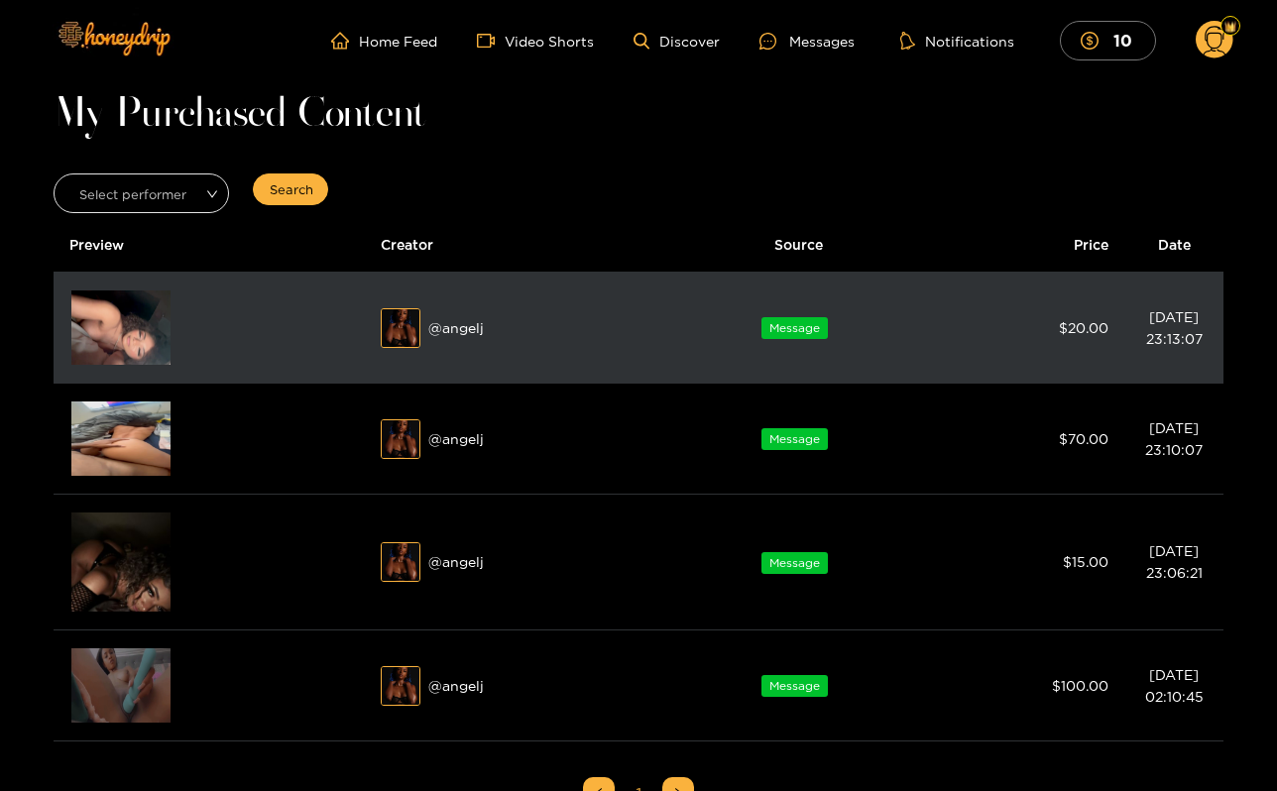
click at [129, 311] on img at bounding box center [120, 328] width 99 height 74
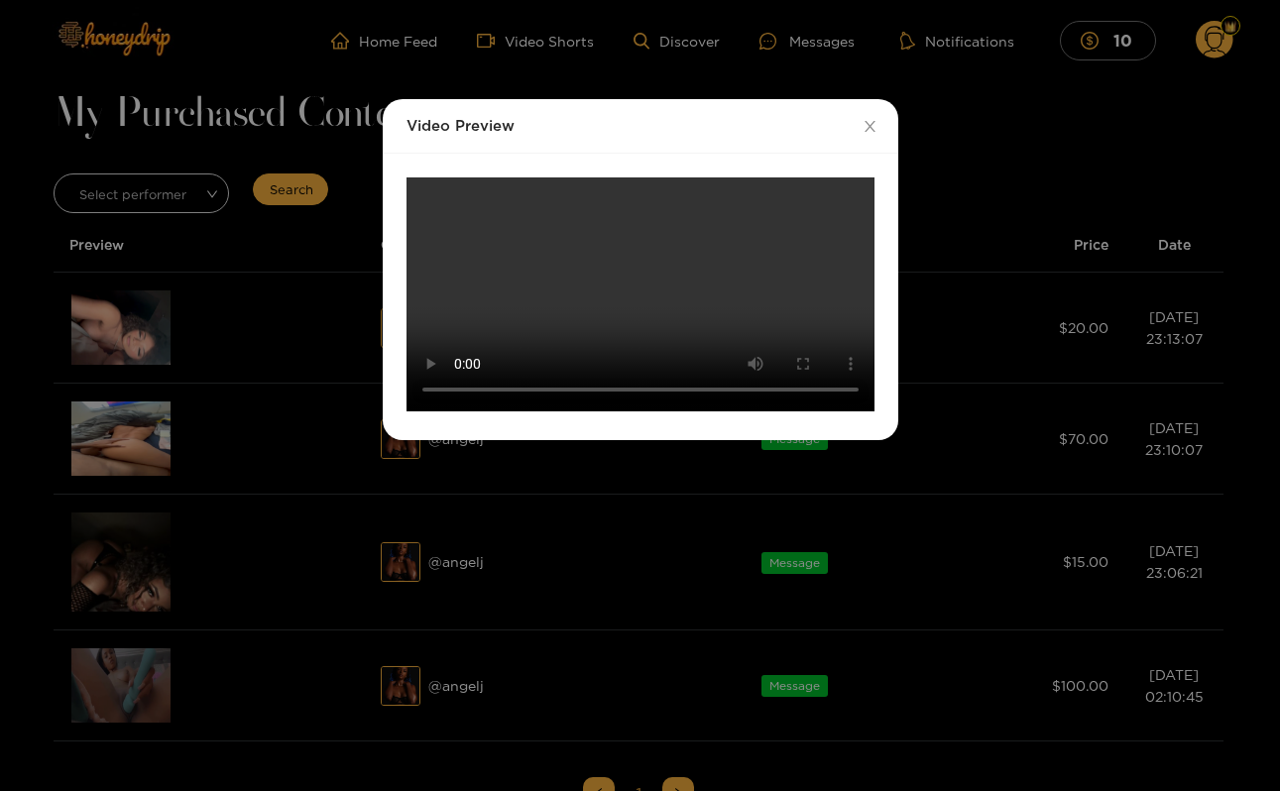
click at [648, 412] on video "Your browser does not support the video tag." at bounding box center [641, 295] width 468 height 234
click at [872, 121] on icon "close" at bounding box center [870, 126] width 15 height 15
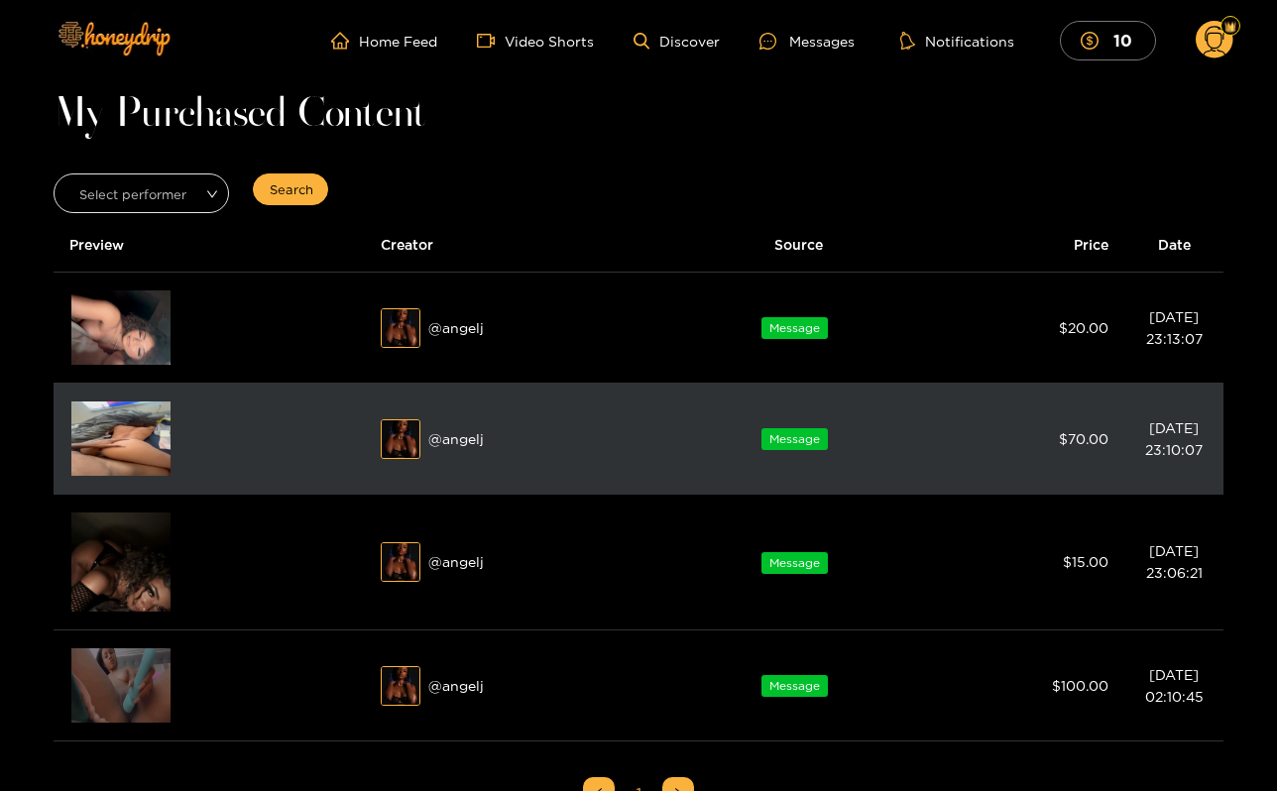
click at [142, 428] on img at bounding box center [120, 439] width 99 height 74
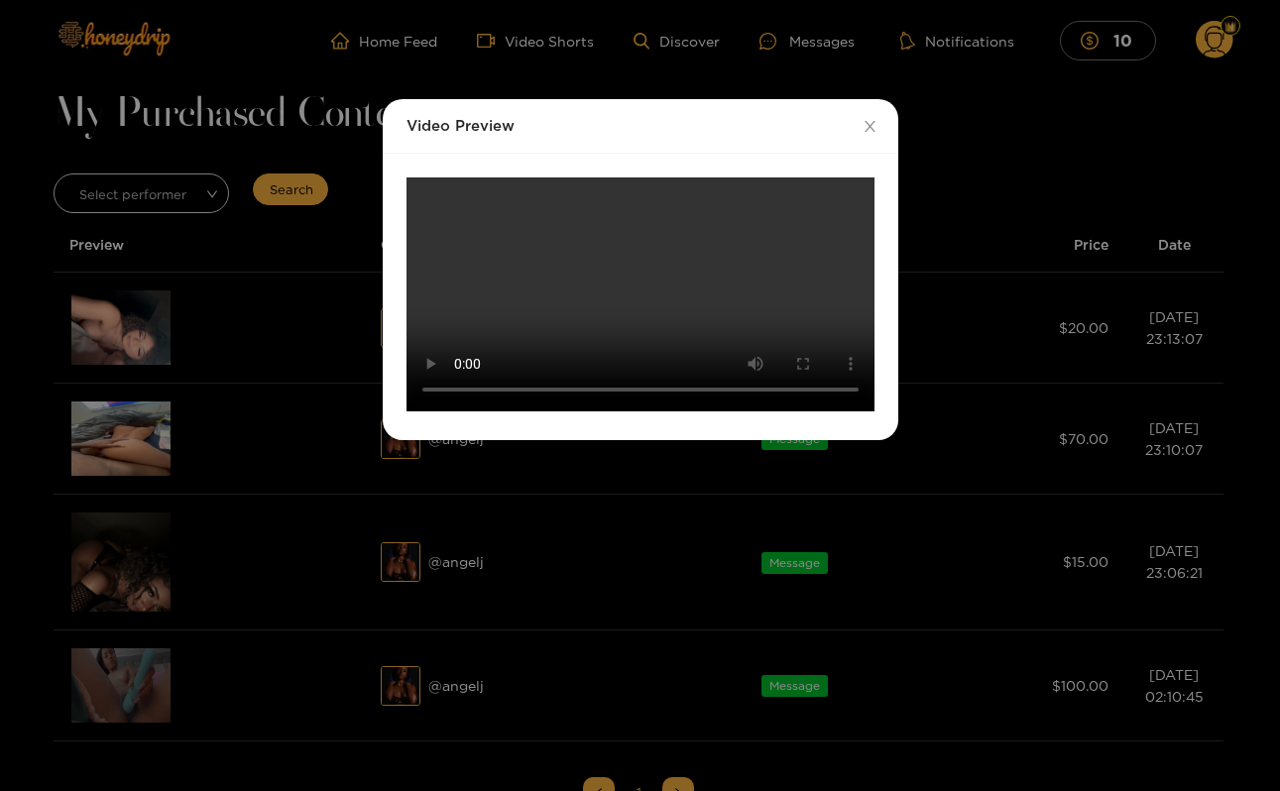
scroll to position [266, 0]
click at [459, 412] on video "Your browser does not support the video tag." at bounding box center [641, 295] width 468 height 234
click at [460, 412] on video "Your browser does not support the video tag." at bounding box center [641, 295] width 468 height 234
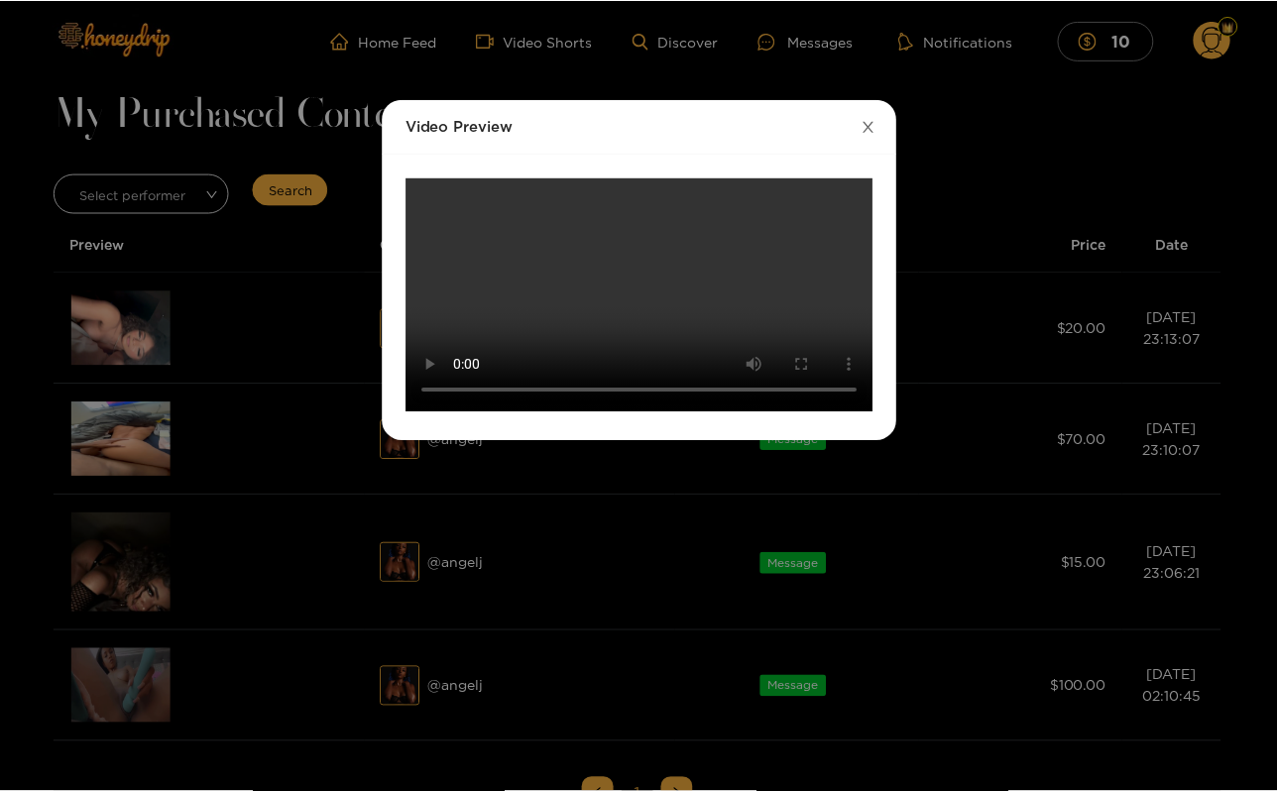
scroll to position [0, 0]
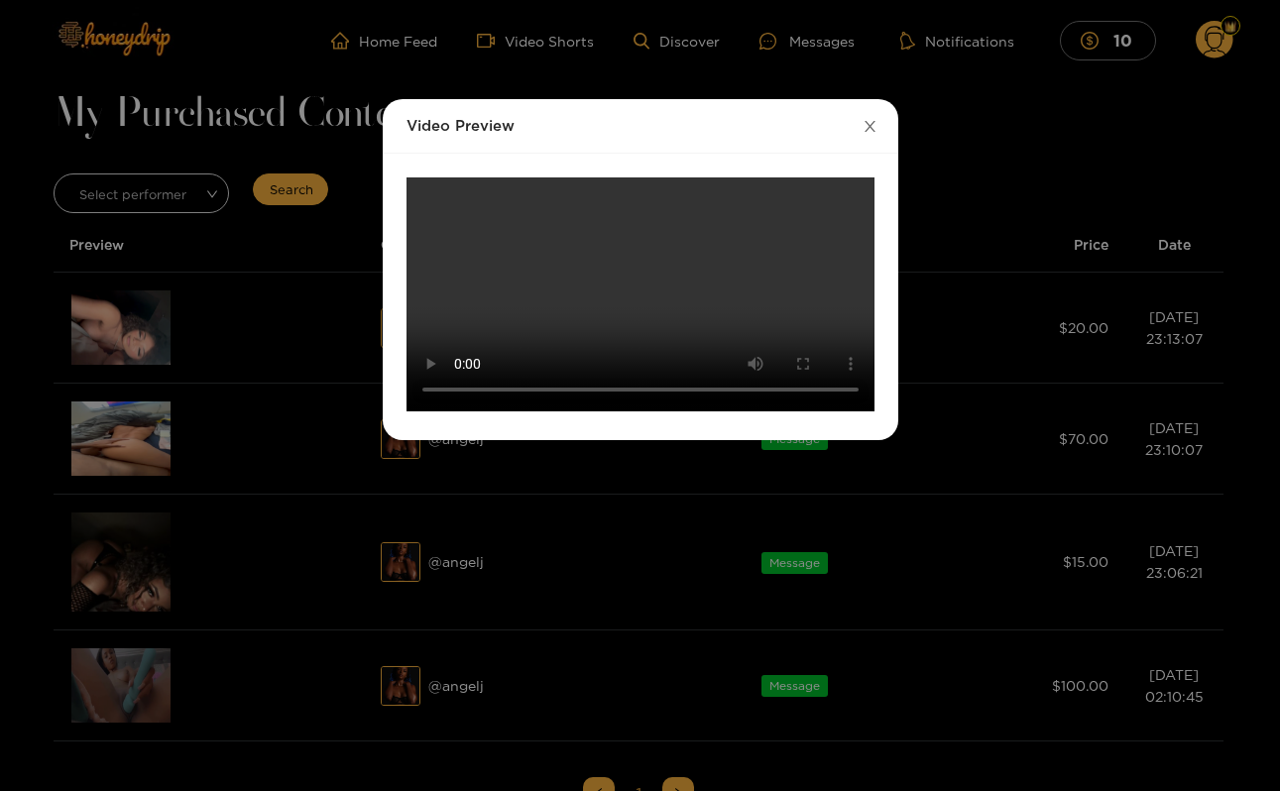
click at [871, 124] on icon "close" at bounding box center [870, 126] width 11 height 11
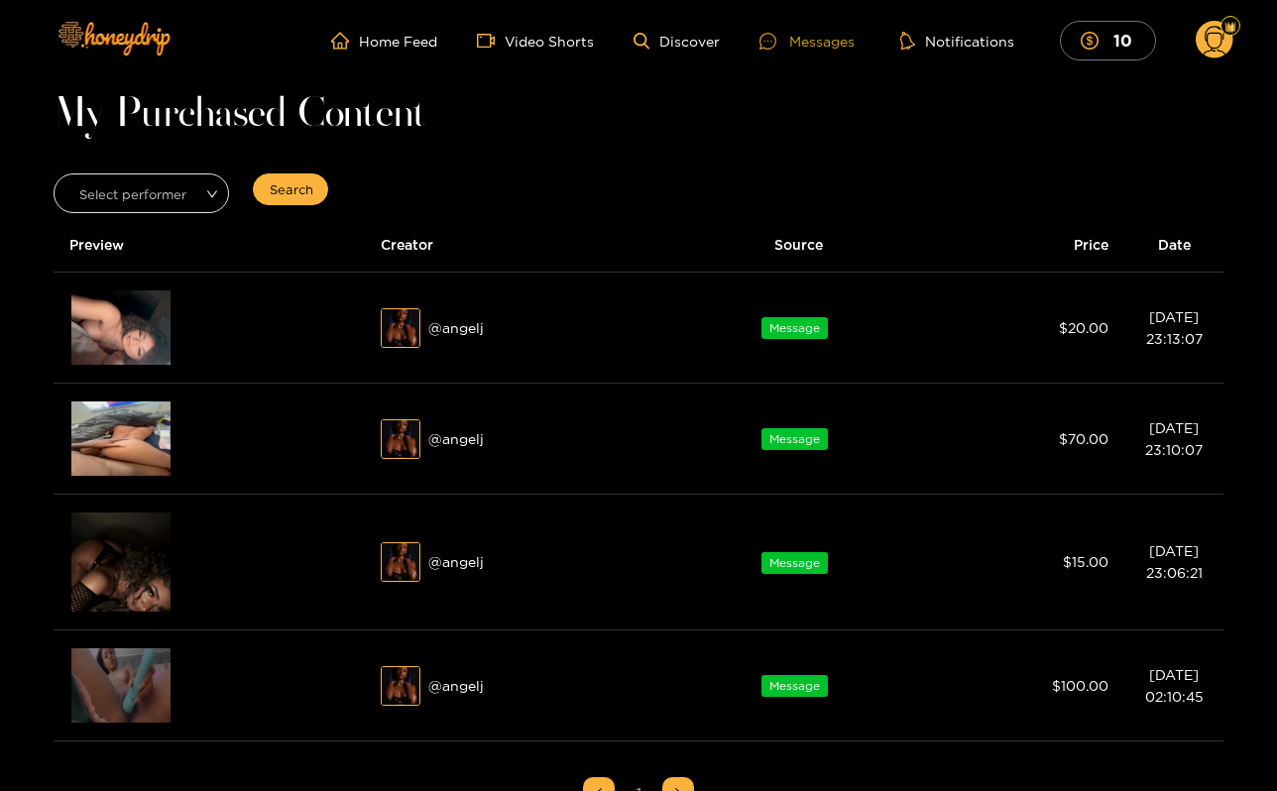
click at [842, 37] on div "Messages" at bounding box center [807, 41] width 95 height 23
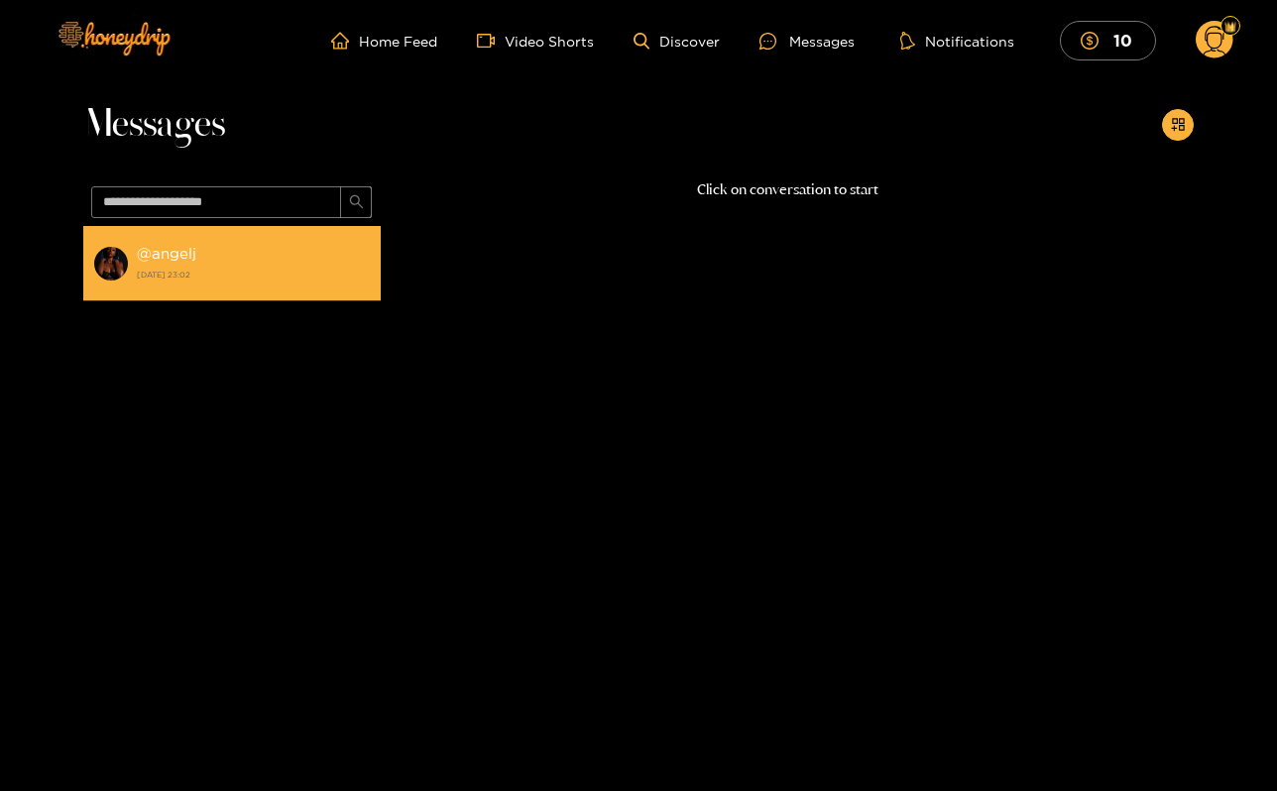
click at [194, 260] on strong "@ angelj" at bounding box center [167, 253] width 60 height 17
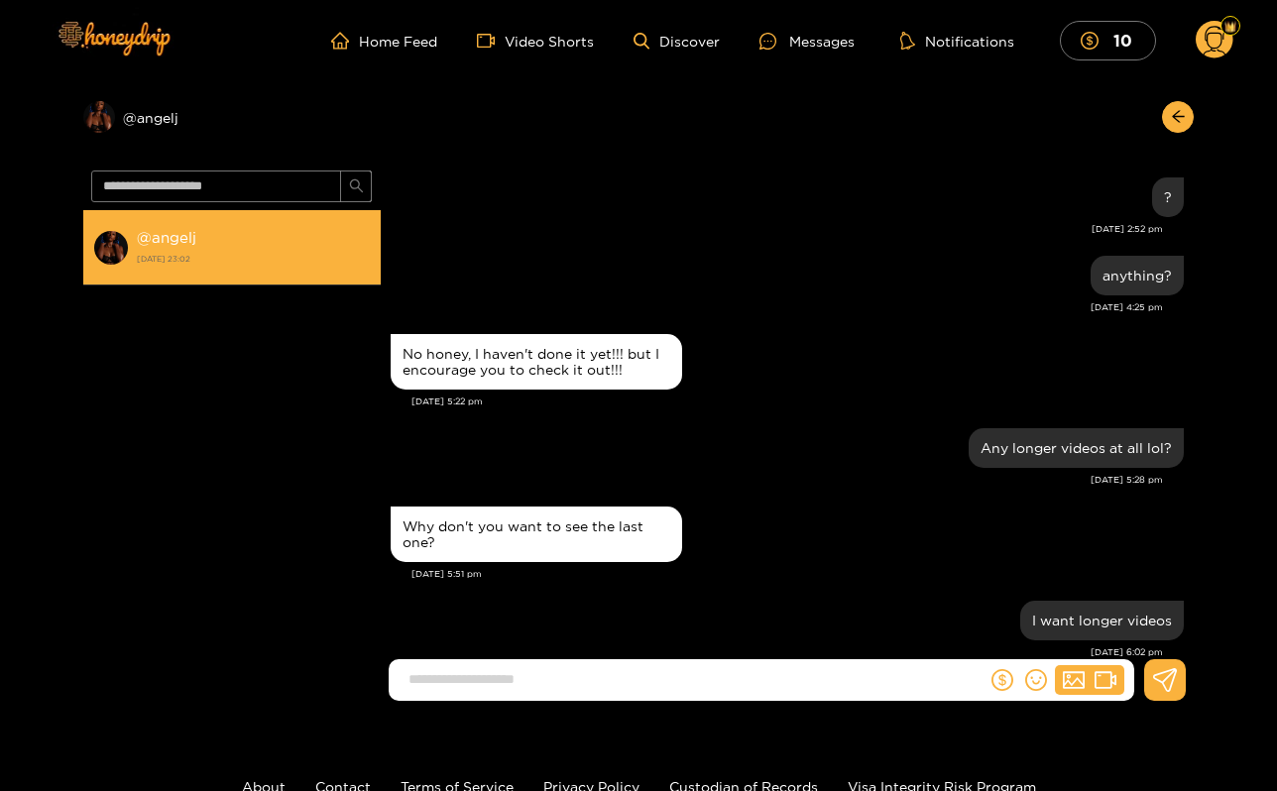
scroll to position [1839, 0]
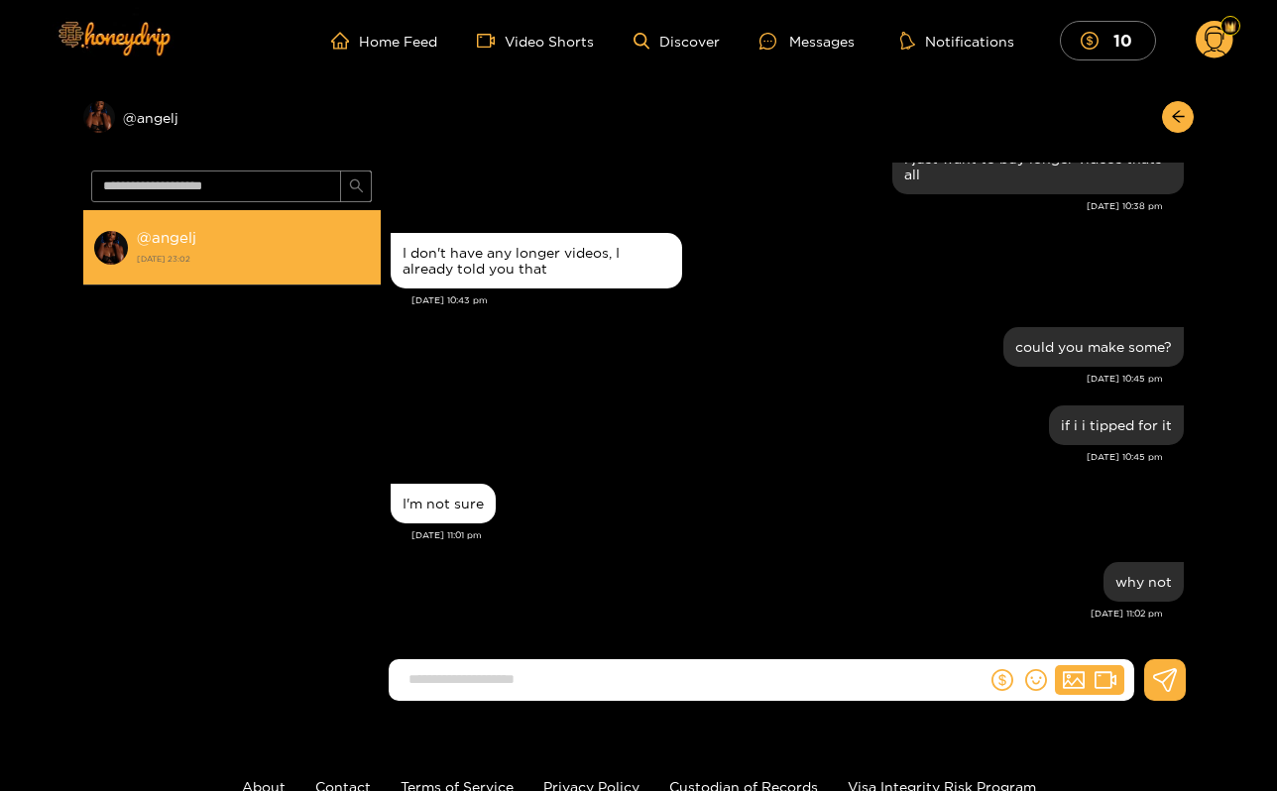
click at [194, 260] on strong "24 August 2025 23:02" at bounding box center [254, 259] width 234 height 18
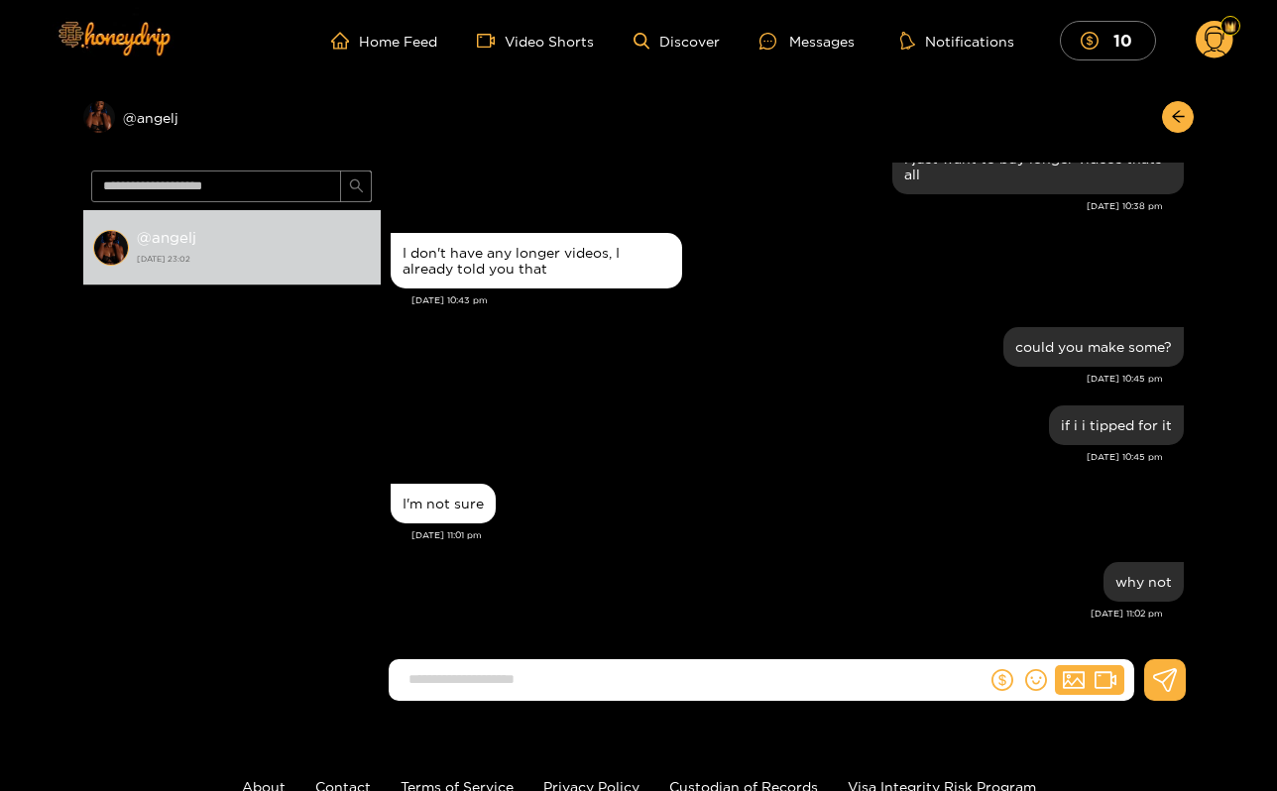
scroll to position [0, 0]
click at [1226, 44] on circle at bounding box center [1215, 40] width 38 height 38
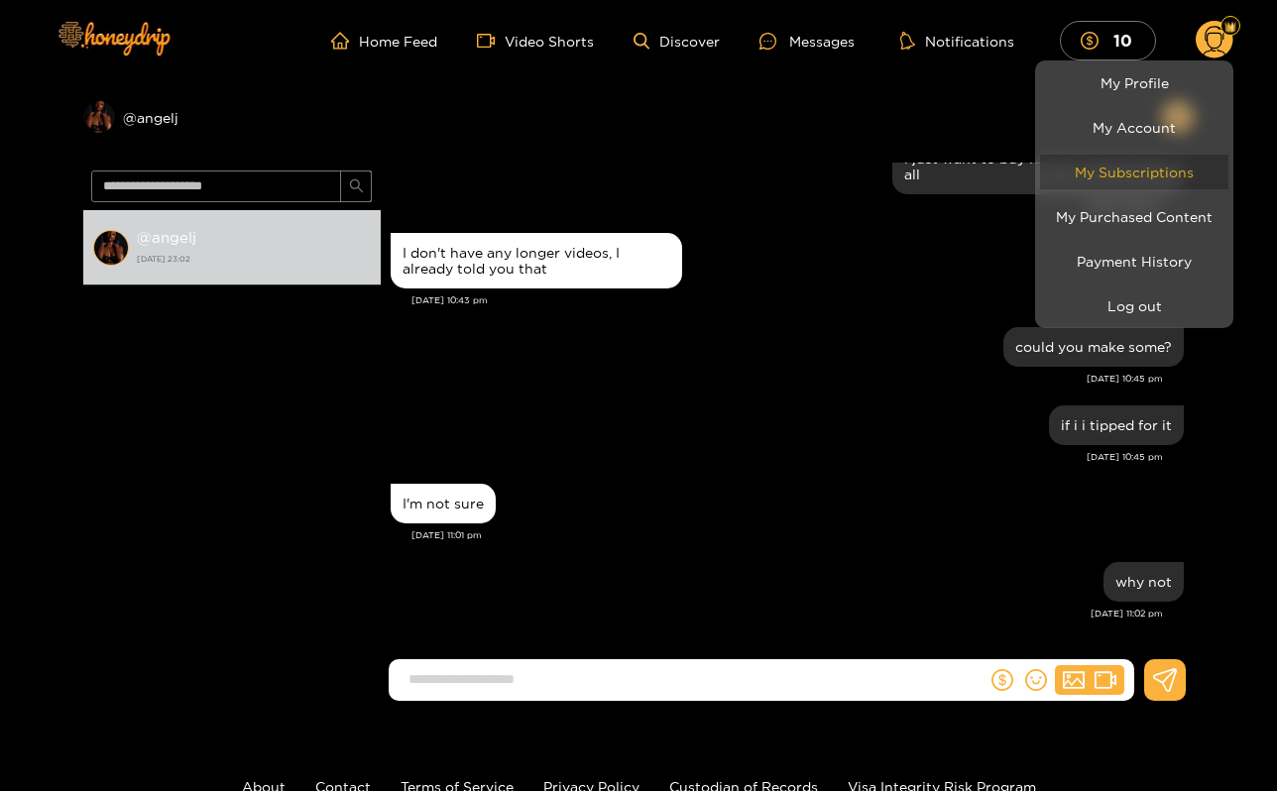
click at [1145, 172] on link "My Subscriptions" at bounding box center [1134, 172] width 188 height 35
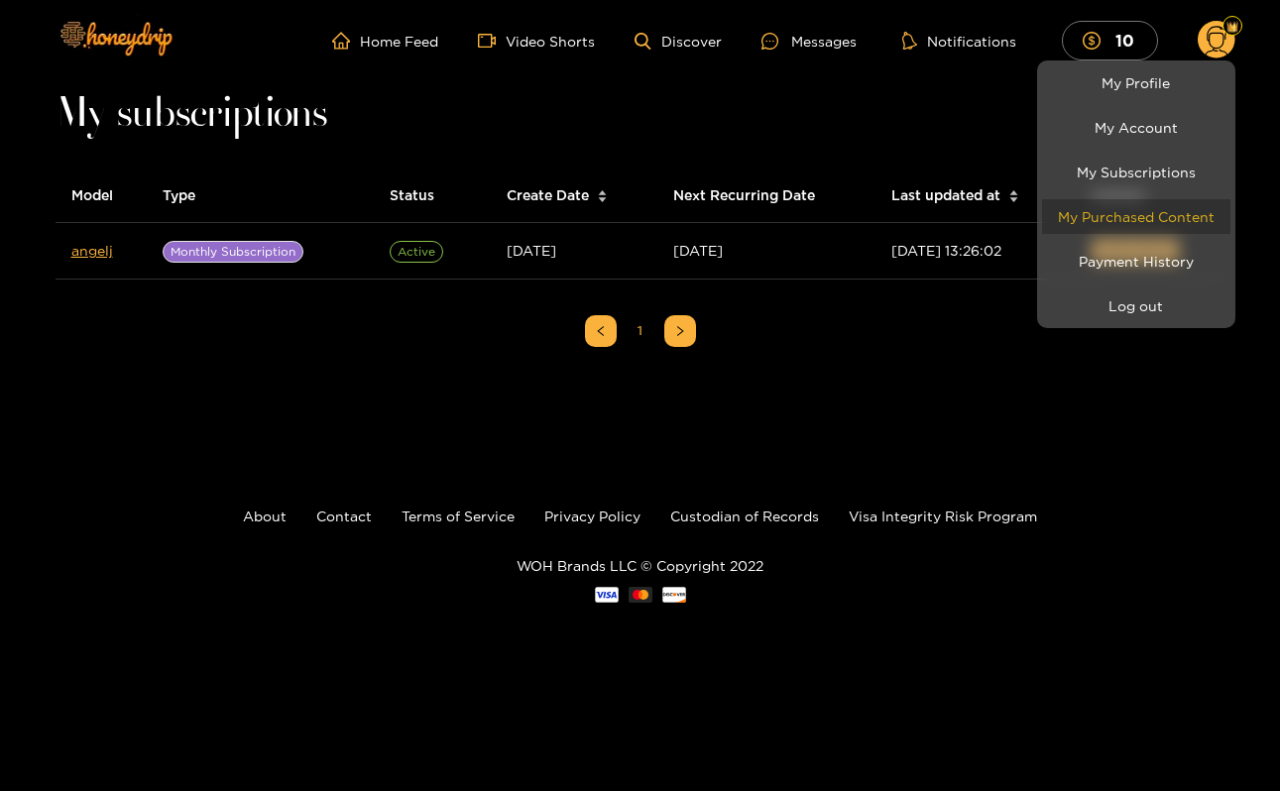
click at [1128, 211] on link "My Purchased Content" at bounding box center [1136, 216] width 188 height 35
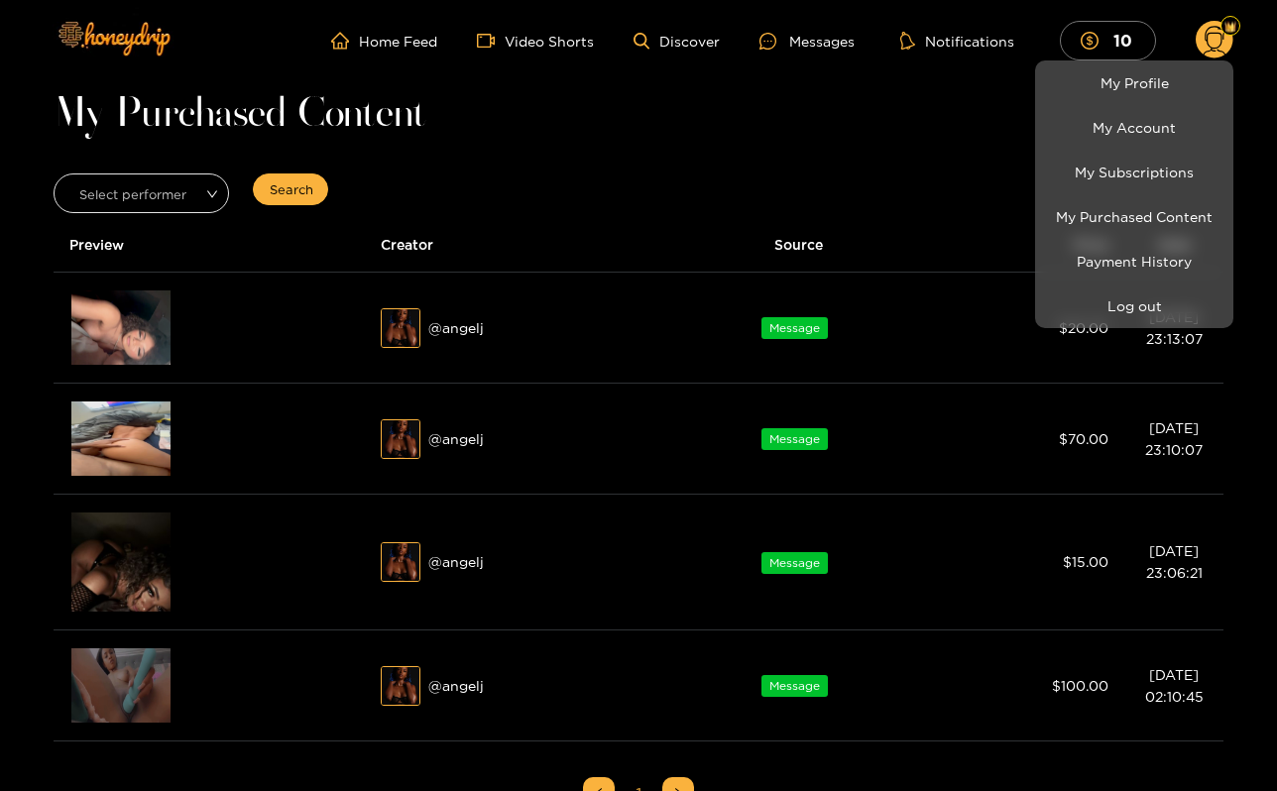
click at [155, 384] on div at bounding box center [638, 395] width 1277 height 791
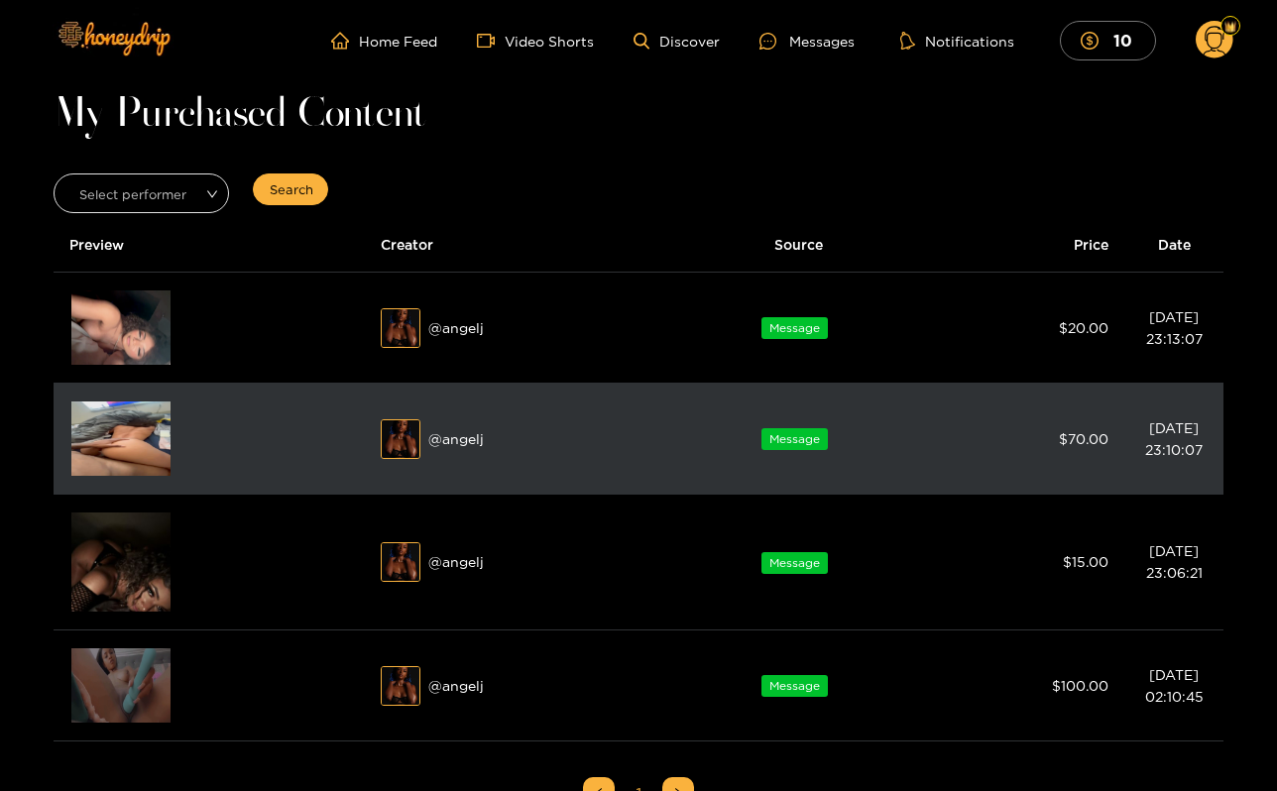
click at [150, 443] on img at bounding box center [120, 439] width 99 height 74
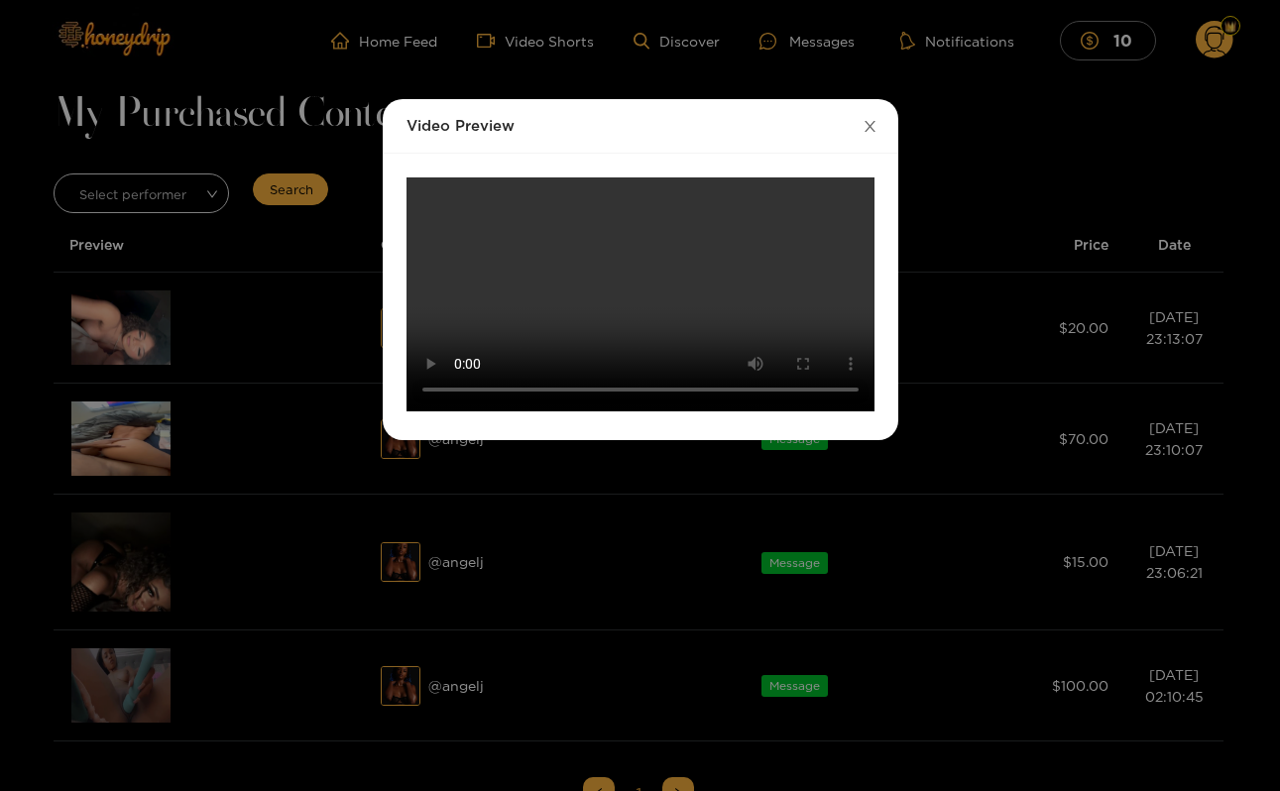
click at [868, 132] on icon "close" at bounding box center [870, 126] width 15 height 15
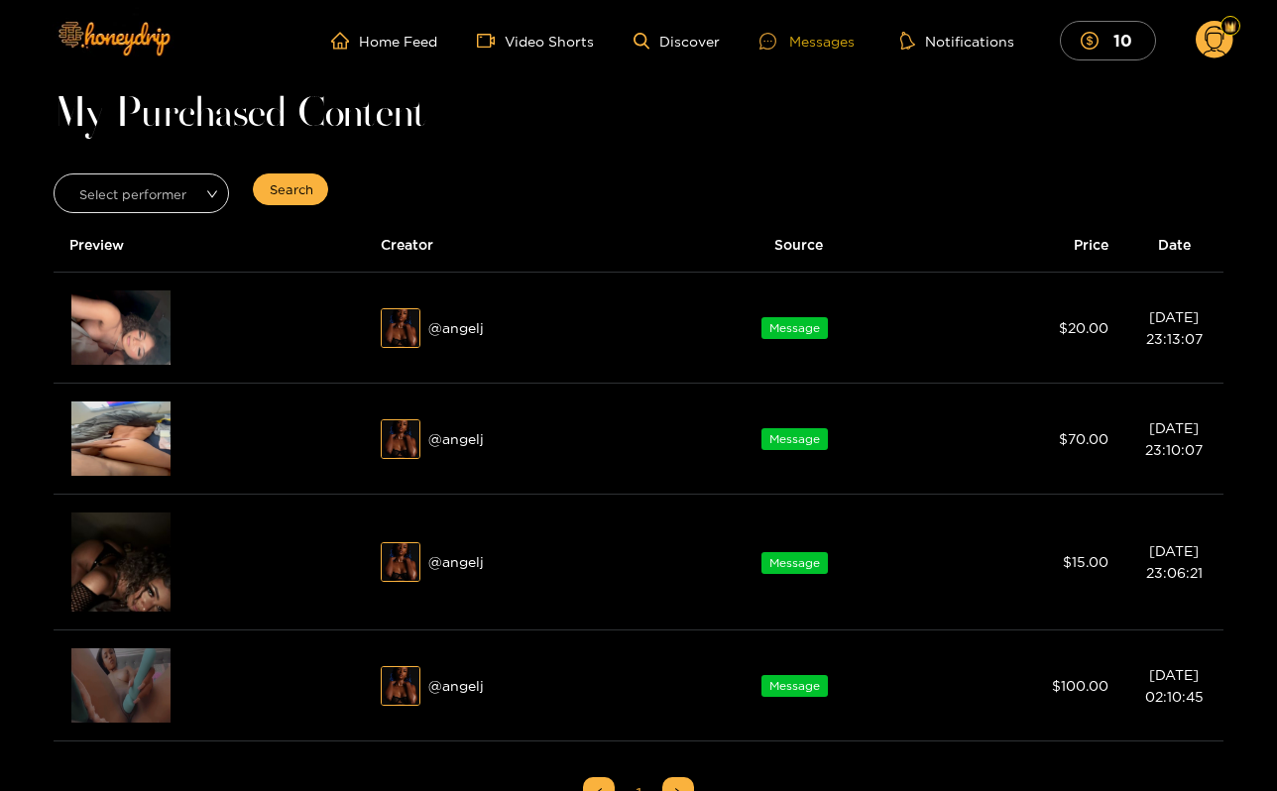
click at [813, 35] on div "Messages" at bounding box center [807, 41] width 95 height 23
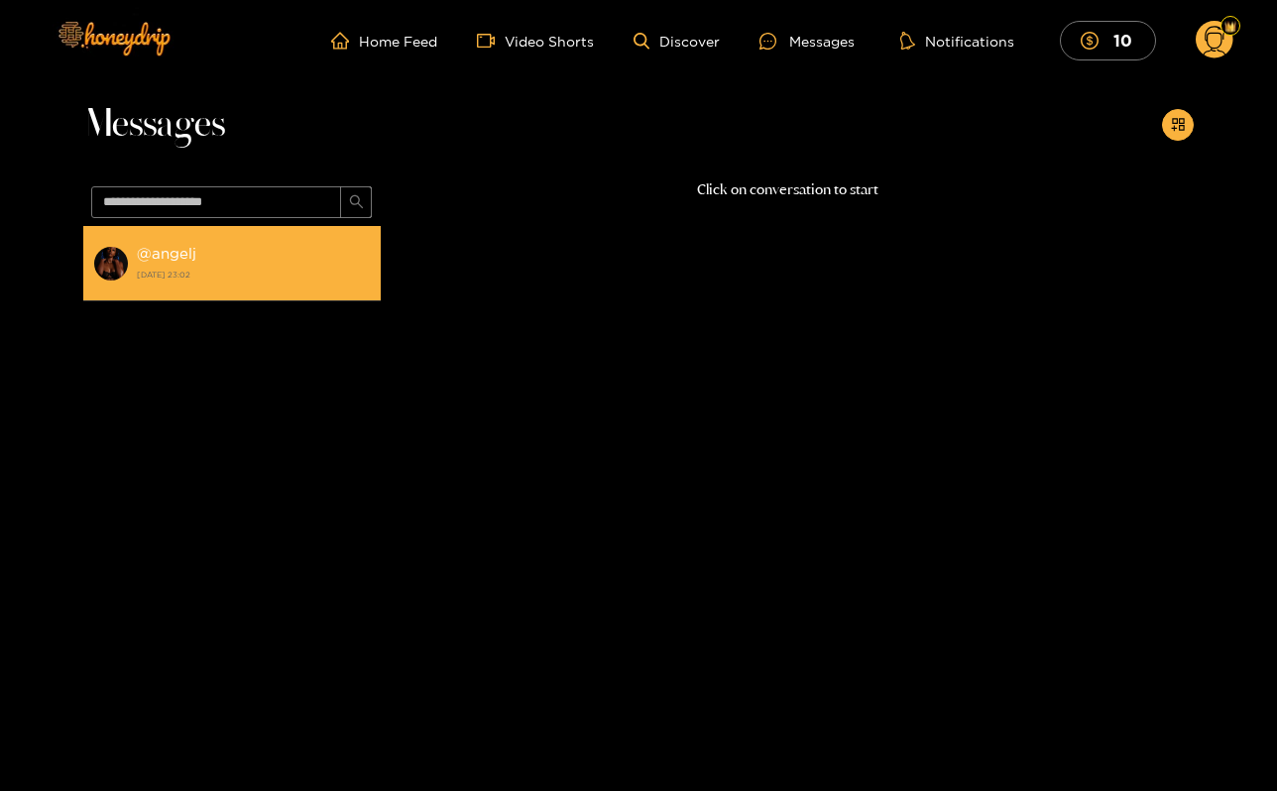
click at [345, 266] on strong "24 August 2025 23:02" at bounding box center [254, 275] width 234 height 18
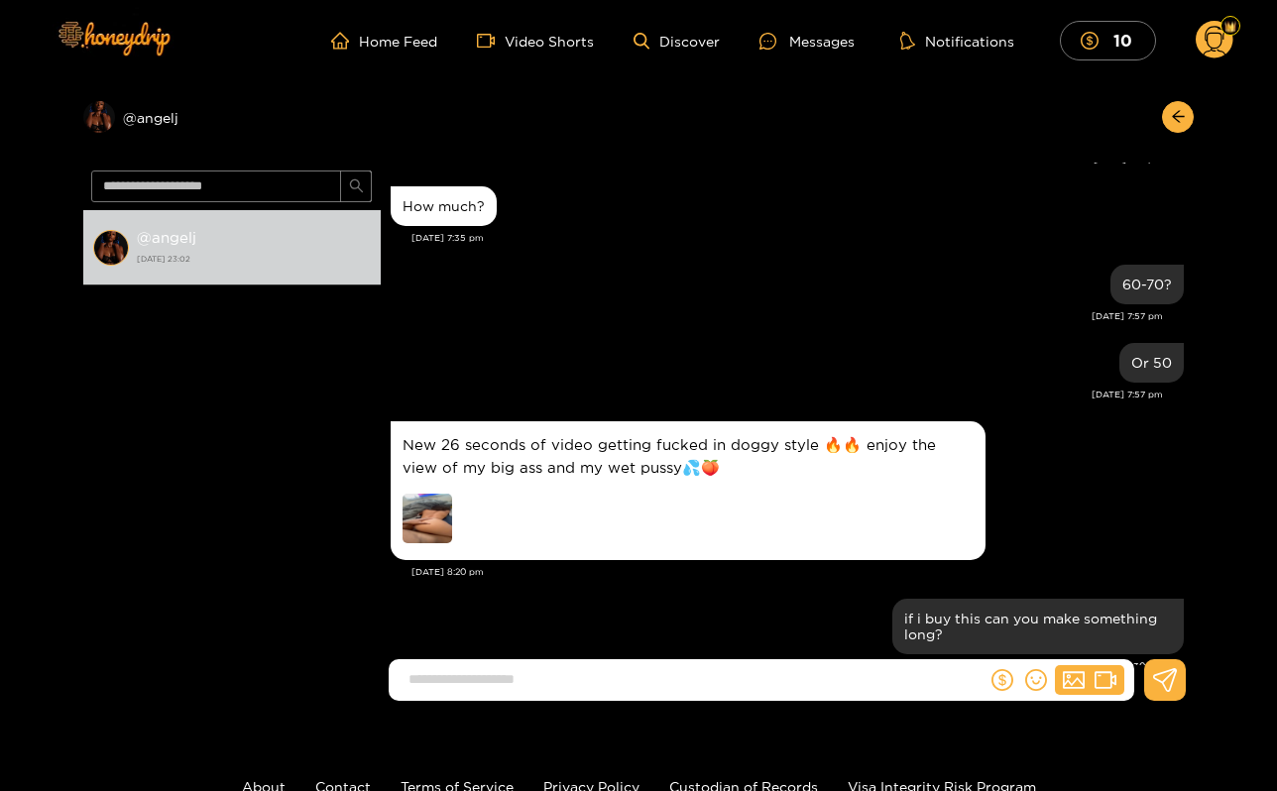
scroll to position [1311, 0]
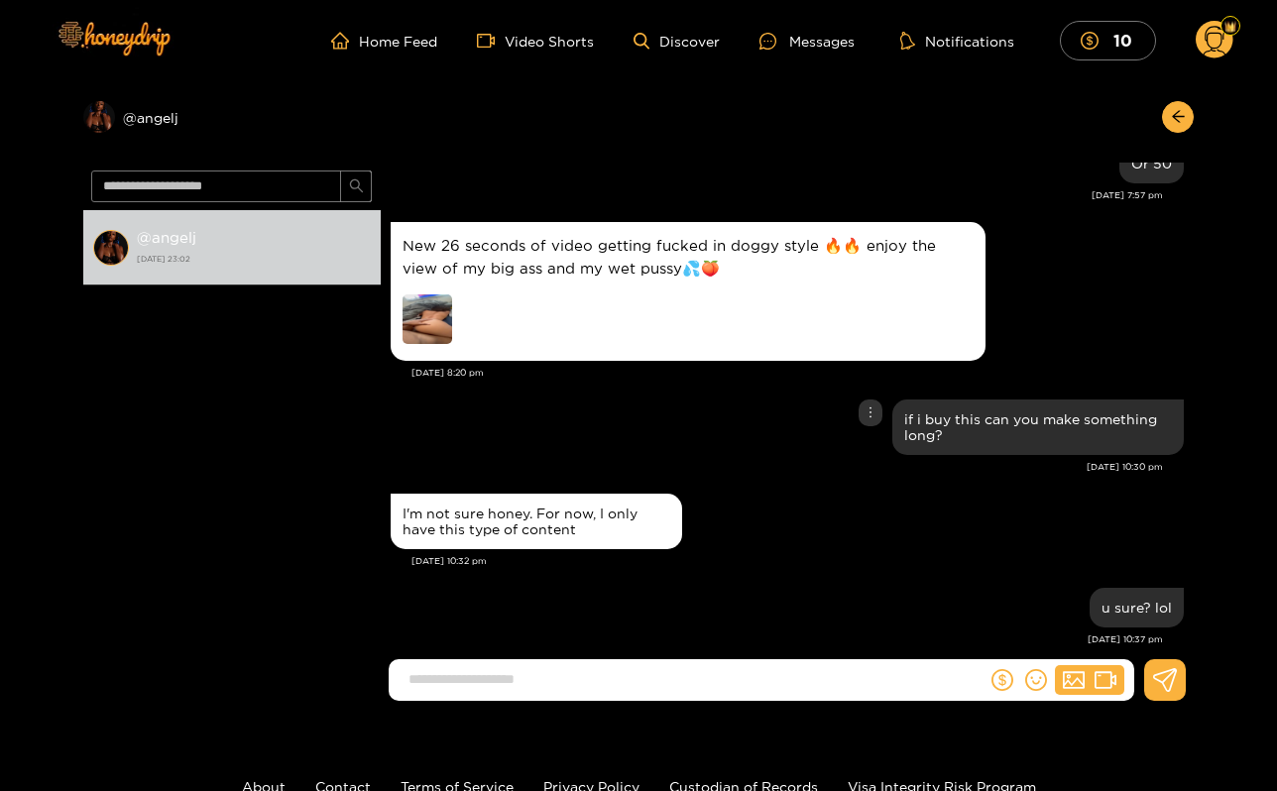
click at [878, 419] on div at bounding box center [871, 413] width 24 height 27
click at [1028, 333] on div "New 26 seconds of video getting fucked in doggy style 🔥🔥 enjoy the view of my b…" at bounding box center [787, 291] width 793 height 149
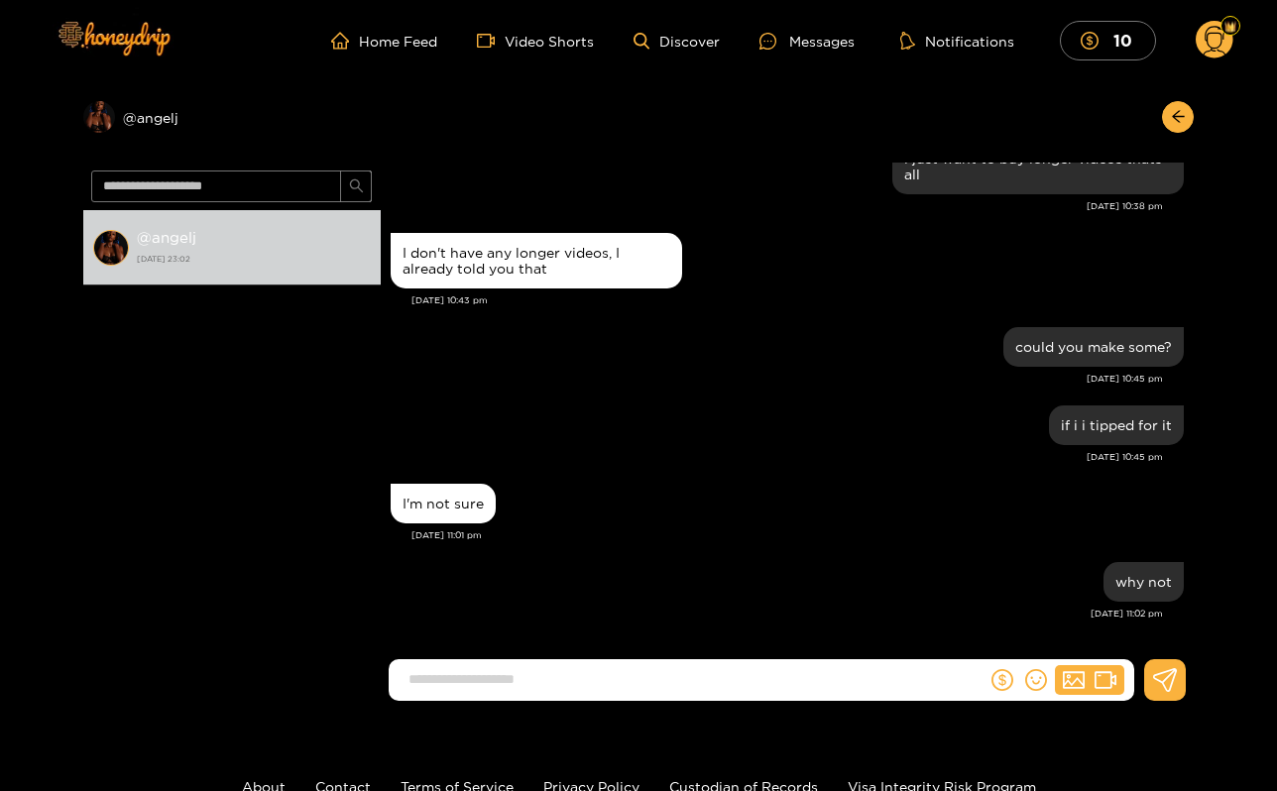
scroll to position [4909, 0]
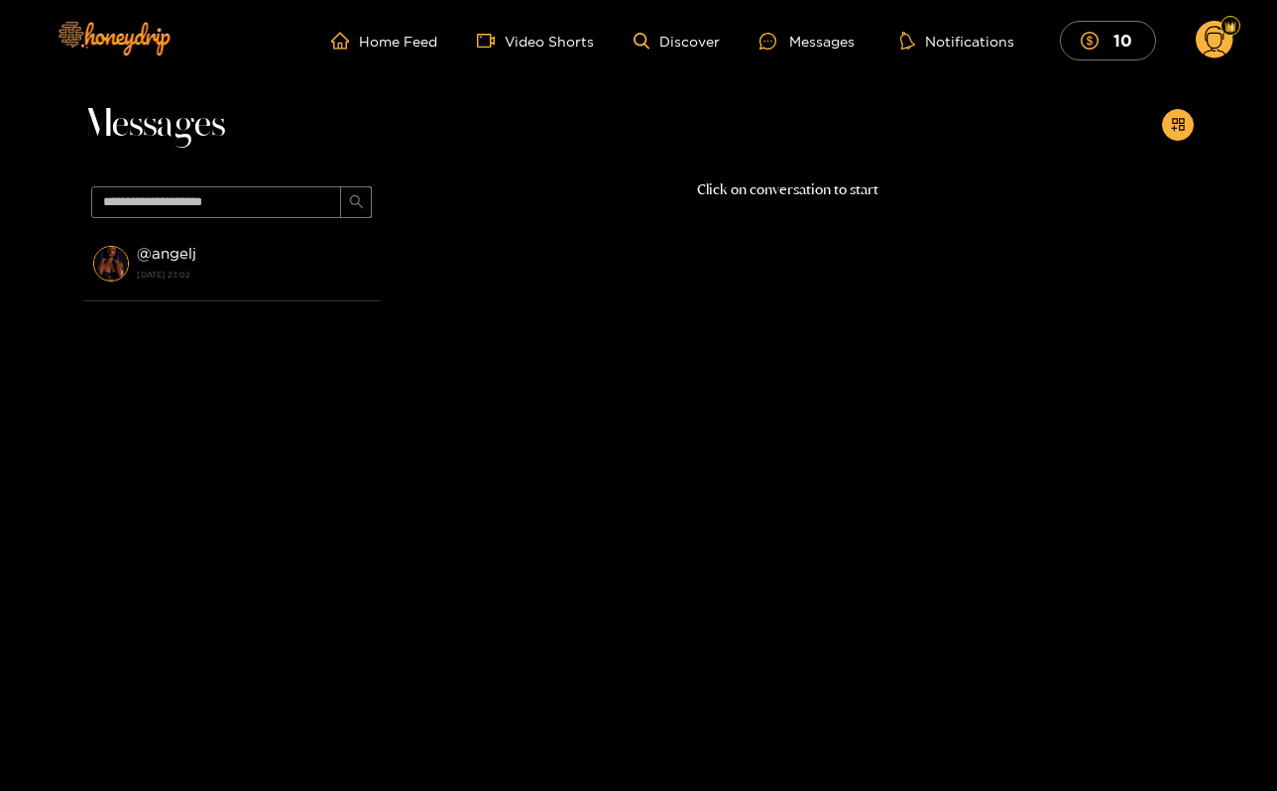
click at [1214, 48] on icon at bounding box center [1215, 43] width 23 height 35
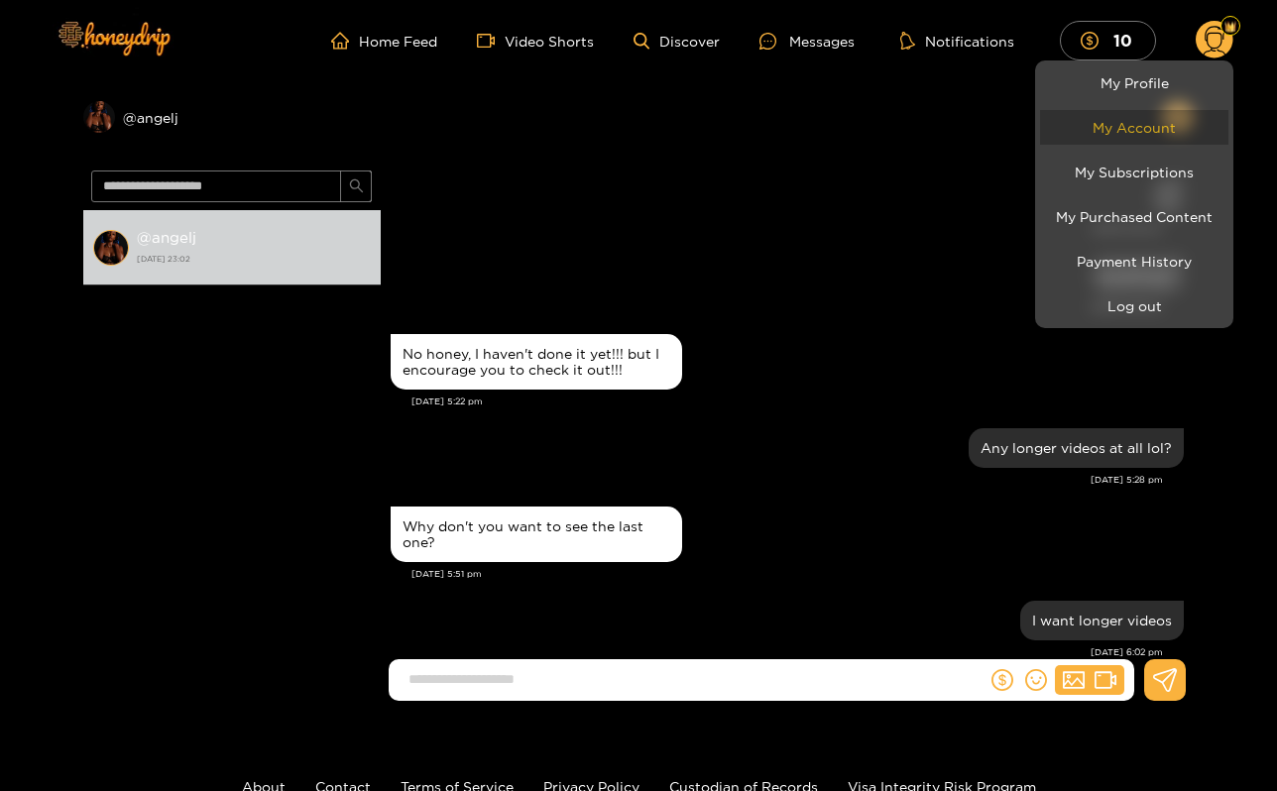
scroll to position [1839, 0]
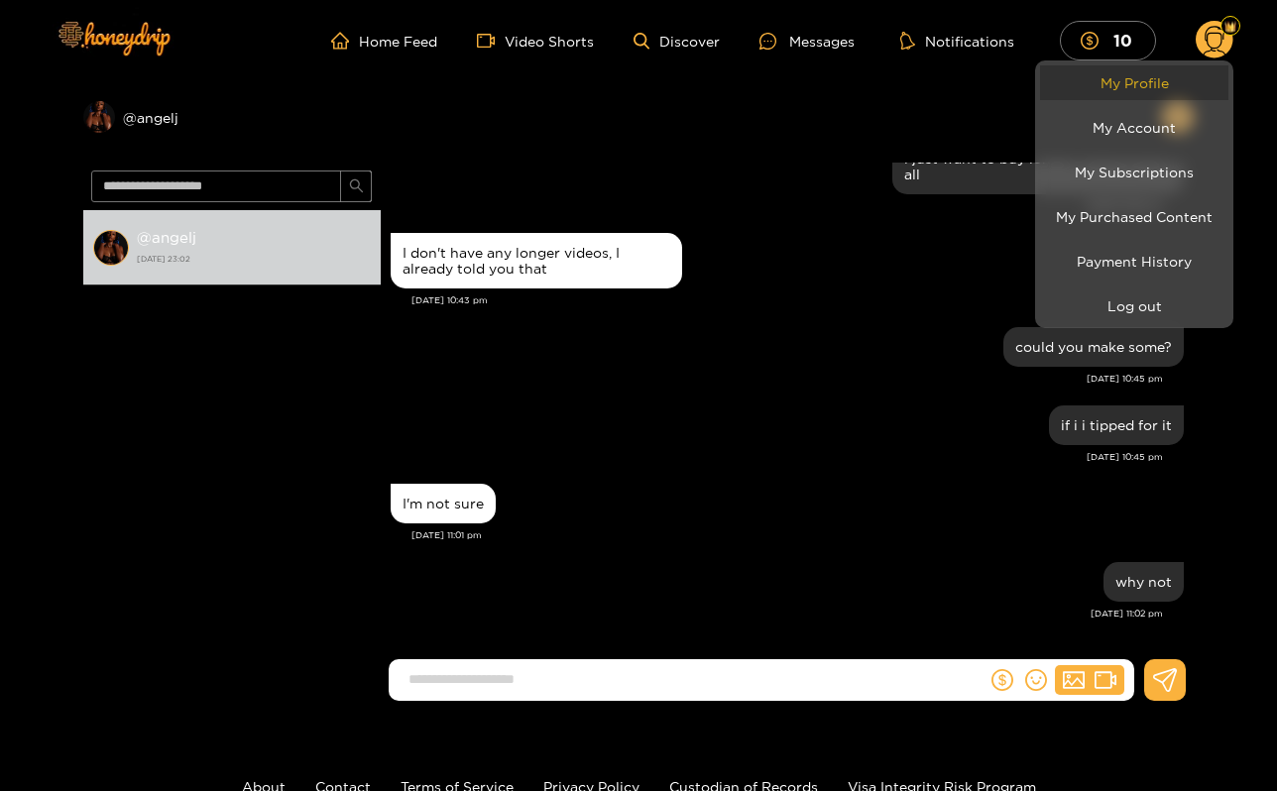
click at [1146, 82] on link "My Profile" at bounding box center [1134, 82] width 188 height 35
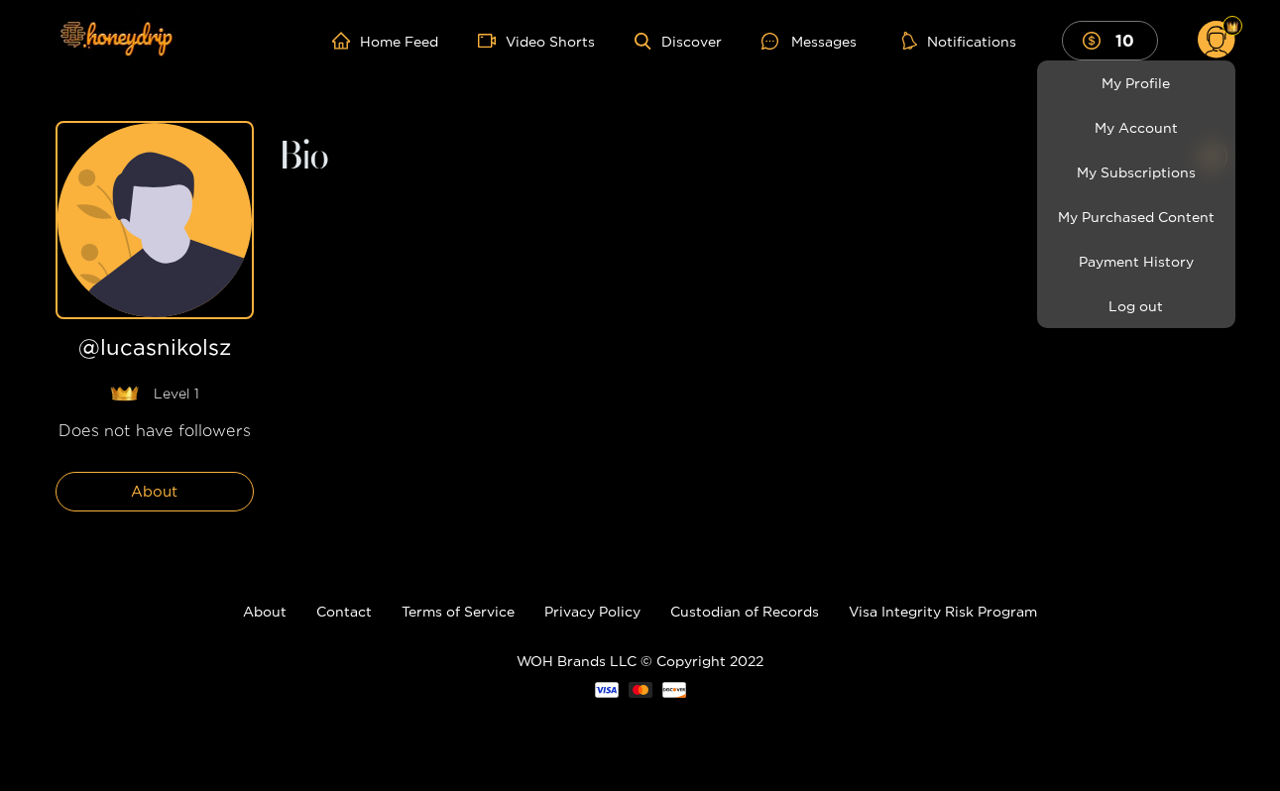
click at [677, 350] on div at bounding box center [640, 395] width 1280 height 791
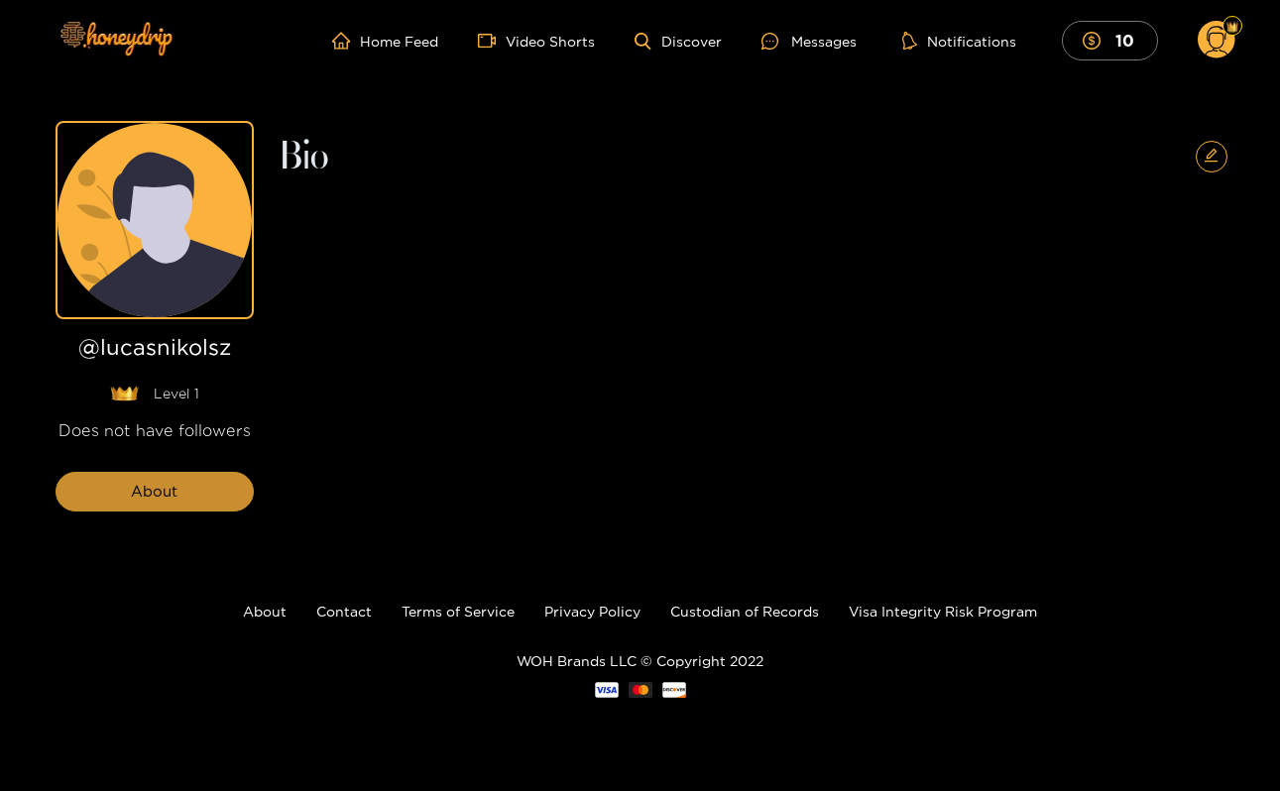
click at [105, 509] on button "About" at bounding box center [155, 492] width 198 height 40
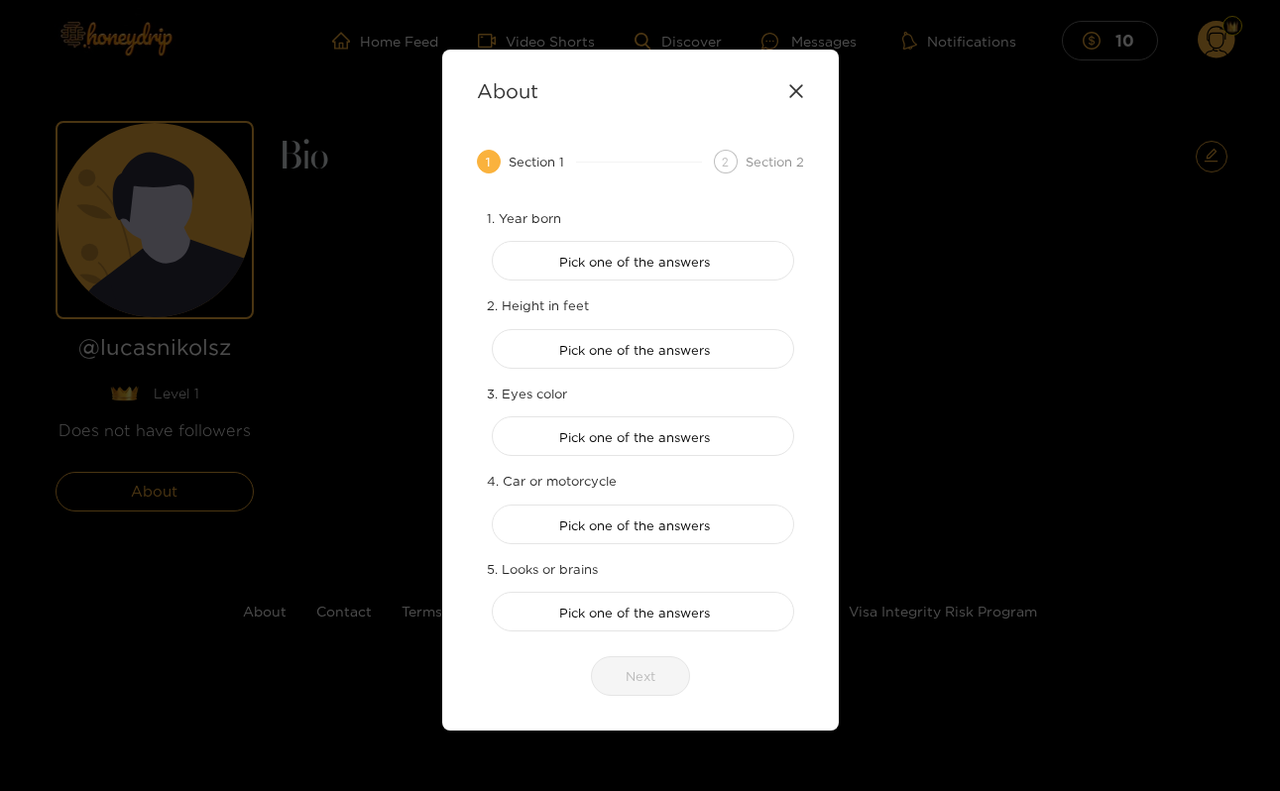
click at [736, 161] on div "2 Section 2" at bounding box center [759, 162] width 90 height 24
click at [790, 112] on div "About 1 Section 1 2 Section 2 1. Year born Pick one of the answers 2. Height in…" at bounding box center [640, 390] width 397 height 681
click at [813, 105] on div "About 1 Section 1 2 Section 2 1. Year born Pick one of the answers 2. Height in…" at bounding box center [640, 390] width 397 height 681
click at [803, 94] on div "About 1 Section 1 2 Section 2 1. Year born Pick one of the answers 2. Height in…" at bounding box center [640, 390] width 397 height 681
click at [794, 80] on div "About" at bounding box center [640, 90] width 327 height 23
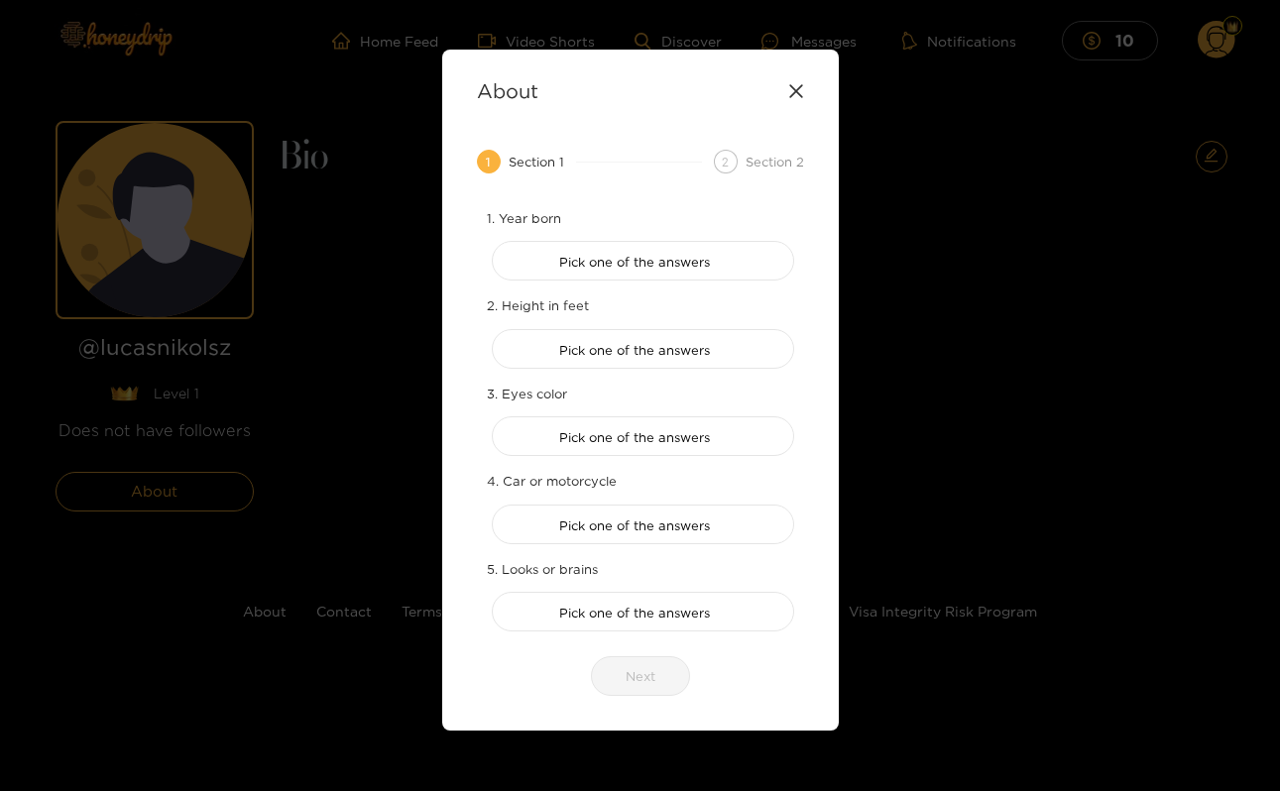
click at [794, 87] on icon at bounding box center [796, 91] width 16 height 16
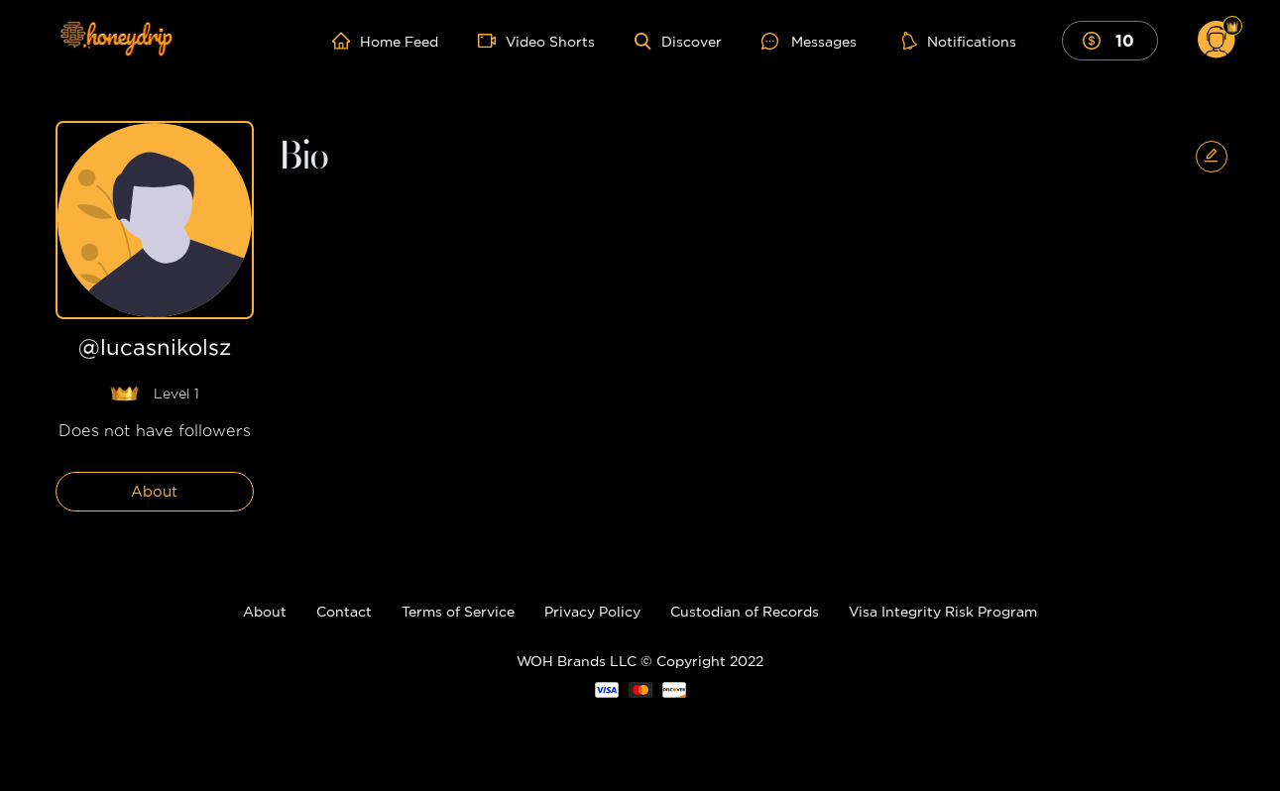
click at [1208, 56] on circle at bounding box center [1217, 40] width 38 height 38
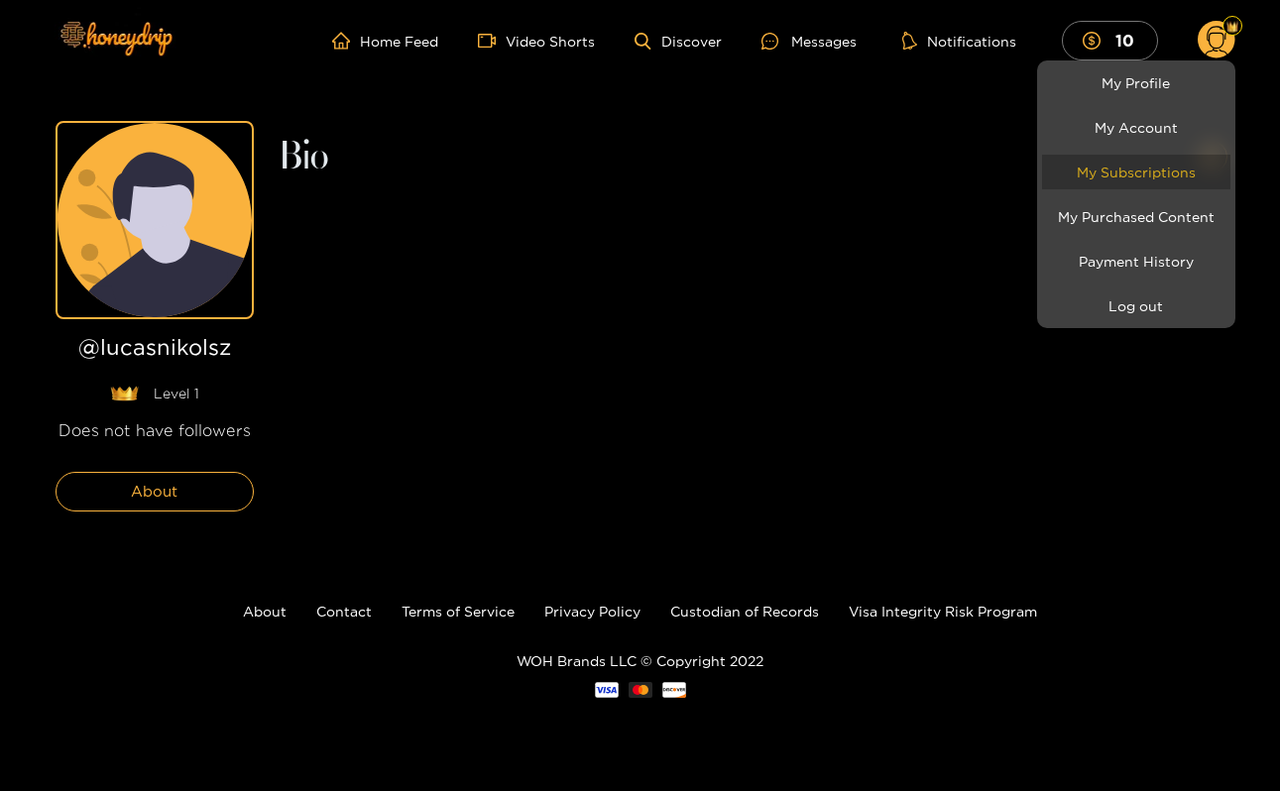
click at [1150, 181] on link "My Subscriptions" at bounding box center [1136, 172] width 188 height 35
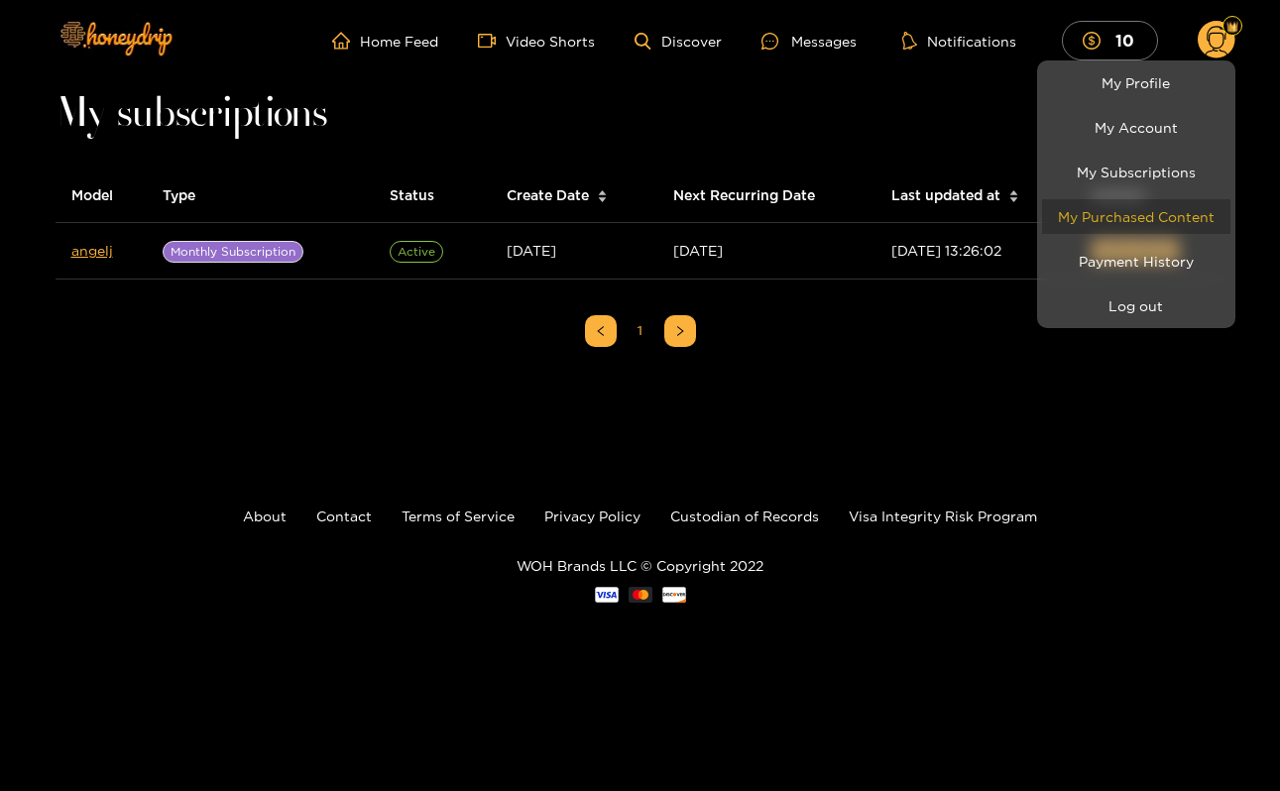
click at [1140, 223] on link "My Purchased Content" at bounding box center [1136, 216] width 188 height 35
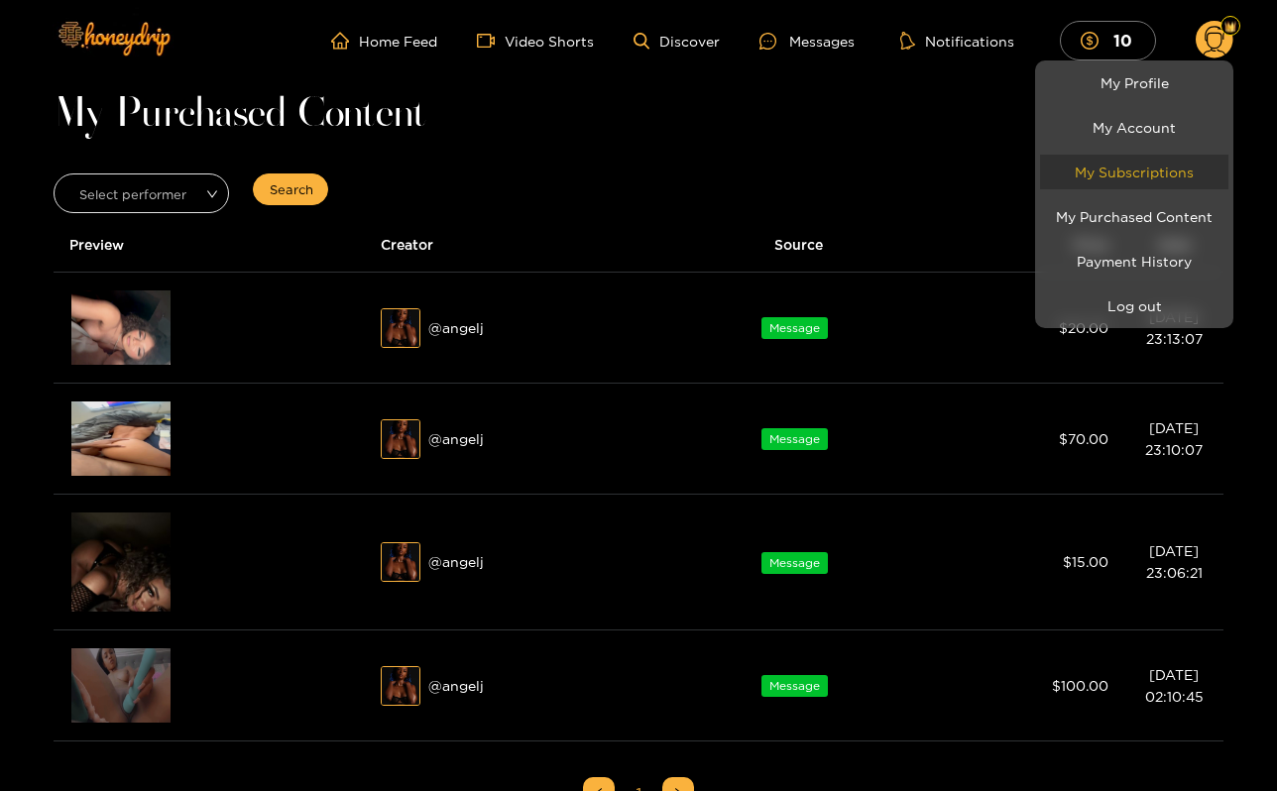
click at [1152, 181] on link "My Subscriptions" at bounding box center [1134, 172] width 188 height 35
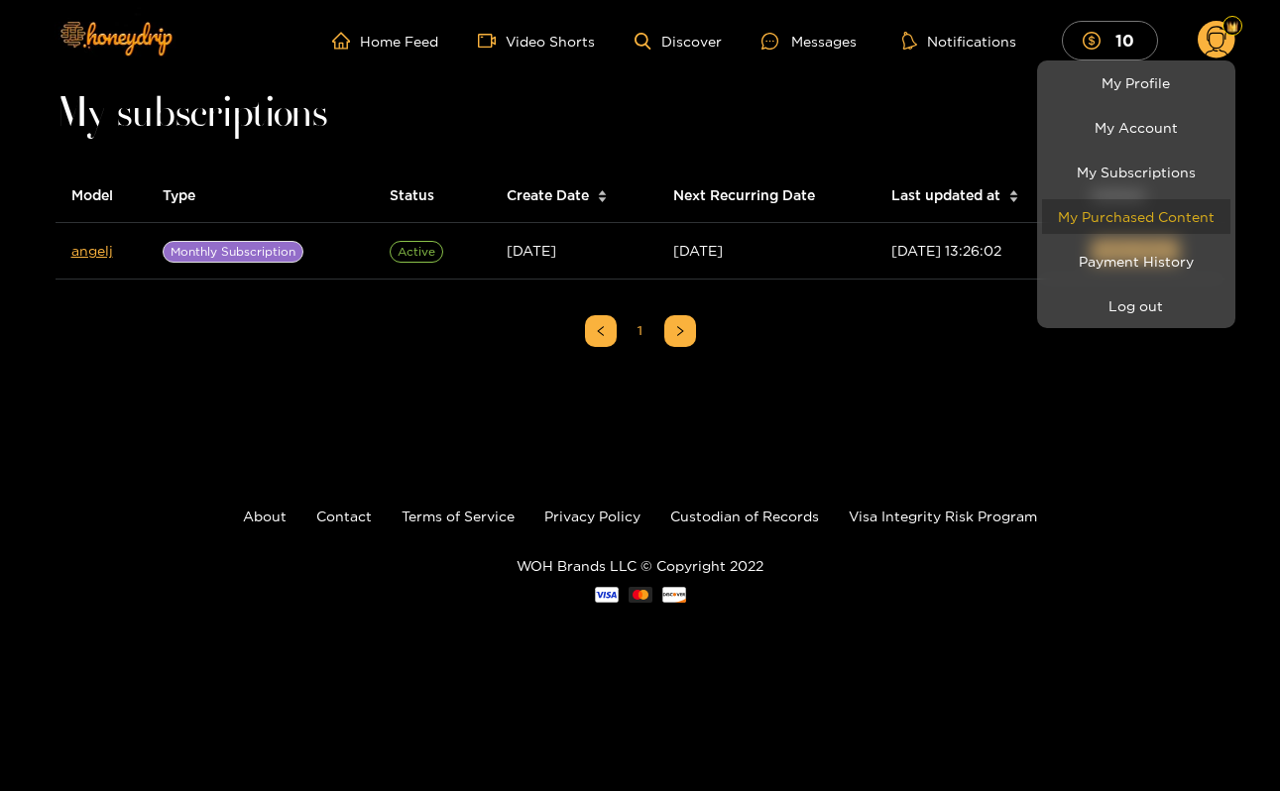
click at [1142, 217] on link "My Purchased Content" at bounding box center [1136, 216] width 188 height 35
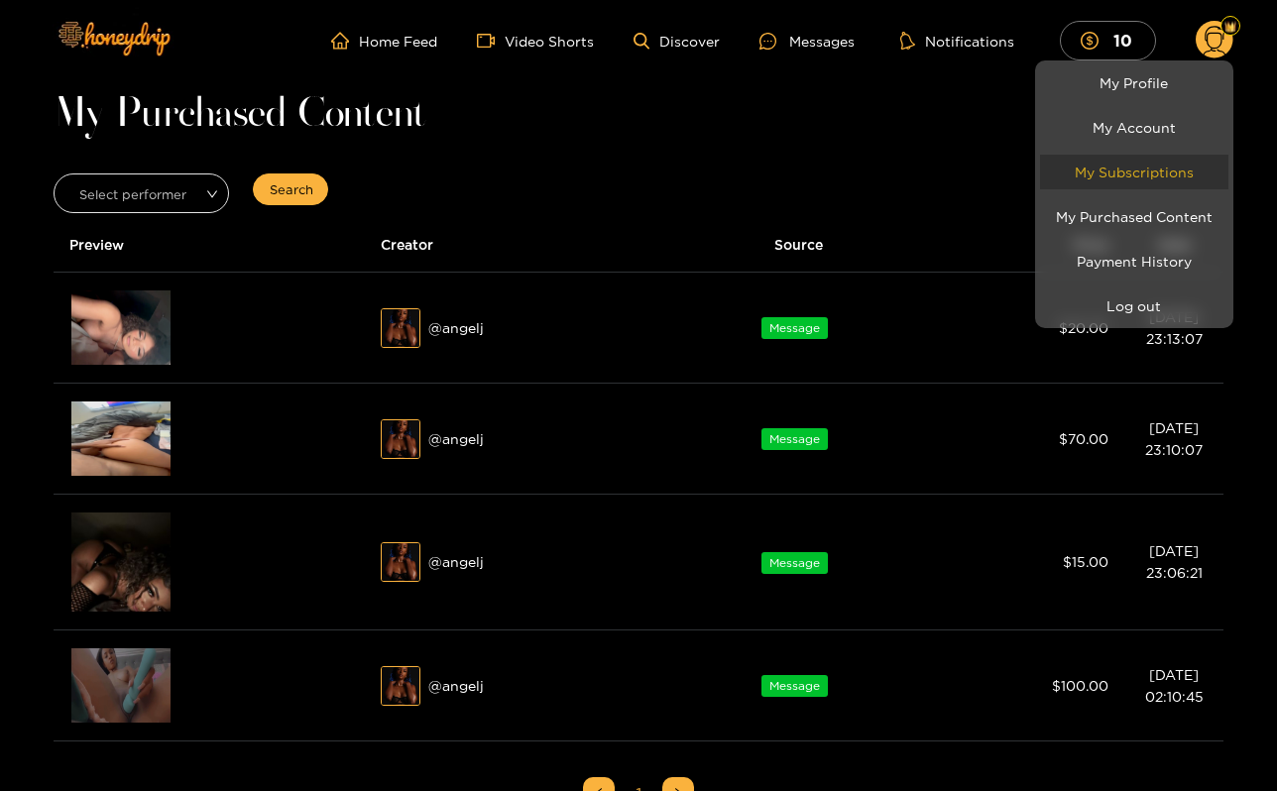
click at [1154, 171] on link "My Subscriptions" at bounding box center [1134, 172] width 188 height 35
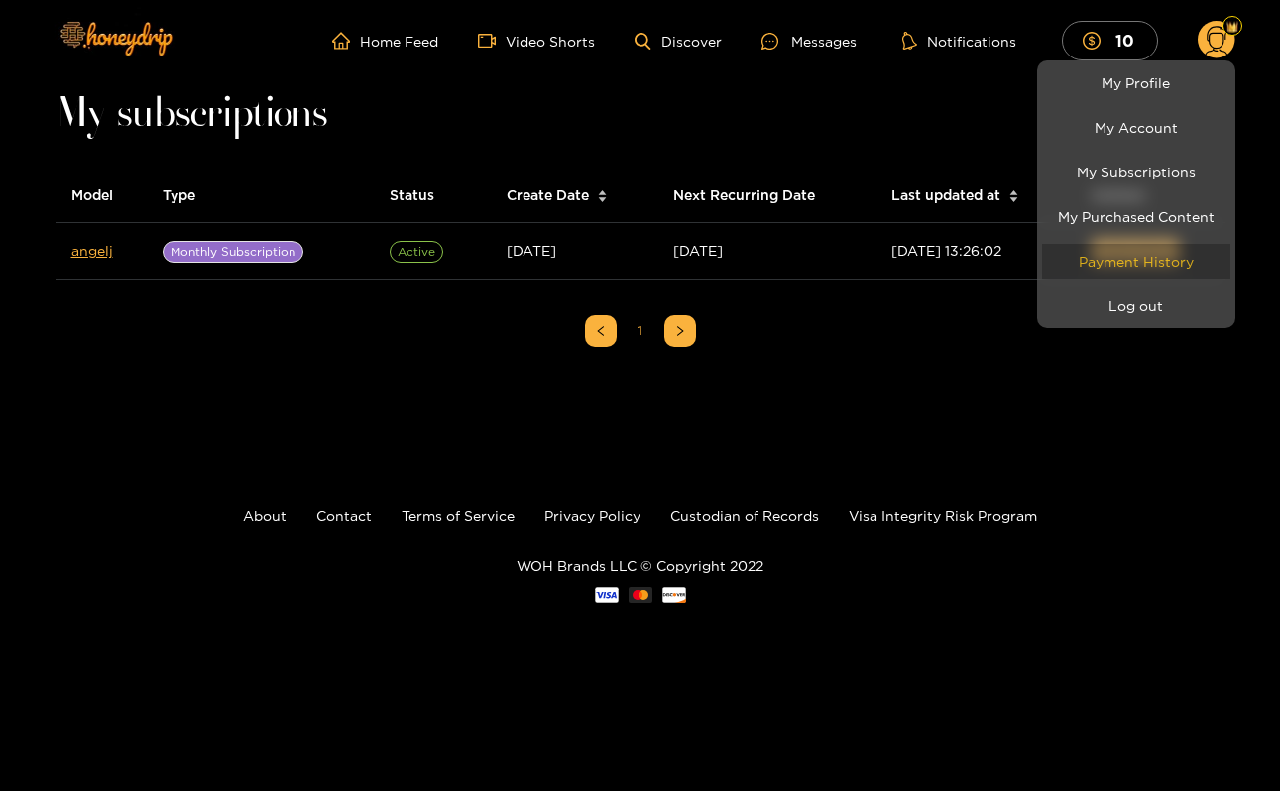
click at [1130, 251] on link "Payment History" at bounding box center [1136, 261] width 188 height 35
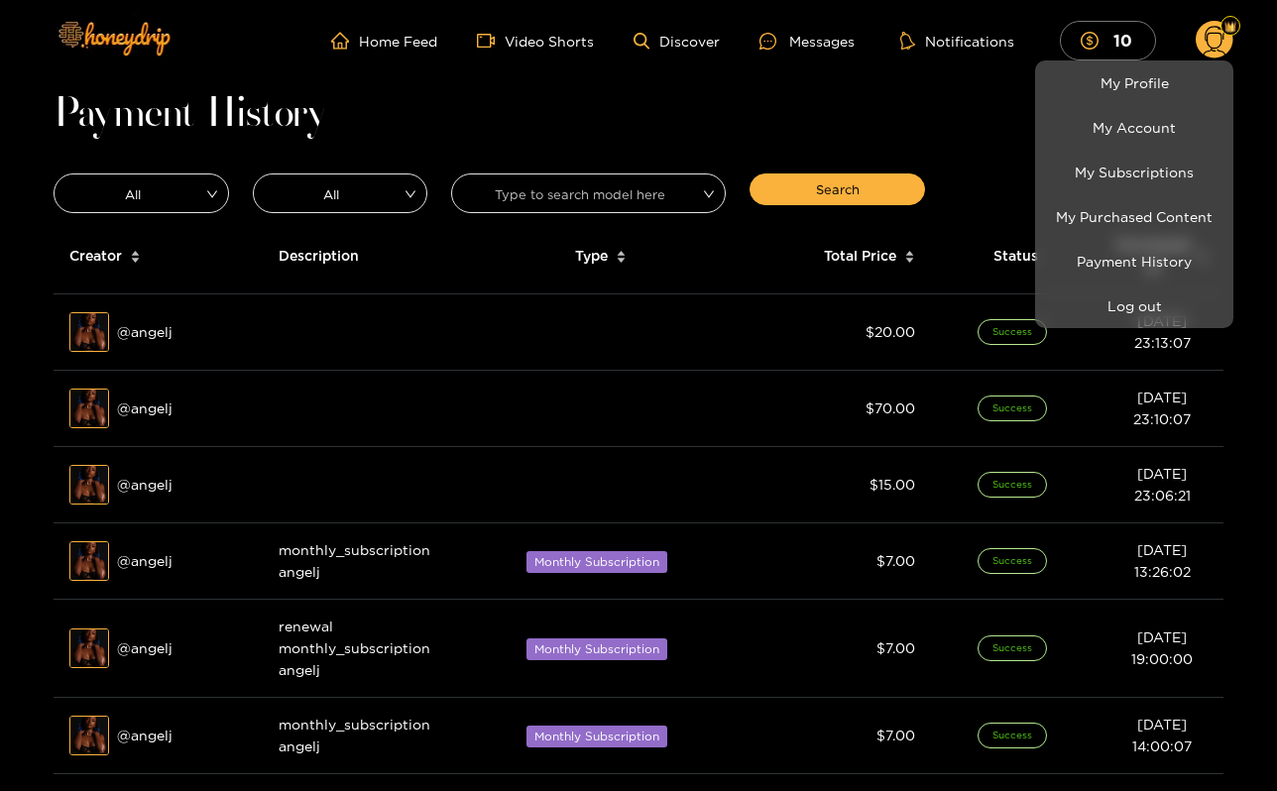
click at [707, 382] on div at bounding box center [638, 395] width 1277 height 791
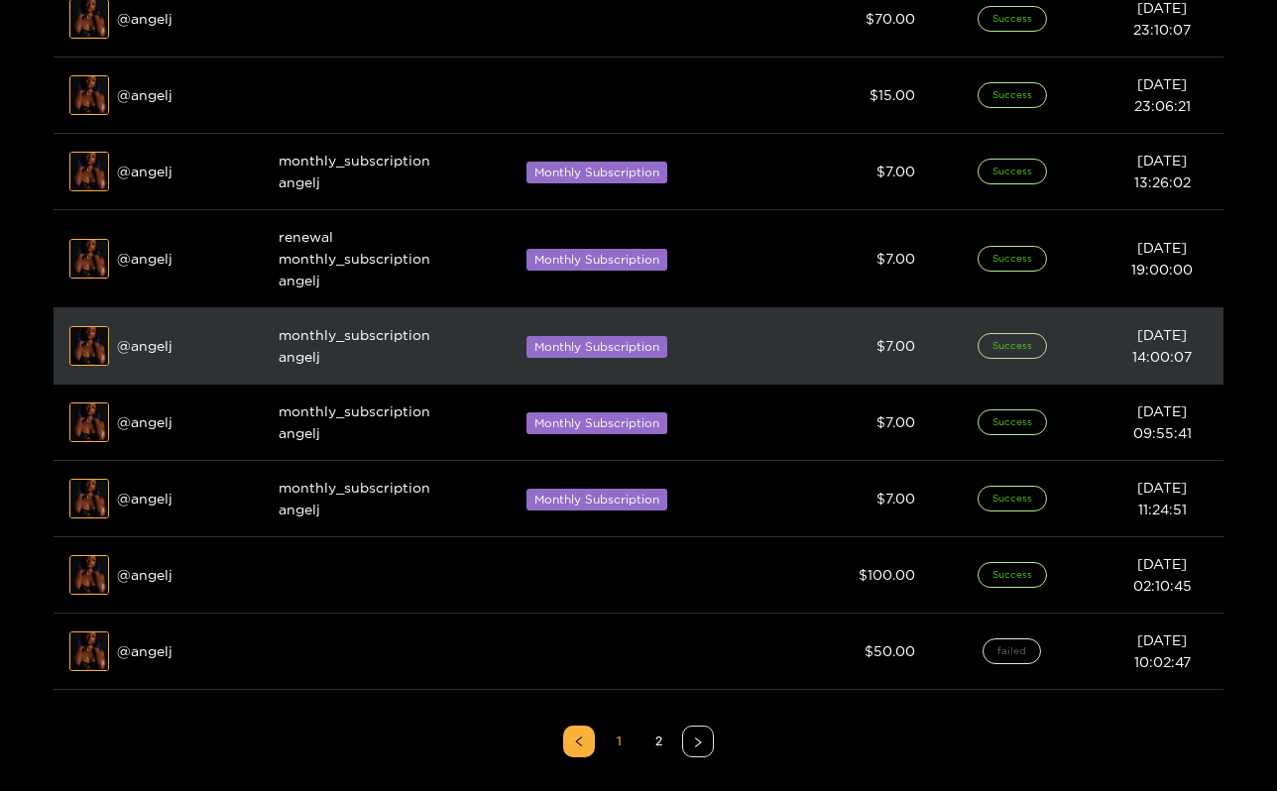
scroll to position [388, 0]
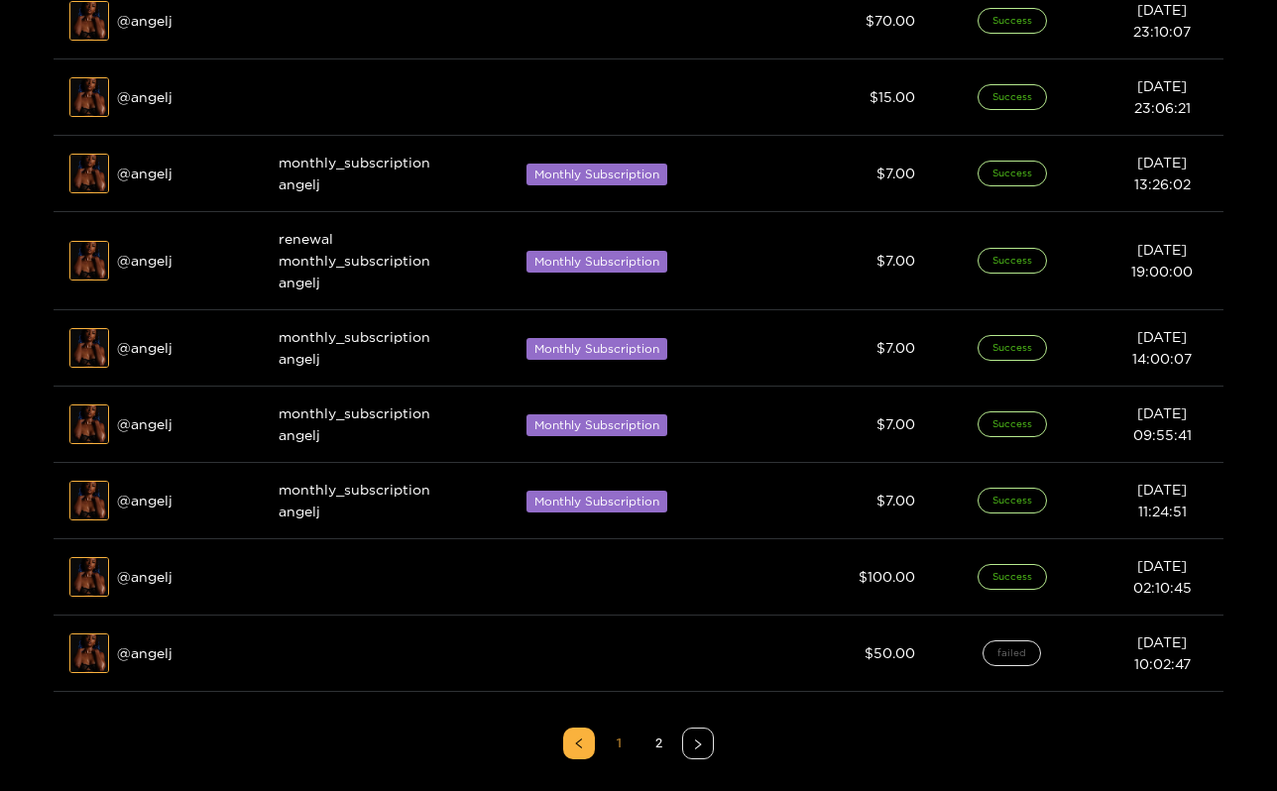
click at [614, 740] on link "1" at bounding box center [619, 744] width 30 height 30
click at [655, 732] on link "2" at bounding box center [659, 744] width 30 height 30
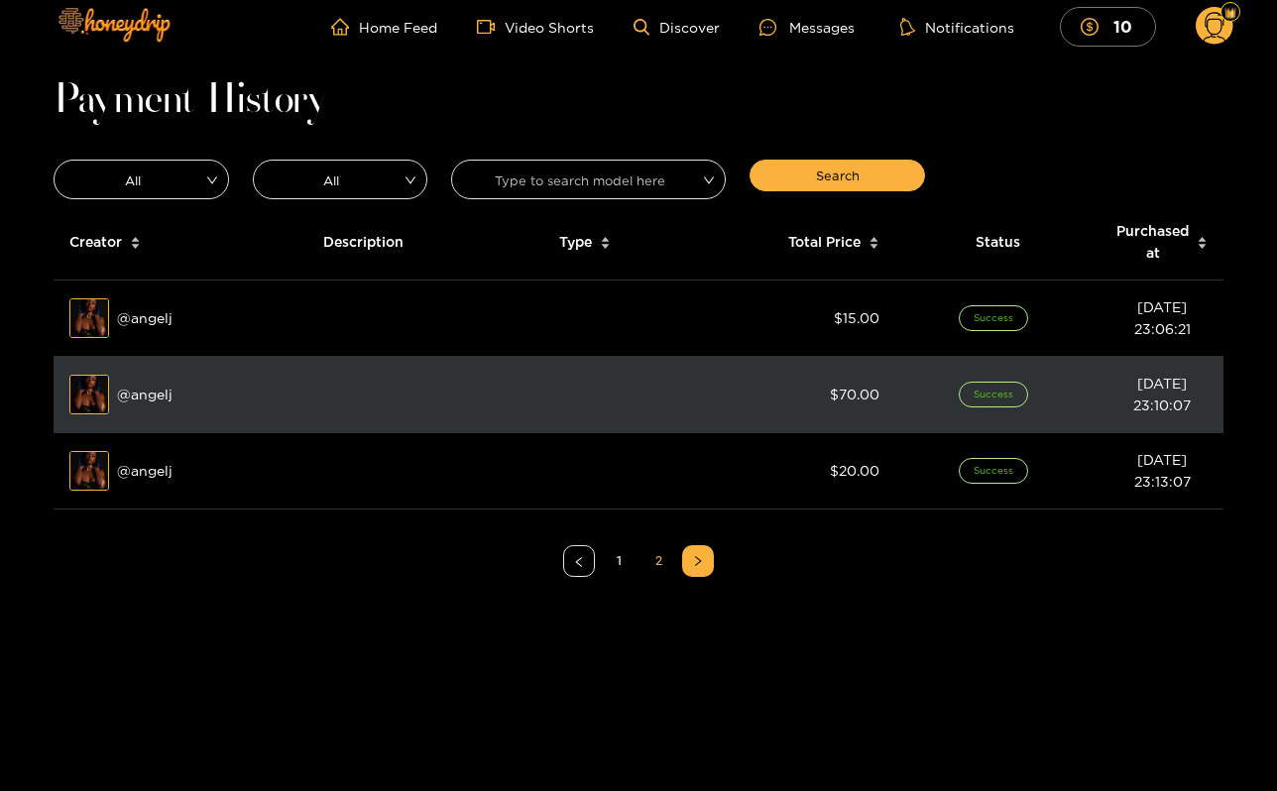
scroll to position [14, 0]
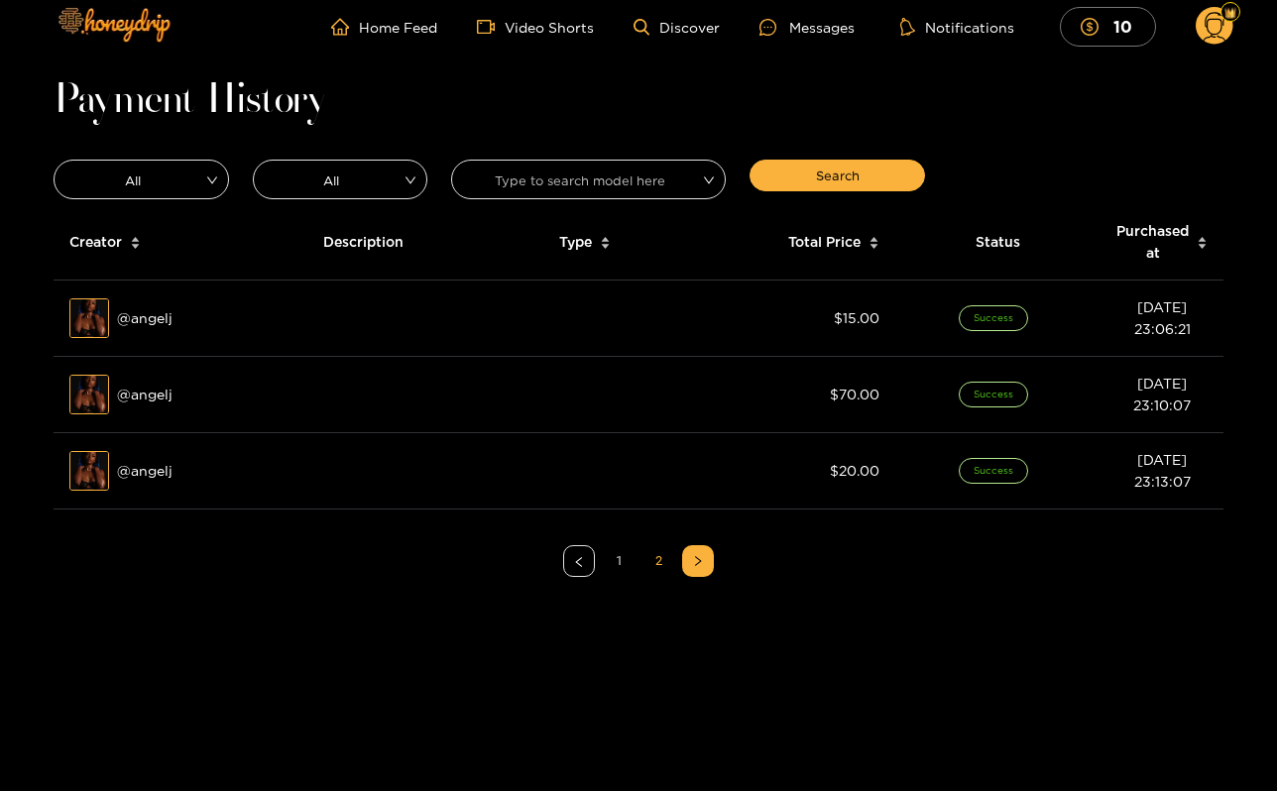
click at [615, 562] on link "1" at bounding box center [619, 561] width 30 height 30
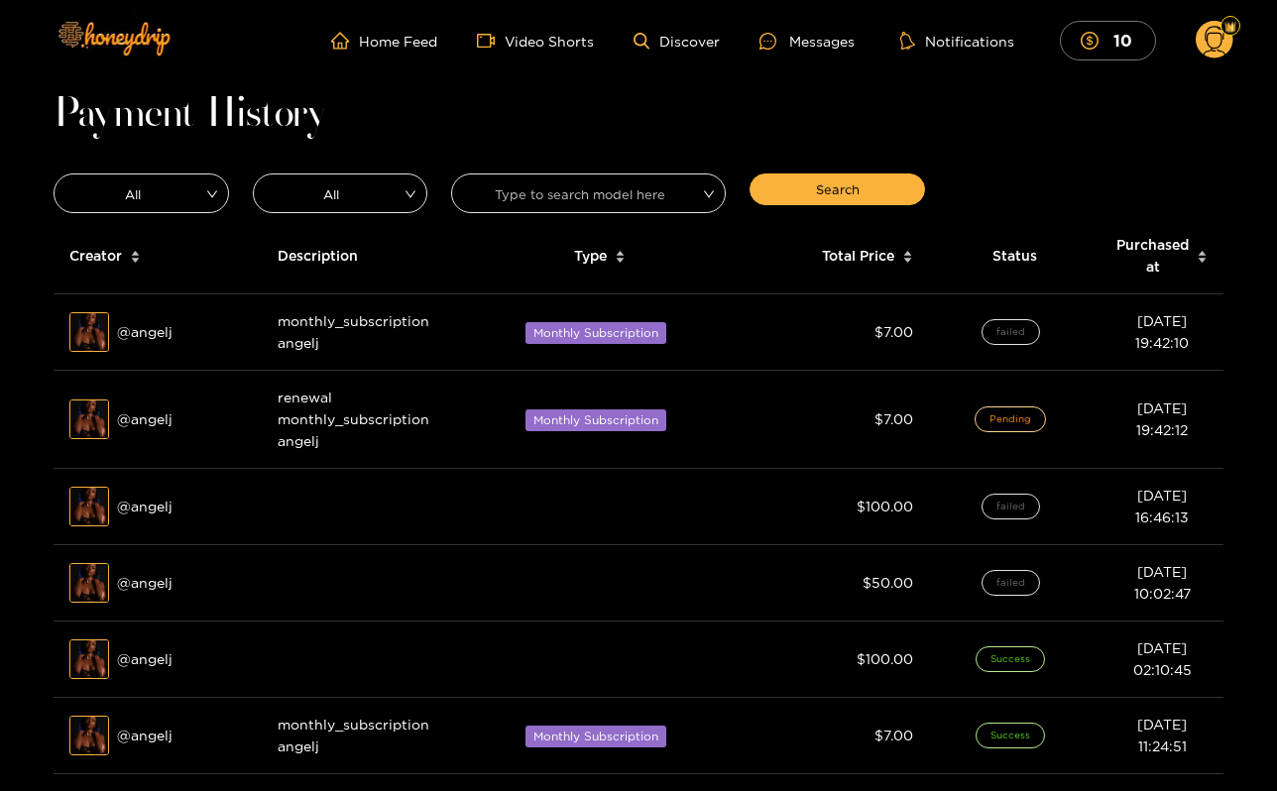
scroll to position [0, 0]
click at [823, 48] on div "Messages" at bounding box center [807, 41] width 95 height 23
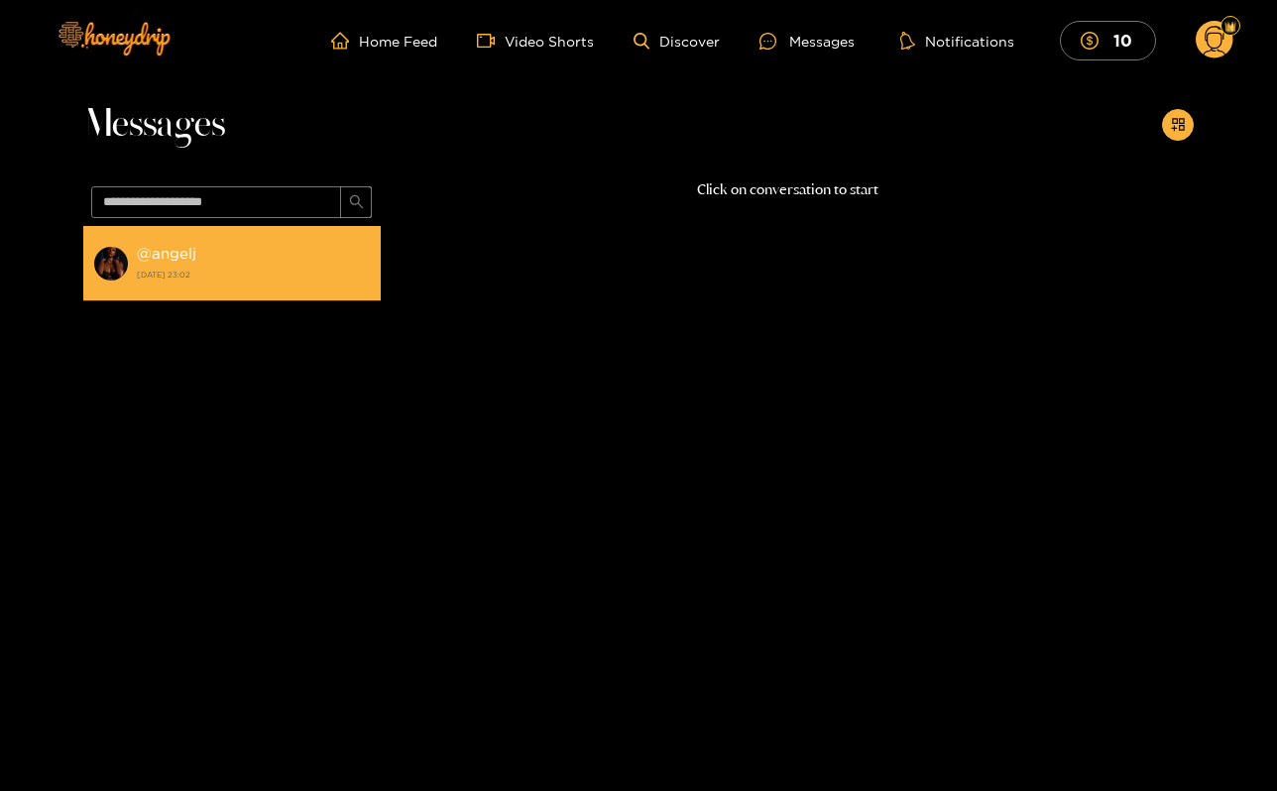
click at [323, 275] on strong "24 August 2025 23:02" at bounding box center [254, 275] width 234 height 18
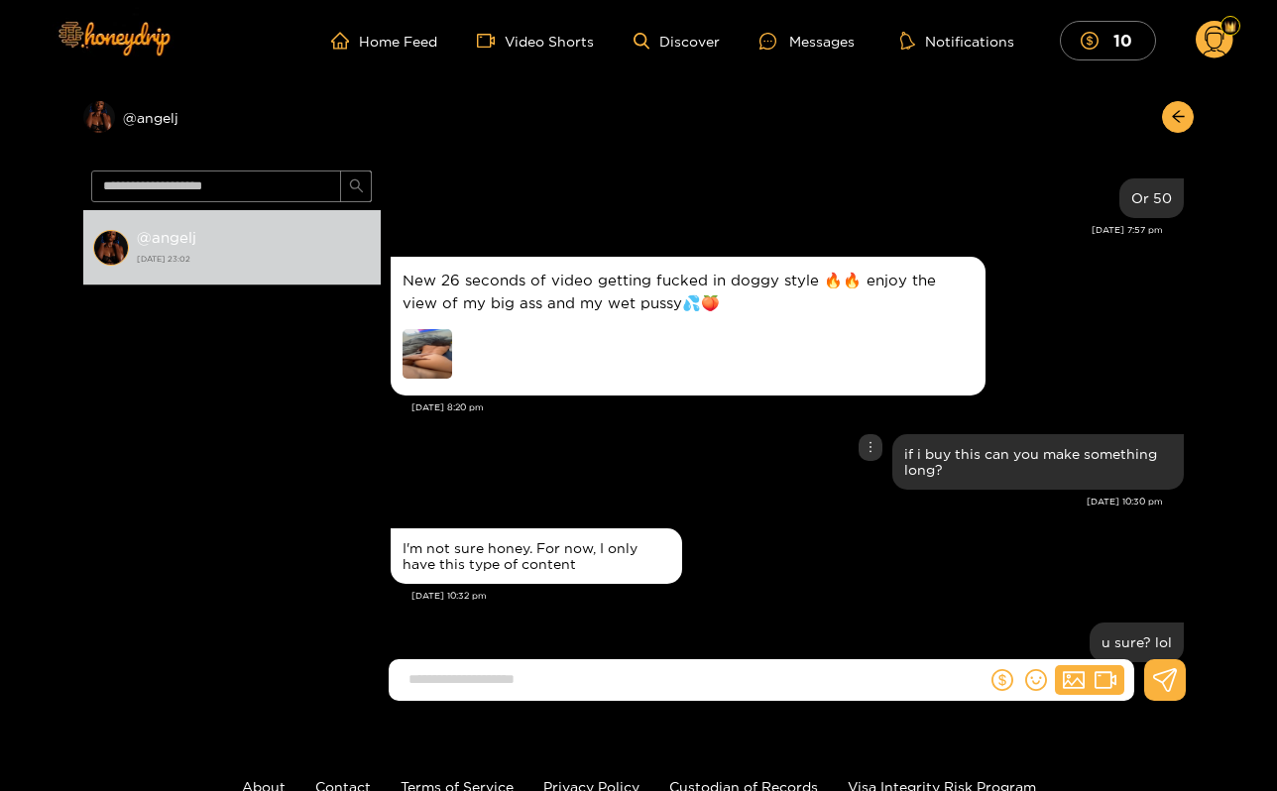
scroll to position [1839, 0]
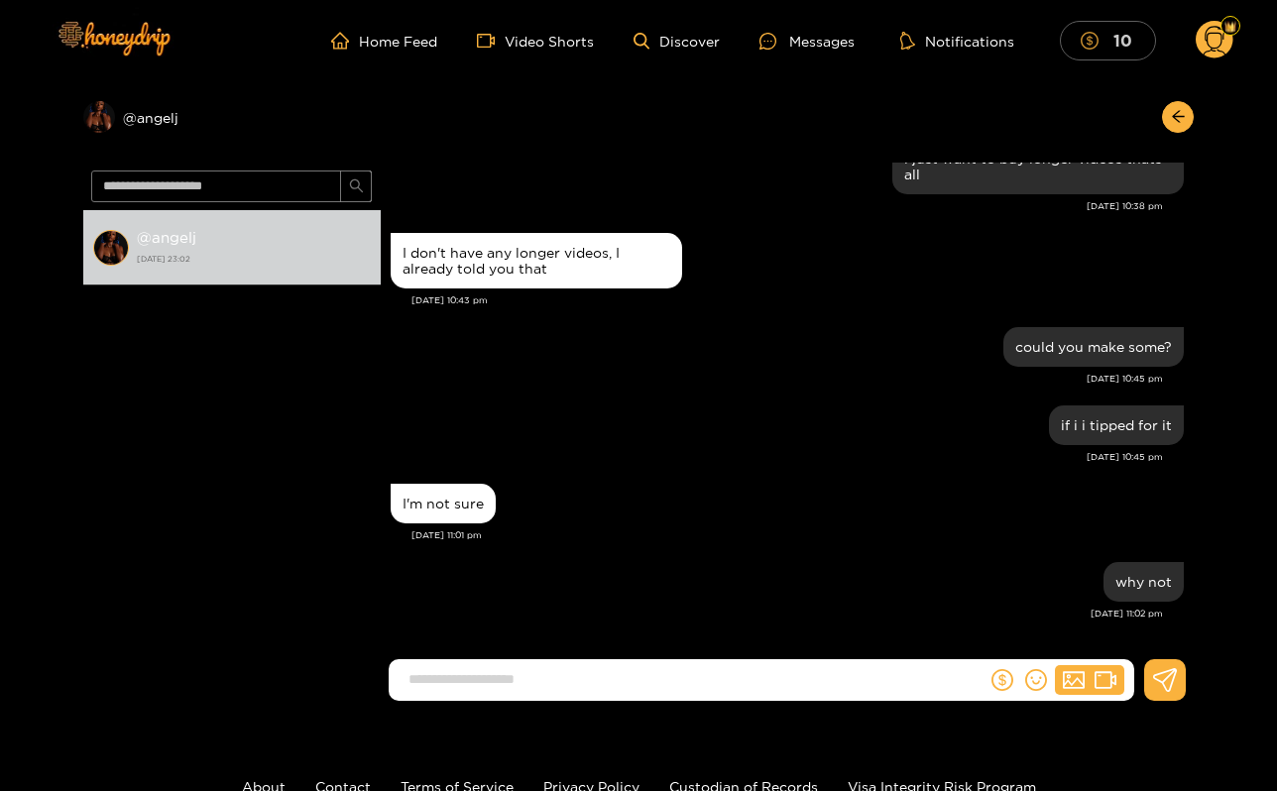
click at [1117, 31] on mark "10" at bounding box center [1123, 40] width 25 height 21
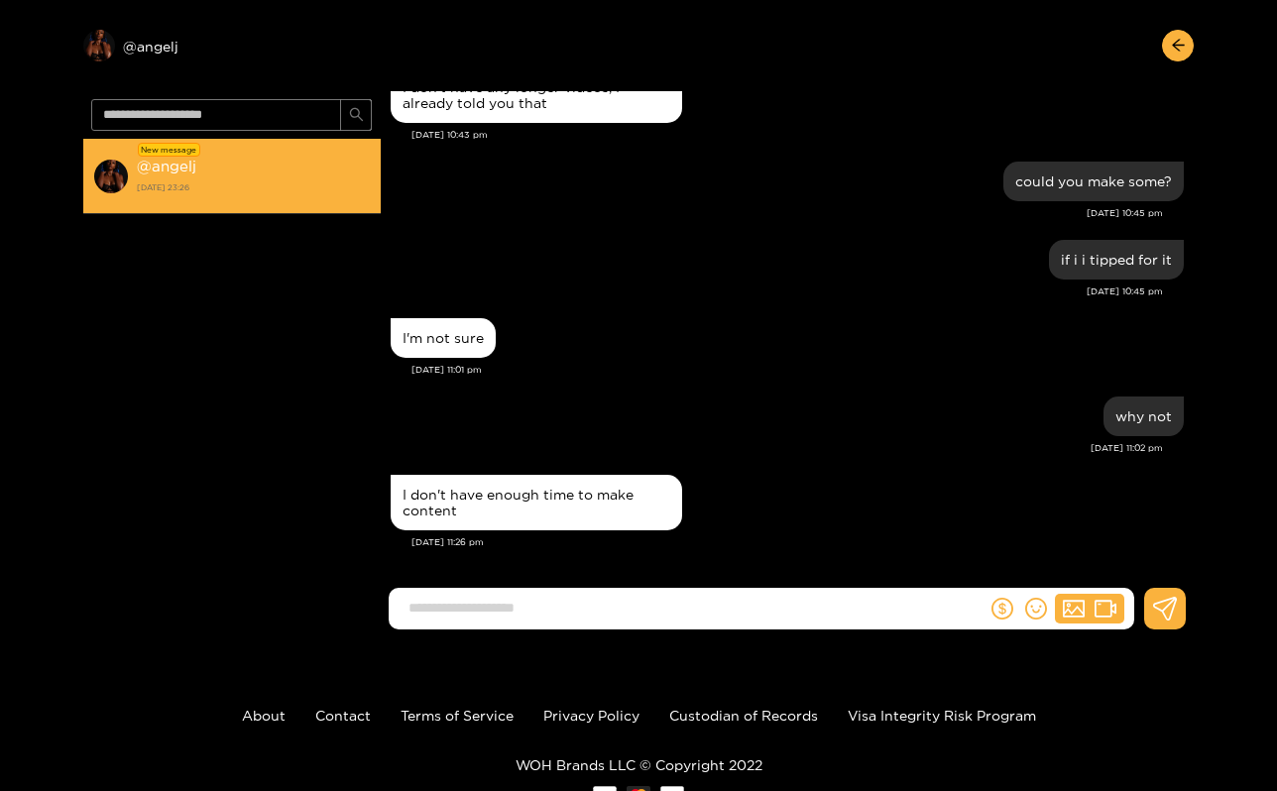
scroll to position [1933, 0]
click at [290, 196] on strong "24 August 2025 23:26" at bounding box center [254, 188] width 234 height 18
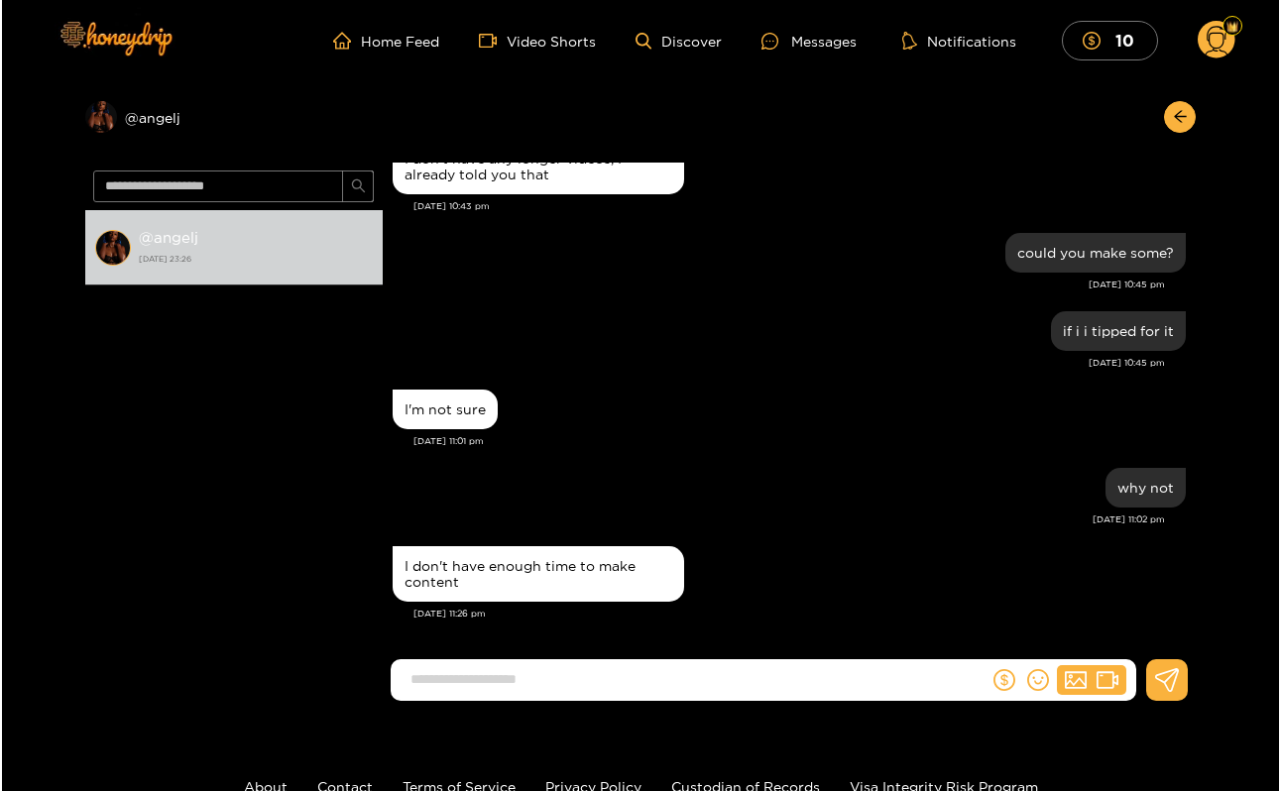
scroll to position [1855, 0]
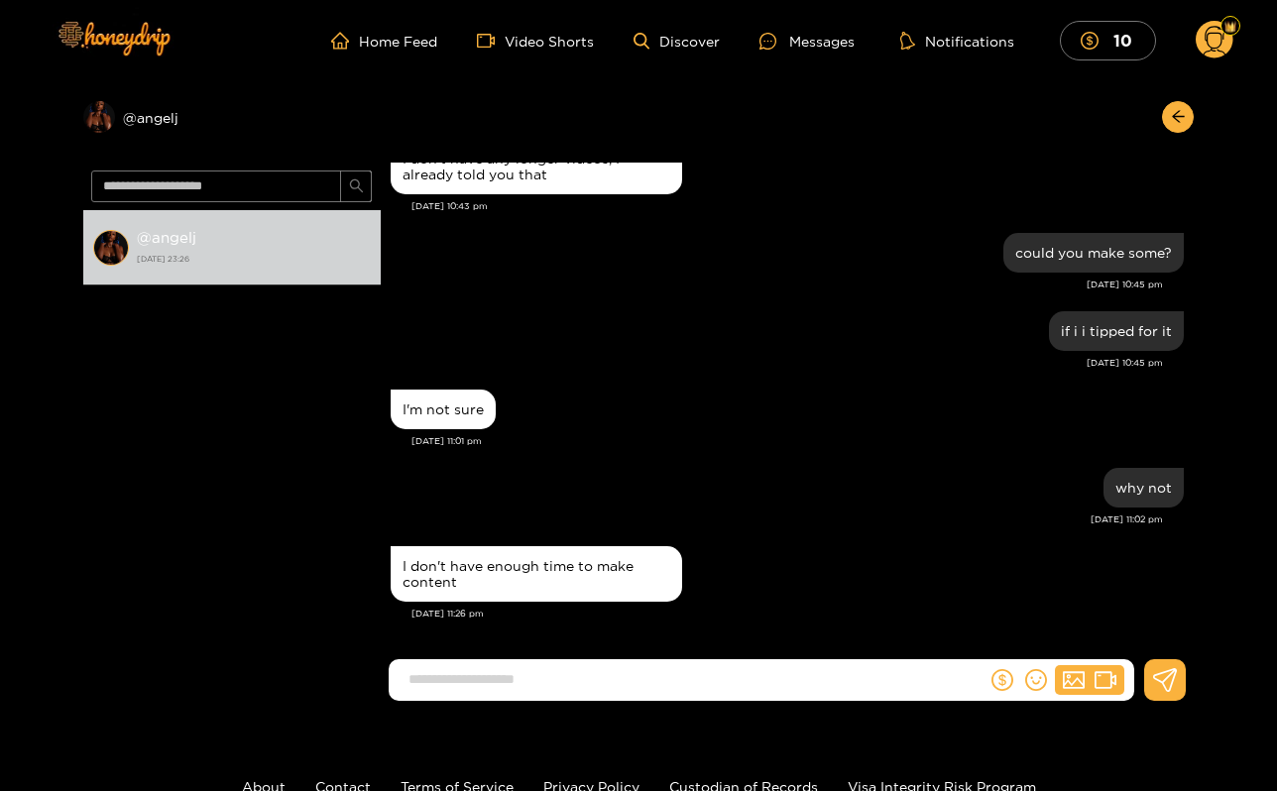
click at [1199, 37] on circle at bounding box center [1215, 40] width 38 height 38
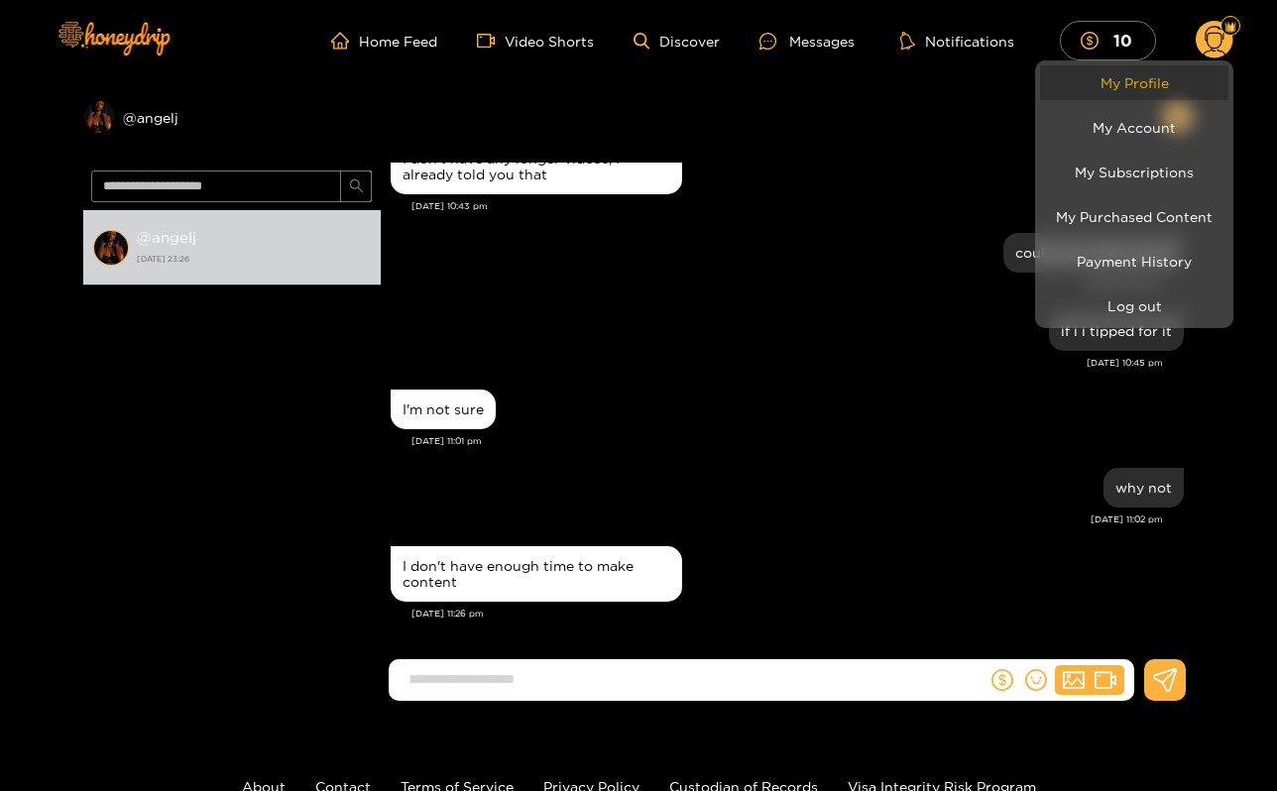
click at [1162, 79] on link "My Profile" at bounding box center [1134, 82] width 188 height 35
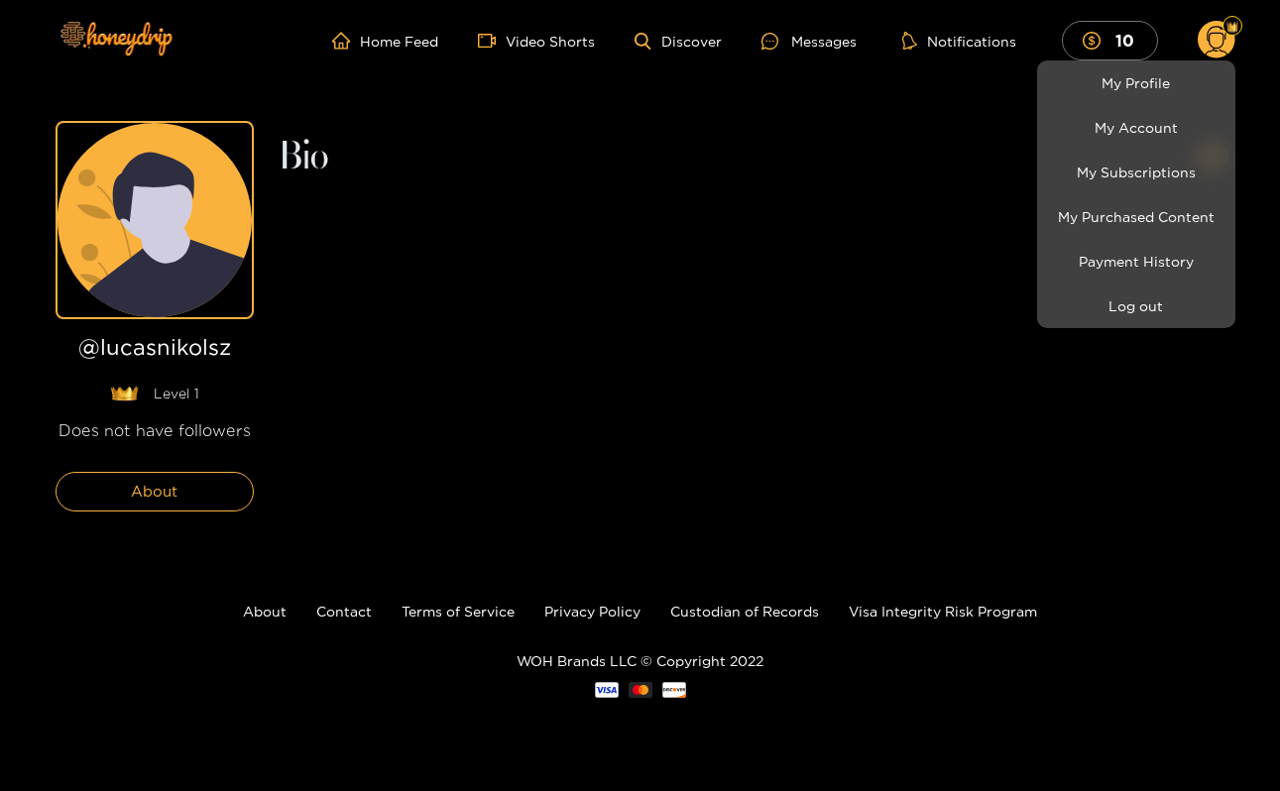
click at [620, 618] on div at bounding box center [640, 395] width 1280 height 791
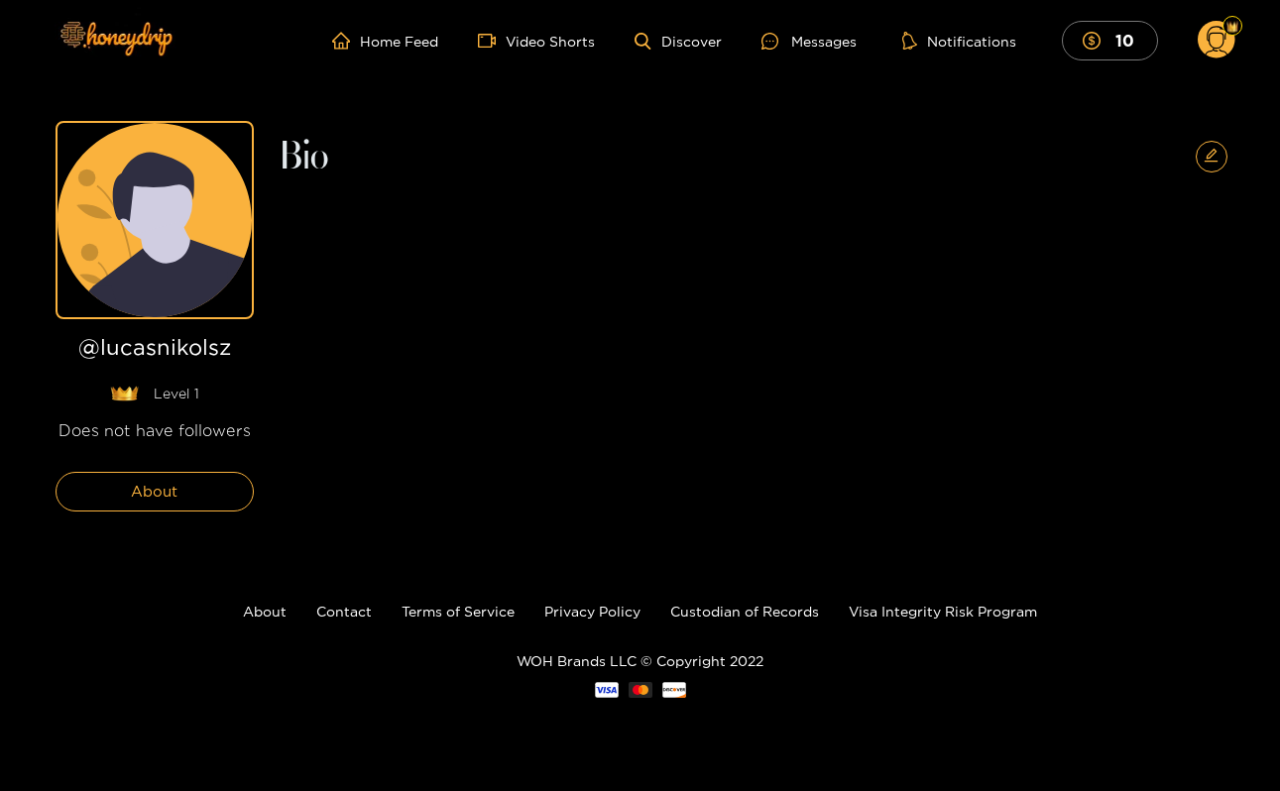
click at [620, 618] on link "Privacy Policy" at bounding box center [592, 611] width 96 height 15
click at [694, 608] on link "Custodian of Records" at bounding box center [744, 611] width 149 height 15
click at [331, 607] on link "Contact" at bounding box center [344, 611] width 56 height 15
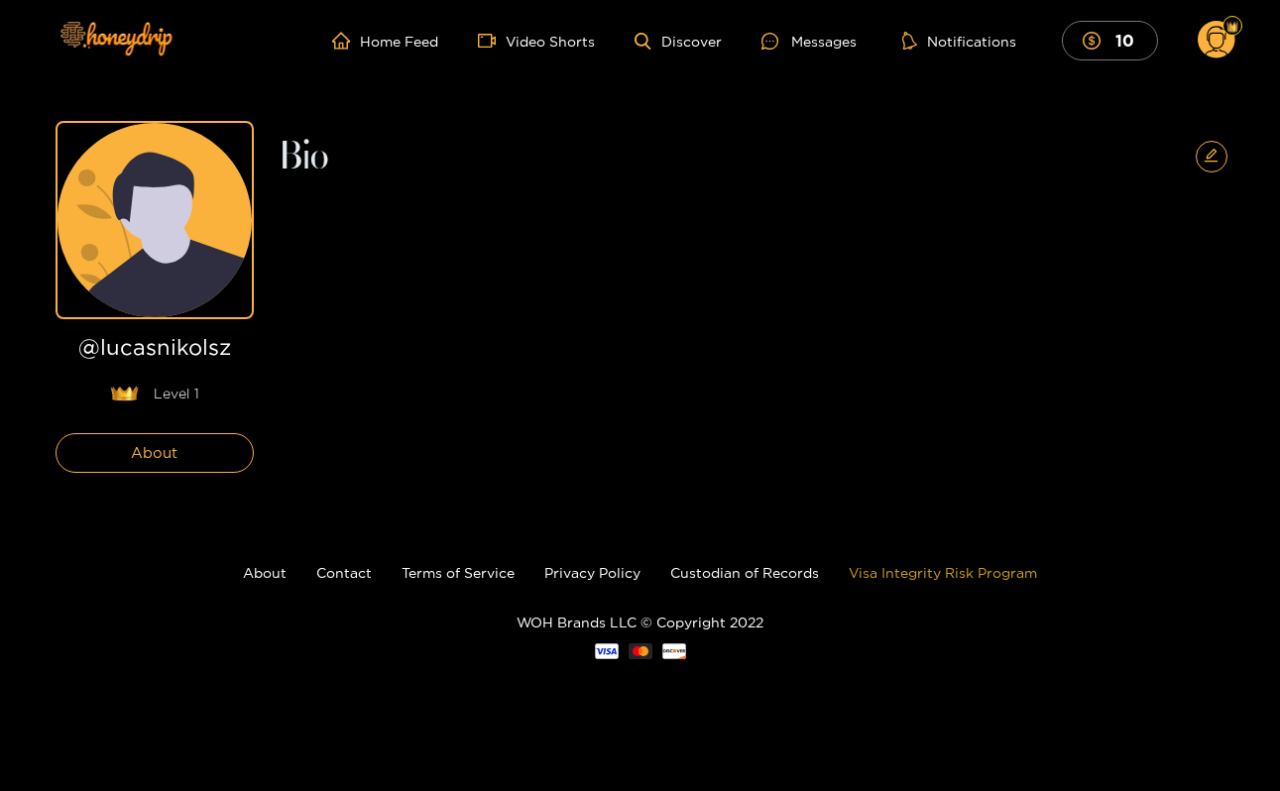
click at [912, 575] on footer "About Contact Terms of Service Privacy Policy Custodian of Records Visa Integri…" at bounding box center [640, 611] width 1280 height 216
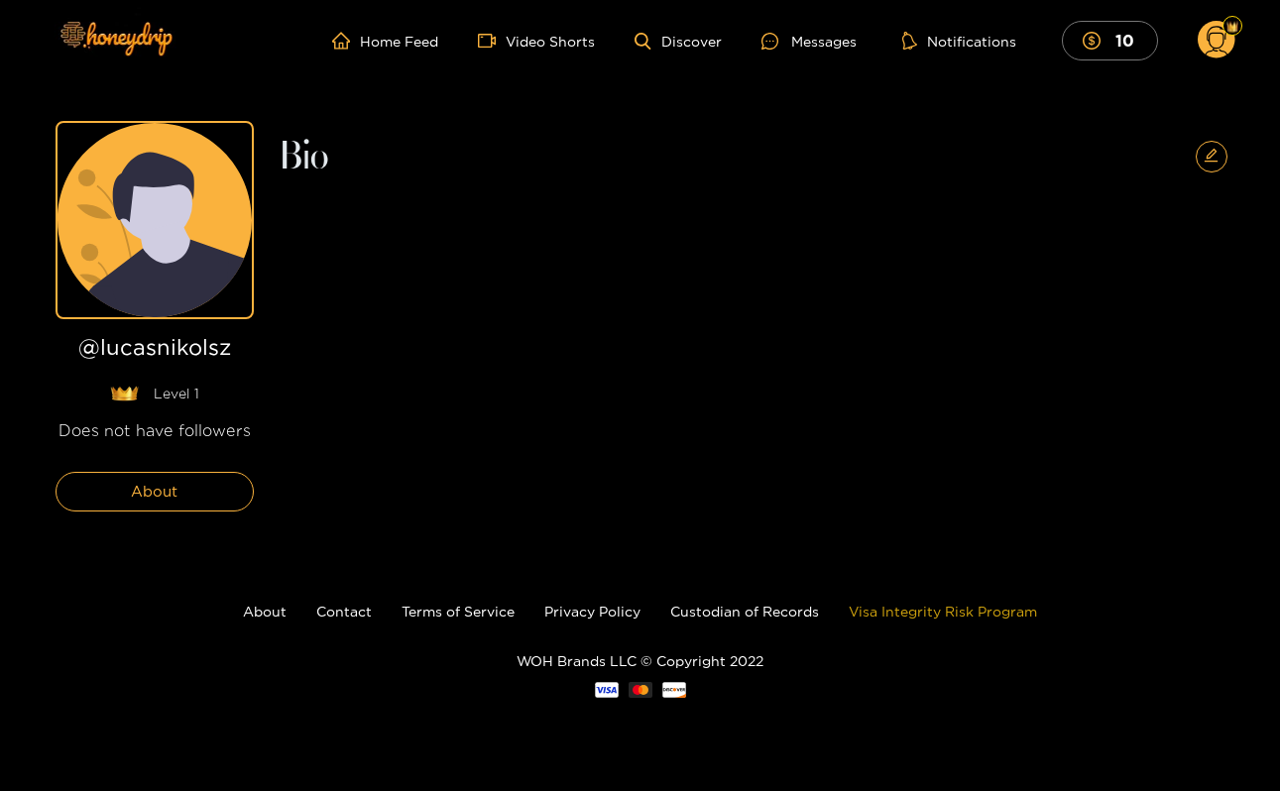
click at [913, 616] on link "Visa Integrity Risk Program" at bounding box center [943, 611] width 188 height 15
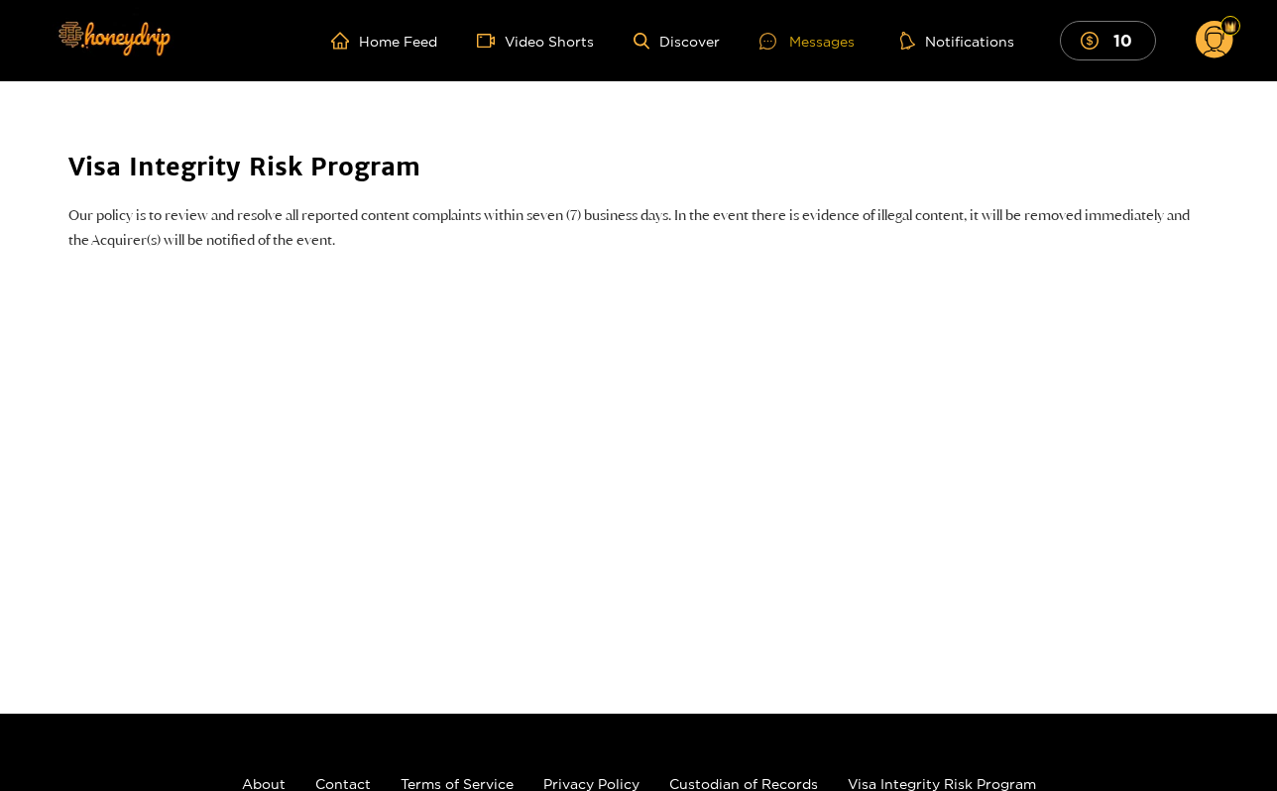
click at [799, 48] on div "Messages" at bounding box center [807, 41] width 95 height 23
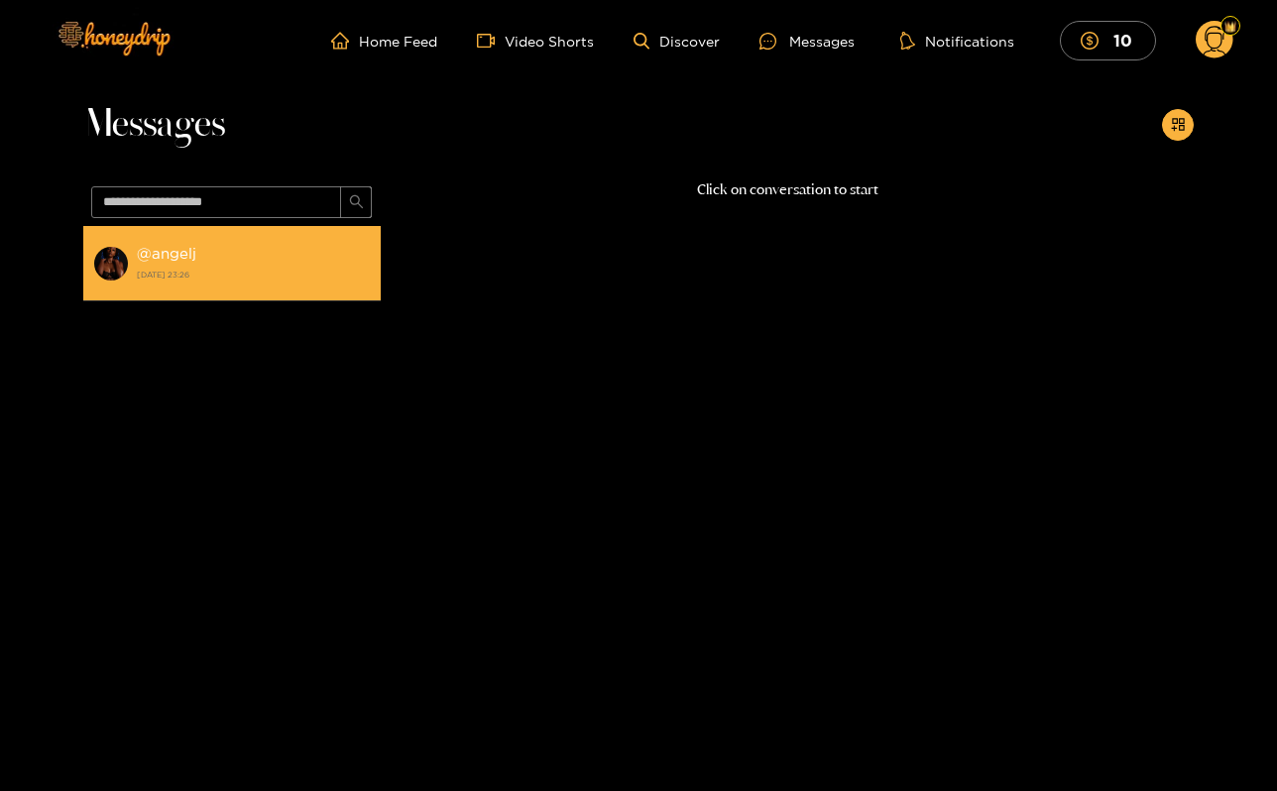
click at [283, 252] on div "@ angelj 24 August 2025 23:26" at bounding box center [254, 263] width 234 height 45
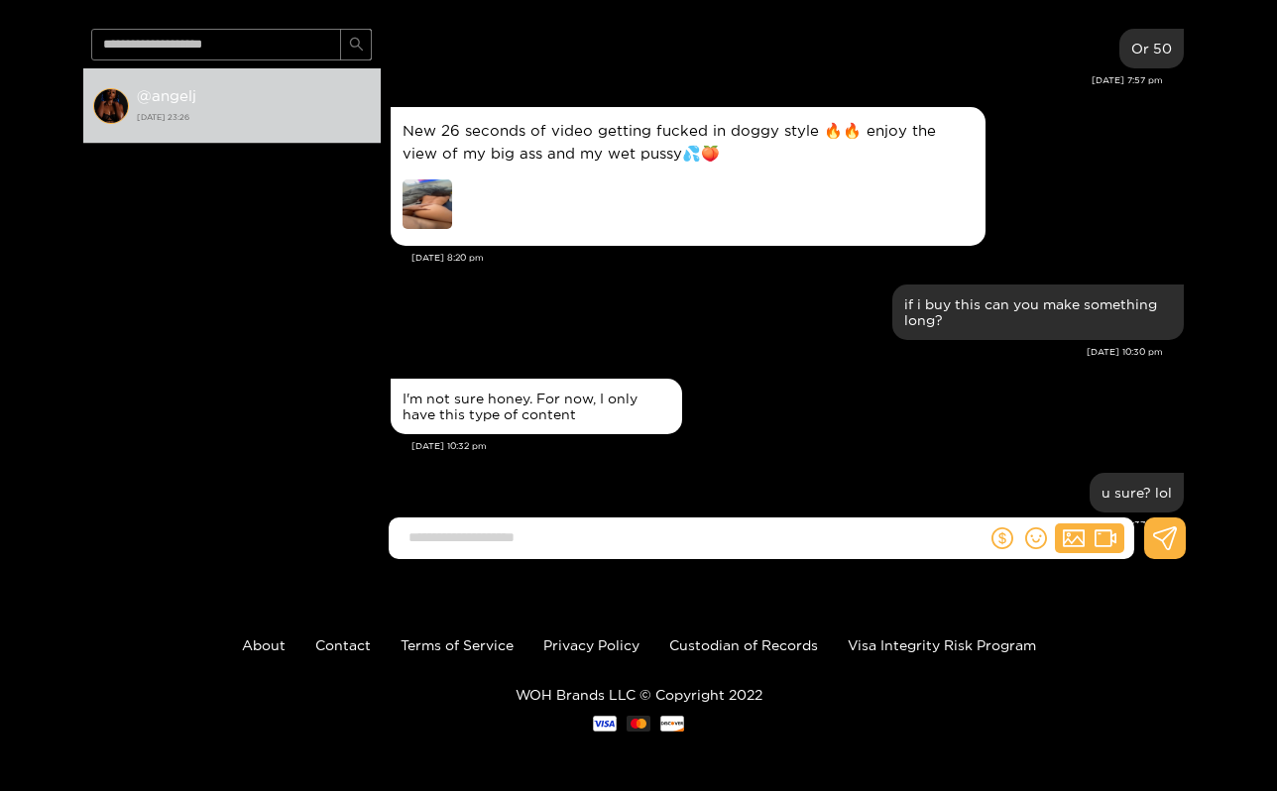
scroll to position [1162, 0]
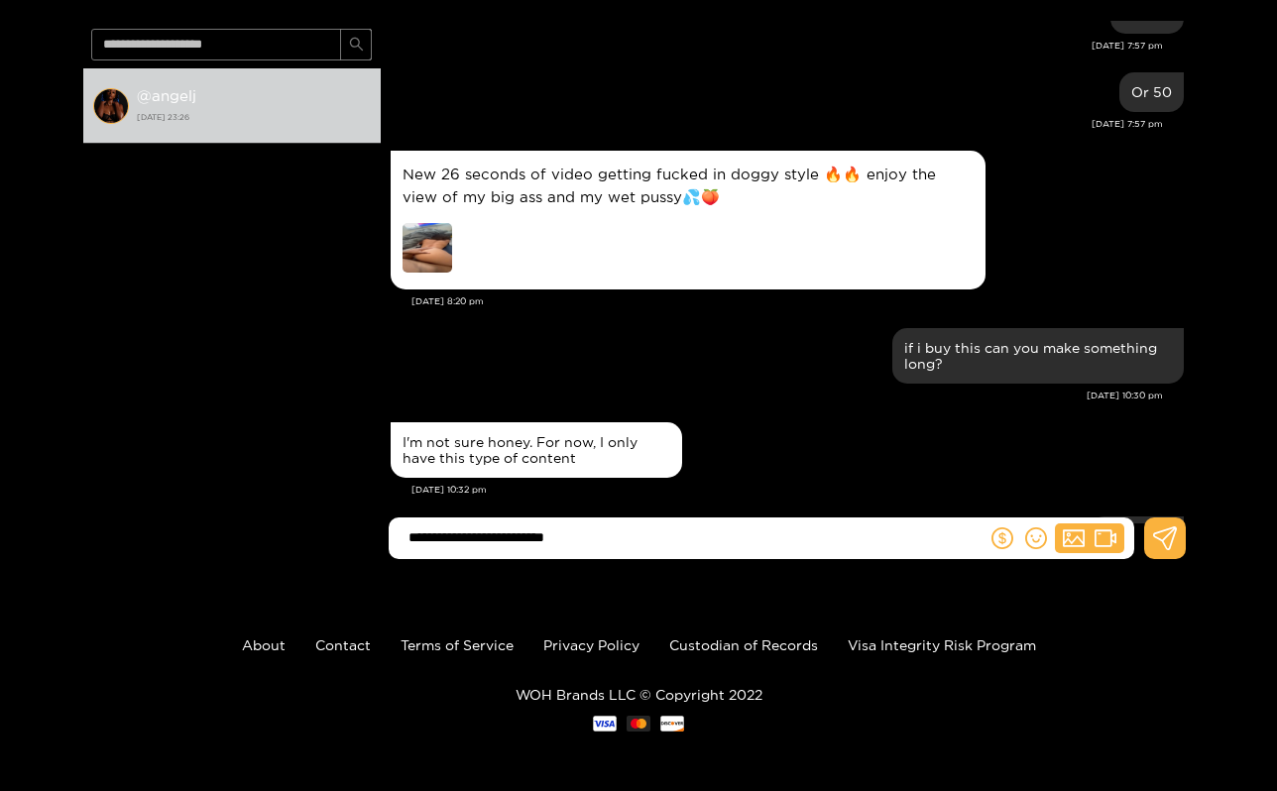
type input "**********"
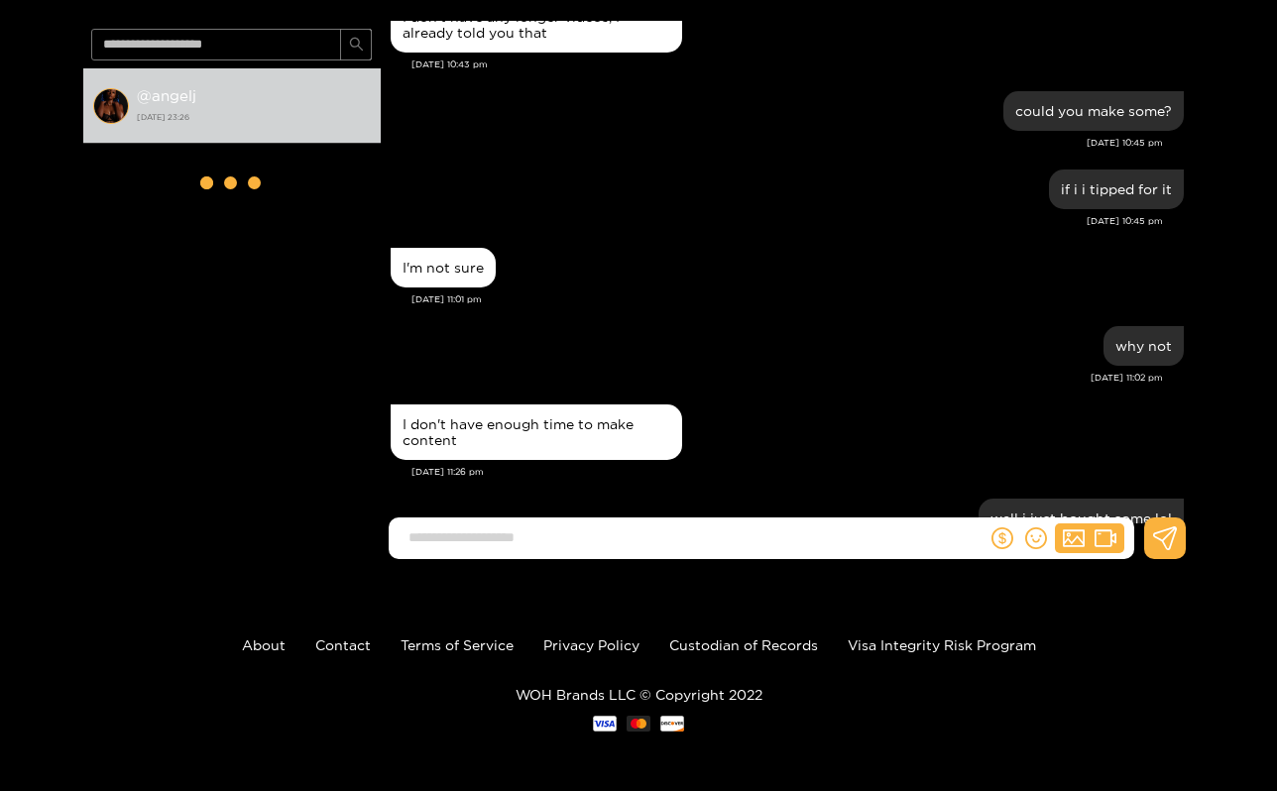
scroll to position [1933, 0]
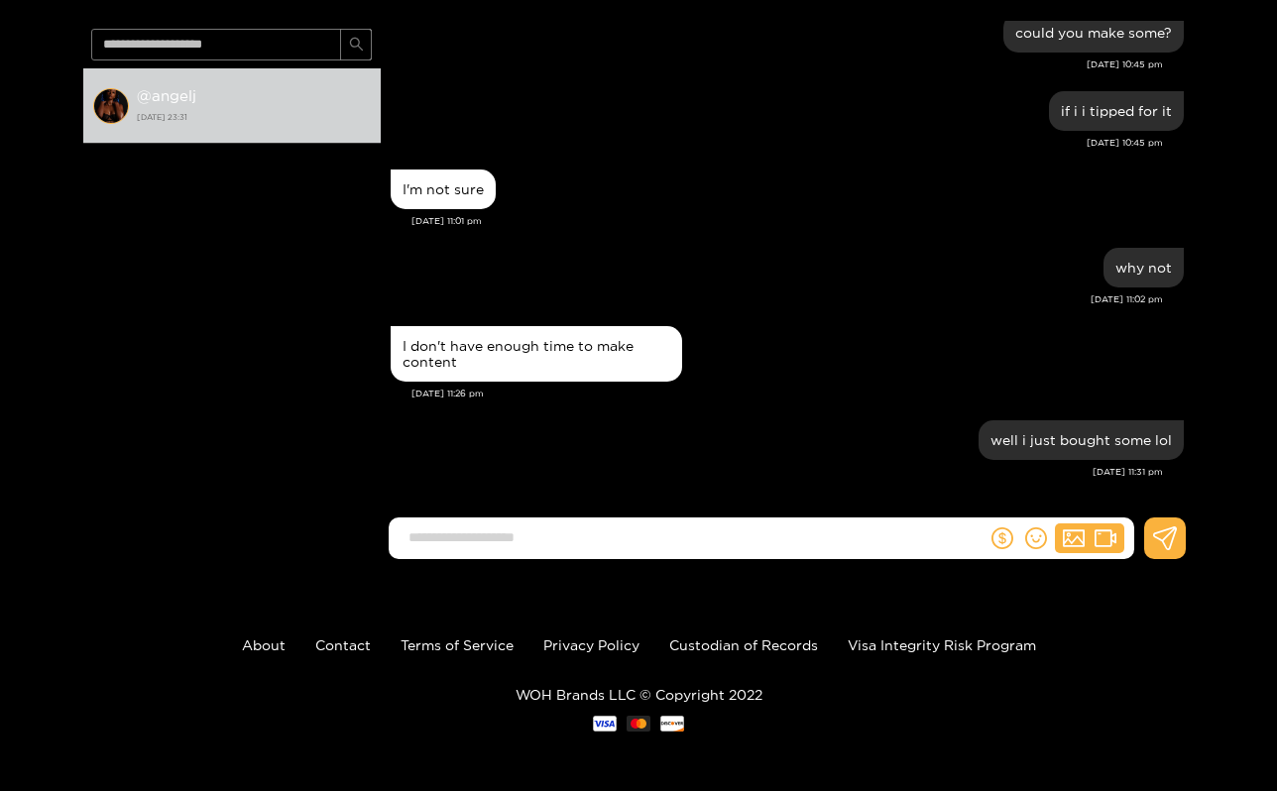
click at [654, 693] on p "WOH Brands LLC © Copyright 2022" at bounding box center [638, 694] width 1277 height 15
click at [267, 645] on link "About" at bounding box center [264, 645] width 44 height 15
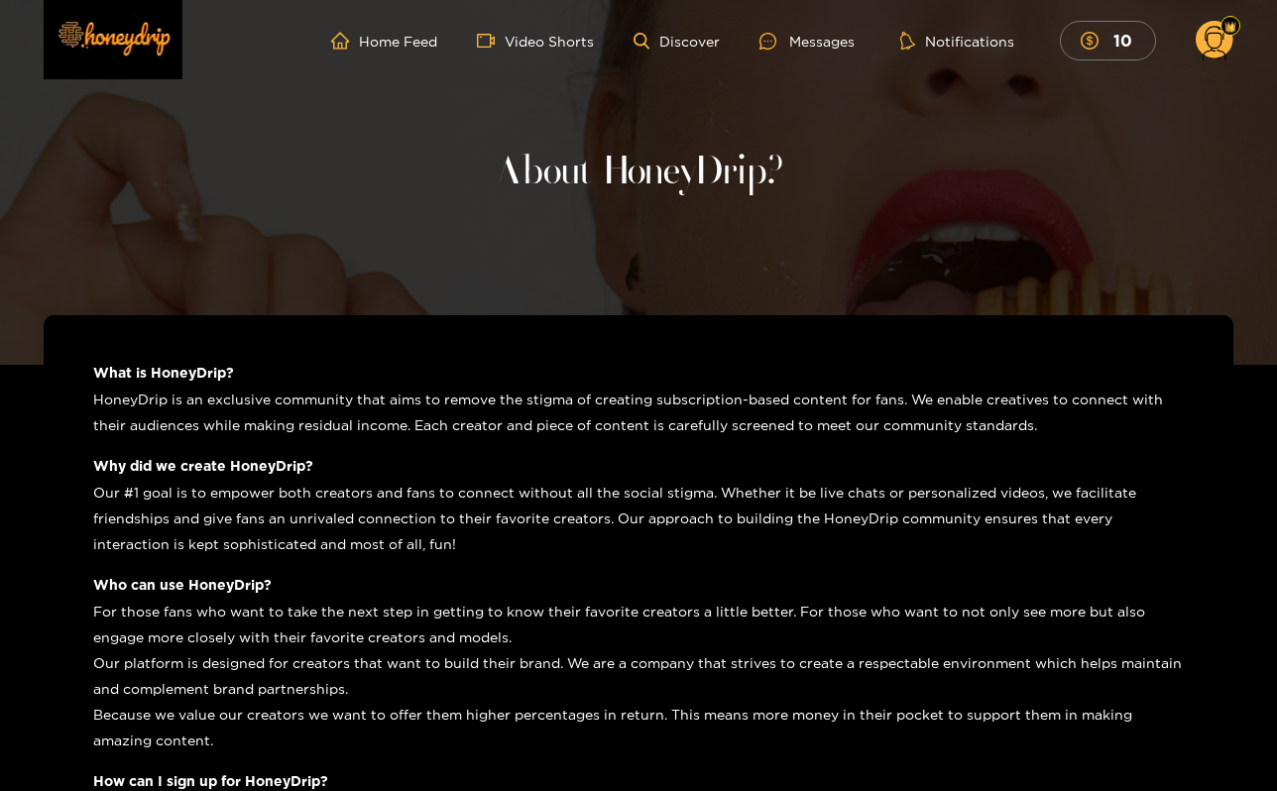
scroll to position [1, 0]
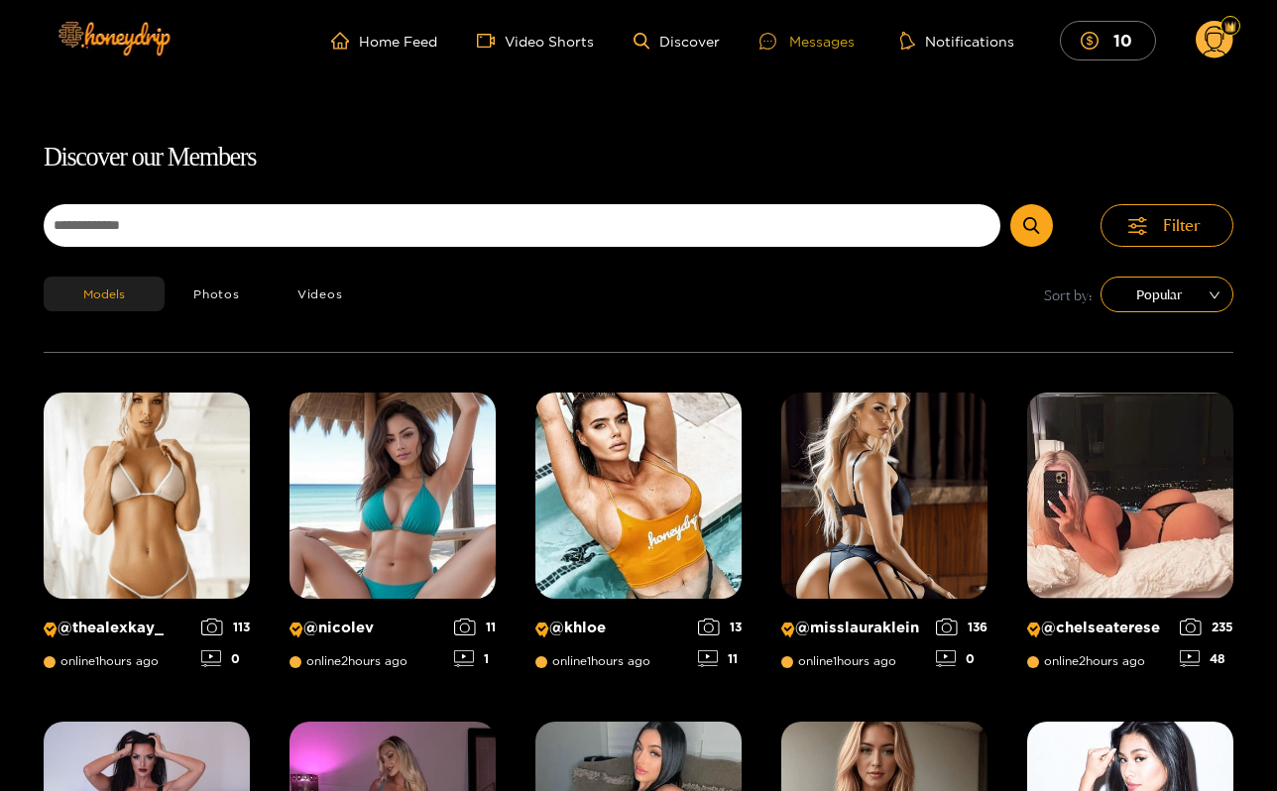
click at [781, 45] on div at bounding box center [775, 41] width 30 height 17
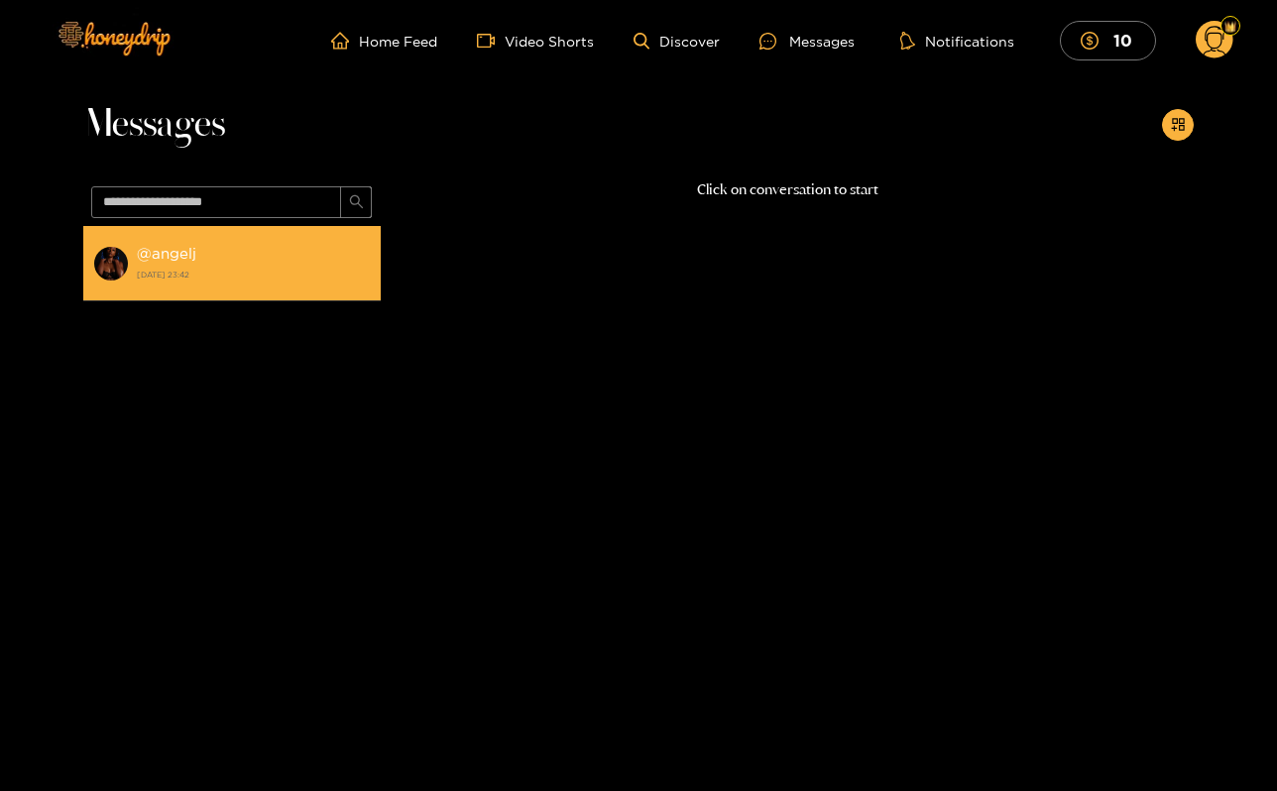
click at [271, 289] on li "@ angelj [DATE] 23:42" at bounding box center [232, 263] width 298 height 75
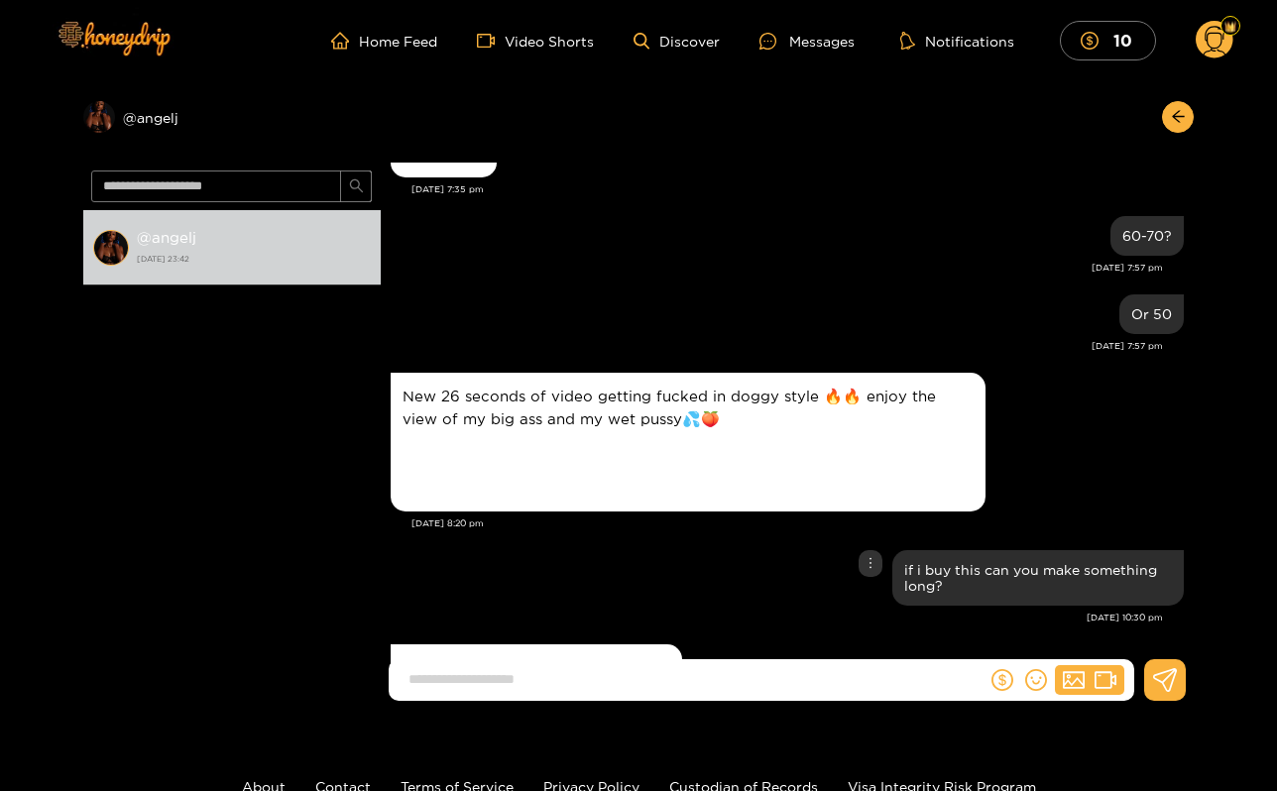
scroll to position [825, 0]
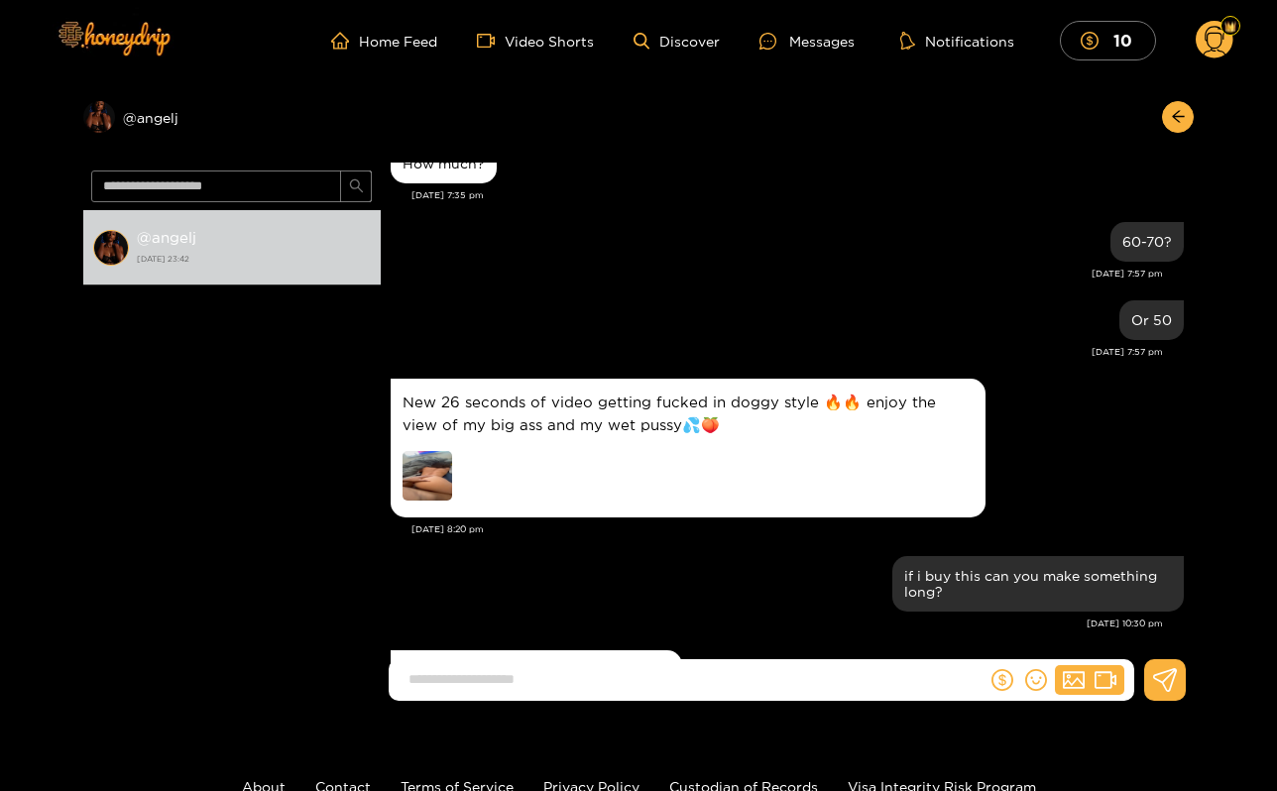
click at [431, 477] on img at bounding box center [428, 476] width 50 height 50
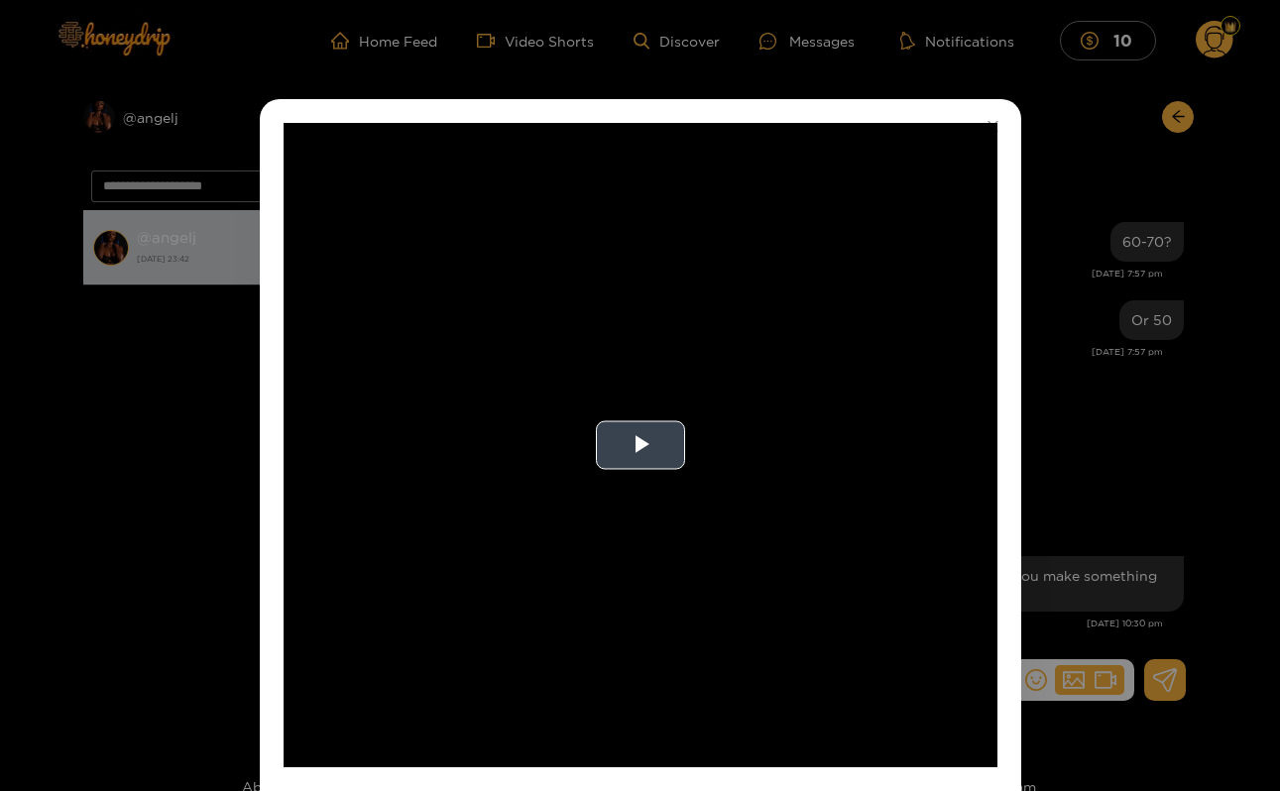
click at [652, 421] on video "Video Player" at bounding box center [641, 445] width 714 height 645
click at [1037, 409] on div "**********" at bounding box center [640, 395] width 1280 height 791
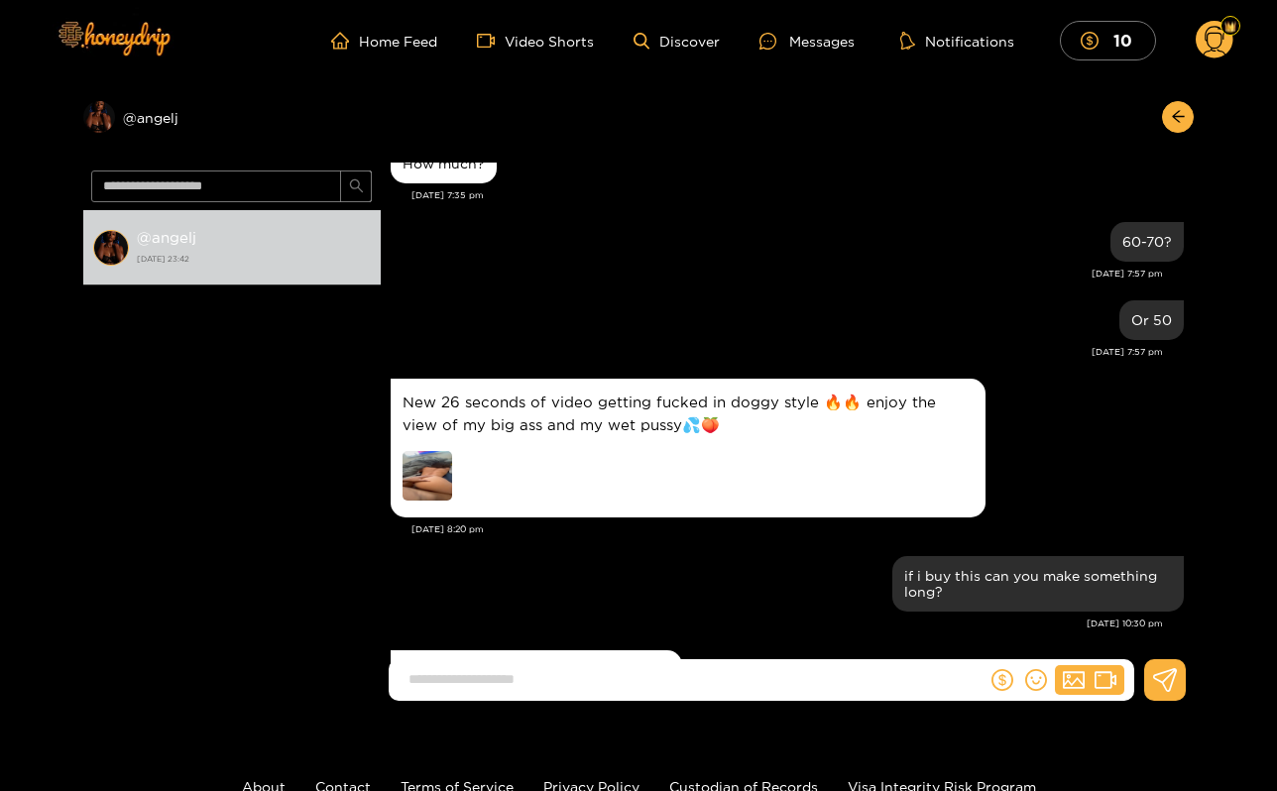
click at [1044, 420] on div "New 26 seconds of video getting fucked in doggy style 🔥🔥 enjoy the view of my b…" at bounding box center [787, 448] width 793 height 149
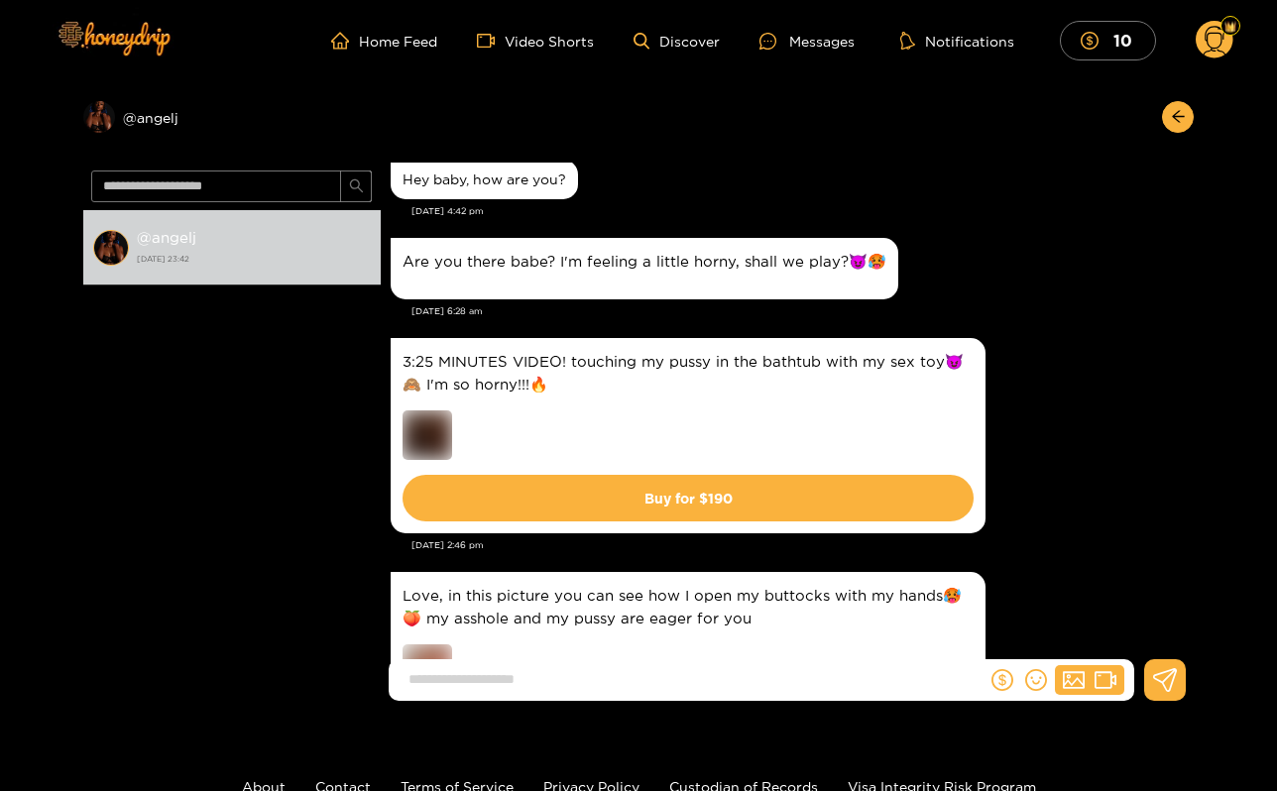
scroll to position [246, 0]
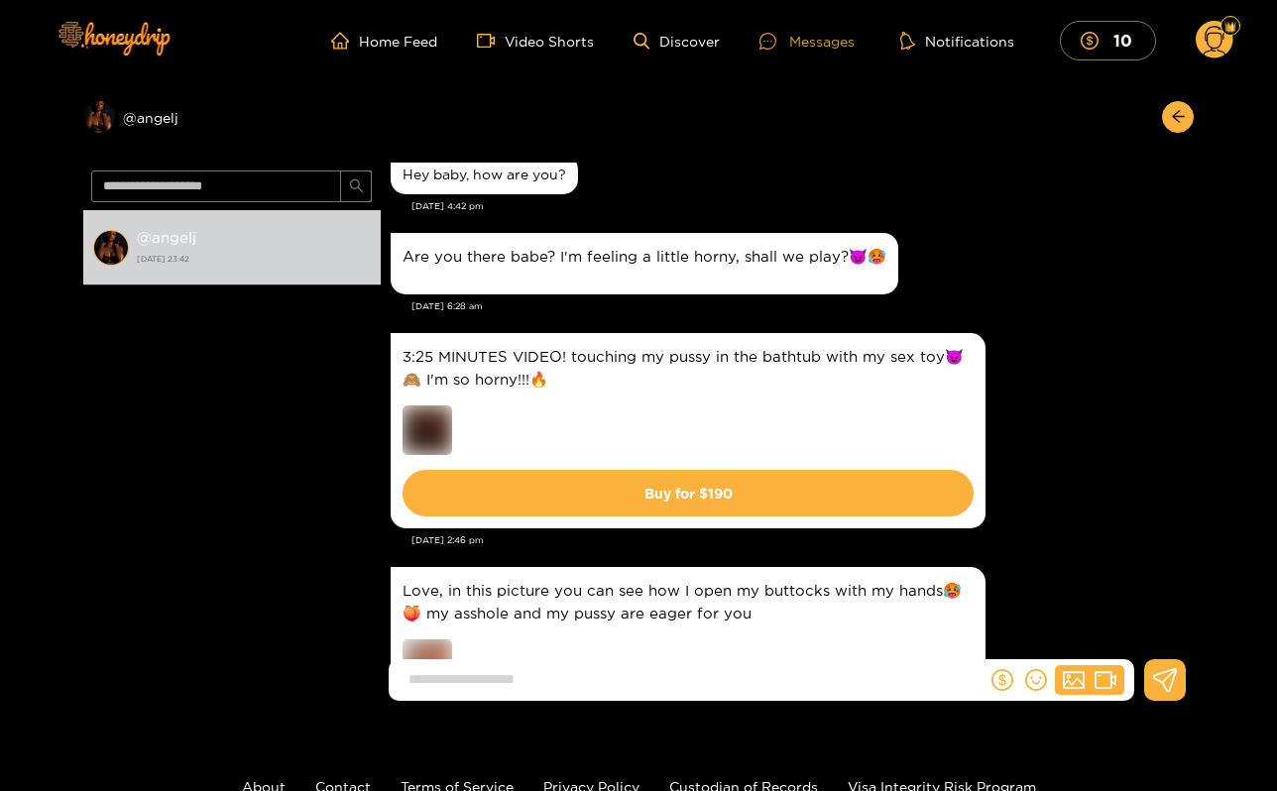
click at [794, 39] on div "Messages" at bounding box center [807, 41] width 95 height 23
click at [171, 110] on div "Preview @ angelj" at bounding box center [232, 117] width 298 height 32
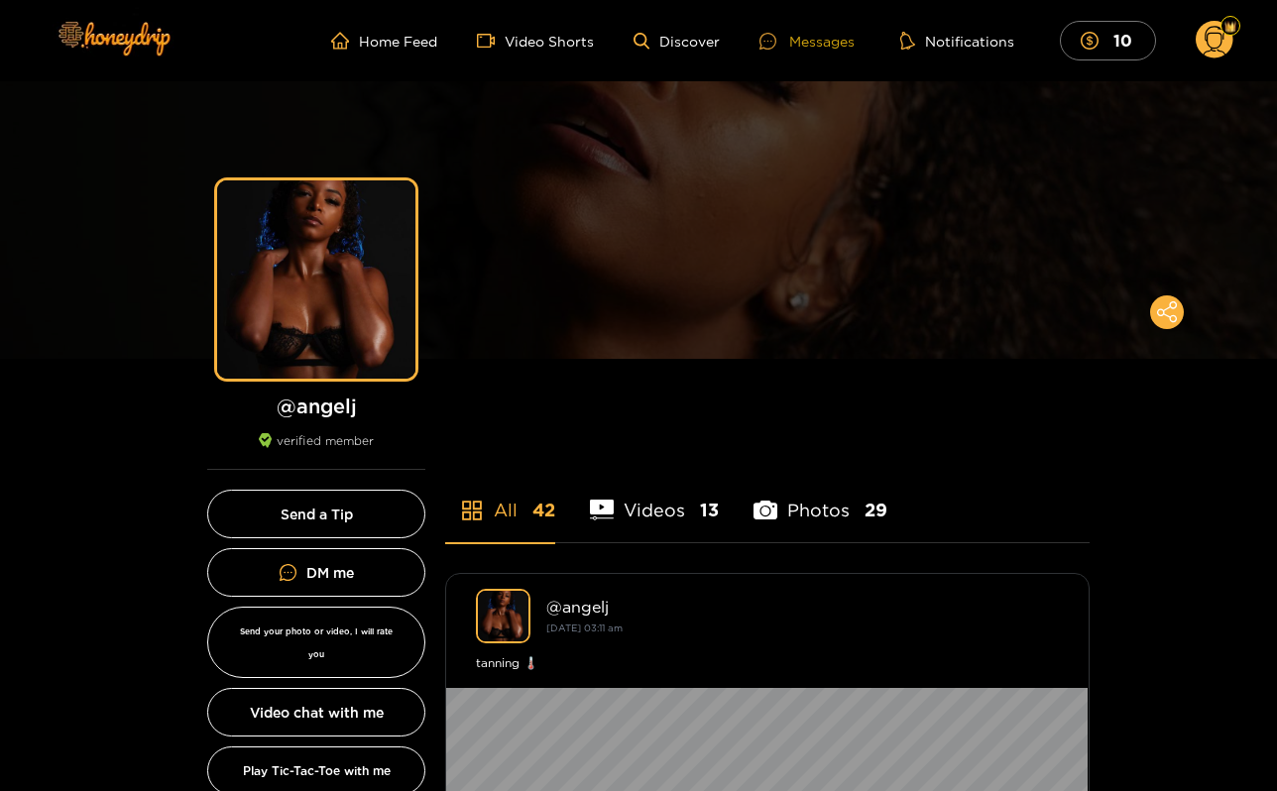
click at [817, 44] on div "Messages" at bounding box center [807, 41] width 95 height 23
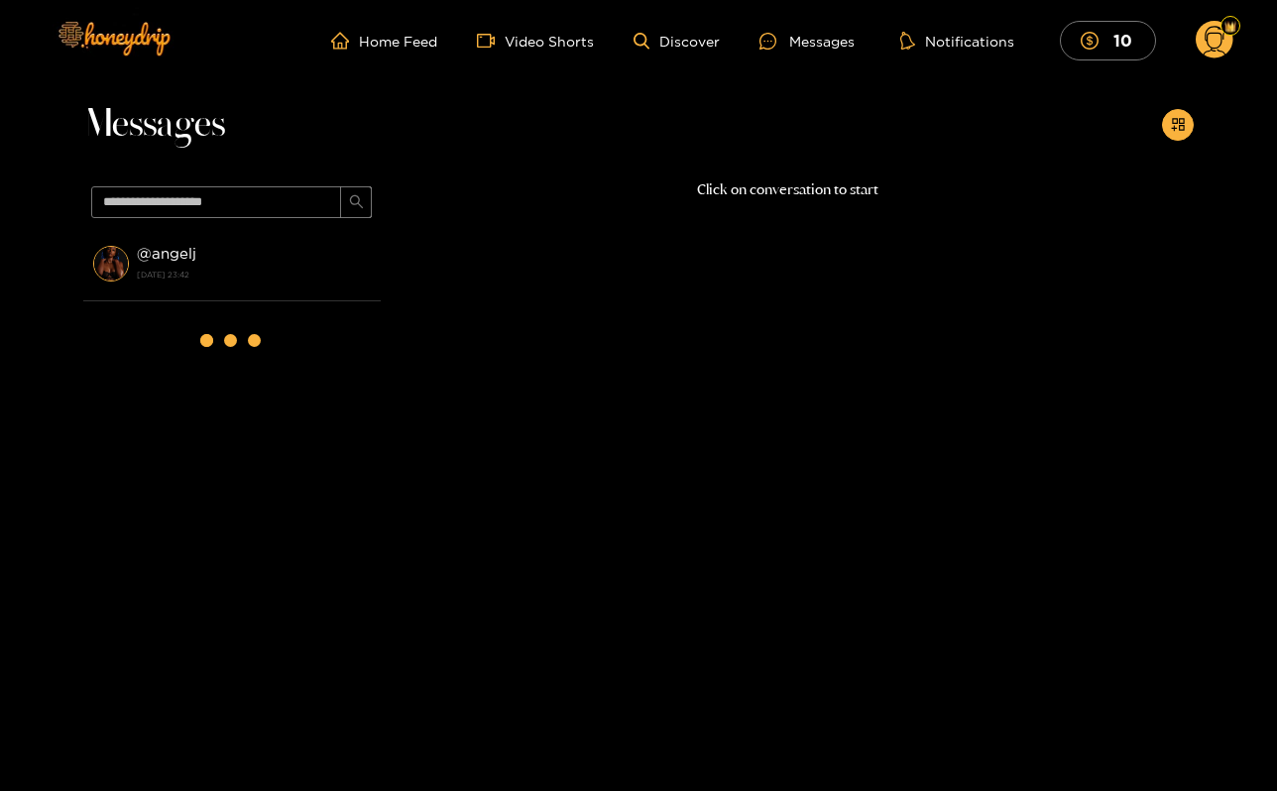
click at [1224, 34] on div at bounding box center [1215, 41] width 38 height 40
click at [1243, 24] on header "Home Feed Video Shorts Discover Messages Notifications 10 10 0" at bounding box center [638, 40] width 1277 height 81
click at [840, 37] on div "Messages" at bounding box center [807, 41] width 95 height 23
click at [234, 306] on div "@ angelj 24 August 2025 23:42" at bounding box center [232, 458] width 298 height 465
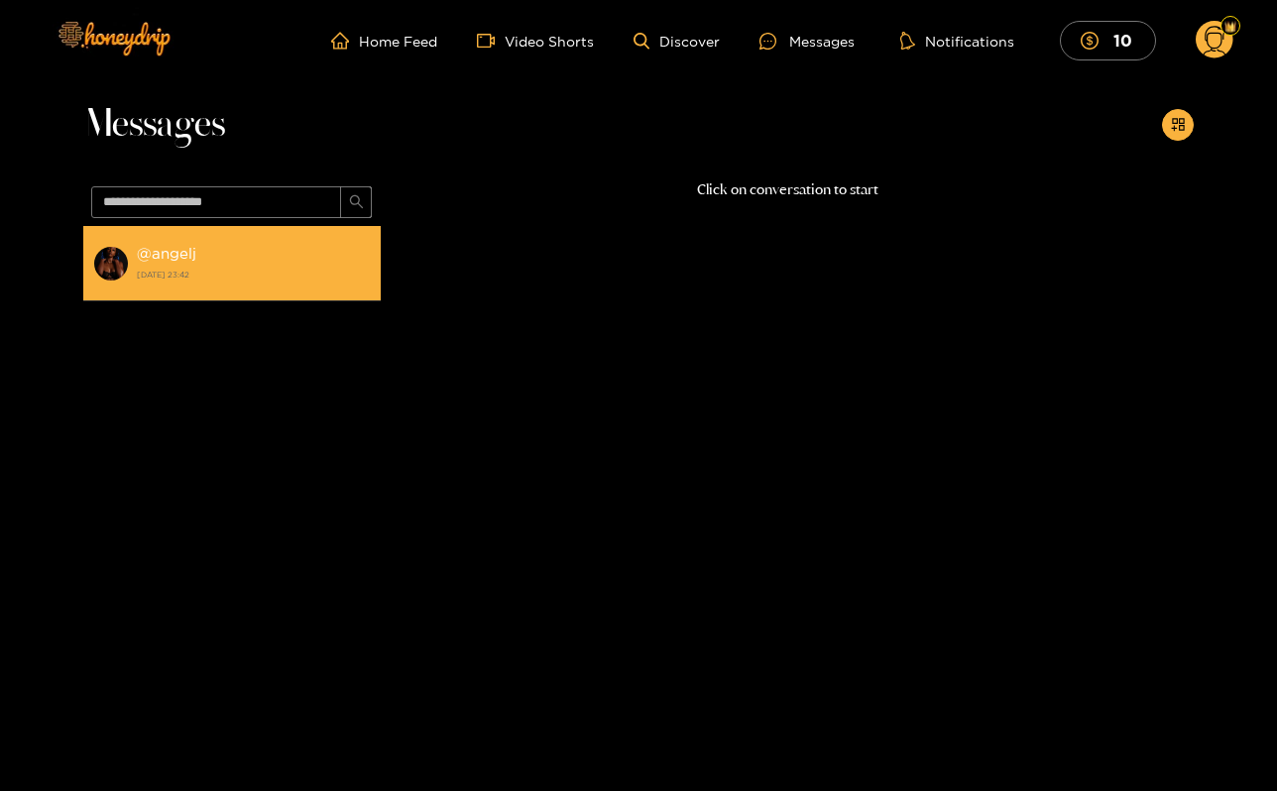
click at [240, 287] on li "@ angelj 24 August 2025 23:42" at bounding box center [232, 263] width 298 height 75
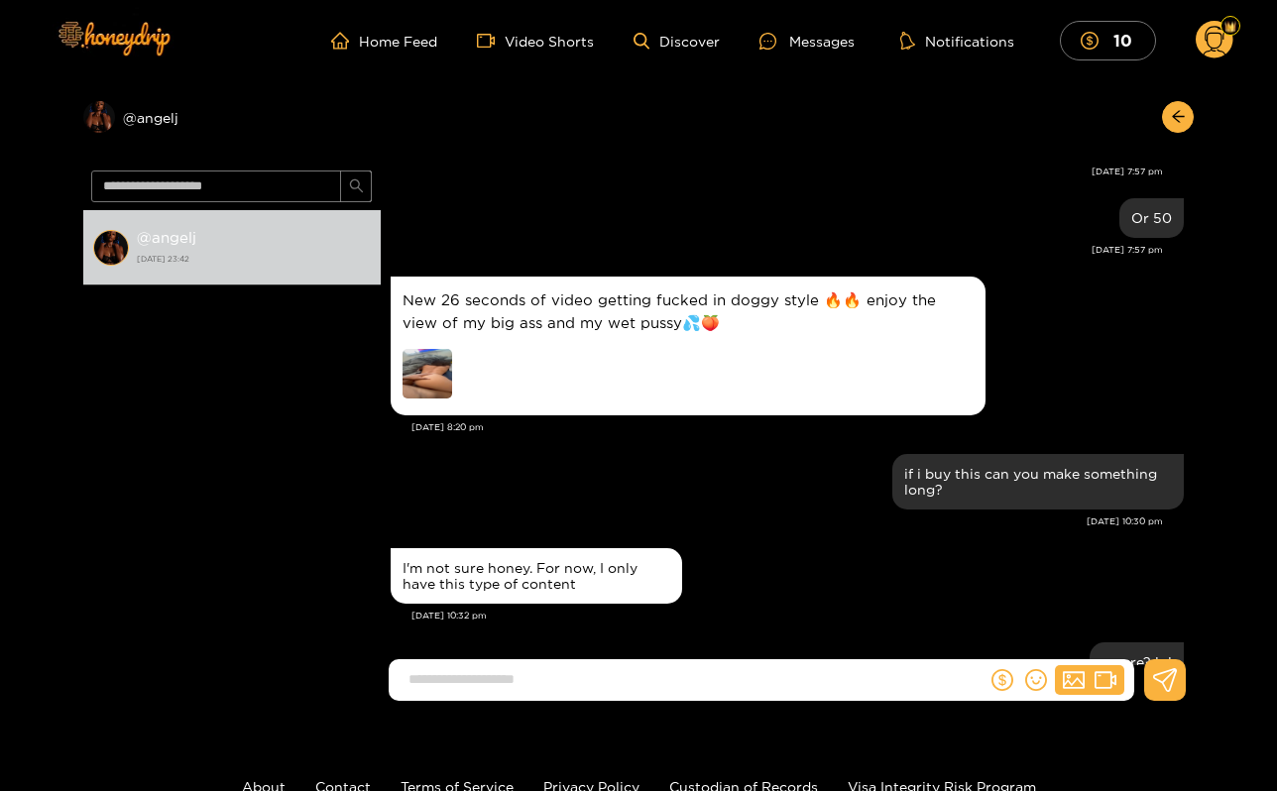
scroll to position [12253, 0]
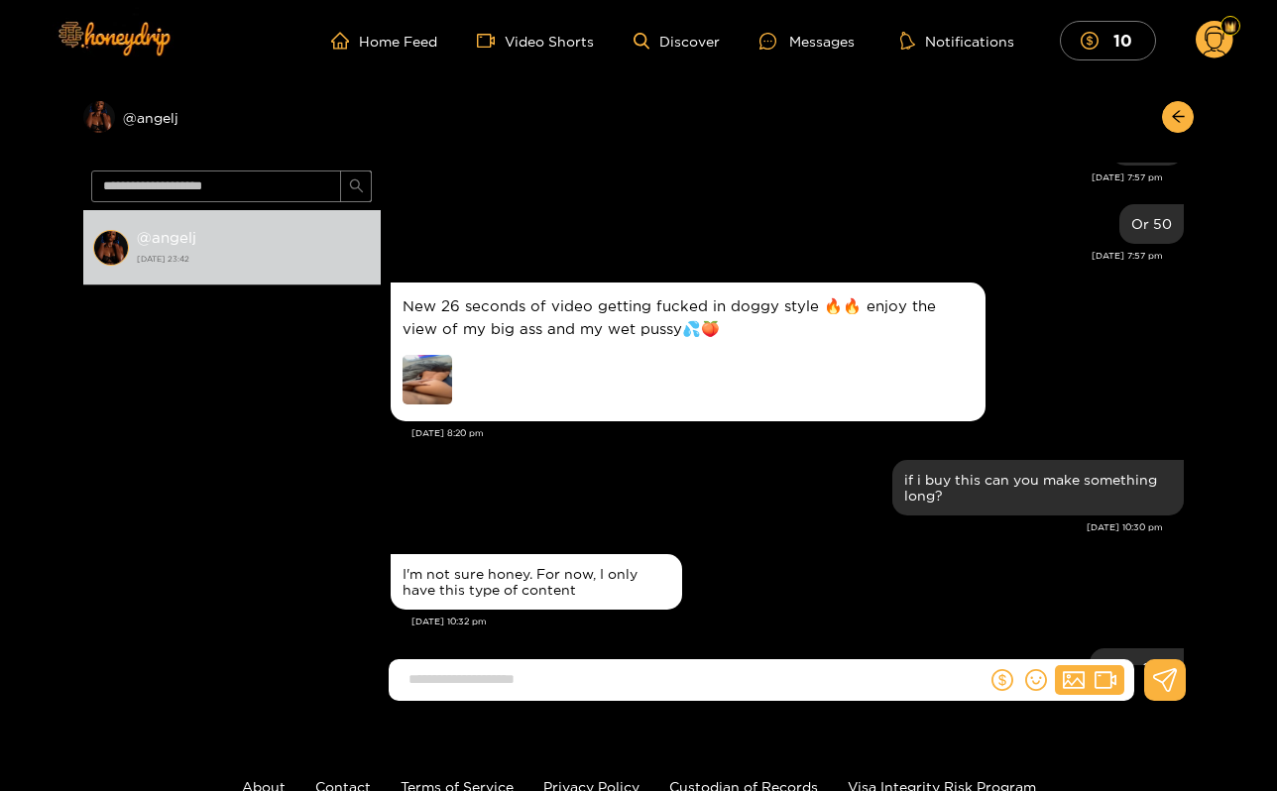
click at [423, 355] on img at bounding box center [428, 380] width 50 height 50
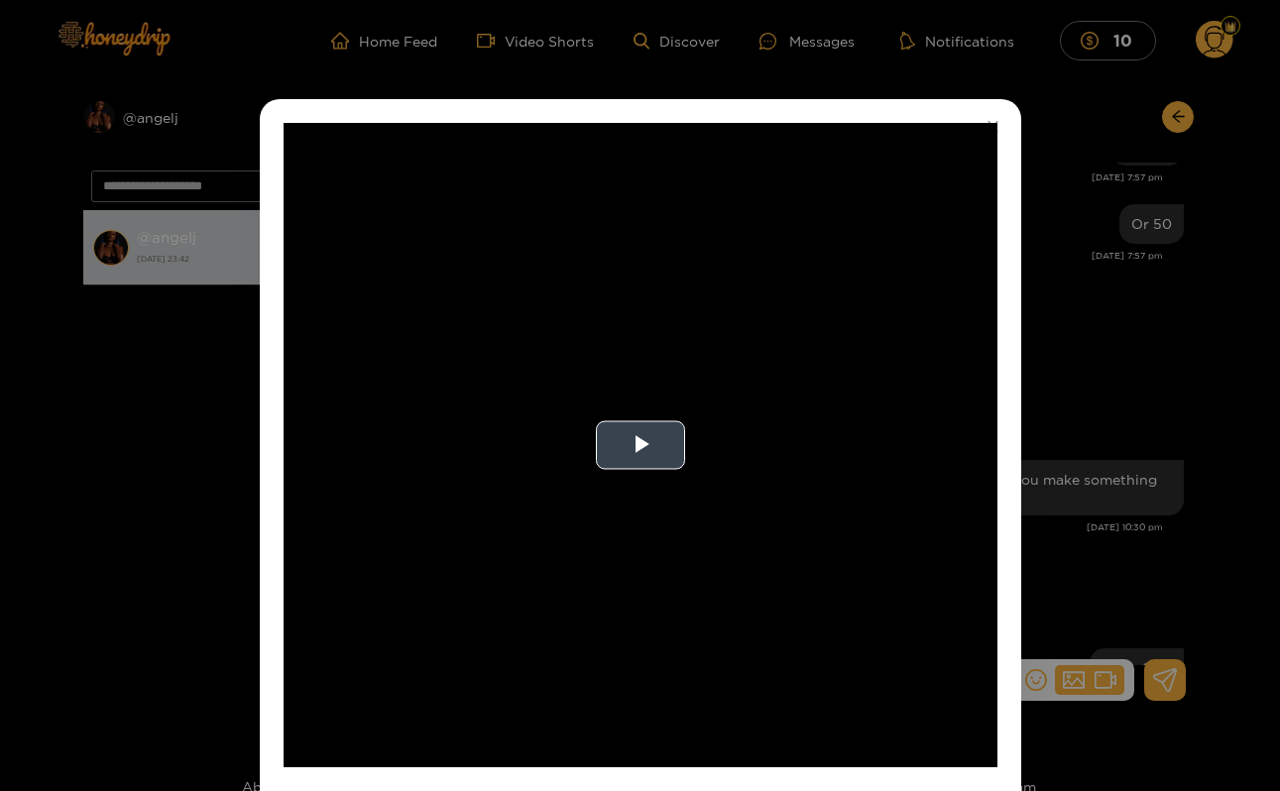
click at [641, 445] on span "Video Player" at bounding box center [641, 445] width 0 height 0
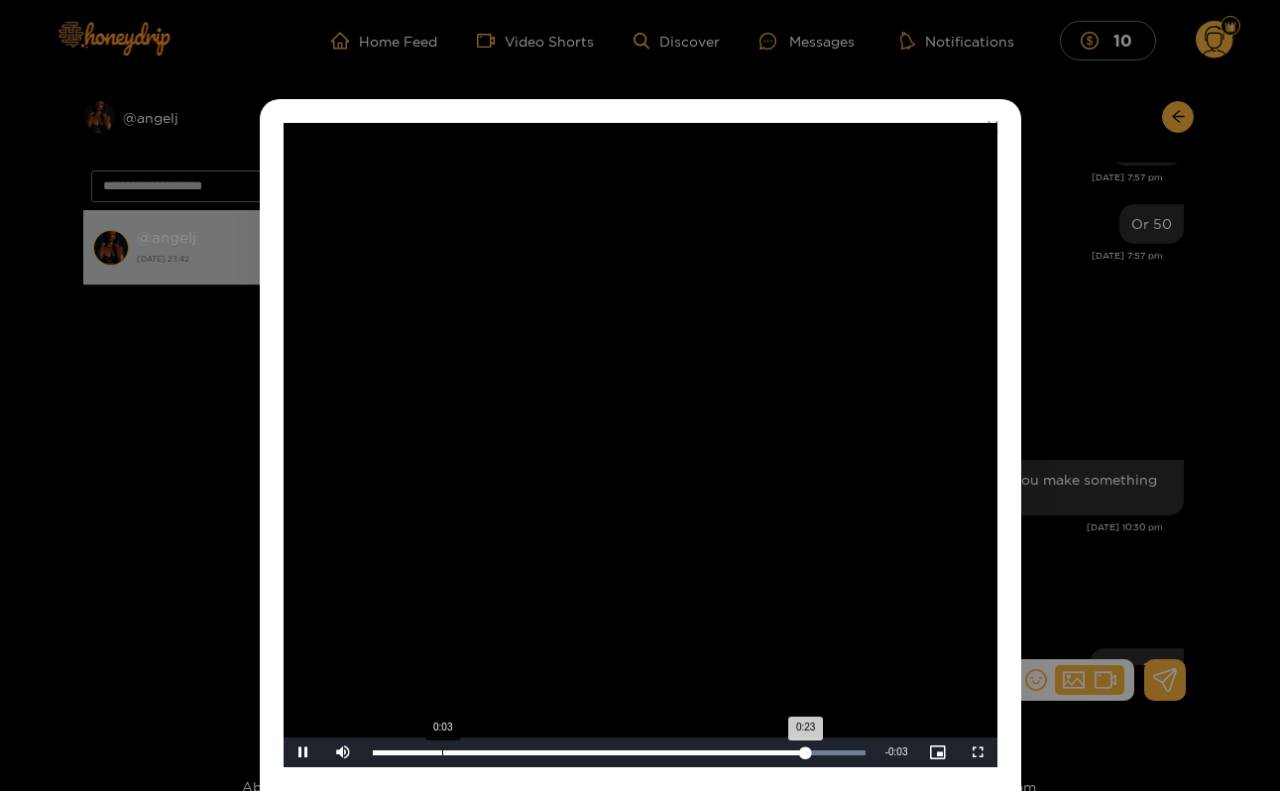
click at [442, 755] on div "0:03" at bounding box center [442, 753] width 1 height 5
click at [303, 753] on span "Video Player" at bounding box center [303, 753] width 0 height 0
click at [654, 539] on video "Video Player" at bounding box center [641, 445] width 714 height 645
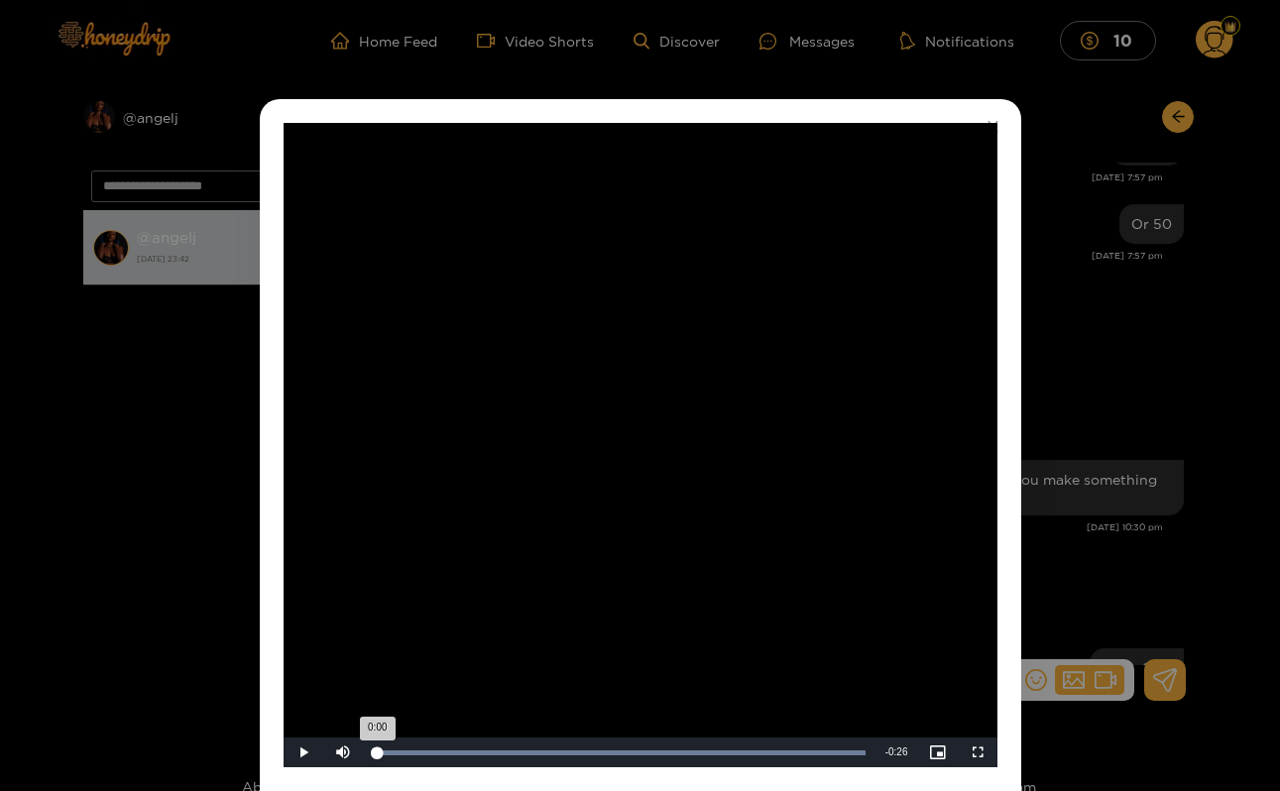
click at [376, 753] on div "Loaded : 100.00% 0:00 0:00" at bounding box center [619, 753] width 493 height 5
click at [1126, 176] on div "**********" at bounding box center [640, 395] width 1280 height 791
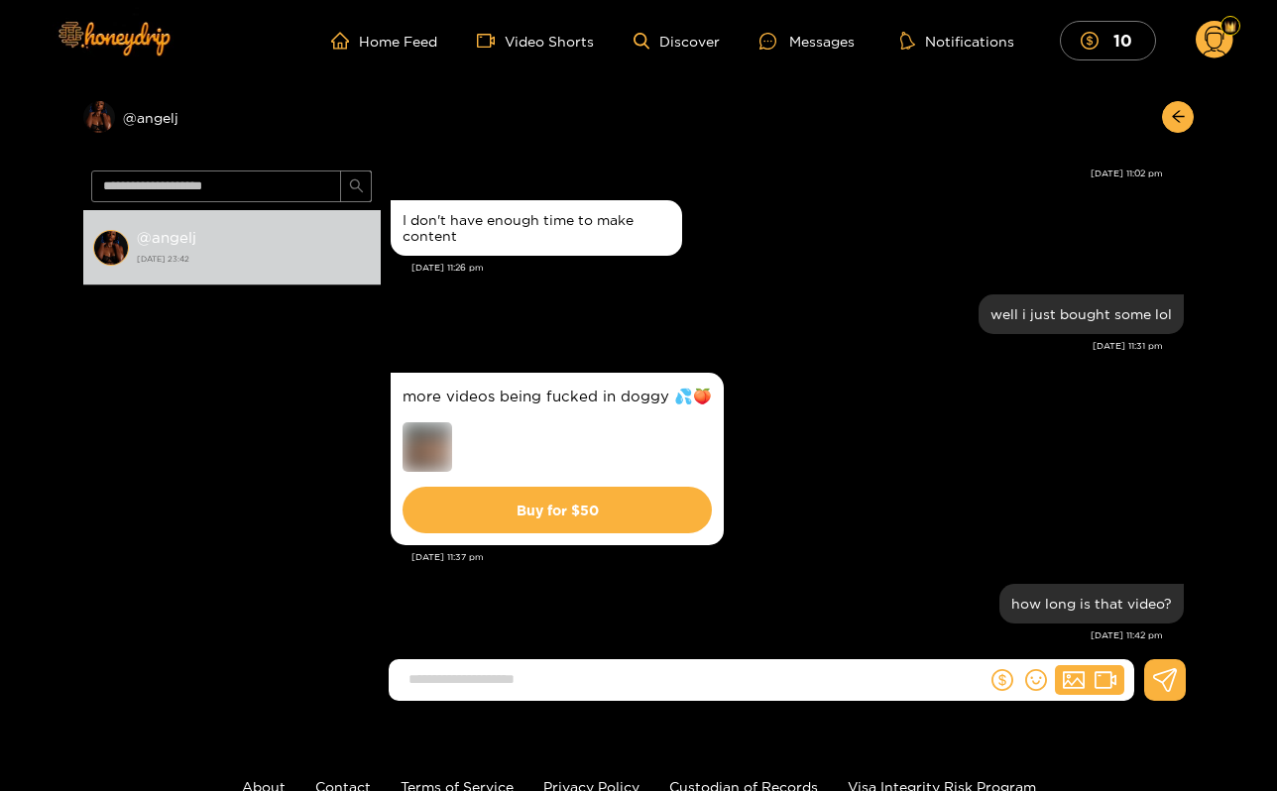
scroll to position [13280, 0]
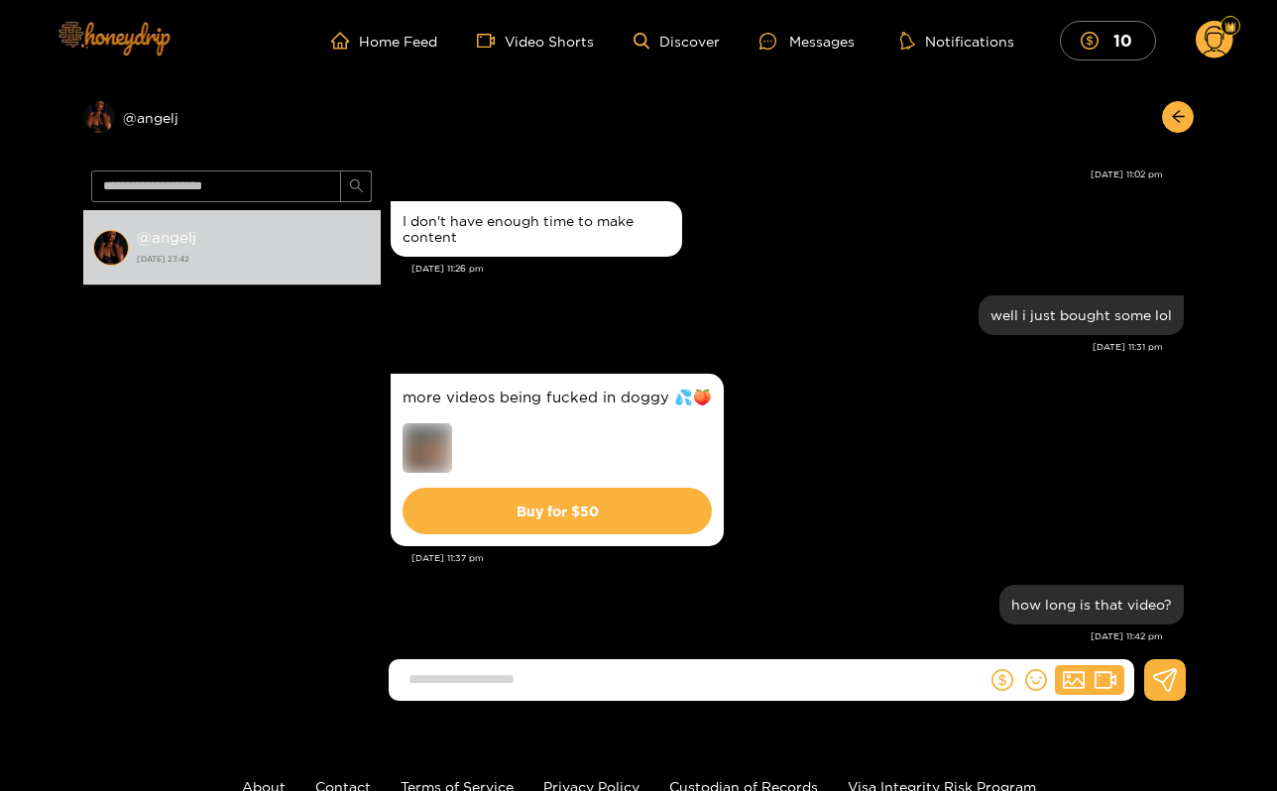
click at [143, 35] on img at bounding box center [113, 37] width 139 height 83
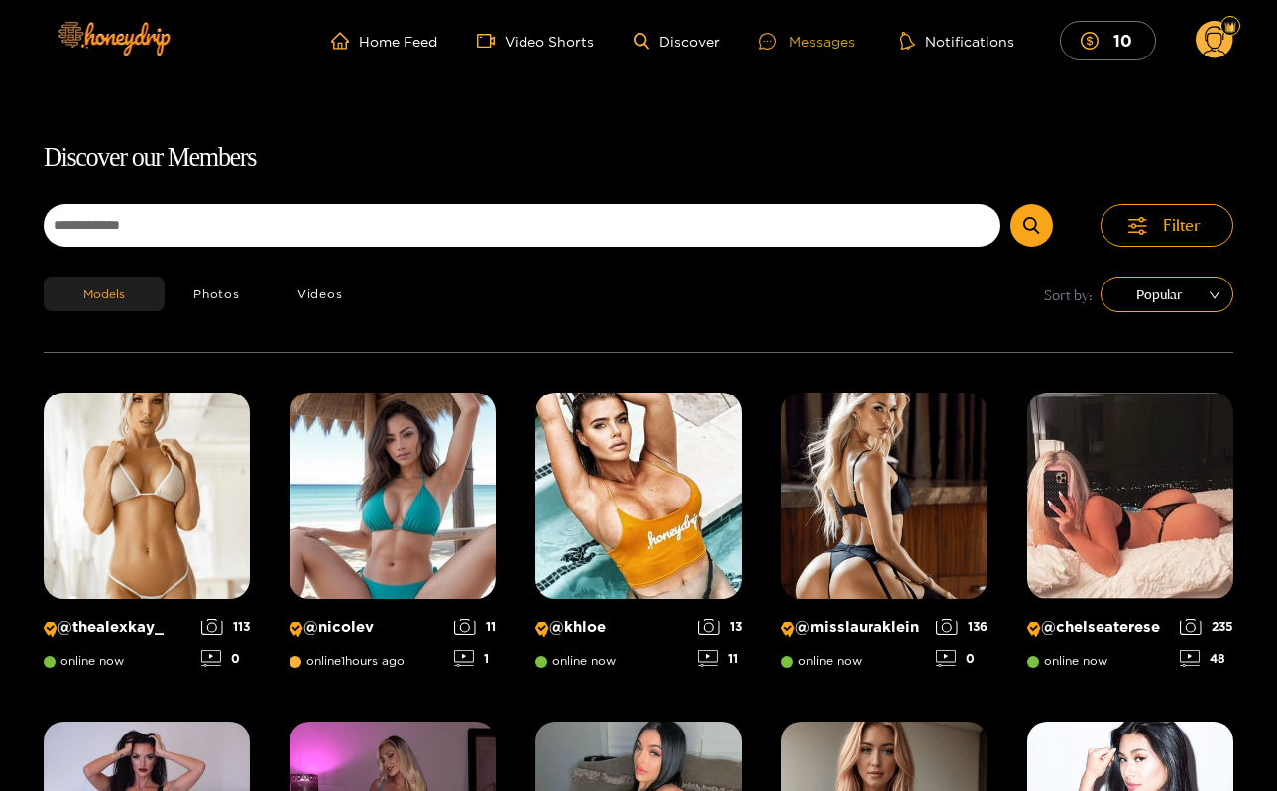
click at [786, 40] on div at bounding box center [775, 41] width 30 height 17
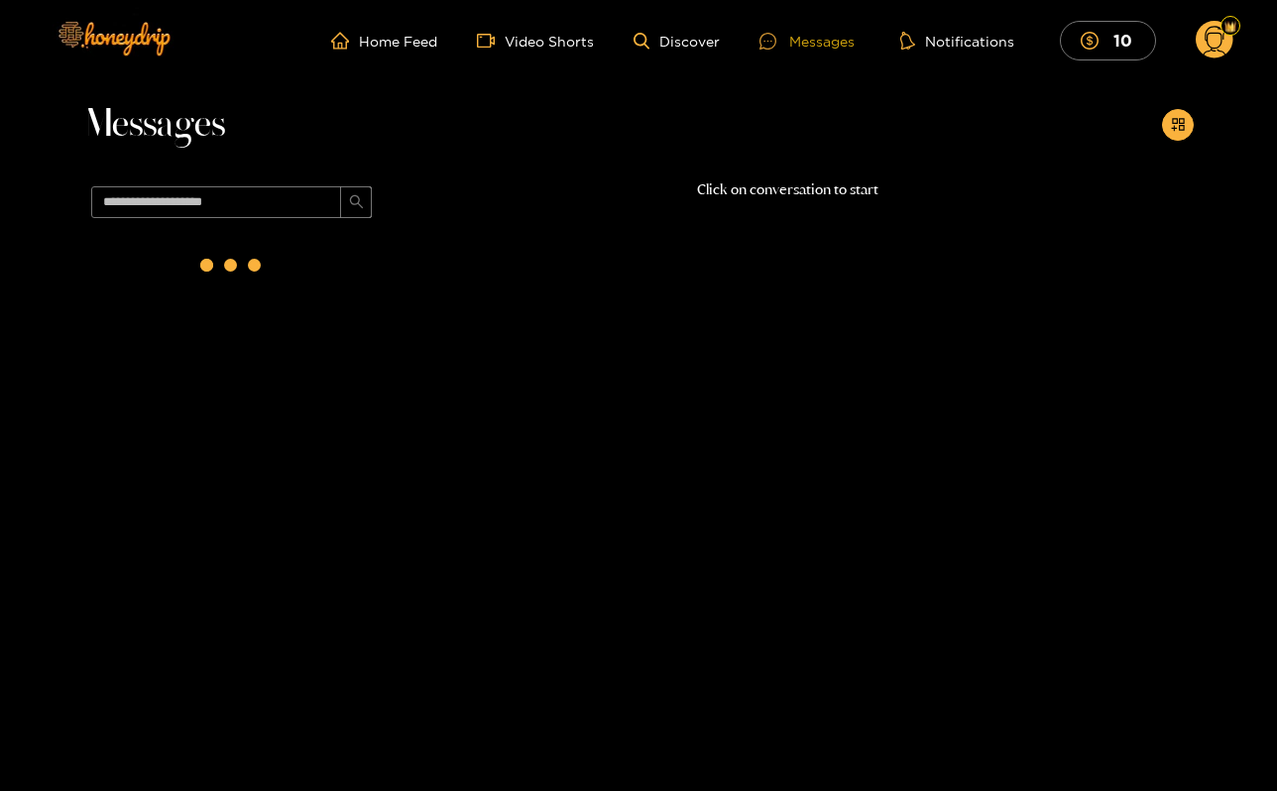
scroll to position [127, 0]
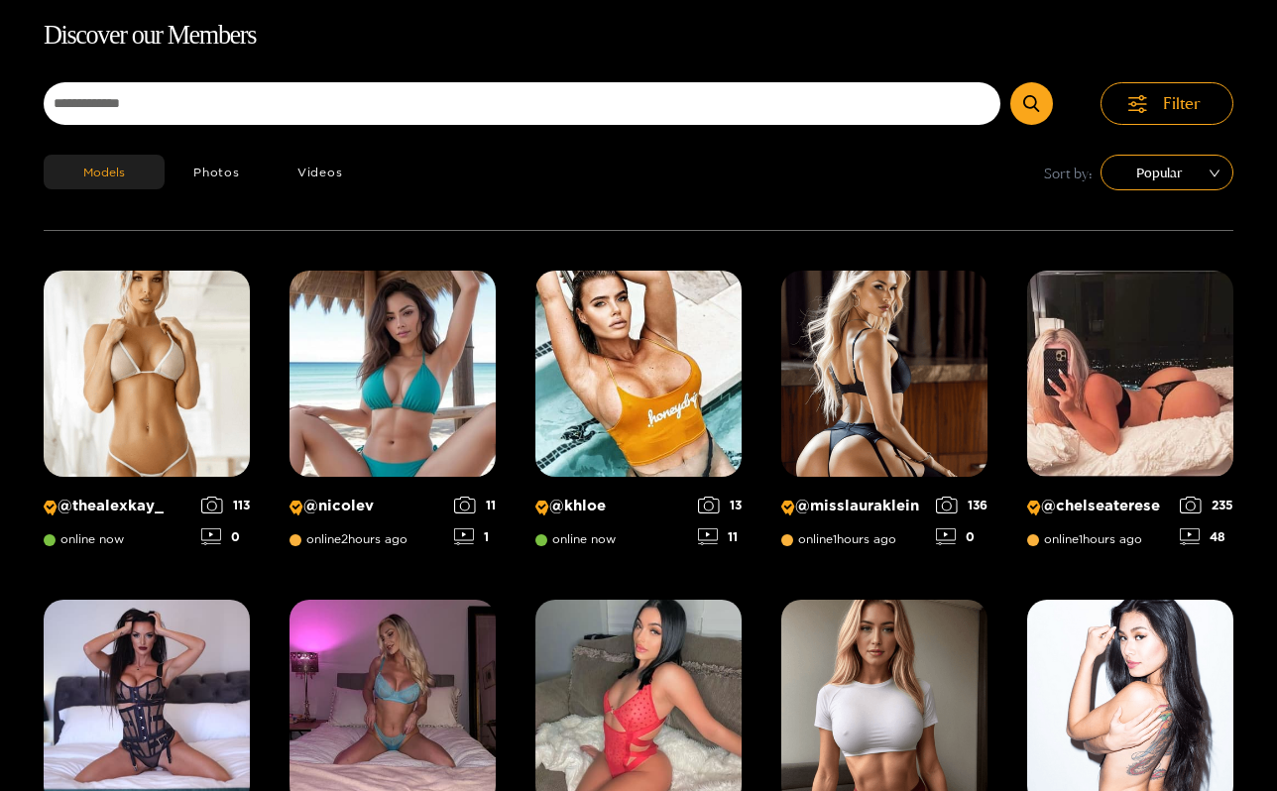
scroll to position [127, 0]
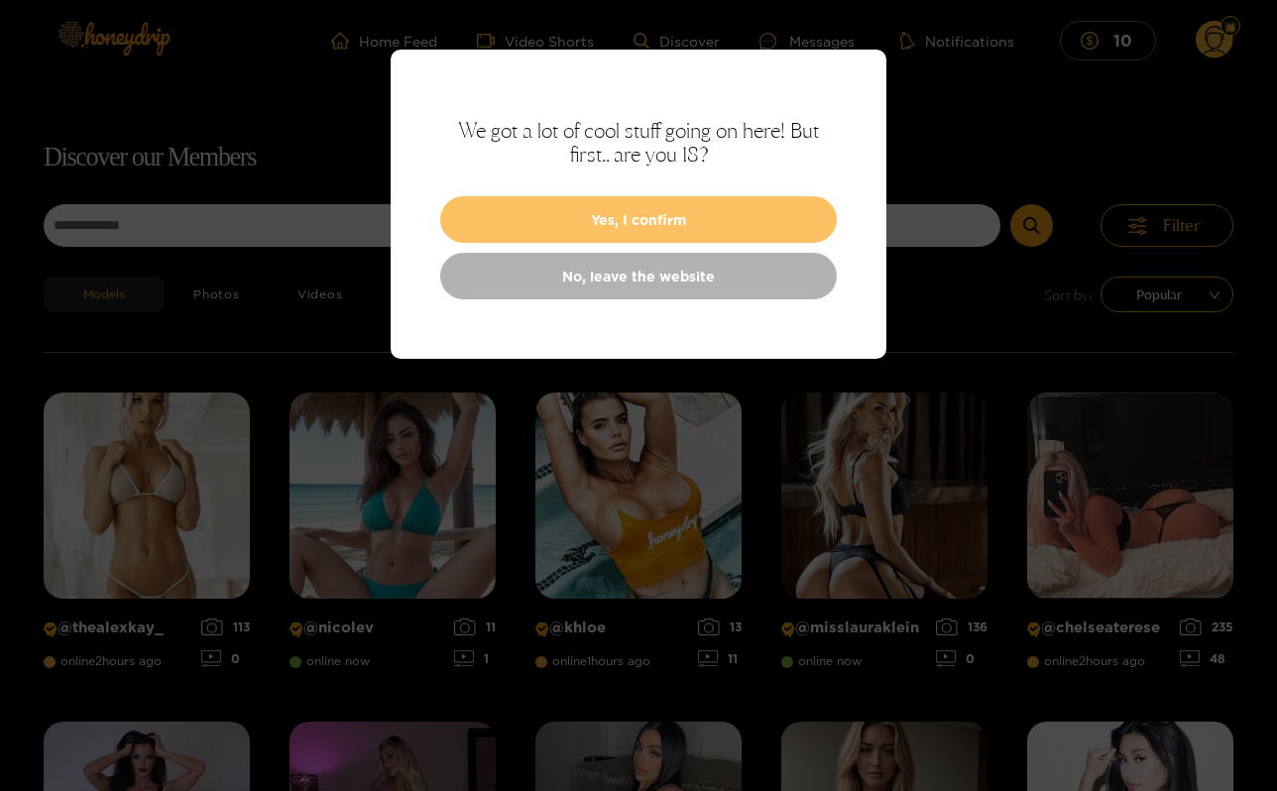
click at [790, 222] on button "Yes, I confirm" at bounding box center [638, 219] width 397 height 47
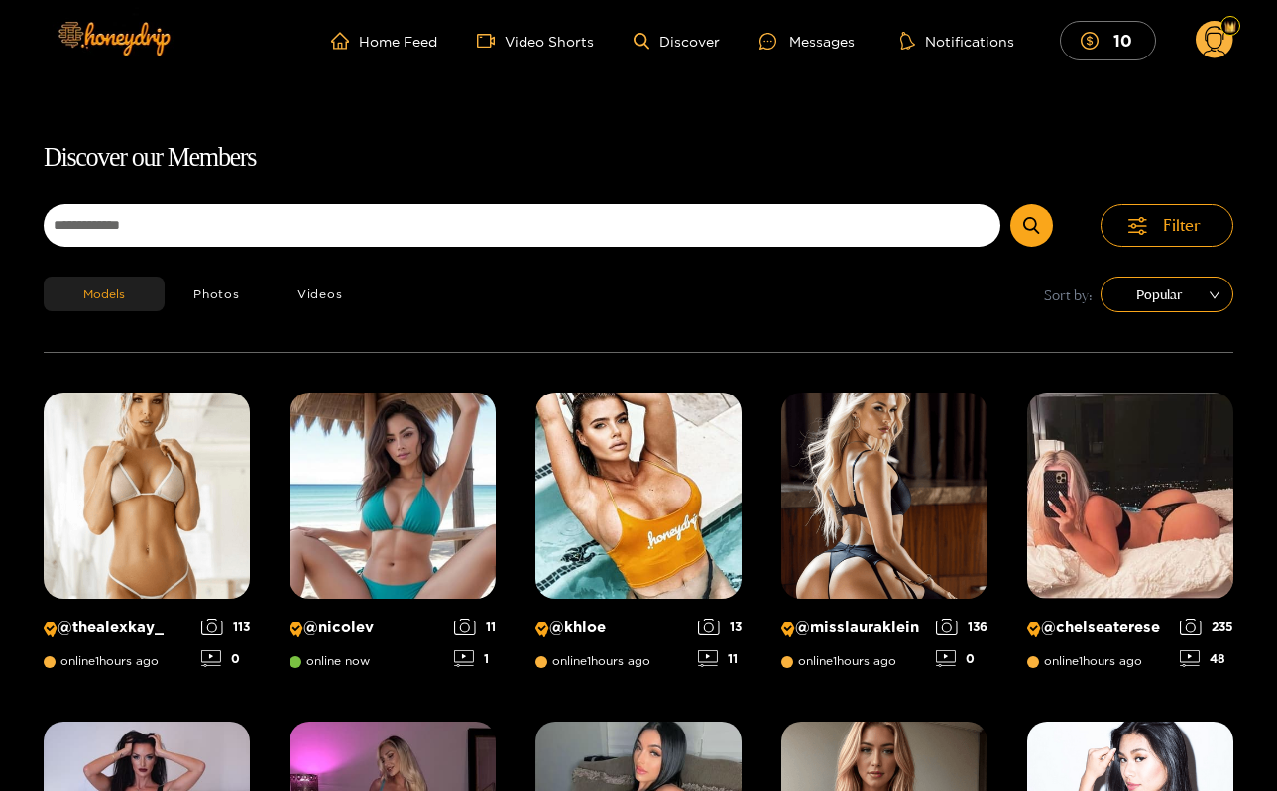
click at [943, 21] on ul "Home Feed Video Shorts Discover Messages Notifications 10" at bounding box center [782, 41] width 903 height 40
click at [943, 40] on button "Notifications" at bounding box center [958, 41] width 126 height 20
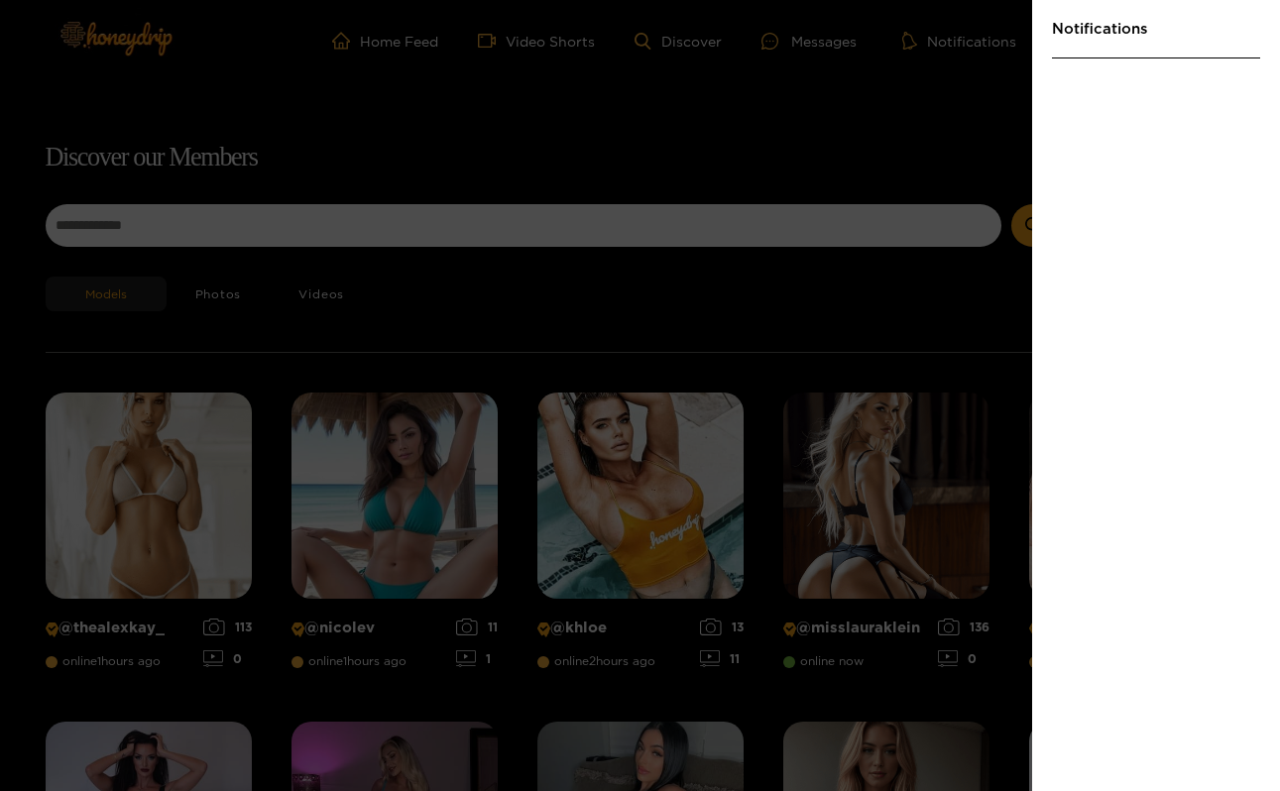
click at [862, 41] on div at bounding box center [640, 395] width 1280 height 791
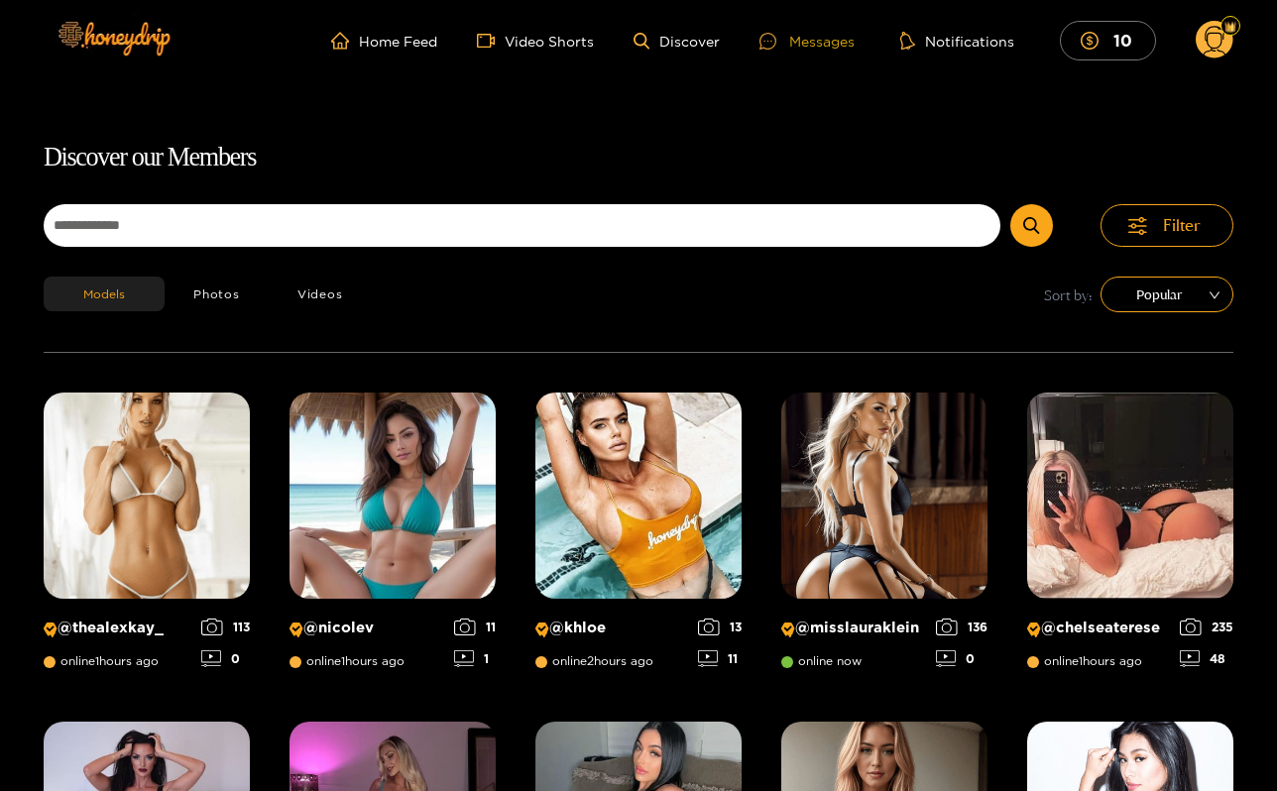
click at [812, 39] on div "Messages" at bounding box center [807, 41] width 95 height 23
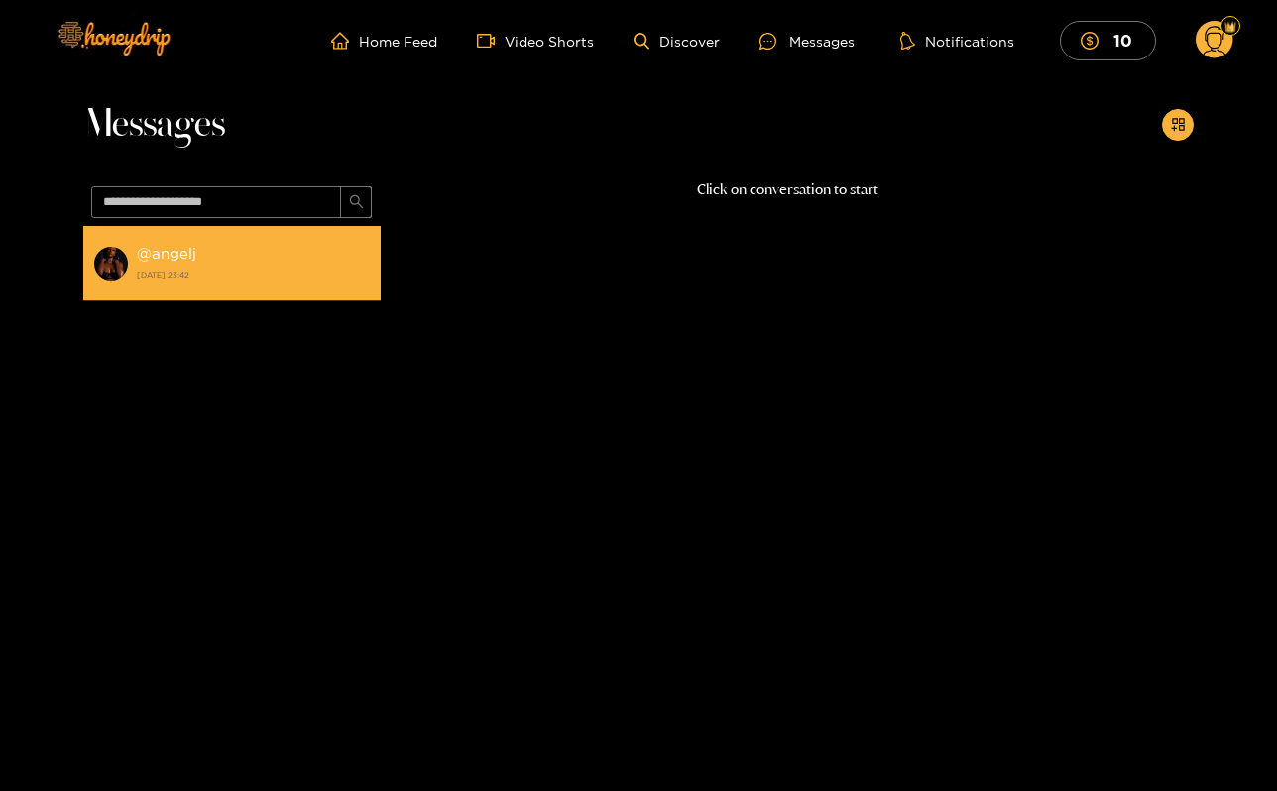
click at [271, 291] on li "@ angelj [DATE] 23:42" at bounding box center [232, 263] width 298 height 75
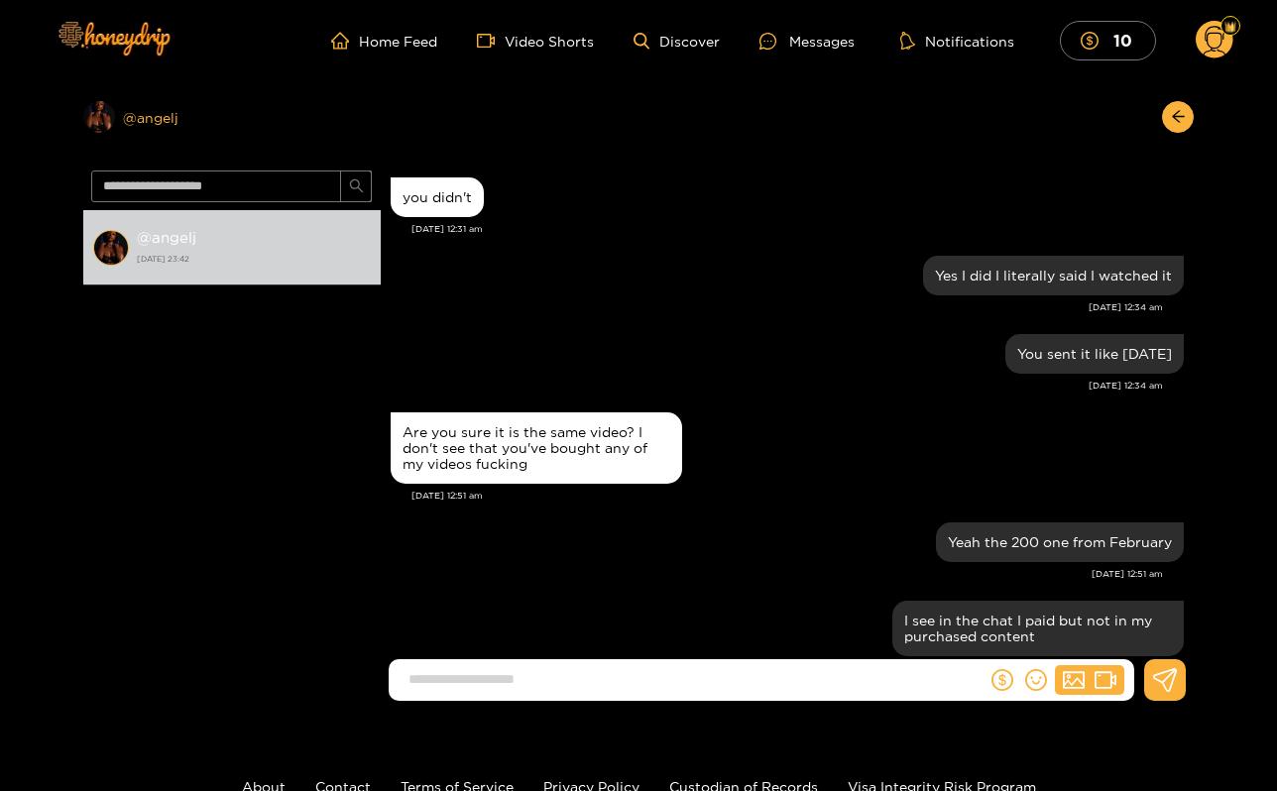
click at [164, 115] on div "Preview @ angelj" at bounding box center [232, 117] width 298 height 32
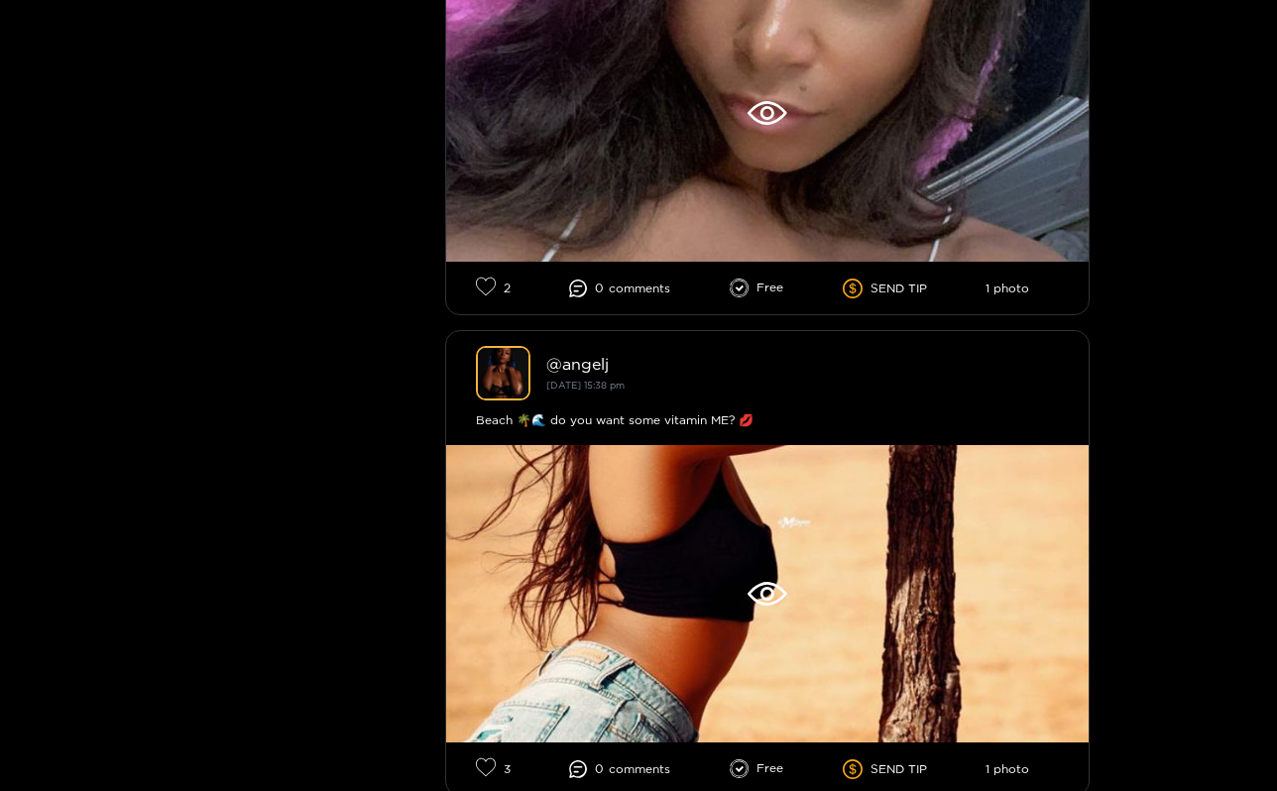
scroll to position [15644, 0]
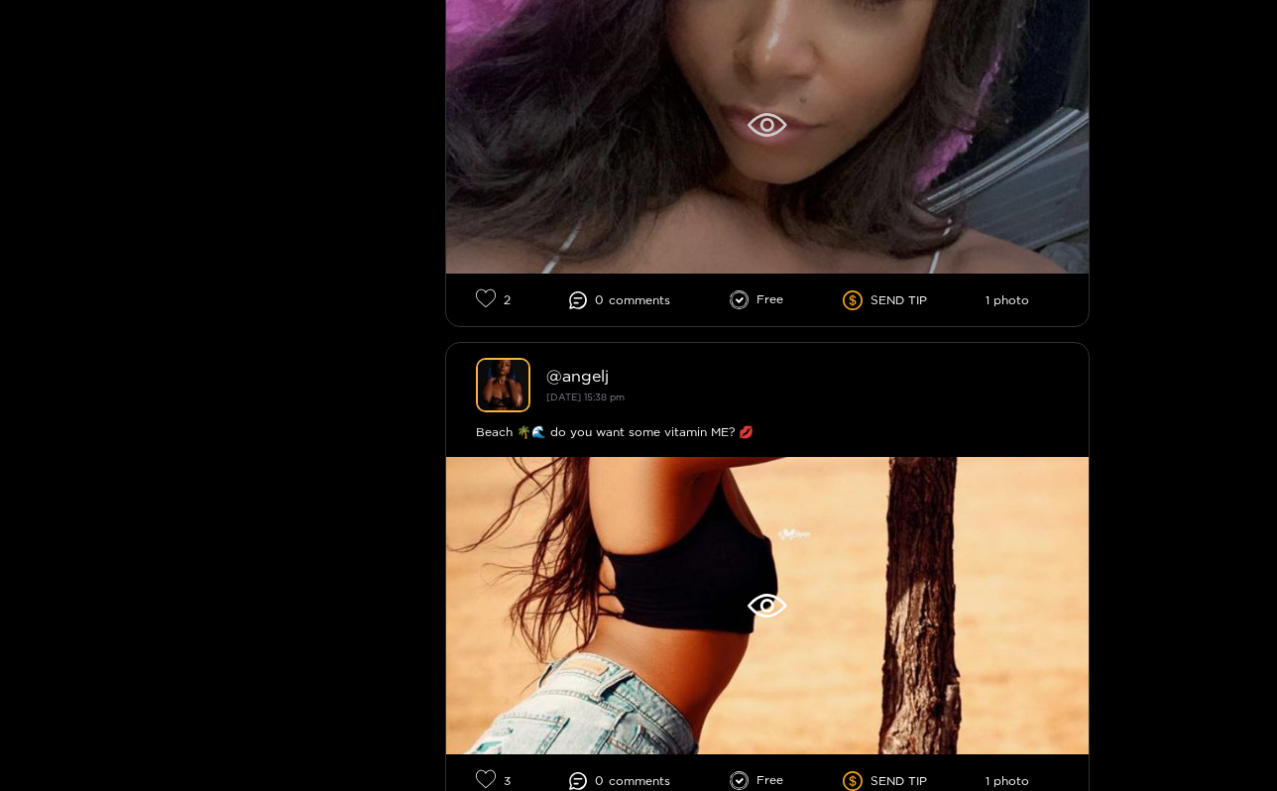
click at [762, 182] on div at bounding box center [767, 125] width 643 height 298
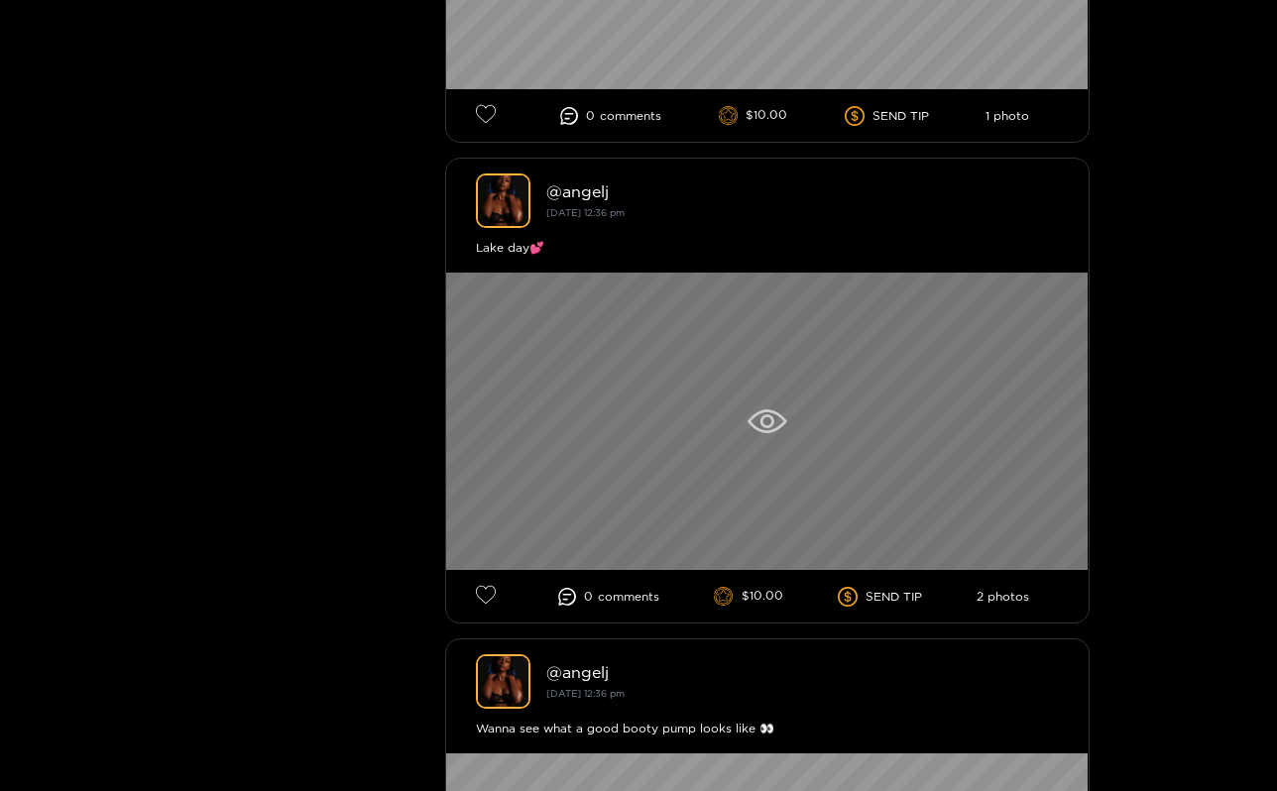
scroll to position [898, 0]
click at [738, 520] on div at bounding box center [767, 421] width 643 height 298
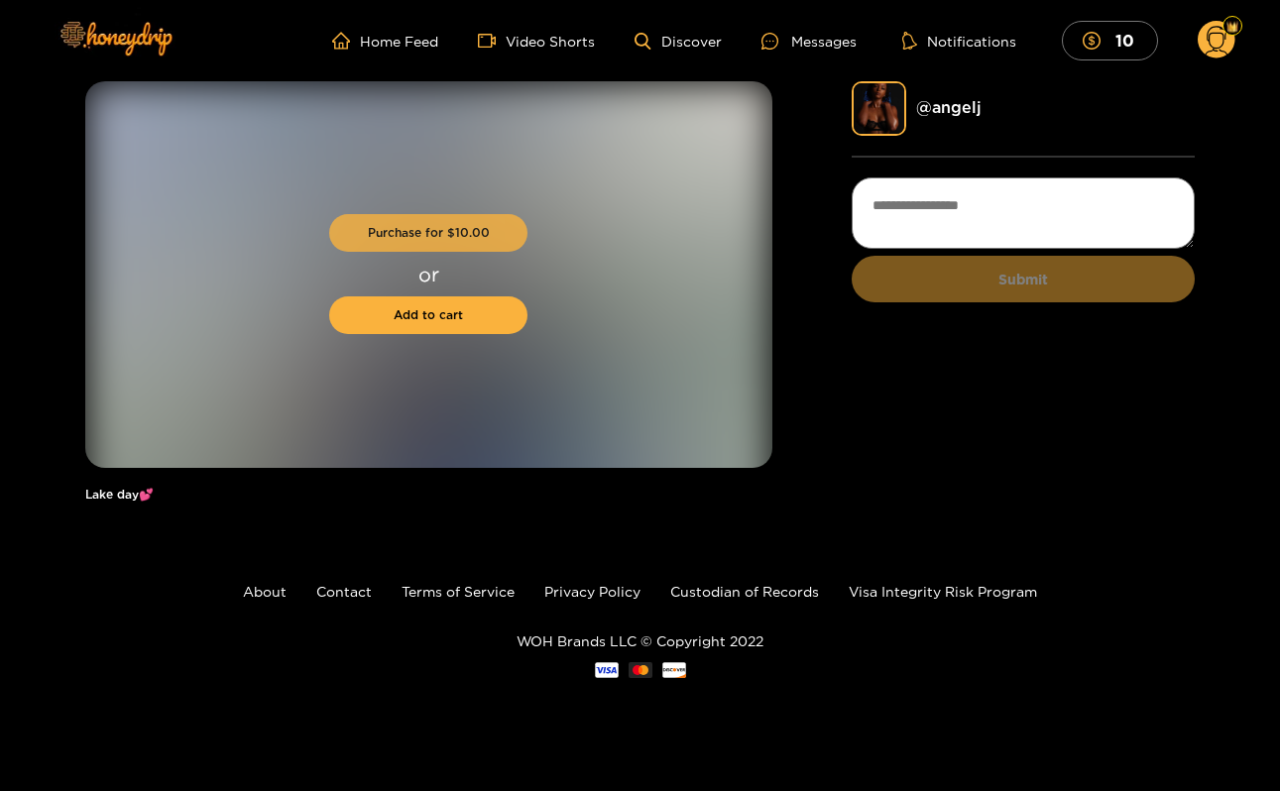
click at [493, 229] on button "Purchase for $ 10.00" at bounding box center [428, 233] width 198 height 38
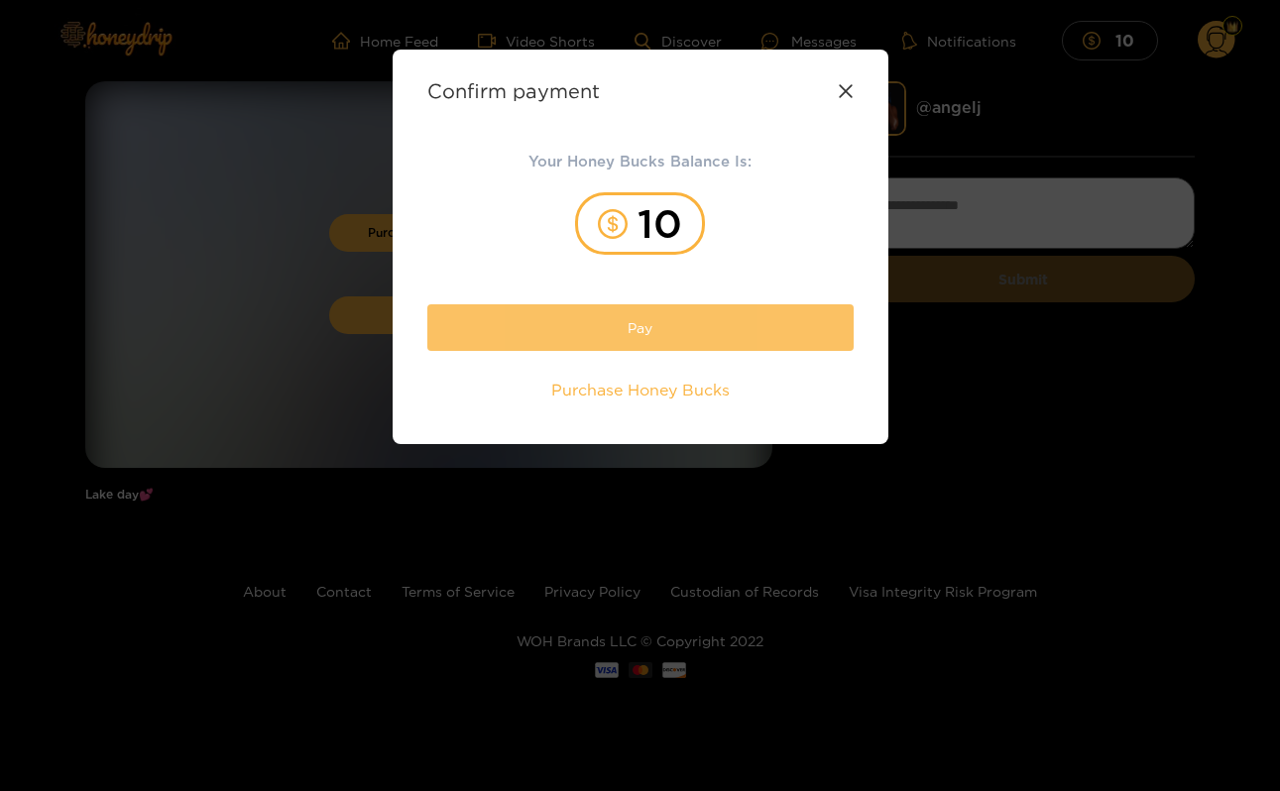
click at [571, 323] on button "Pay" at bounding box center [640, 327] width 426 height 47
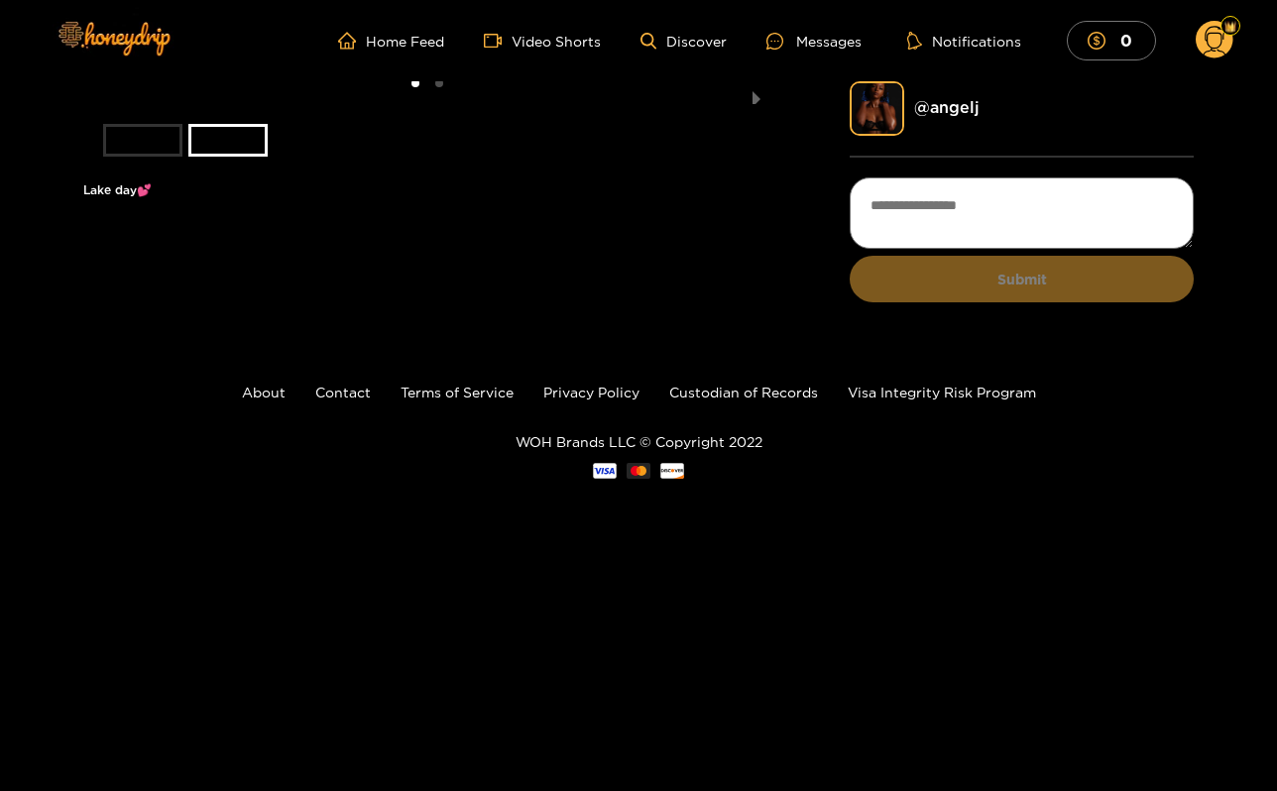
click at [134, 157] on li "slide item 1" at bounding box center [142, 140] width 79 height 33
click at [156, 157] on li "slide item 1" at bounding box center [142, 140] width 79 height 33
click at [144, 157] on li "slide item 1" at bounding box center [142, 140] width 79 height 33
click at [283, 164] on ul at bounding box center [427, 144] width 648 height 40
click at [254, 157] on li "slide item 2" at bounding box center [227, 140] width 79 height 33
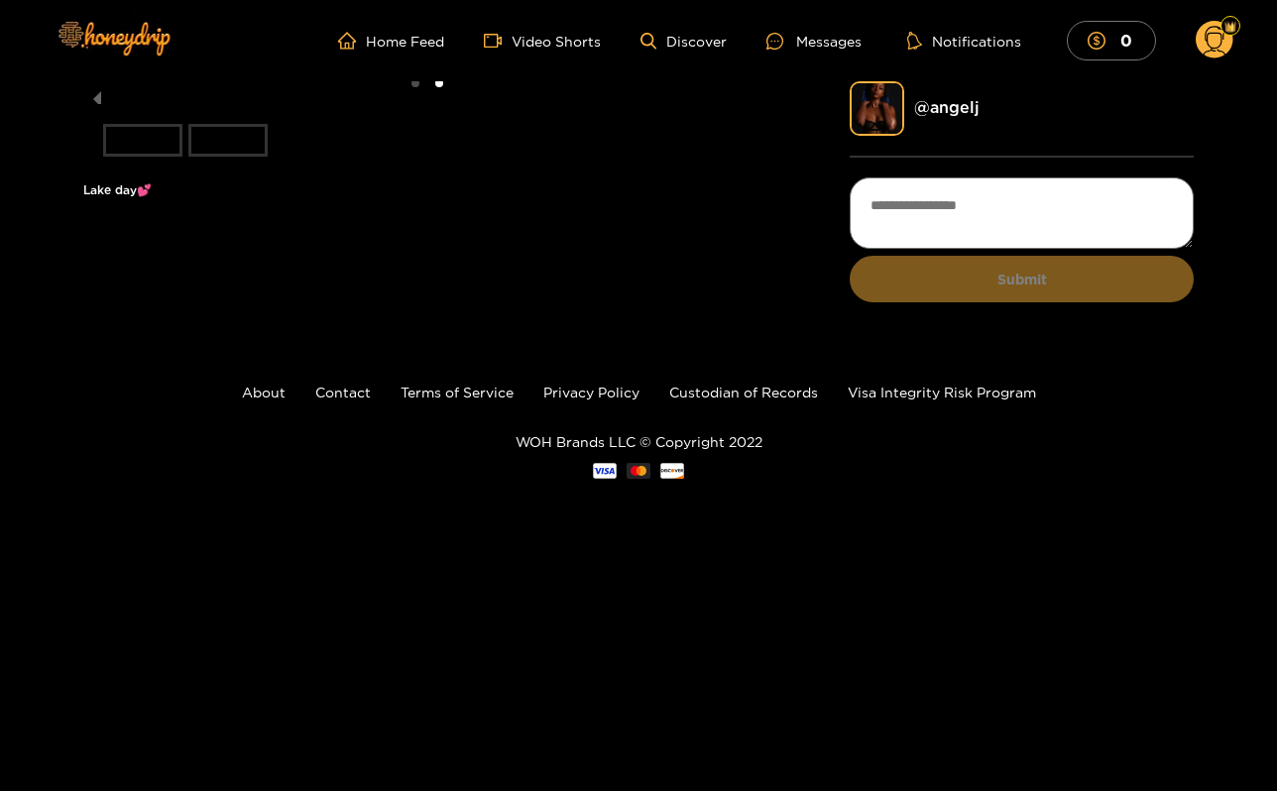
click at [157, 157] on li "slide item 1" at bounding box center [142, 140] width 79 height 33
click at [209, 157] on li "slide item 2" at bounding box center [227, 140] width 79 height 33
click at [124, 30] on img at bounding box center [113, 37] width 139 height 83
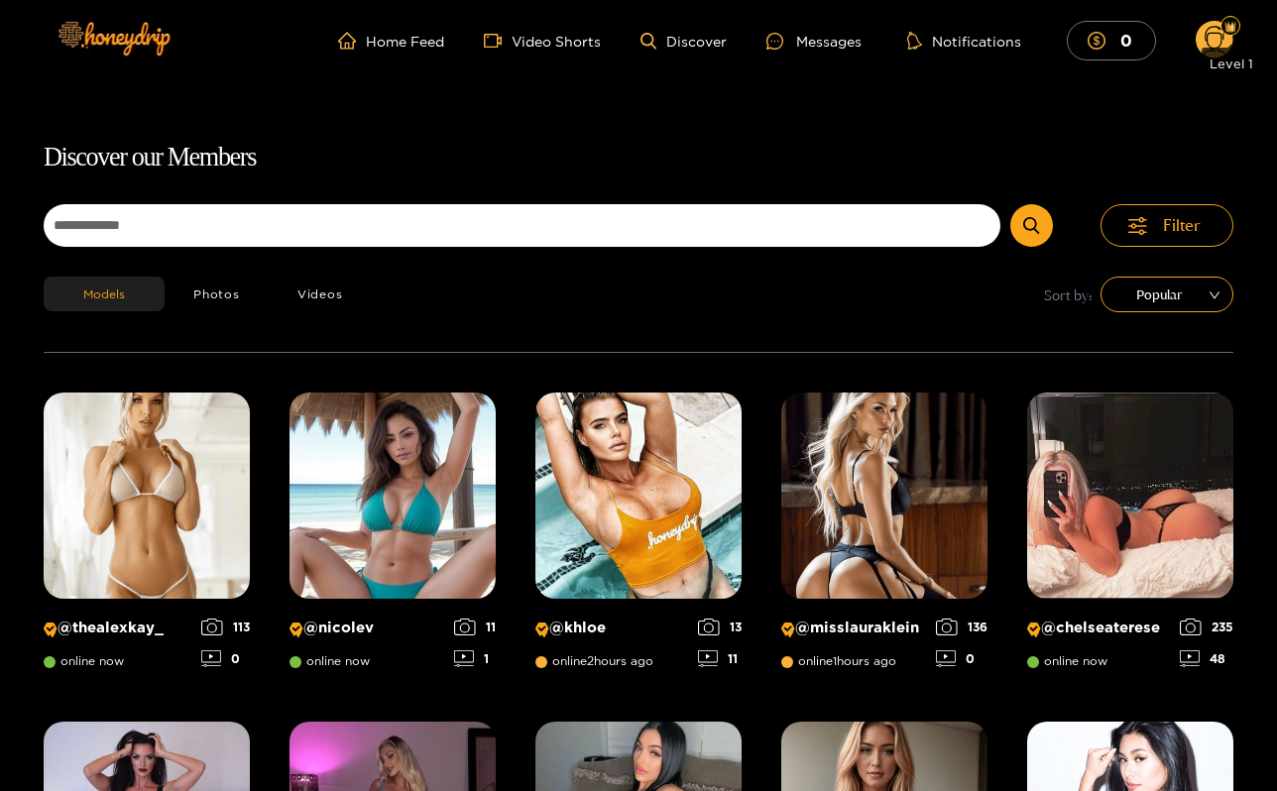
click at [1222, 28] on div at bounding box center [1231, 26] width 20 height 20
click at [1201, 45] on circle at bounding box center [1215, 40] width 38 height 38
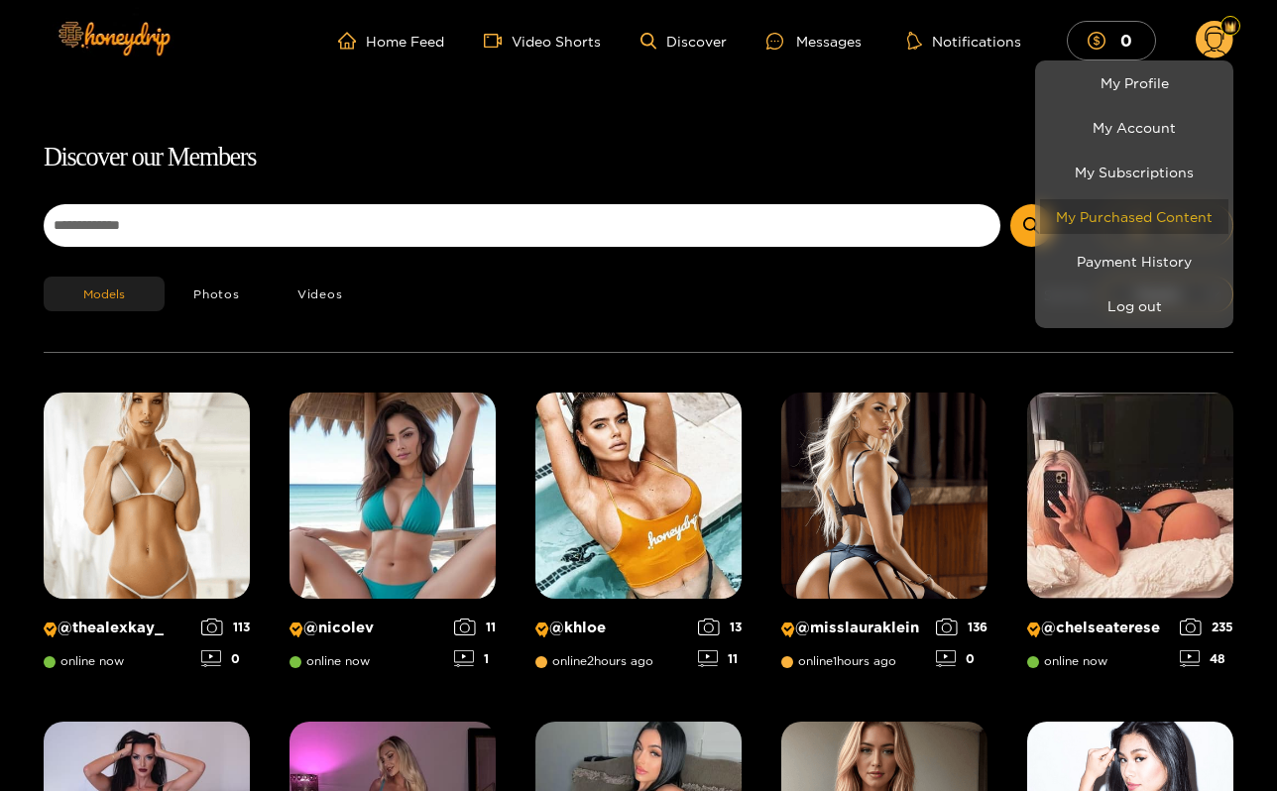
click at [1152, 219] on link "My Purchased Content" at bounding box center [1134, 216] width 188 height 35
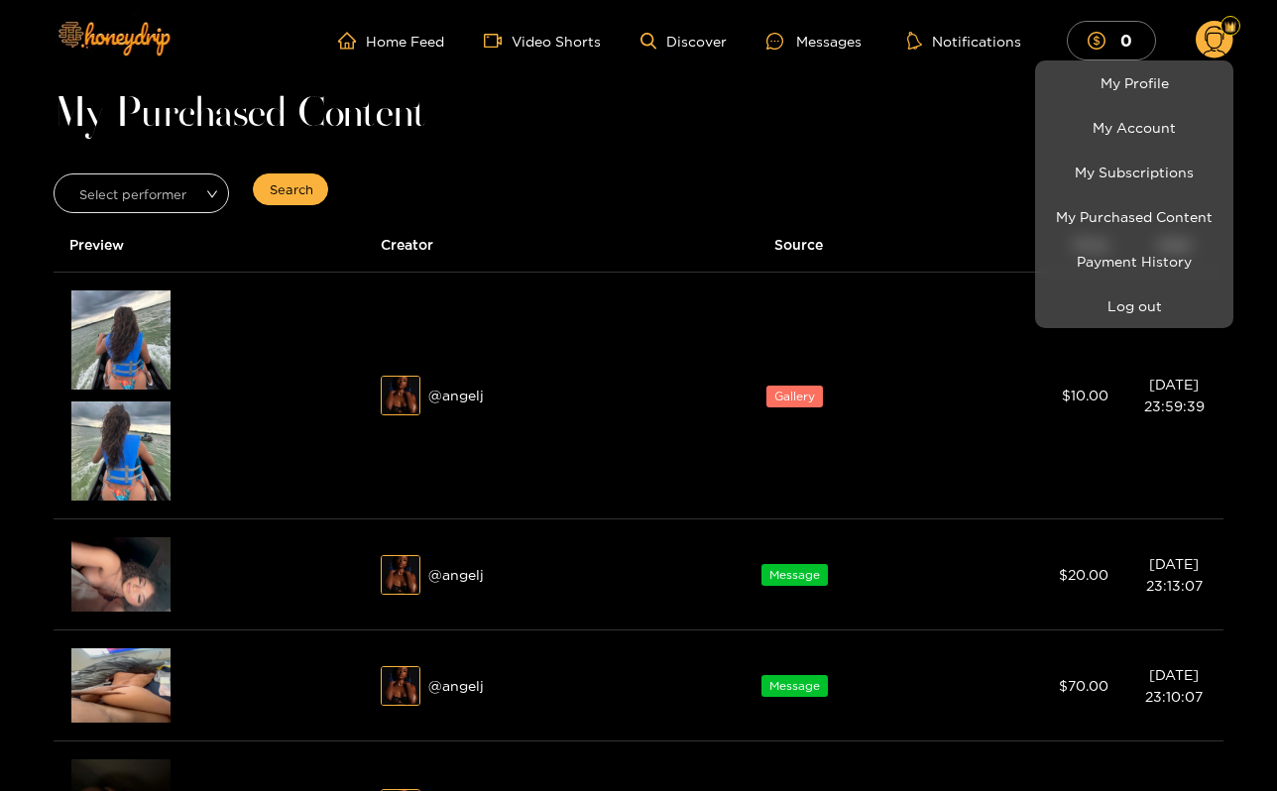
click at [920, 181] on div at bounding box center [638, 395] width 1277 height 791
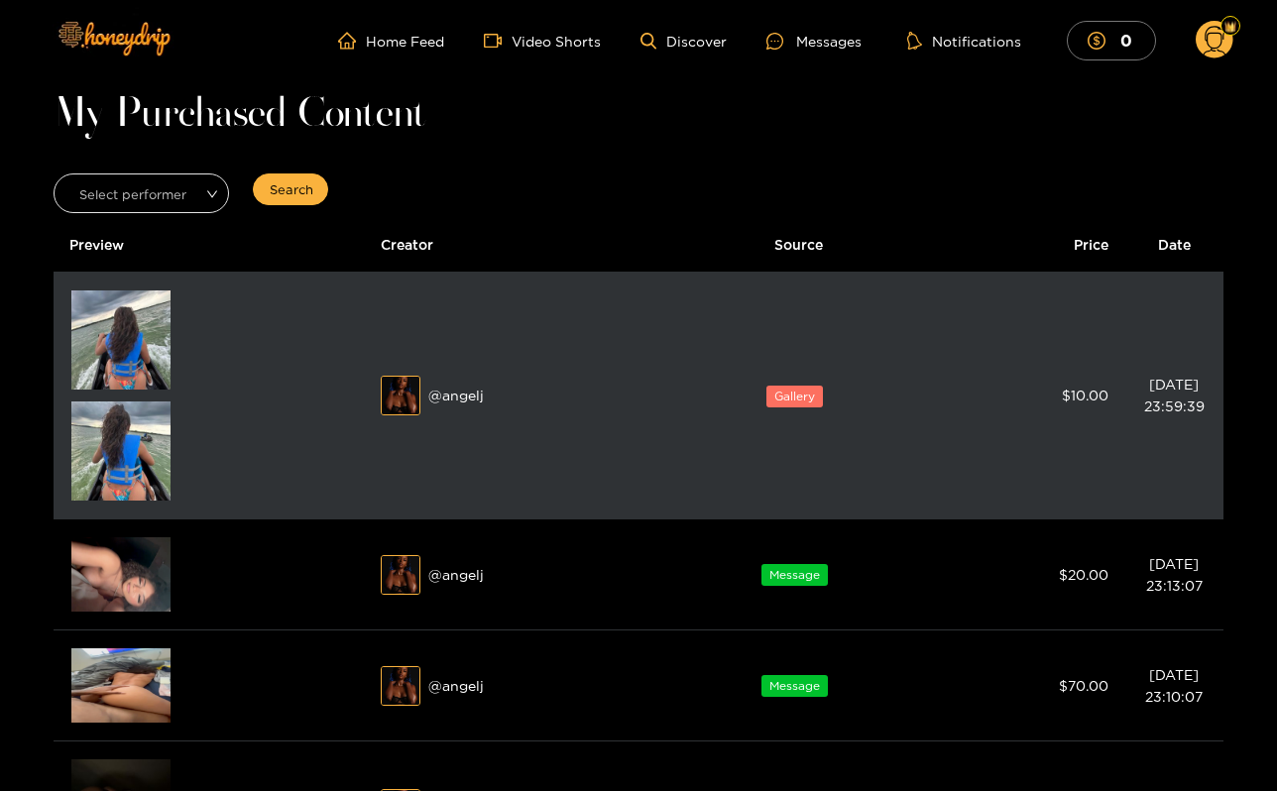
click at [802, 397] on span "Gallery" at bounding box center [795, 397] width 57 height 22
click at [122, 366] on img at bounding box center [120, 340] width 99 height 99
click at [134, 348] on div "Preview" at bounding box center [121, 340] width 55 height 36
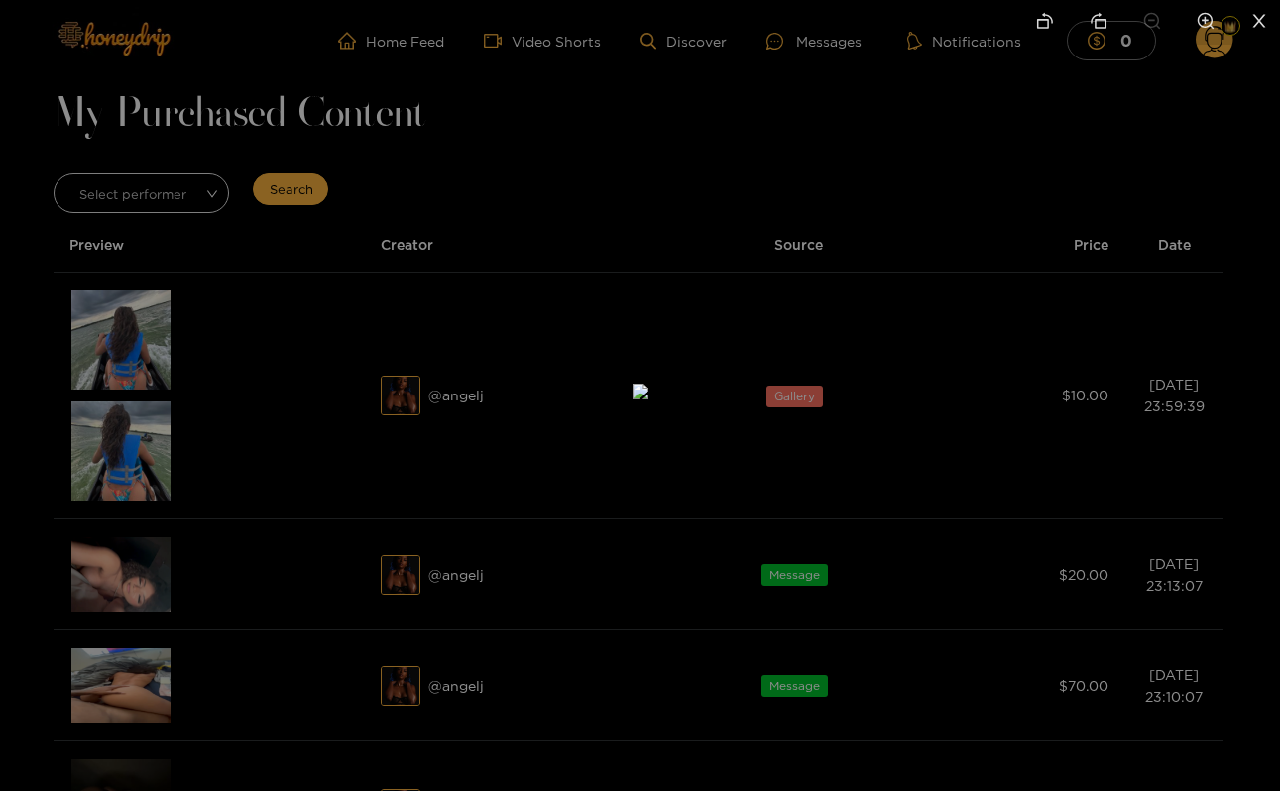
click at [131, 411] on div at bounding box center [640, 395] width 1280 height 791
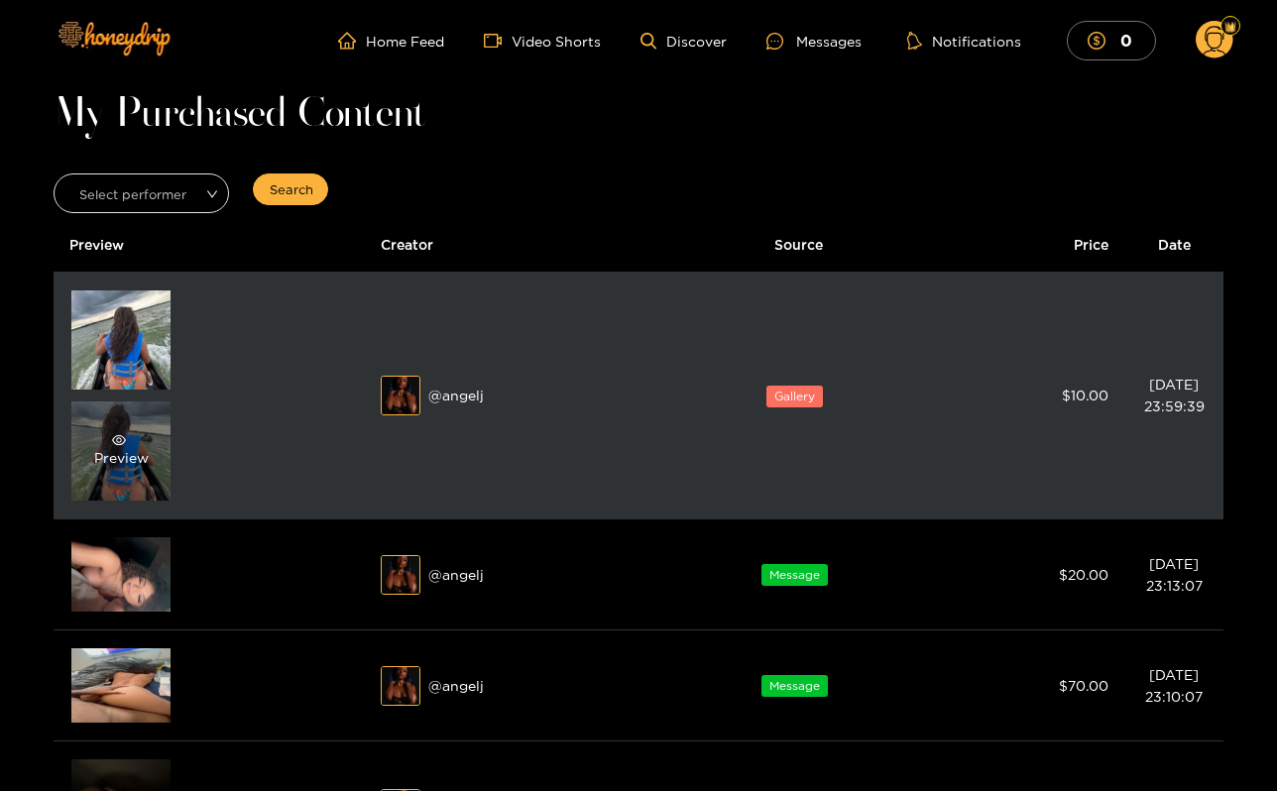
click at [113, 438] on icon "eye" at bounding box center [119, 440] width 14 height 10
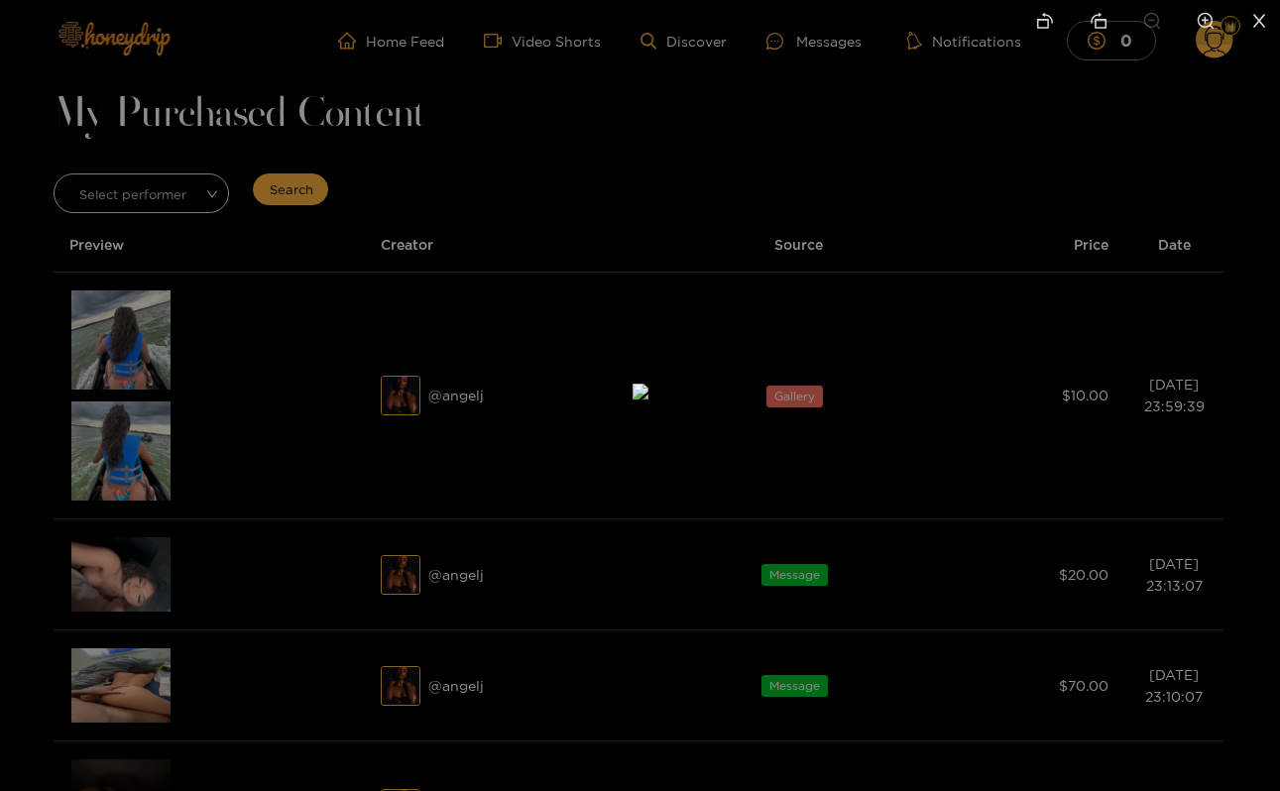
click at [192, 423] on div at bounding box center [640, 395] width 1280 height 791
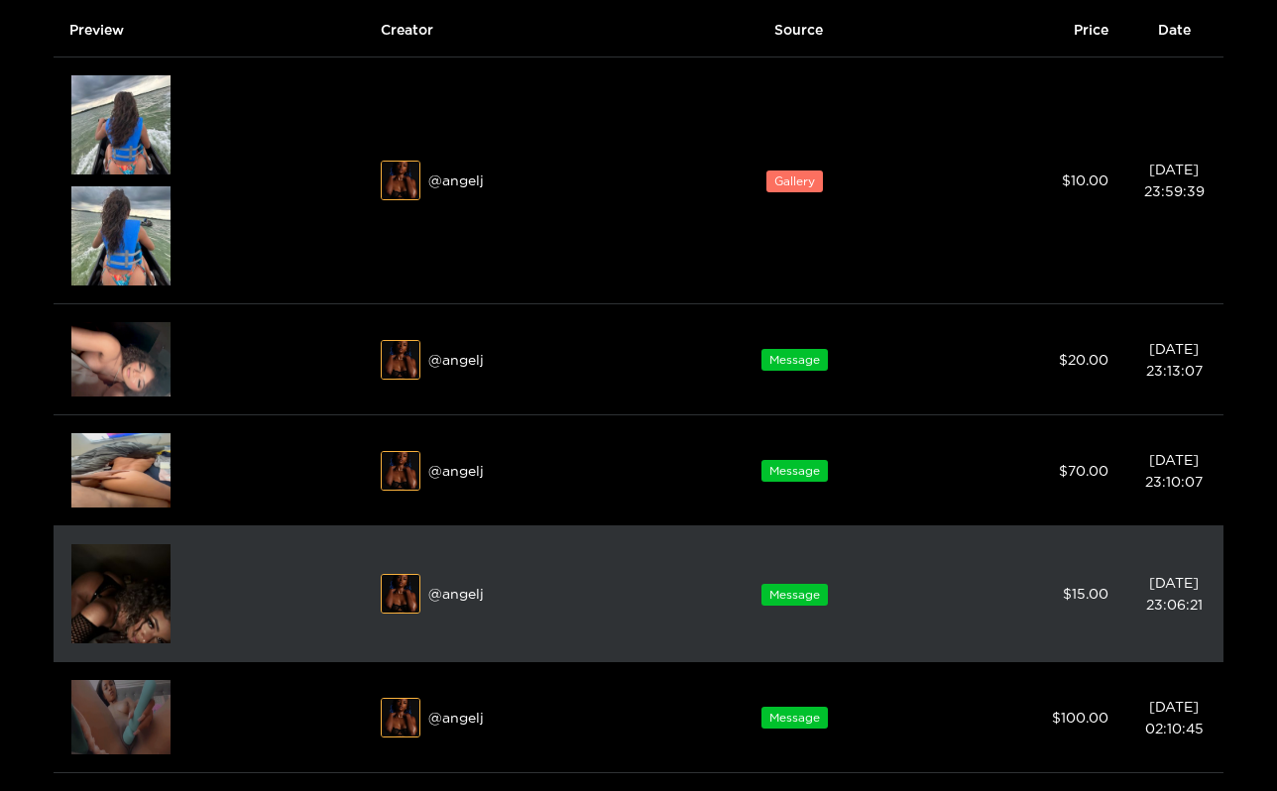
scroll to position [215, 0]
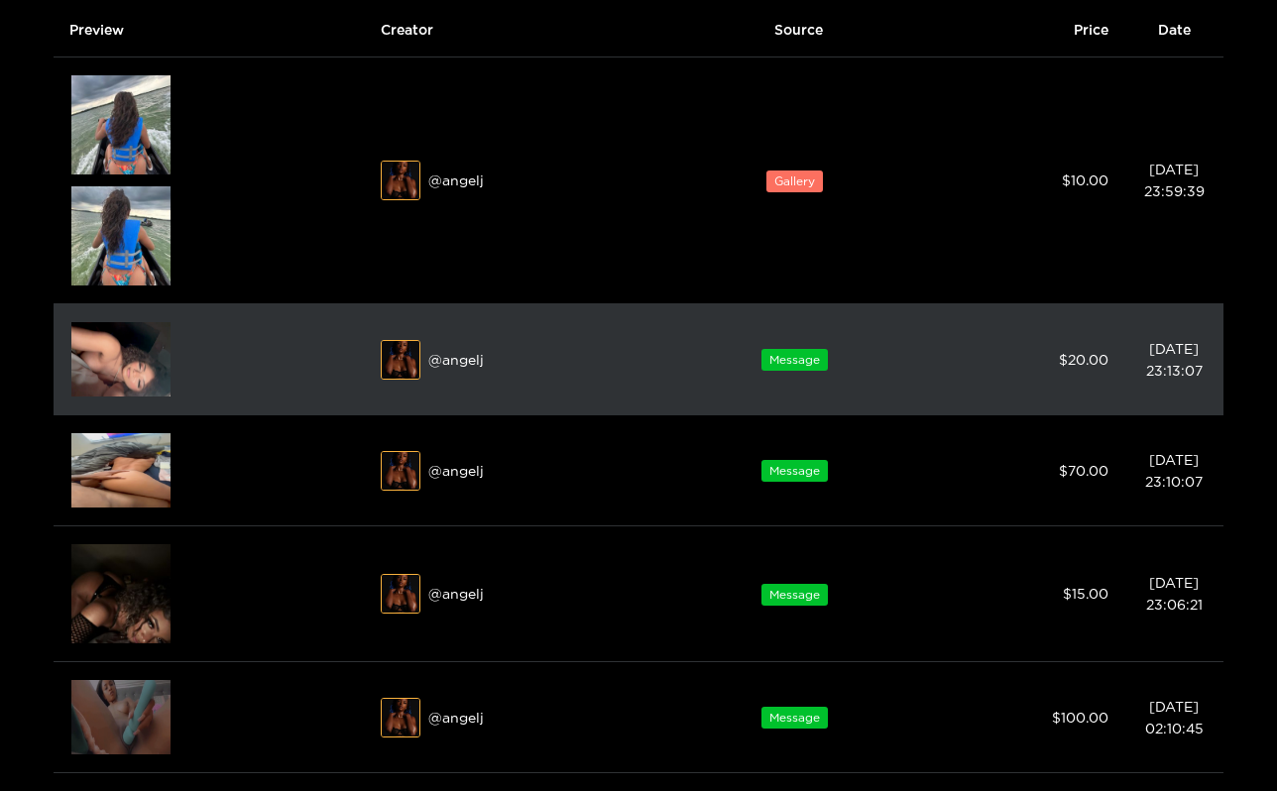
click at [119, 366] on img at bounding box center [120, 359] width 99 height 74
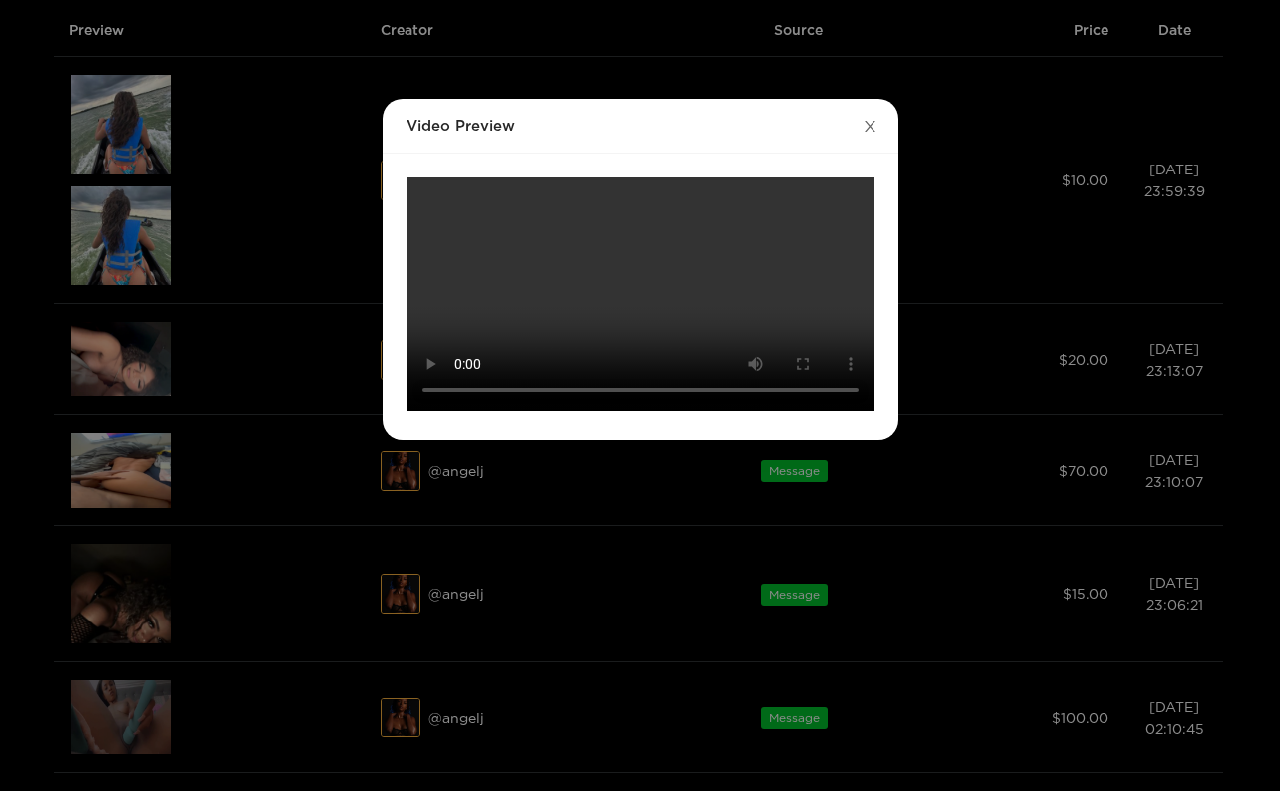
click at [870, 127] on icon "close" at bounding box center [870, 126] width 11 height 11
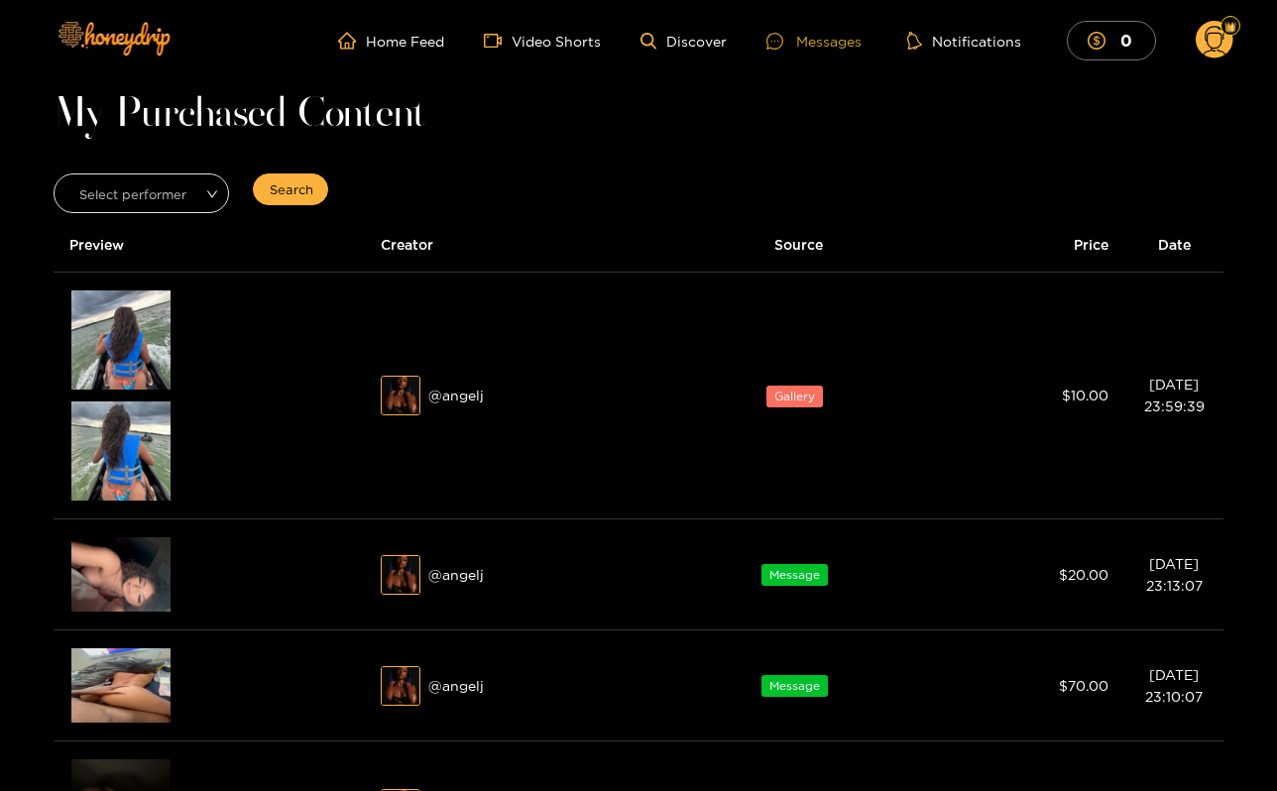
scroll to position [0, 0]
click at [843, 39] on div "Messages" at bounding box center [814, 41] width 95 height 23
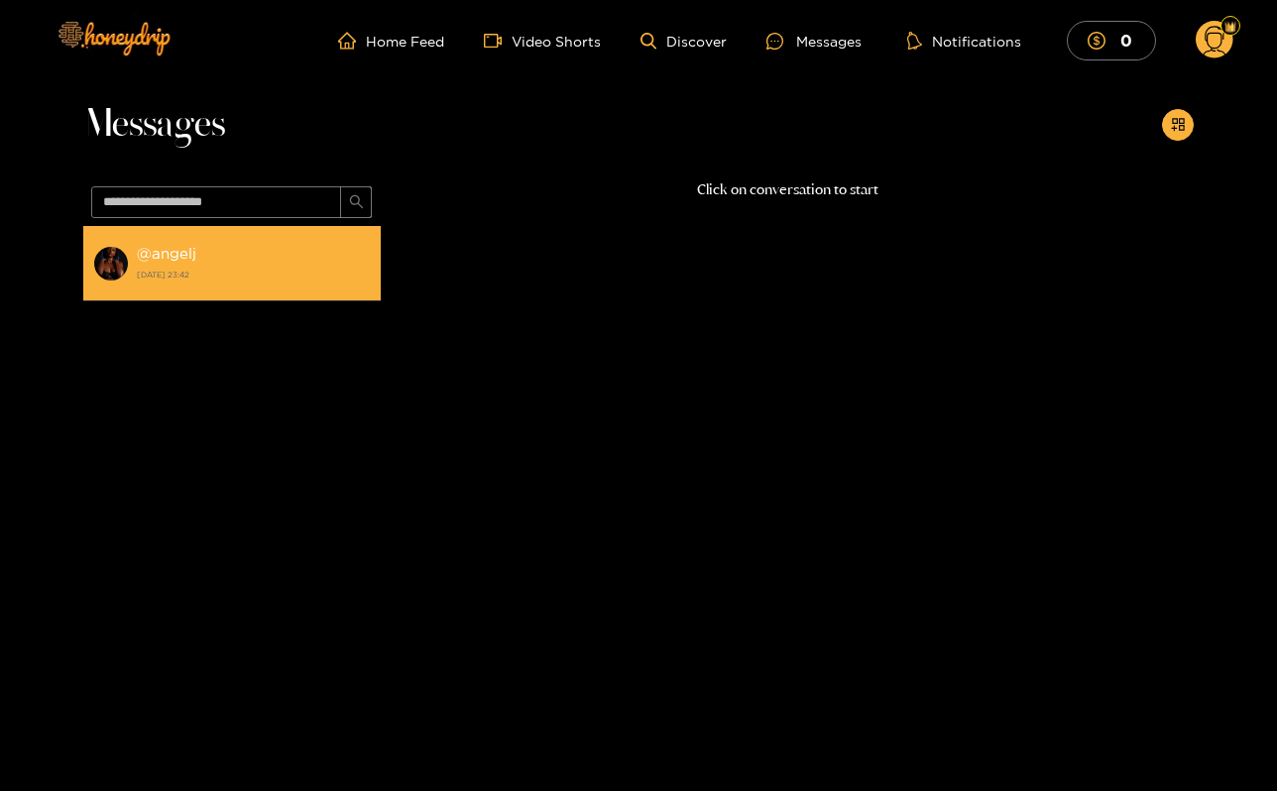
click at [234, 285] on div "@ angelj 24 August 2025 23:42" at bounding box center [254, 263] width 234 height 45
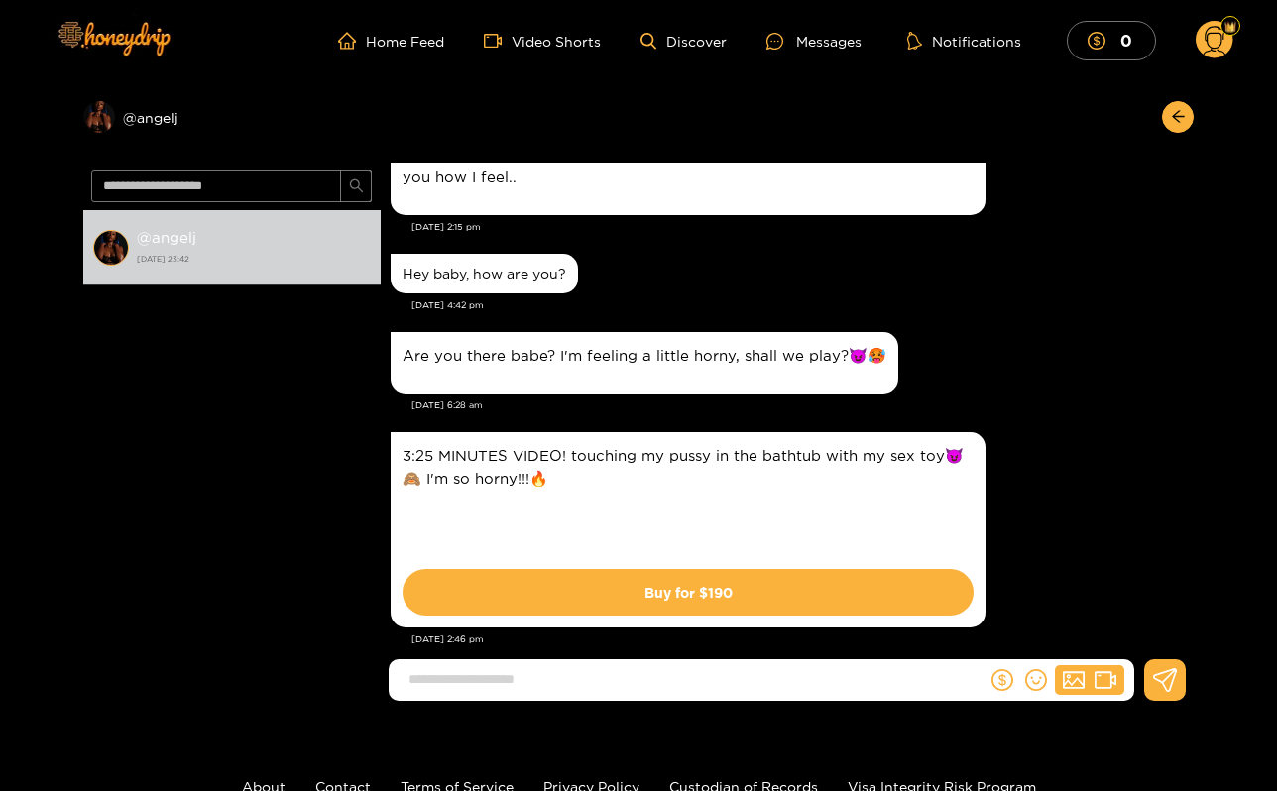
scroll to position [154, 0]
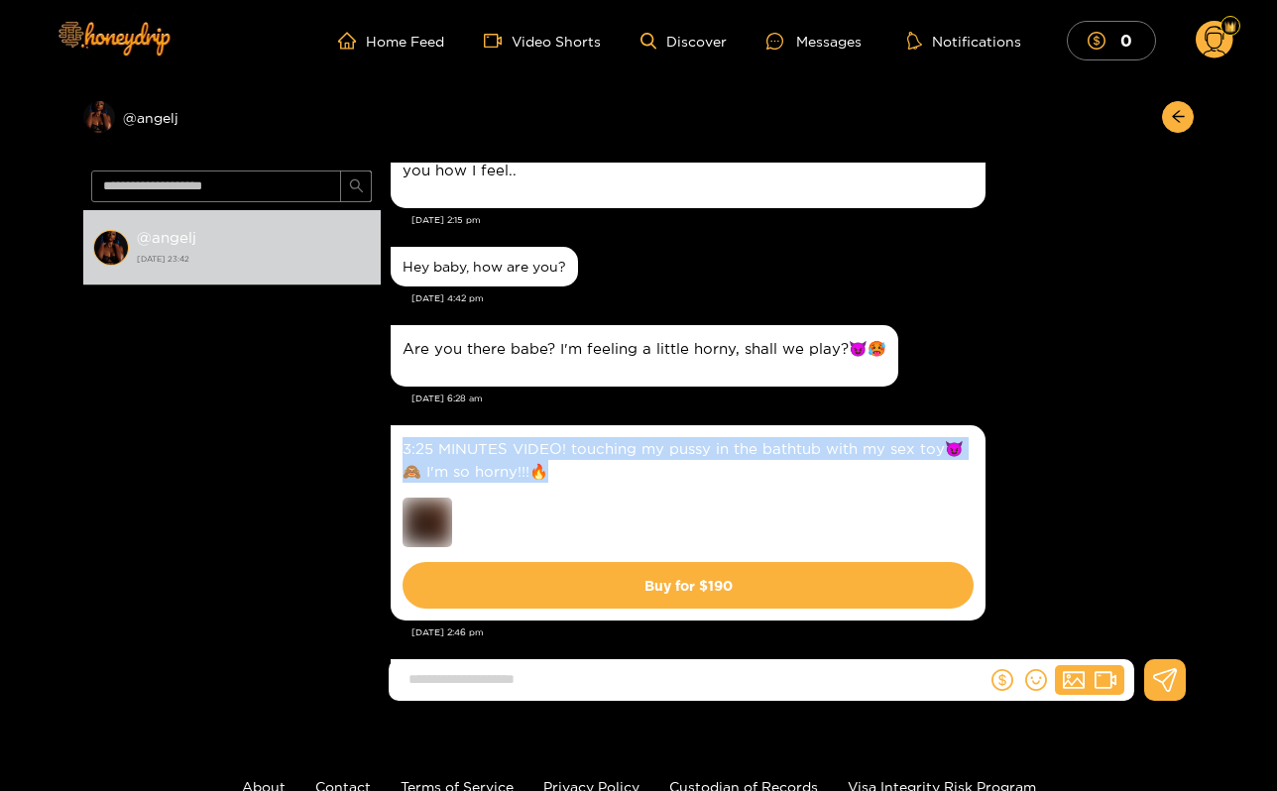
drag, startPoint x: 551, startPoint y: 480, endPoint x: 390, endPoint y: 430, distance: 169.1
copy p "3:25 MINUTES VIDEO! touching my pussy in the bathtub with my sex toy😈🙈 I'm so h…"
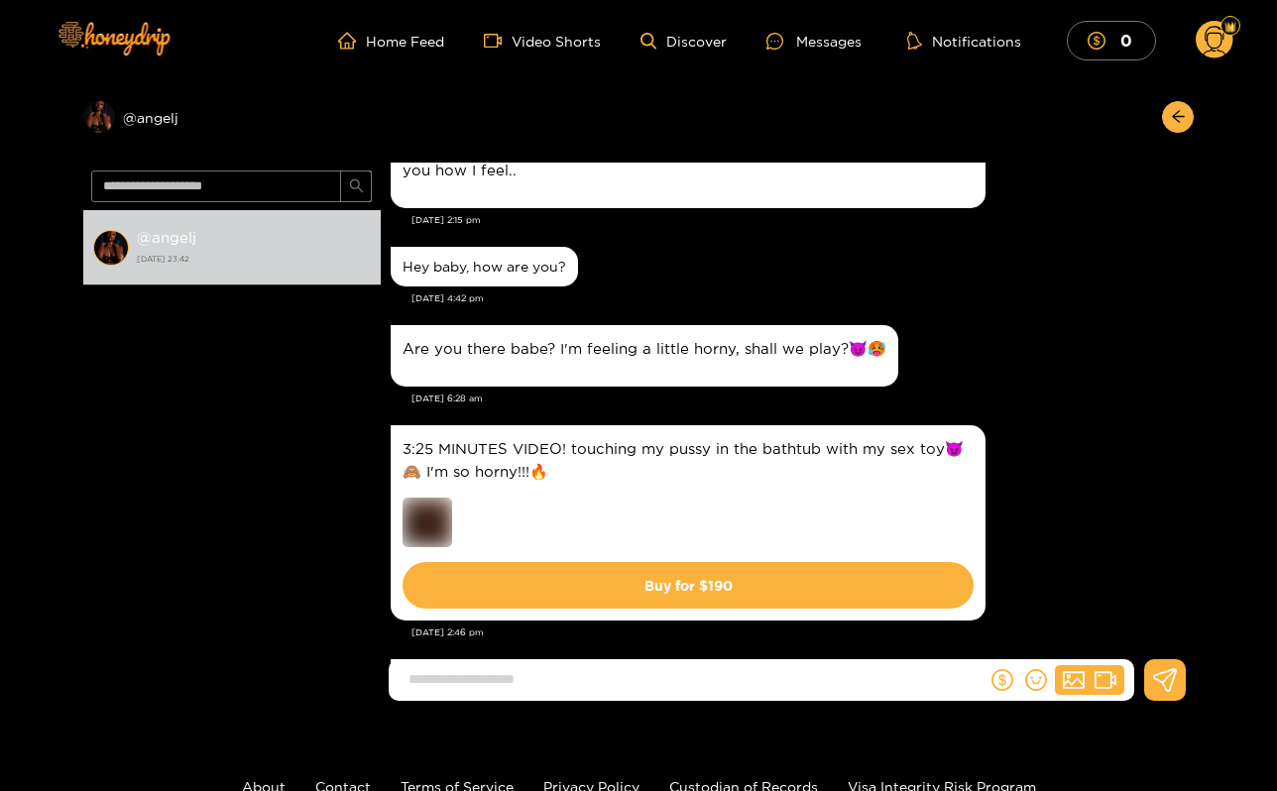
click at [463, 671] on input at bounding box center [693, 680] width 588 height 33
paste input "**********"
type input "**********"
click at [1177, 686] on icon at bounding box center [1165, 680] width 25 height 24
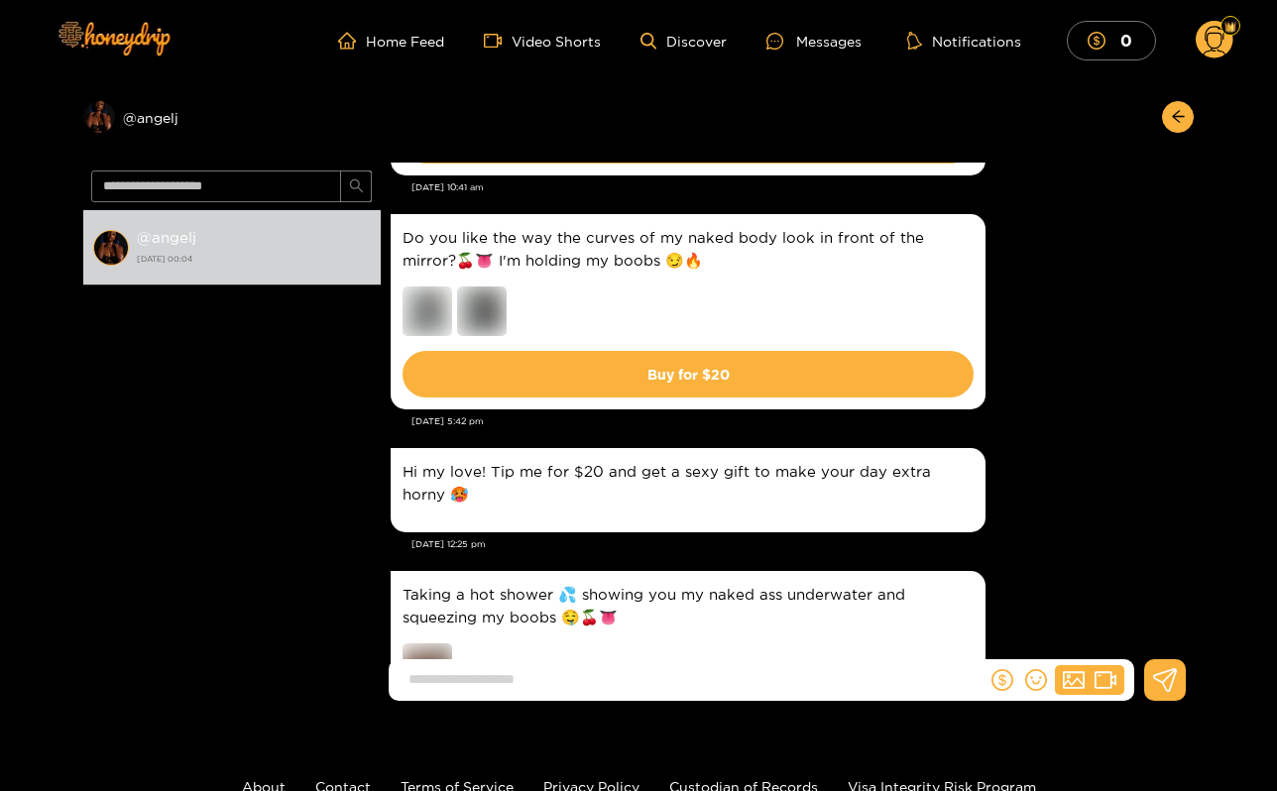
scroll to position [8520, 0]
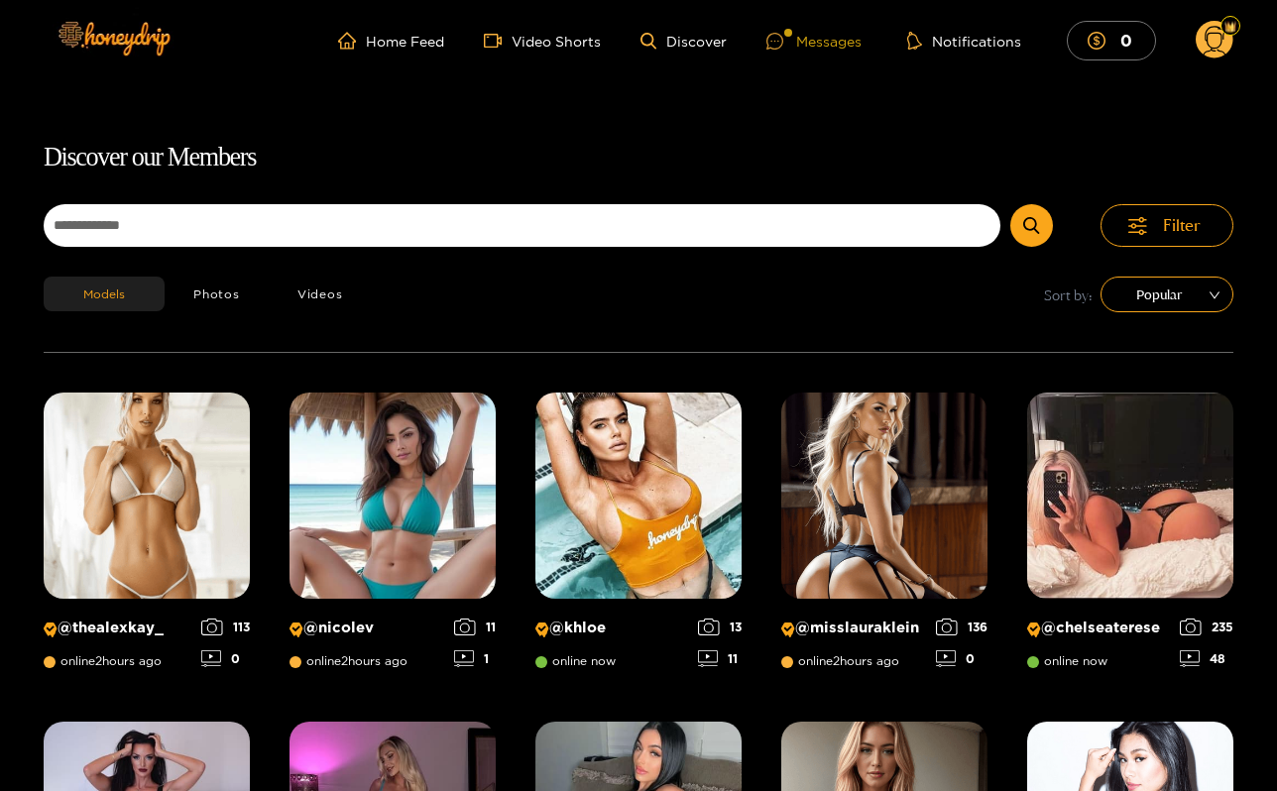
click at [837, 44] on div "Messages" at bounding box center [814, 41] width 95 height 23
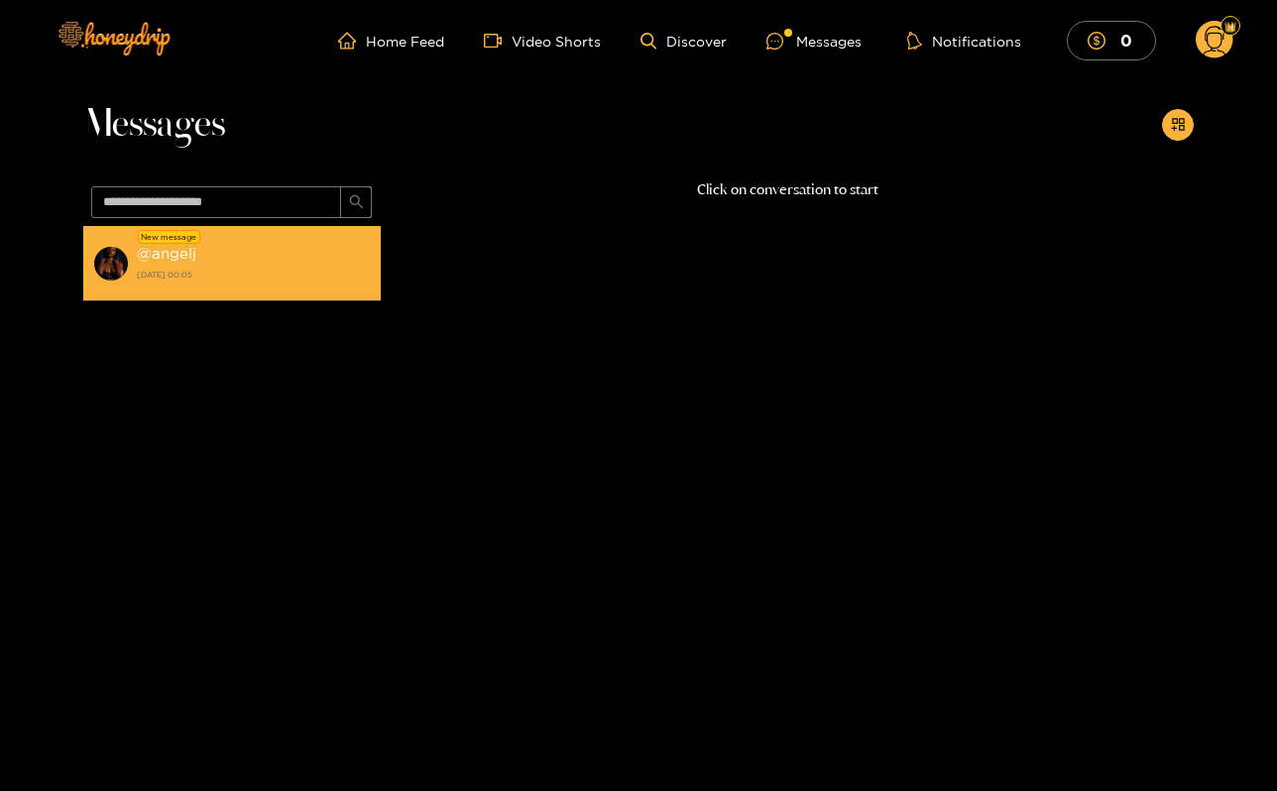
click at [299, 288] on li "New message @ angelj 25 August 2025 00:05" at bounding box center [232, 263] width 298 height 75
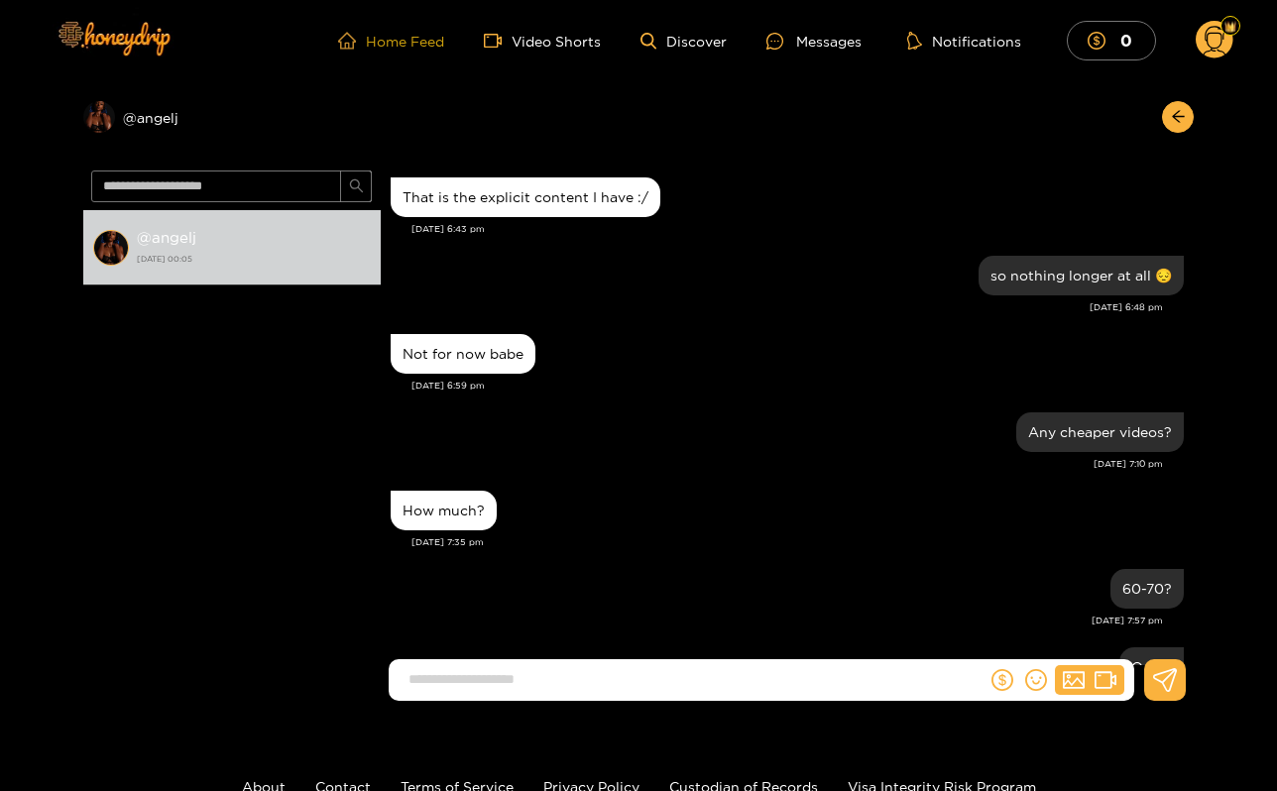
scroll to position [1902, 0]
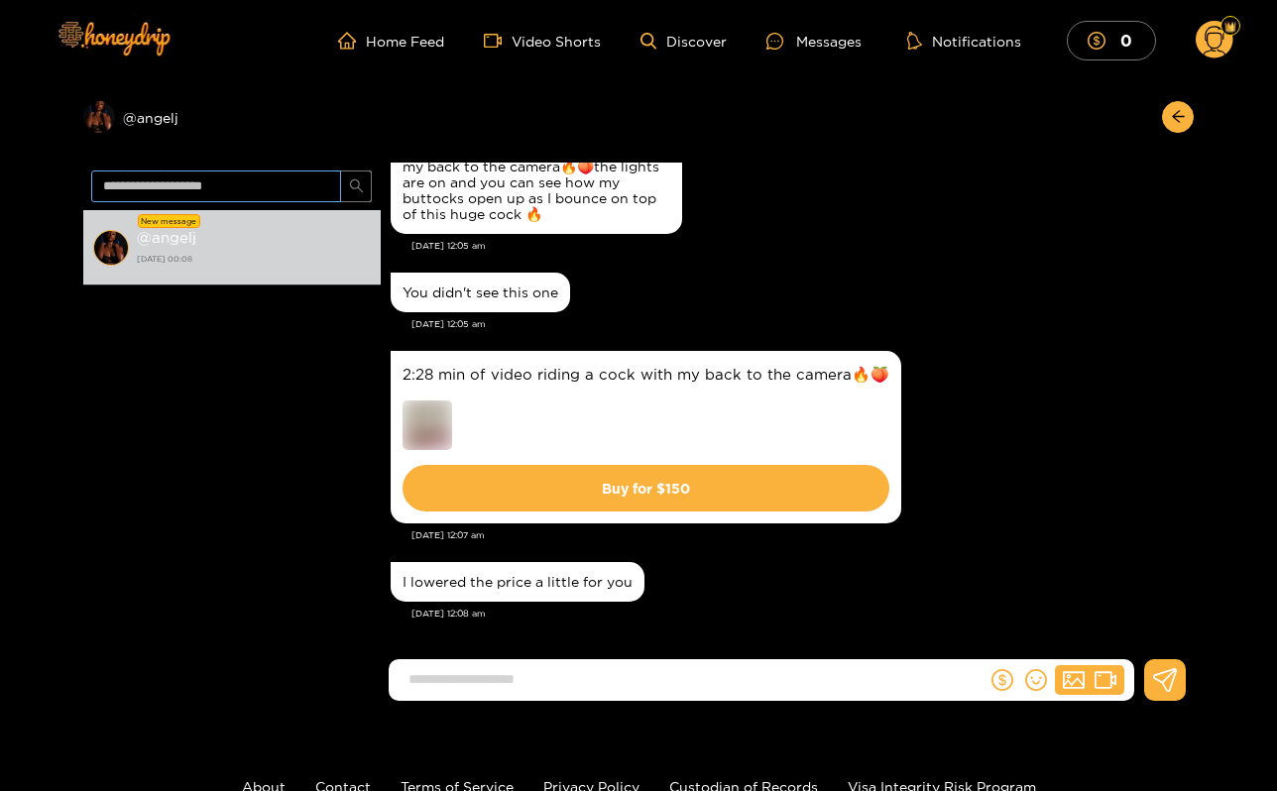
scroll to position [2035, 0]
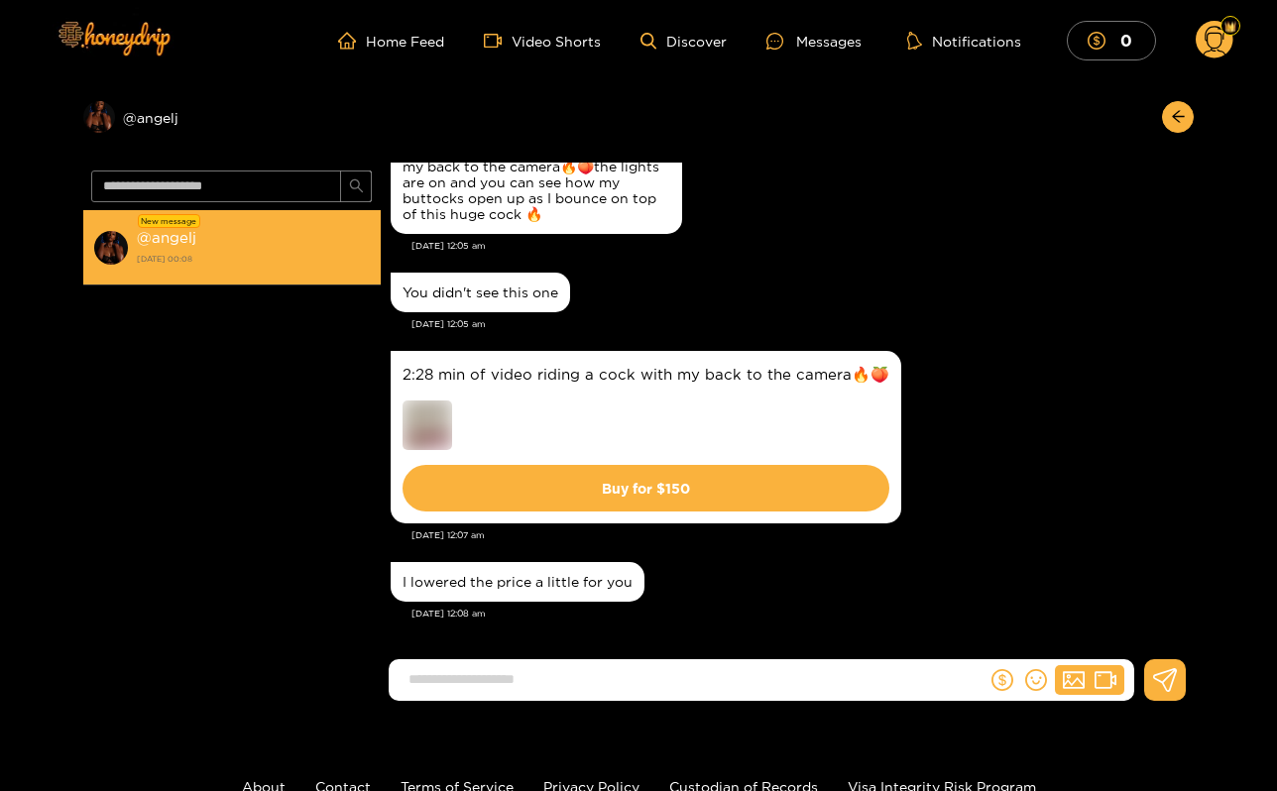
click at [212, 224] on li "New message @ angelj [DATE] 00:08" at bounding box center [232, 247] width 298 height 75
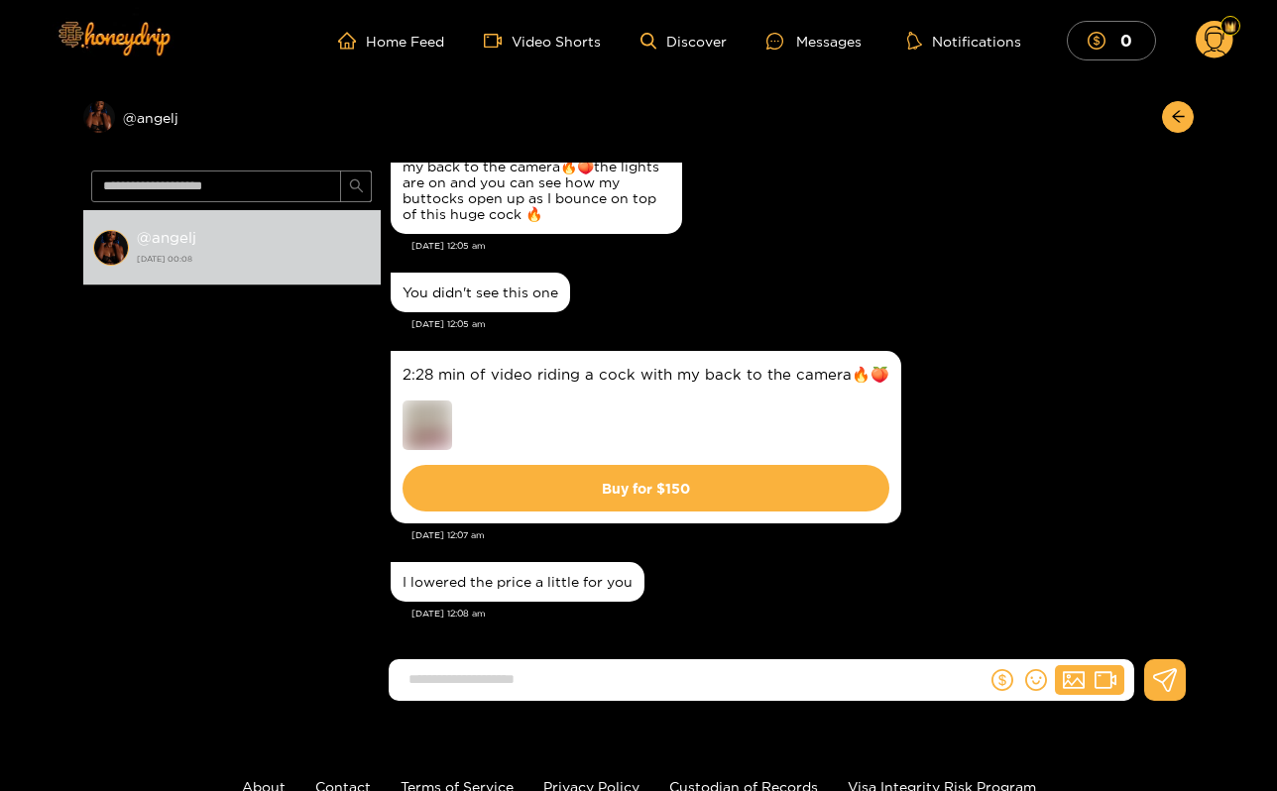
scroll to position [5106, 0]
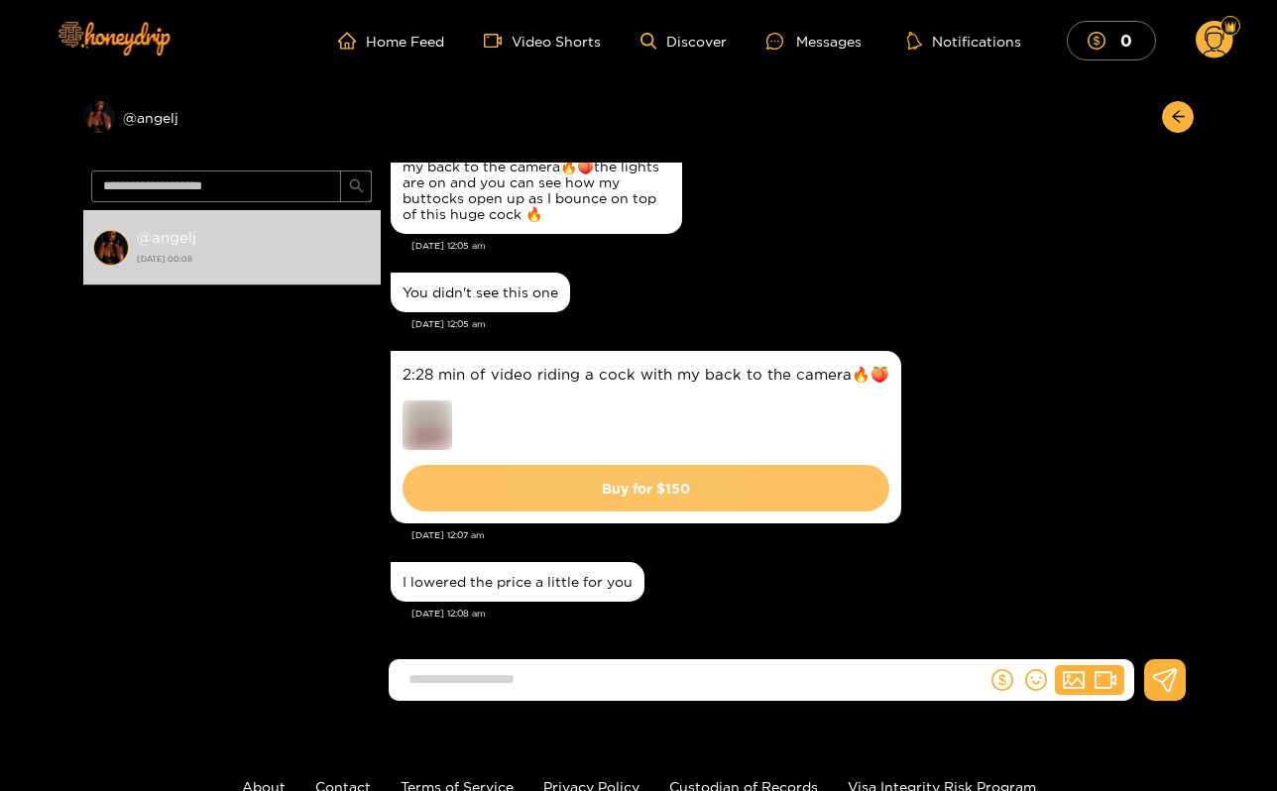
click at [615, 504] on button "Buy for $ 150" at bounding box center [646, 488] width 487 height 47
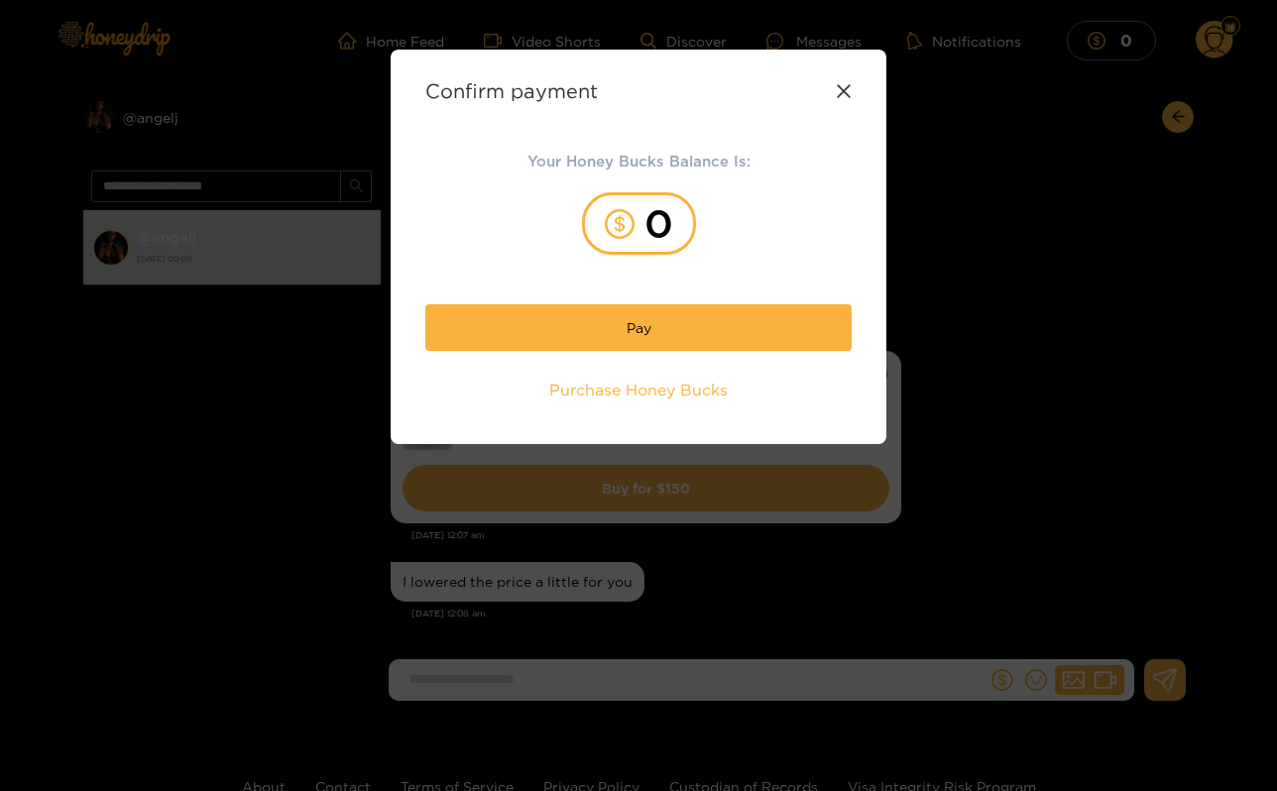
click at [848, 82] on div "Confirm payment" at bounding box center [638, 90] width 426 height 23
click at [840, 84] on icon at bounding box center [844, 91] width 16 height 16
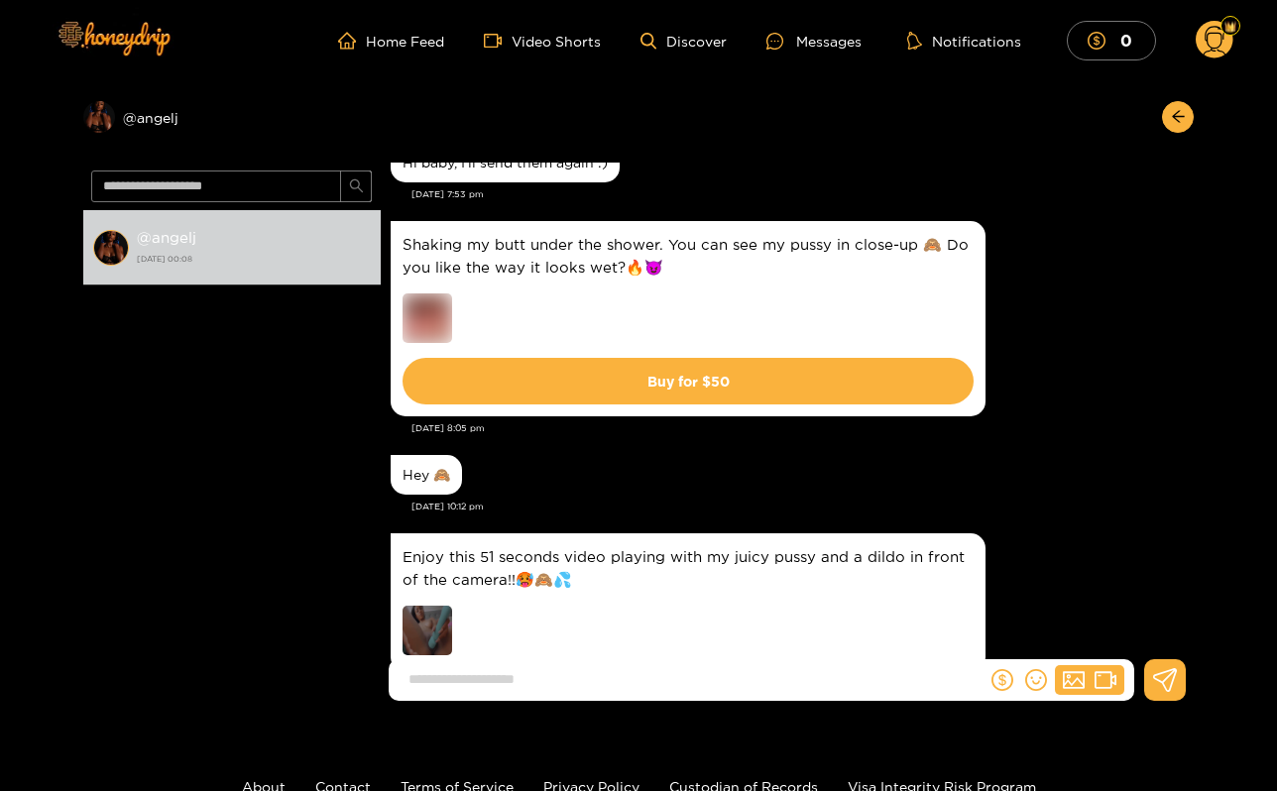
scroll to position [171, 0]
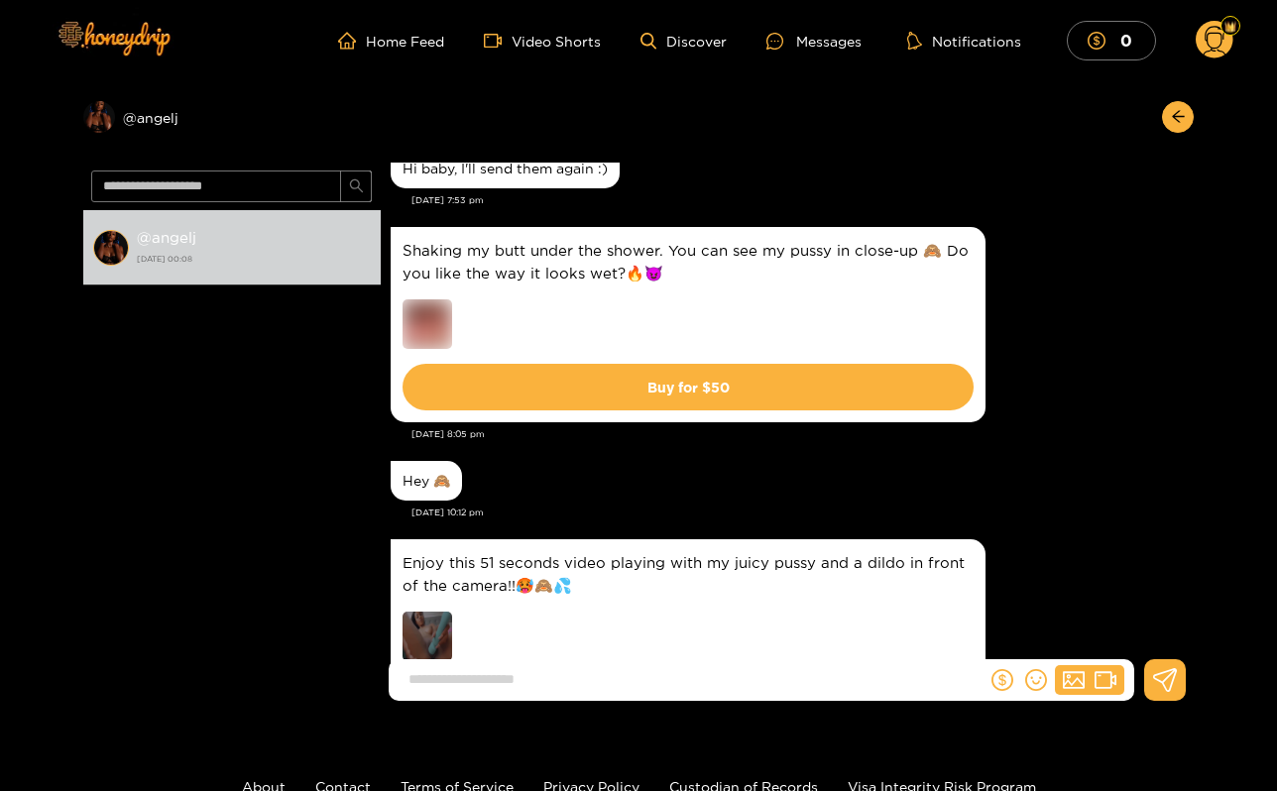
click at [403, 642] on div "Enjoy this 51 seconds video playing with my juicy pussy and a dildo in front of…" at bounding box center [688, 609] width 595 height 139
click at [444, 636] on img at bounding box center [428, 637] width 50 height 50
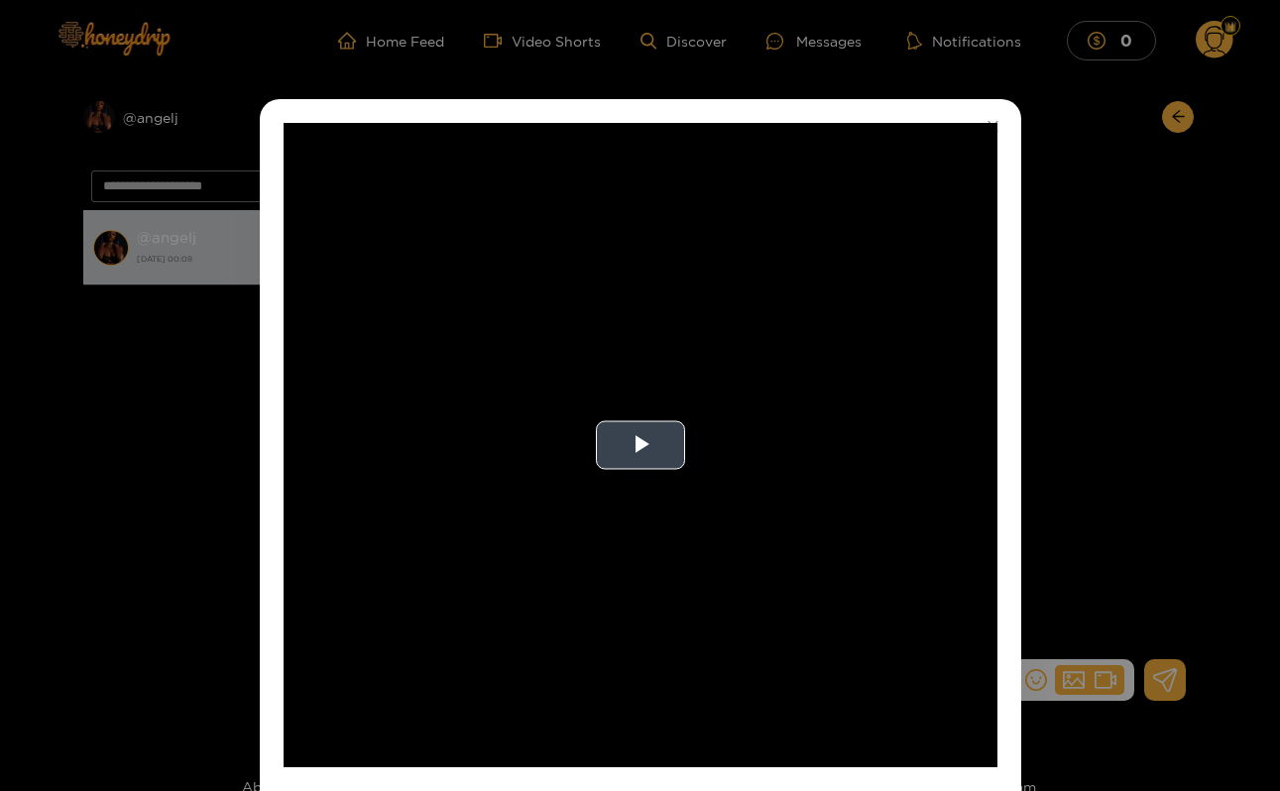
click at [451, 554] on video "Video Player" at bounding box center [641, 445] width 714 height 645
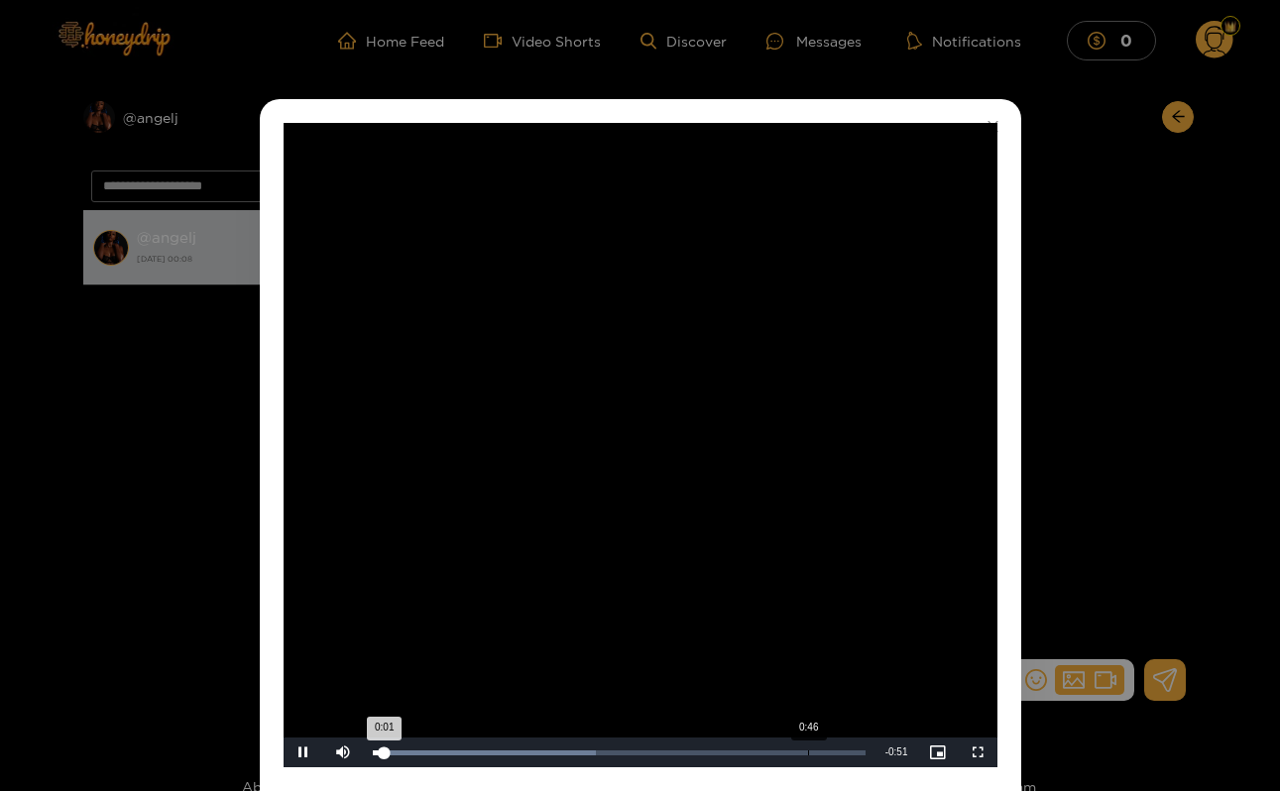
click at [808, 755] on div "0:46" at bounding box center [808, 753] width 1 height 5
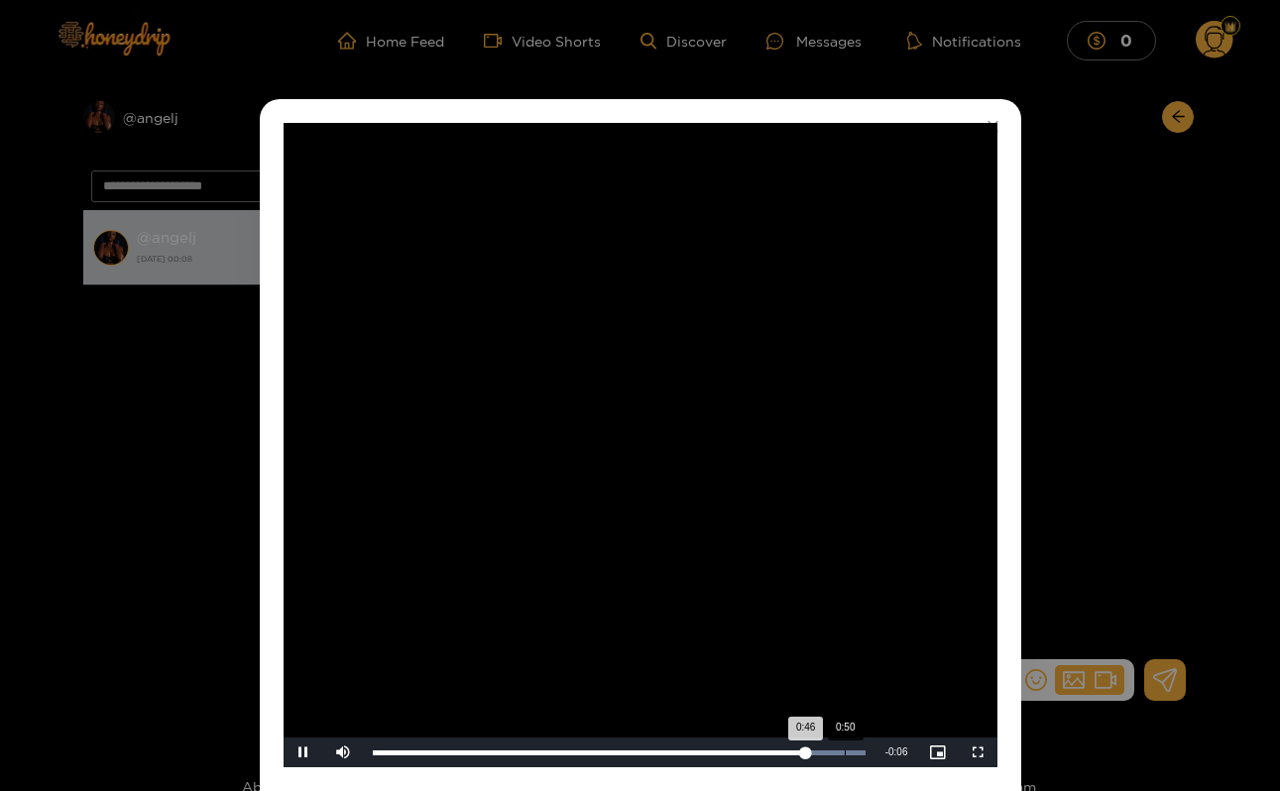
click at [845, 754] on div "0:50" at bounding box center [845, 753] width 1 height 5
click at [1079, 469] on div "**********" at bounding box center [640, 395] width 1280 height 791
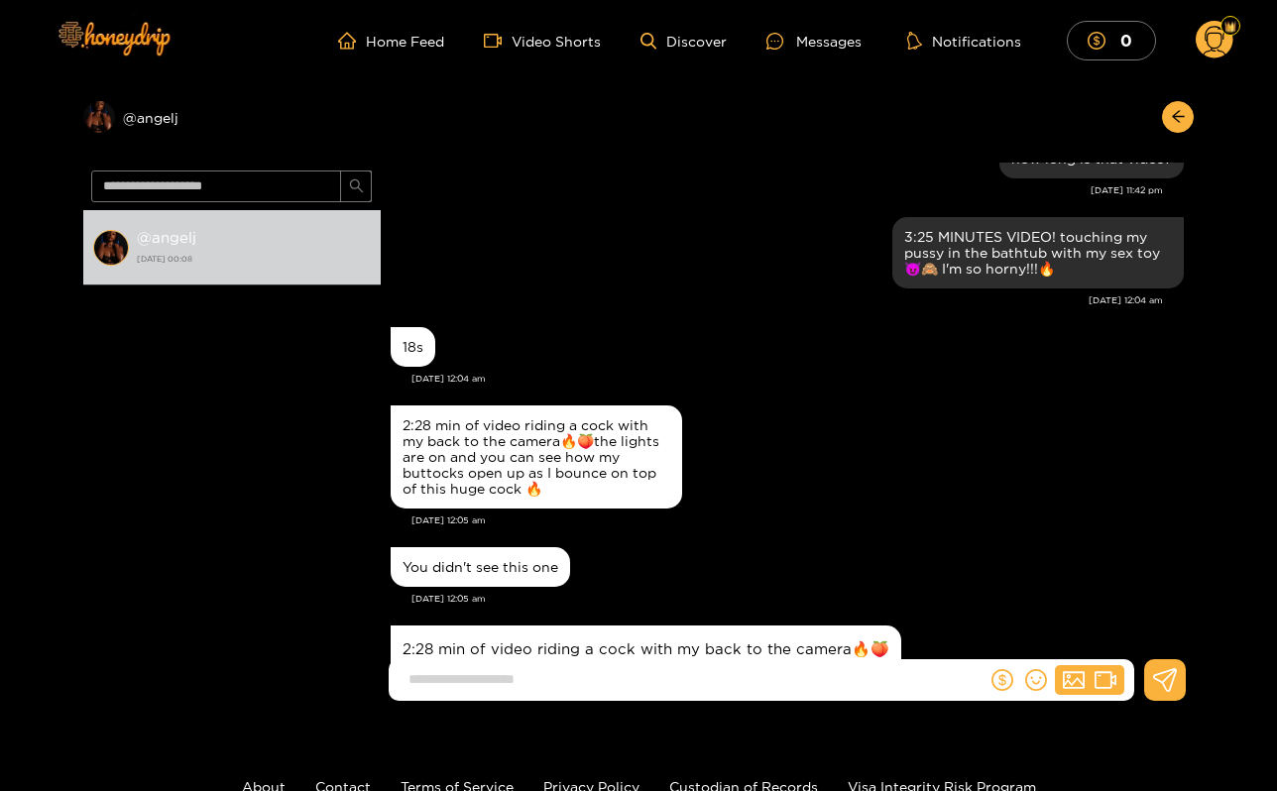
scroll to position [23034, 0]
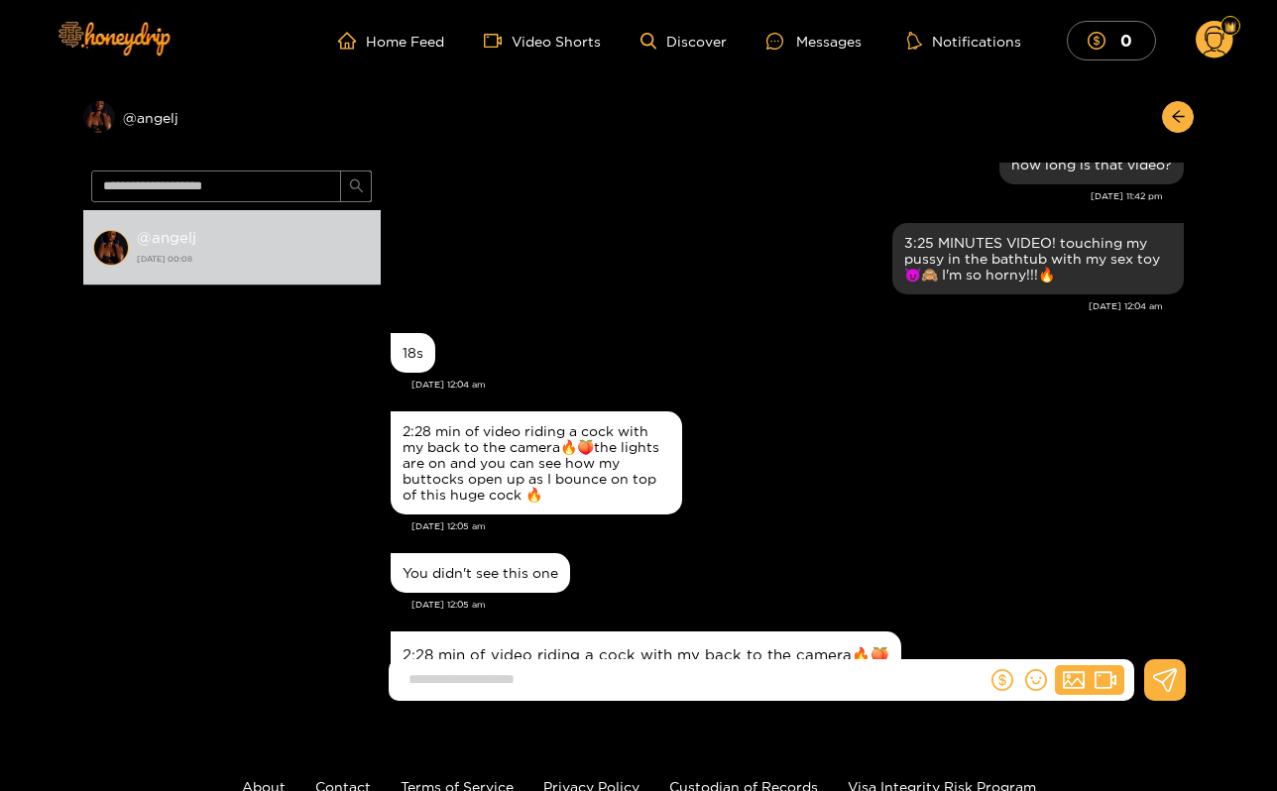
click at [1240, 37] on header "Home Feed Video Shorts Discover Messages Notifications 0 0 0" at bounding box center [638, 40] width 1277 height 81
click at [1207, 36] on circle at bounding box center [1215, 40] width 38 height 38
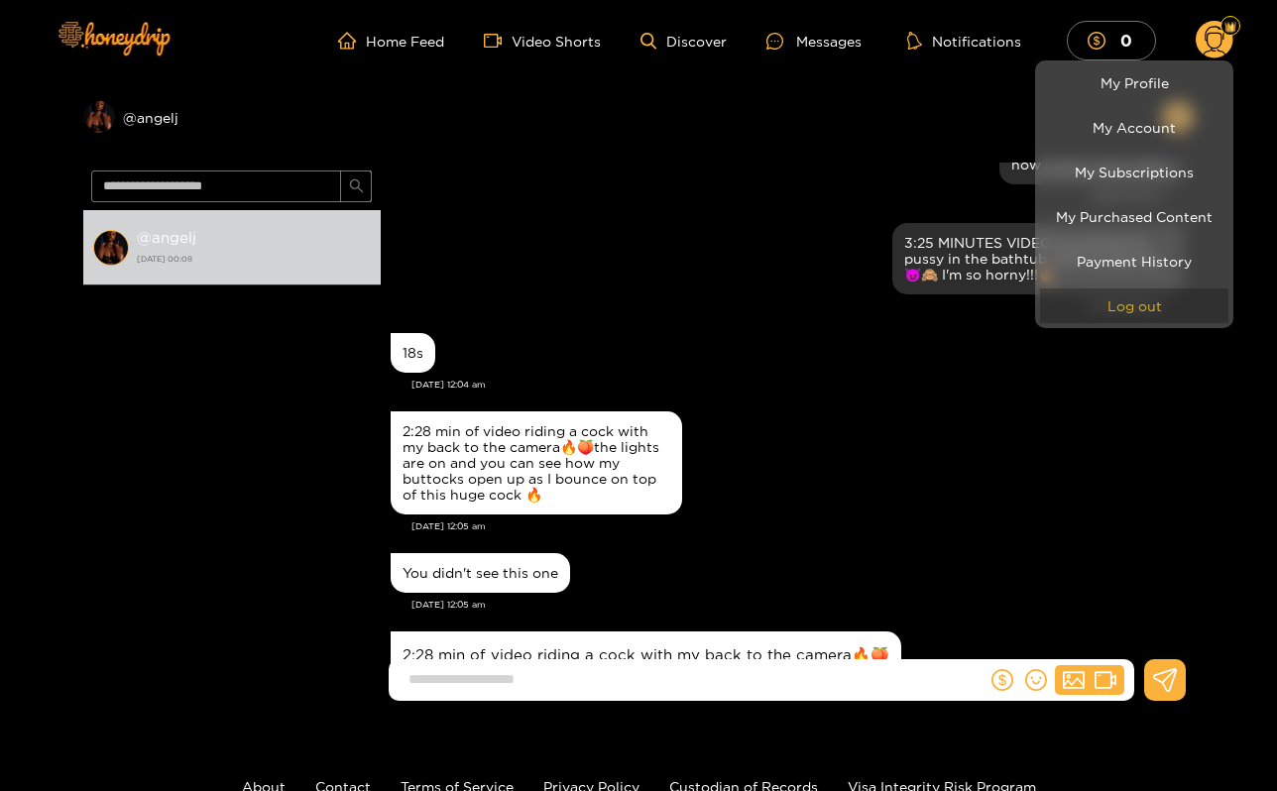
click at [1093, 316] on button "Log out" at bounding box center [1134, 306] width 188 height 35
